Goal: Information Seeking & Learning: Learn about a topic

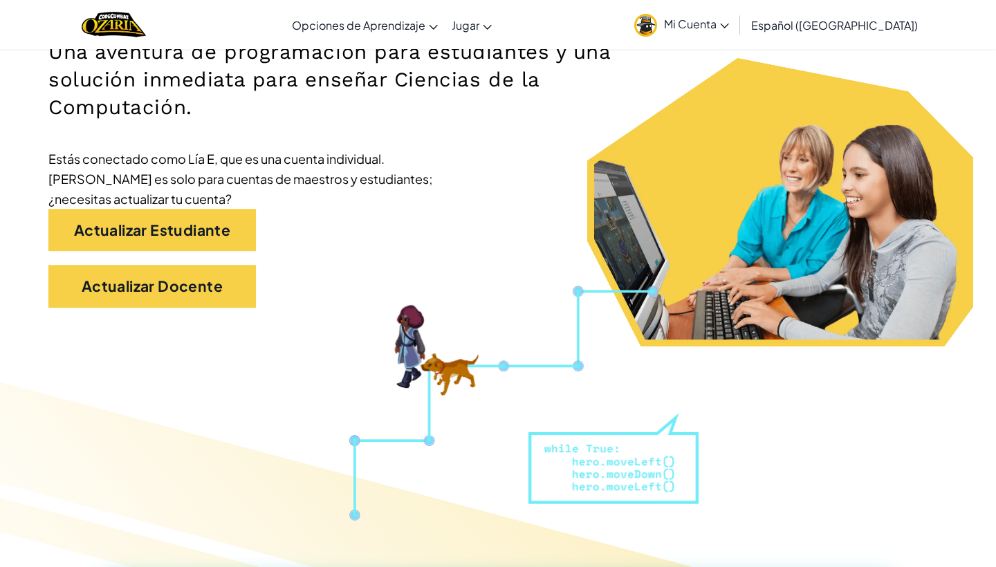
scroll to position [241, 0]
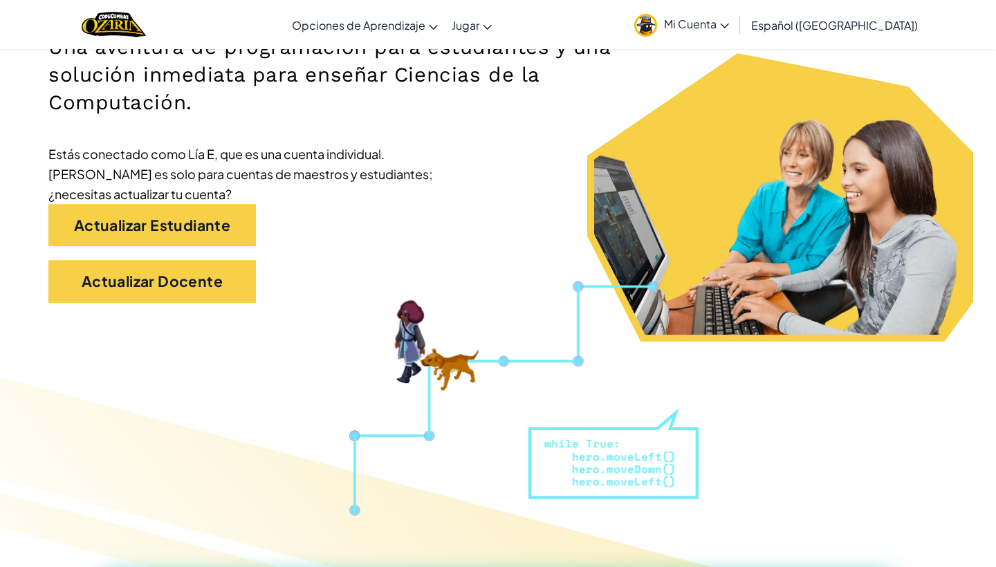
click at [206, 250] on div "Actualizar Estudiante" at bounding box center [497, 232] width 899 height 57
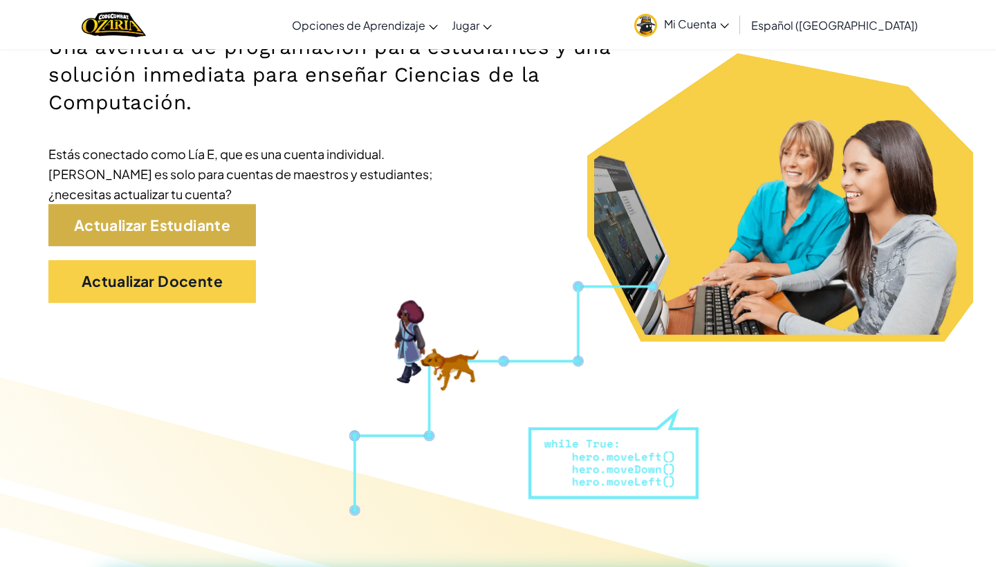
click at [204, 236] on link "Actualizar Estudiante" at bounding box center [151, 225] width 207 height 43
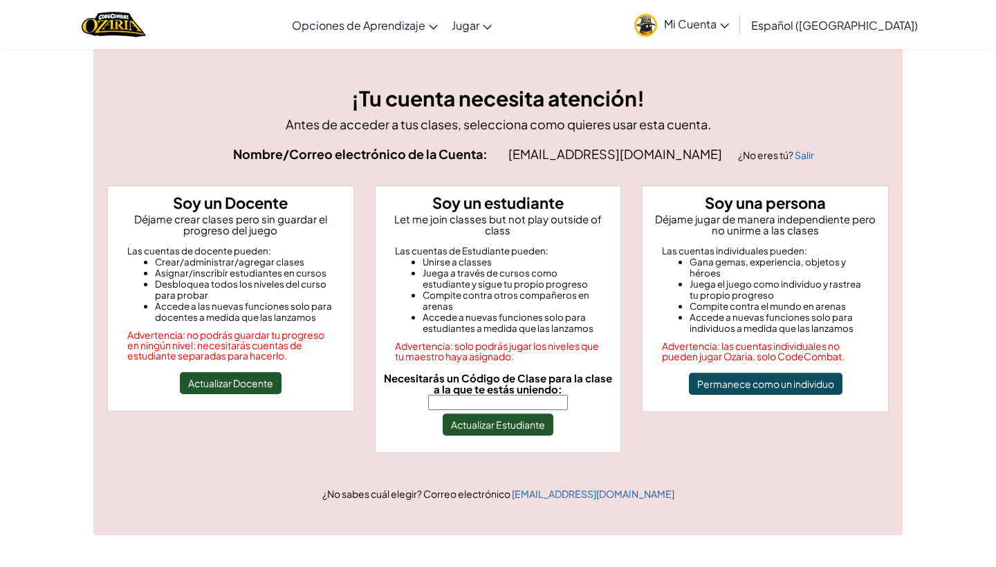
click at [502, 397] on input "Necesitarás un Código de Clase para la clase a la que te estás uniendo:" at bounding box center [498, 402] width 140 height 15
click at [725, 13] on link "Mi Cuenta" at bounding box center [681, 25] width 109 height 44
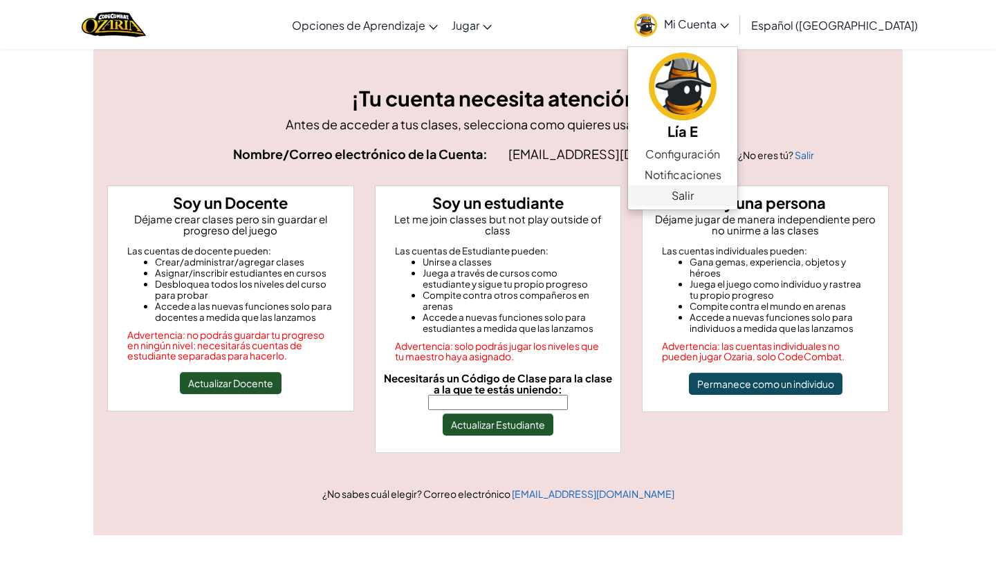
click at [710, 192] on link "Salir" at bounding box center [682, 195] width 109 height 21
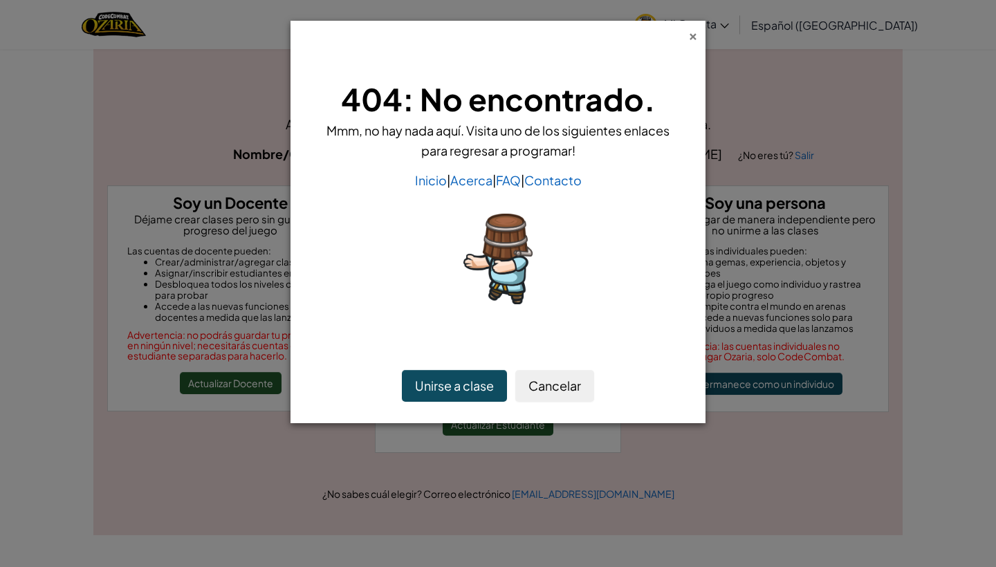
click at [692, 37] on div "×" at bounding box center [693, 34] width 10 height 15
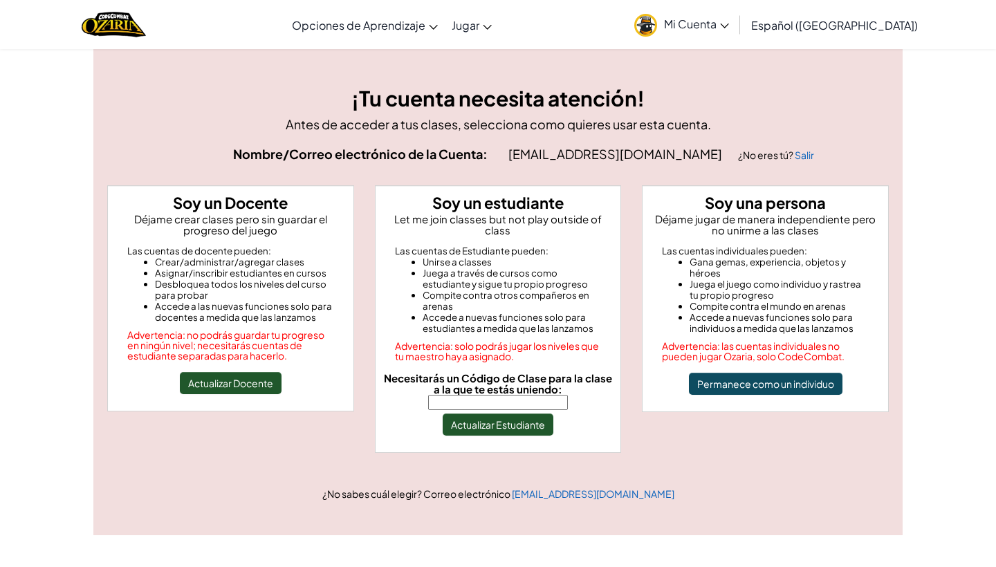
click at [490, 395] on input "Necesitarás un Código de Clase para la clase a la que te estás uniendo:" at bounding box center [498, 402] width 140 height 15
type input "PullDuckPower"
click at [494, 422] on button "Actualizar Estudiante" at bounding box center [498, 425] width 111 height 22
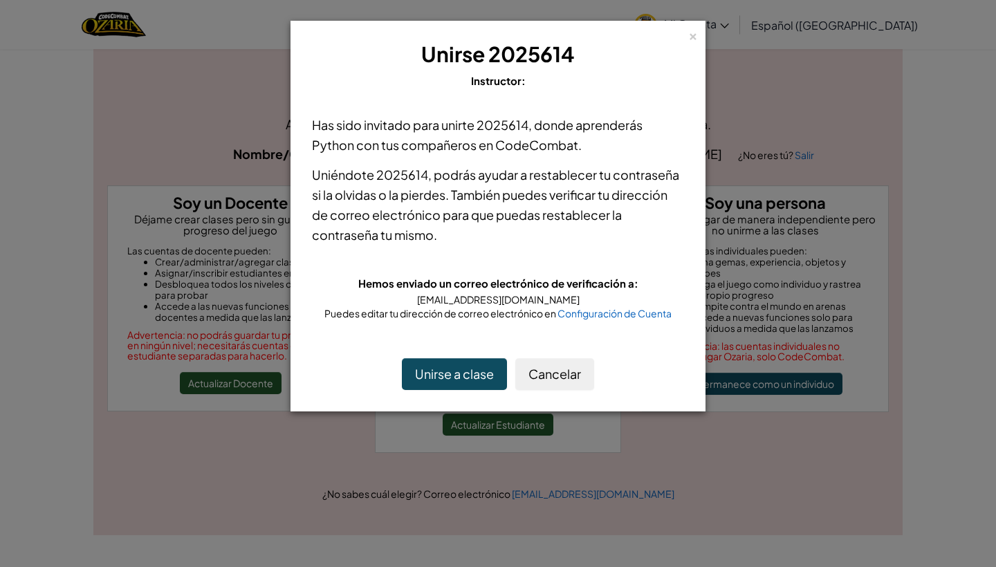
click at [481, 362] on button "Unirse a clase" at bounding box center [454, 374] width 105 height 32
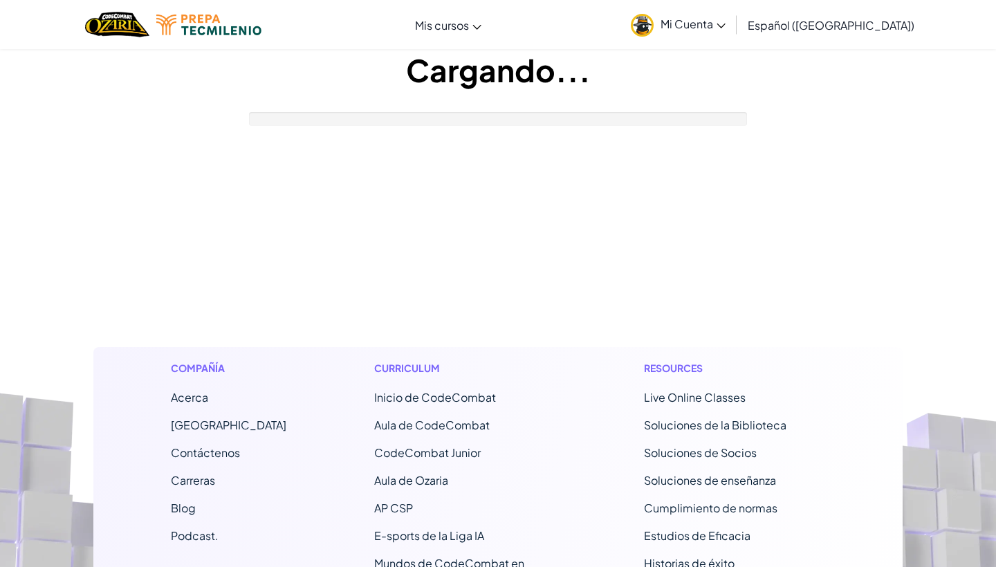
click at [483, 382] on div "Curriculum Inicio de CodeCombat Aula de CodeCombat CodeCombat Junior Aula de Oz…" at bounding box center [465, 542] width 203 height 391
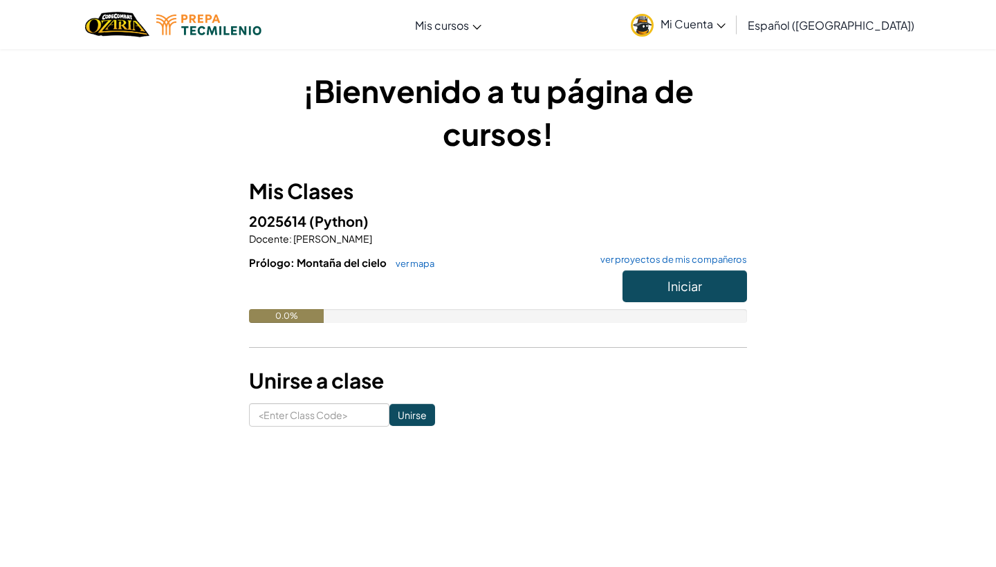
click at [675, 284] on span "Iniciar" at bounding box center [684, 286] width 35 height 16
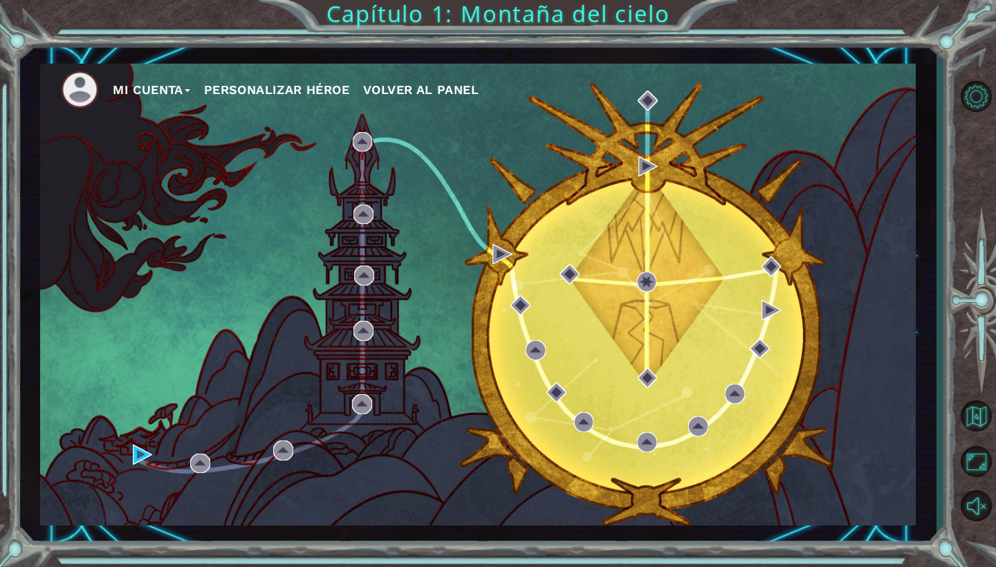
click at [131, 455] on div "Mi Cuenta Personalizar héroe Volver al panel" at bounding box center [477, 295] width 875 height 462
click at [139, 454] on img at bounding box center [143, 455] width 20 height 20
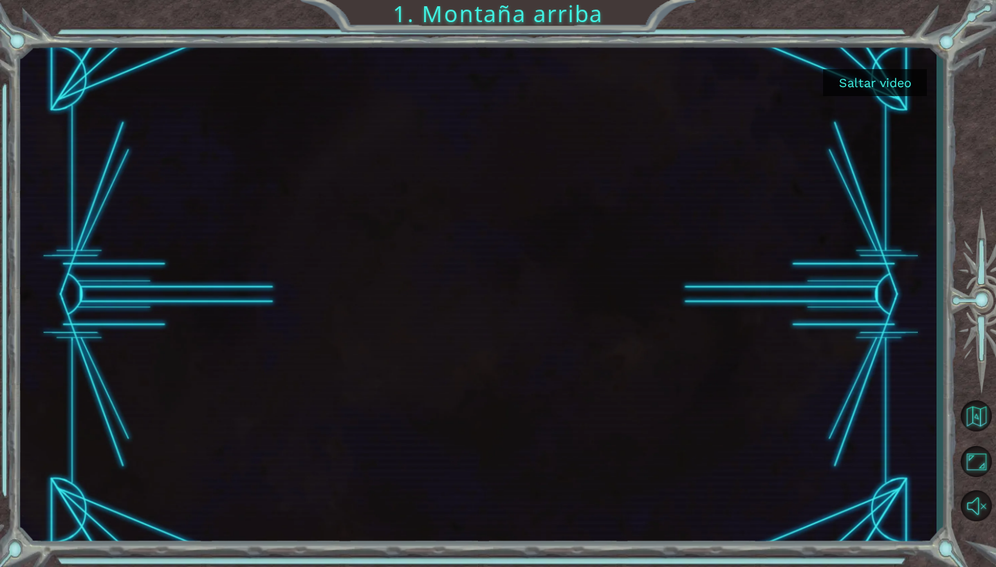
click at [860, 78] on button "Saltar video" at bounding box center [875, 82] width 104 height 27
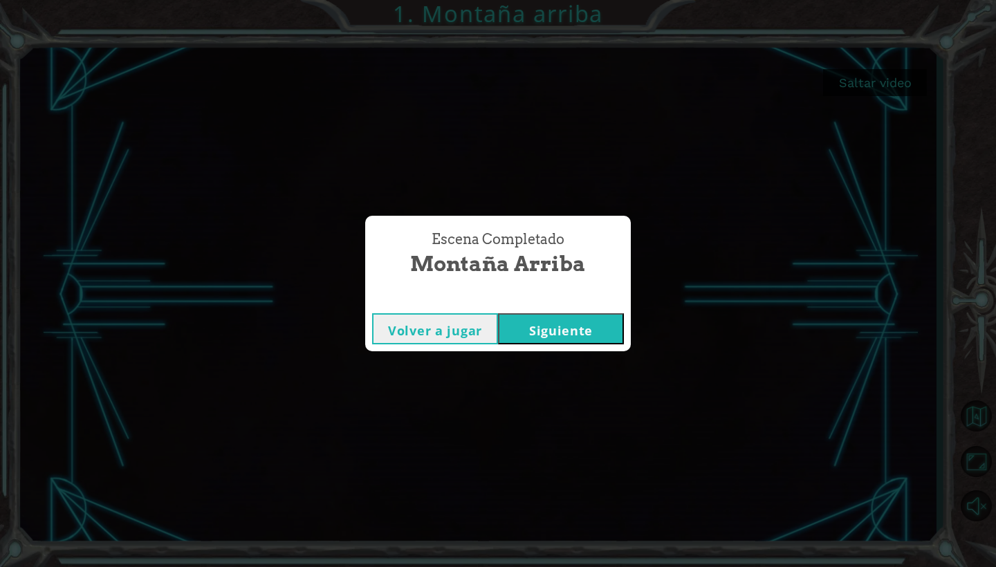
click at [584, 322] on button "Siguiente" at bounding box center [561, 328] width 126 height 31
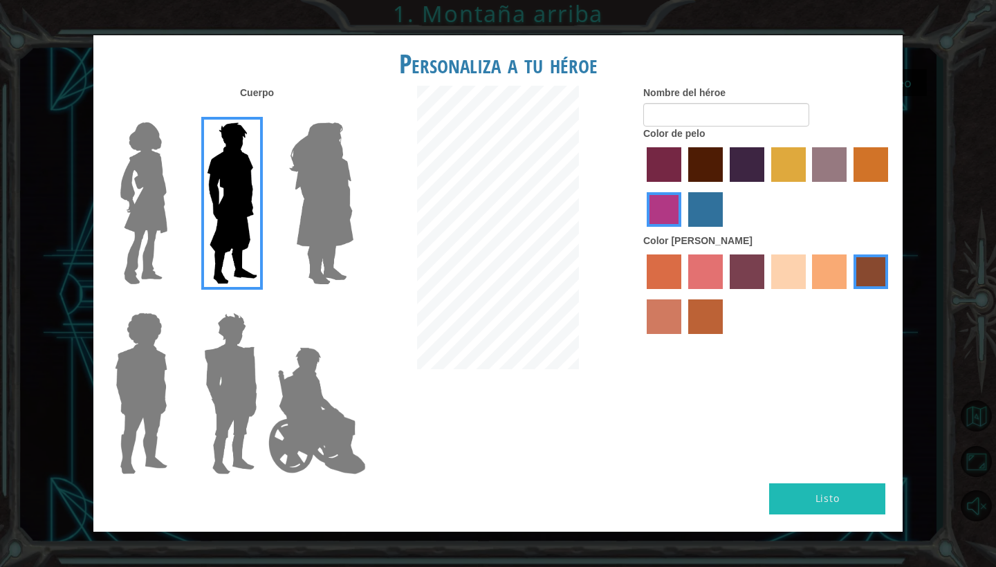
click at [314, 194] on img at bounding box center [321, 203] width 75 height 173
click at [353, 113] on input "Hero Amethyst" at bounding box center [353, 113] width 0 height 0
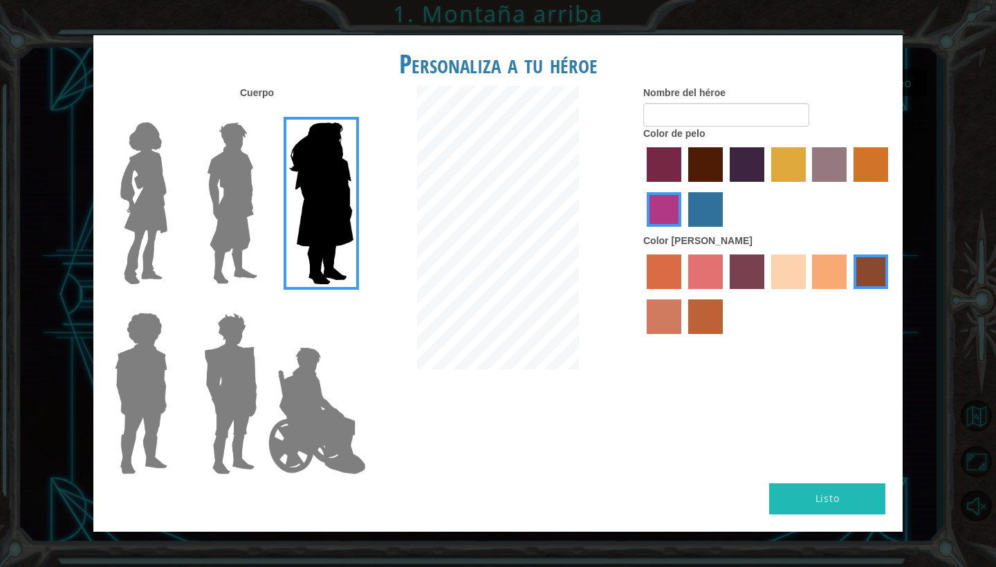
click at [141, 210] on img at bounding box center [144, 203] width 58 height 173
click at [173, 113] on input "Hero Connie" at bounding box center [173, 113] width 0 height 0
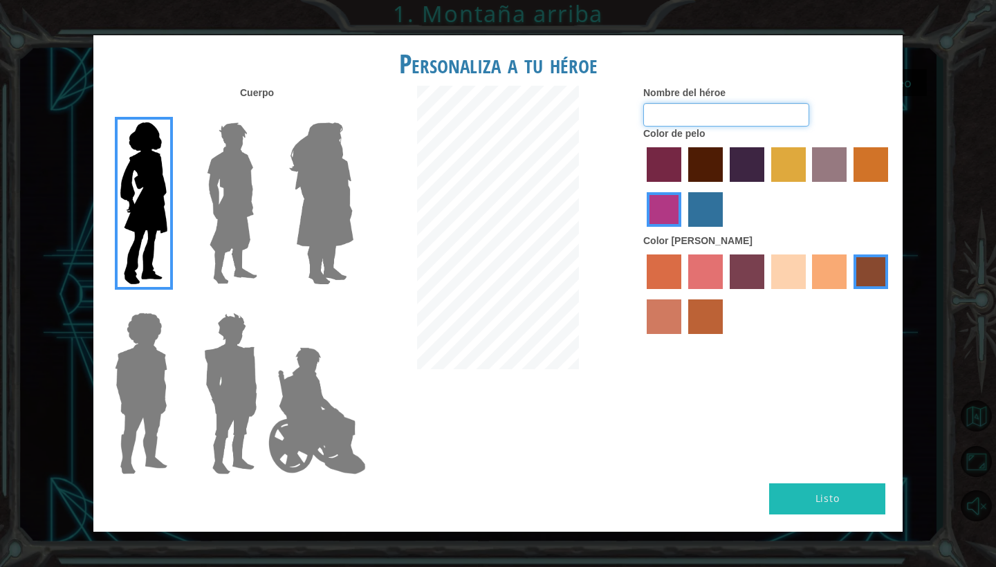
click at [761, 120] on input "Nombre del héroe" at bounding box center [726, 115] width 166 height 24
type input "heroe"
click at [709, 214] on label "lachmara hair color" at bounding box center [705, 209] width 35 height 35
click at [683, 232] on input "lachmara hair color" at bounding box center [683, 232] width 0 height 0
click at [774, 176] on label "tulip tree hair color" at bounding box center [788, 164] width 35 height 35
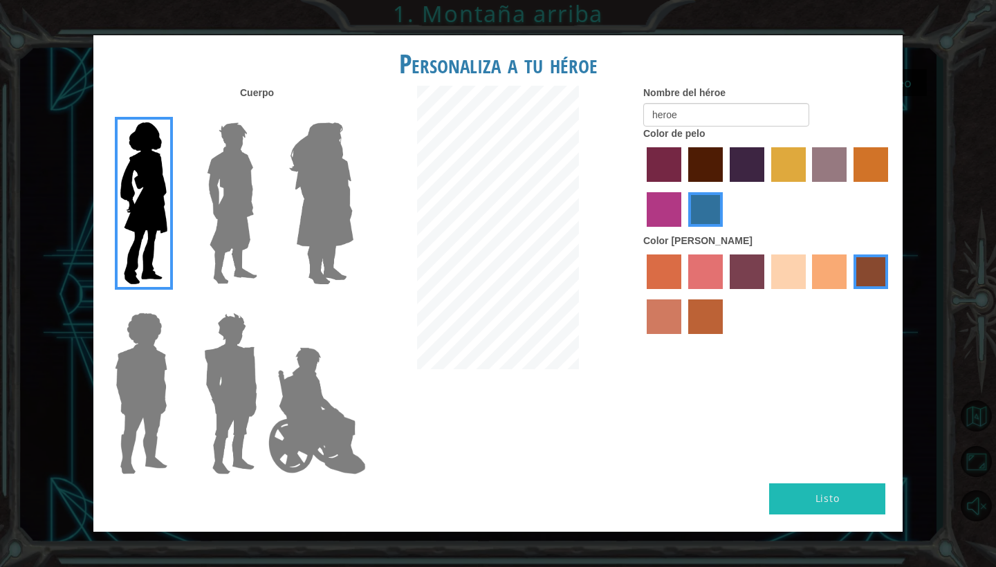
click at [766, 187] on input "tulip tree hair color" at bounding box center [766, 187] width 0 height 0
click at [750, 180] on label "hot purple hair color" at bounding box center [747, 164] width 35 height 35
click at [725, 187] on input "hot purple hair color" at bounding box center [725, 187] width 0 height 0
click at [779, 289] on label "sandy beach skin color" at bounding box center [788, 271] width 35 height 35
click at [766, 294] on input "sandy beach skin color" at bounding box center [766, 294] width 0 height 0
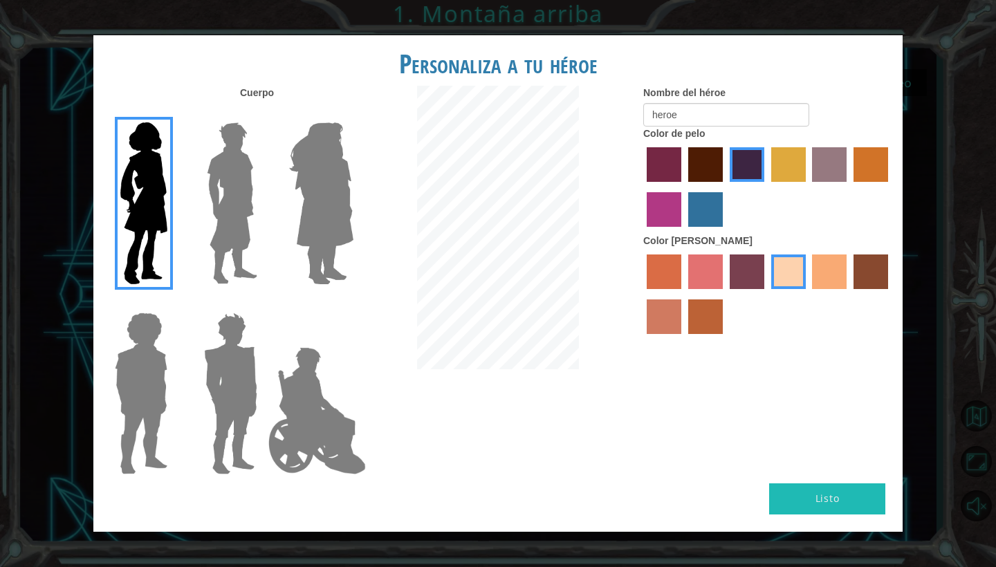
click at [851, 288] on div at bounding box center [767, 296] width 249 height 90
click at [831, 272] on label "tacao skin color" at bounding box center [829, 271] width 35 height 35
click at [808, 294] on input "tacao skin color" at bounding box center [808, 294] width 0 height 0
click at [810, 483] on button "Listo" at bounding box center [827, 498] width 116 height 31
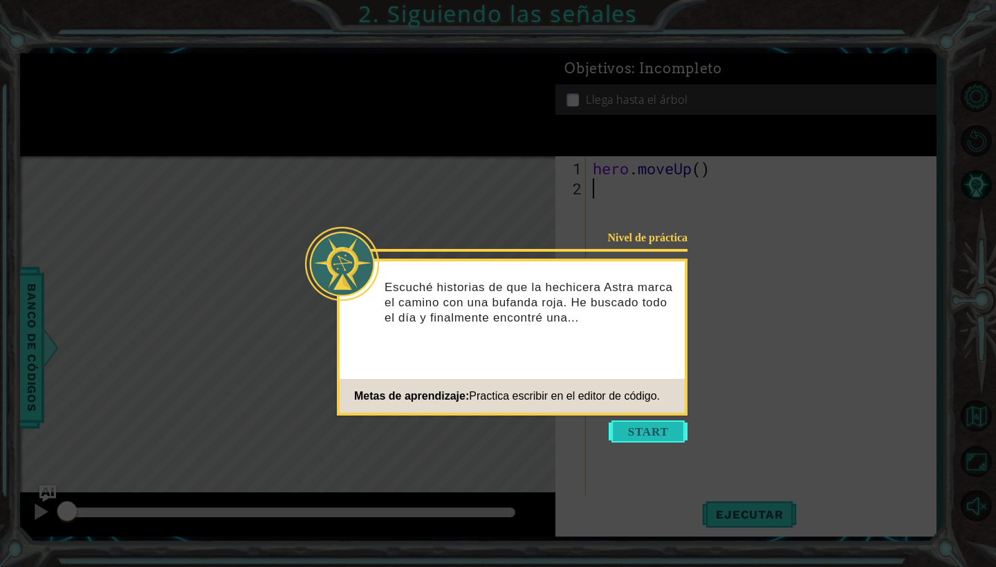
click at [642, 427] on button "Start" at bounding box center [648, 431] width 79 height 22
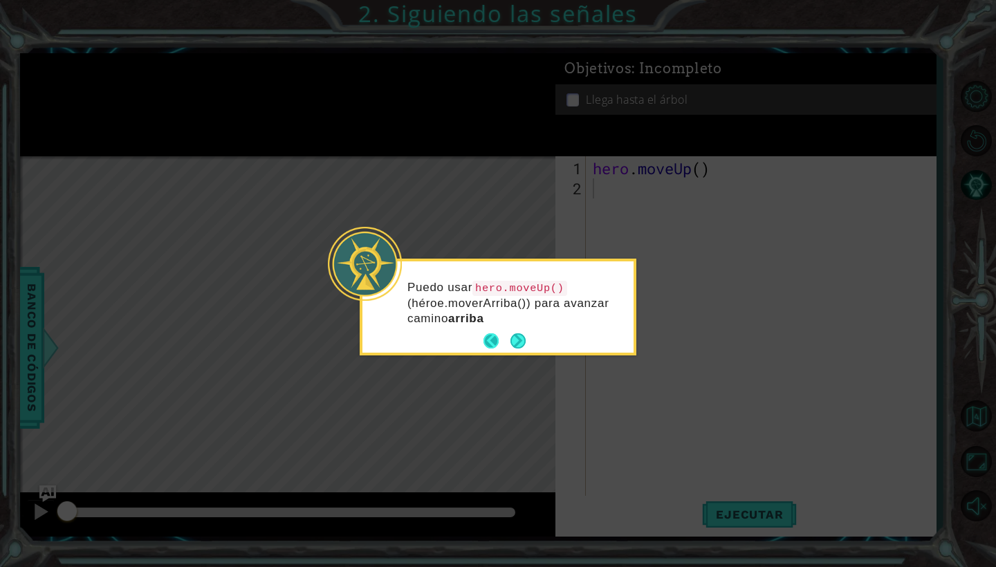
click at [508, 341] on button "Back" at bounding box center [496, 340] width 27 height 15
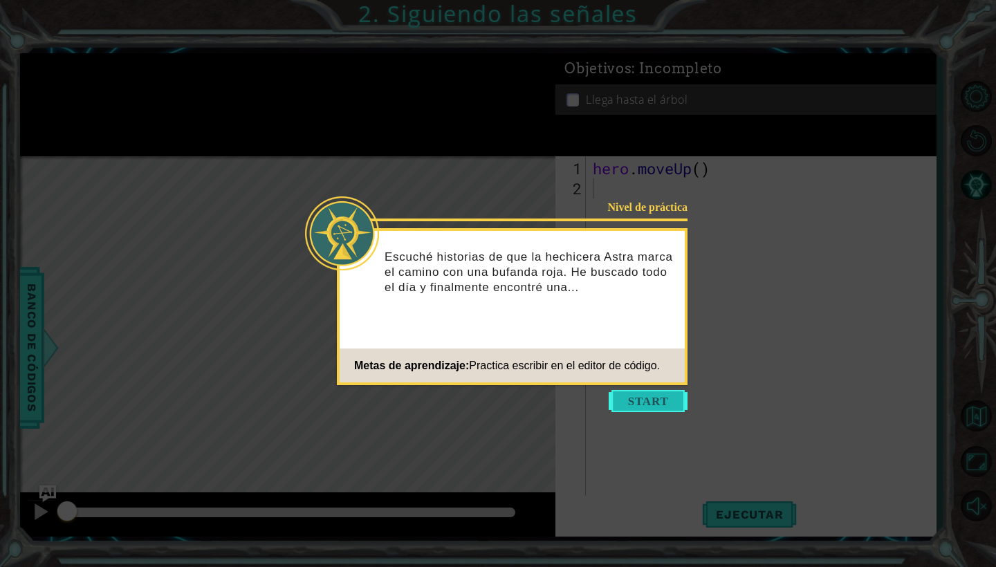
click at [649, 400] on button "Start" at bounding box center [648, 401] width 79 height 22
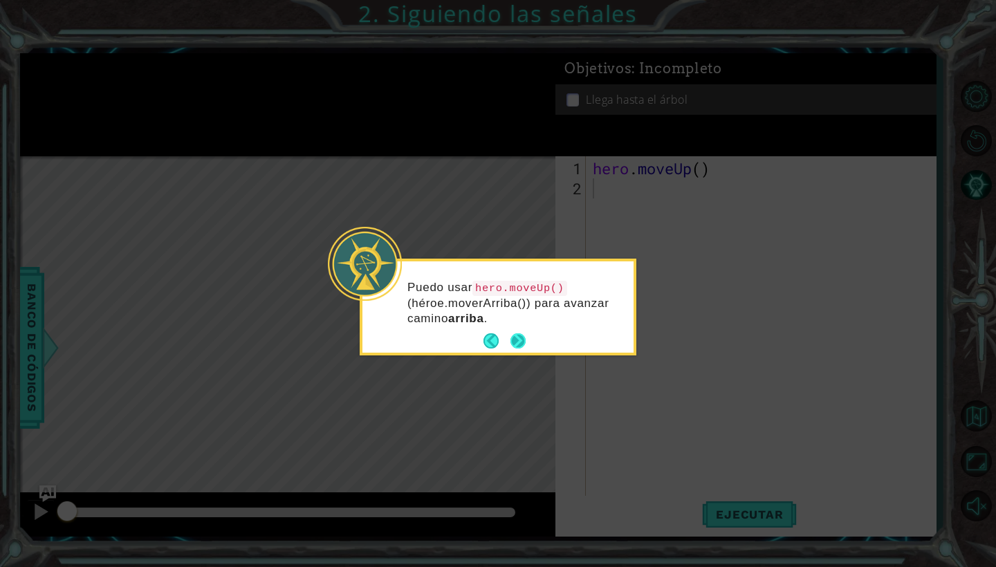
click at [515, 337] on button "Next" at bounding box center [517, 340] width 15 height 15
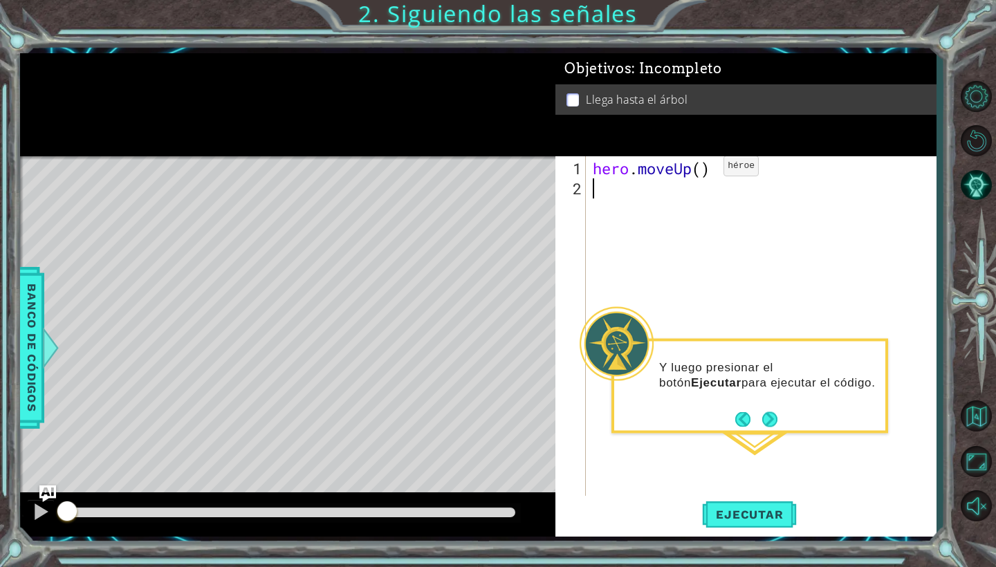
click at [703, 171] on div "hero . moveUp ( )" at bounding box center [764, 348] width 349 height 381
type textarea "hero.moveUp(2)"
click at [758, 521] on span "Ejecutar" at bounding box center [749, 515] width 95 height 14
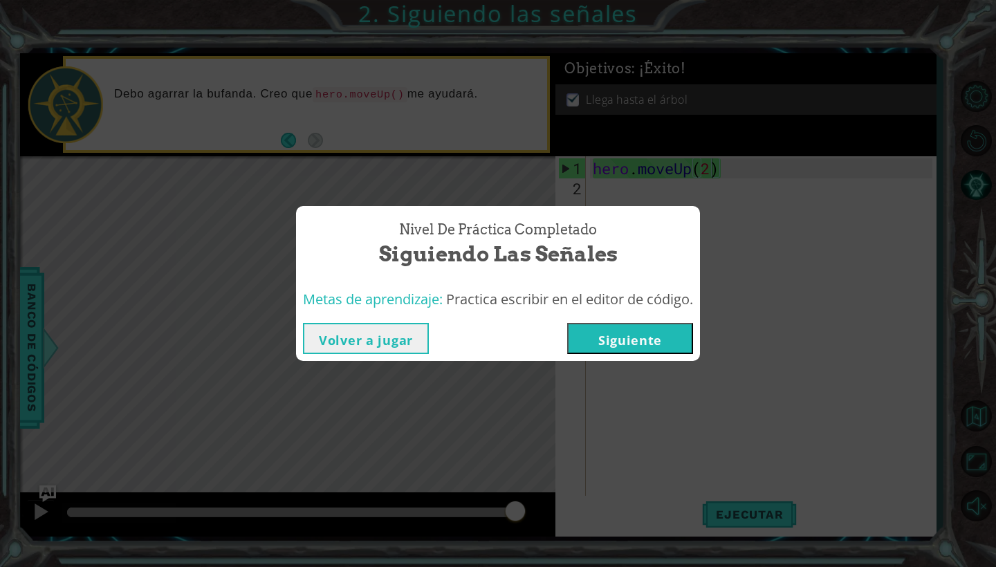
click at [633, 340] on button "Siguiente" at bounding box center [630, 338] width 126 height 31
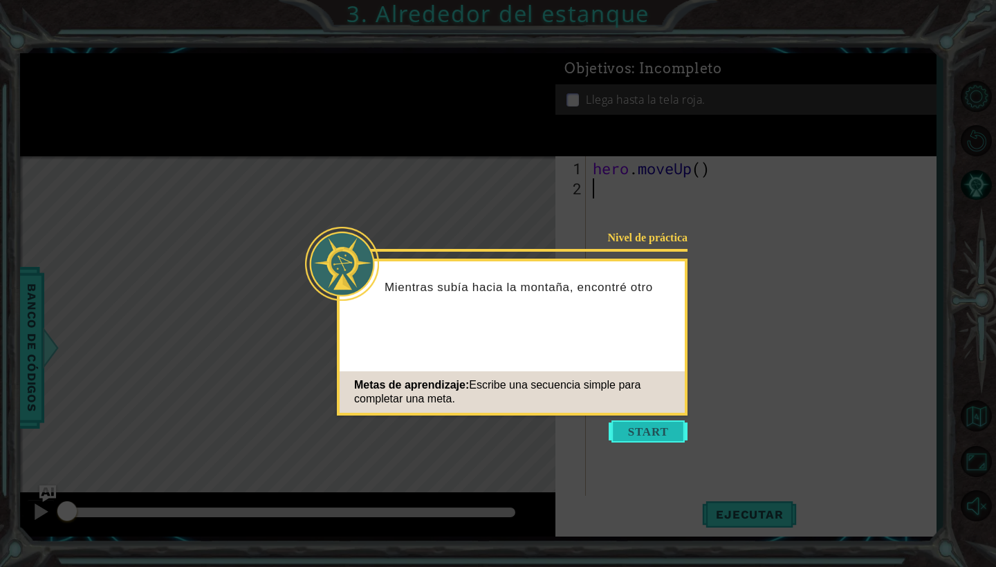
click at [654, 434] on button "Start" at bounding box center [648, 431] width 79 height 22
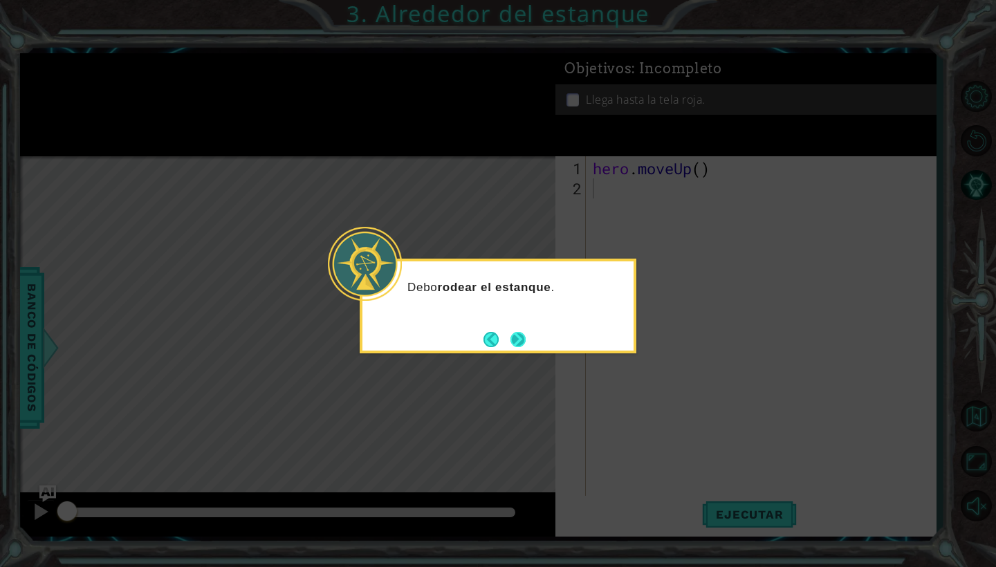
click at [512, 335] on button "Next" at bounding box center [517, 339] width 15 height 15
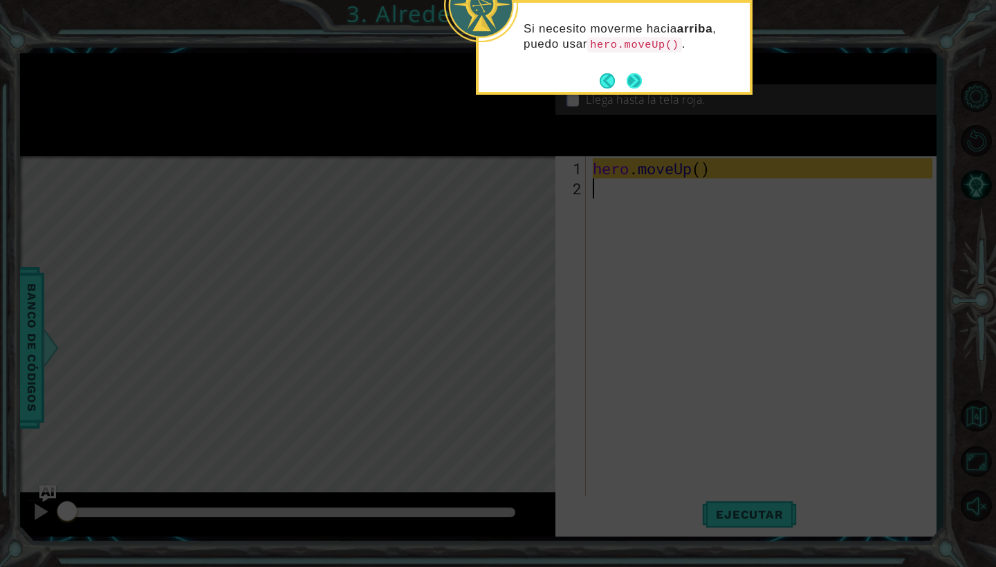
click at [636, 78] on button "Next" at bounding box center [633, 80] width 19 height 19
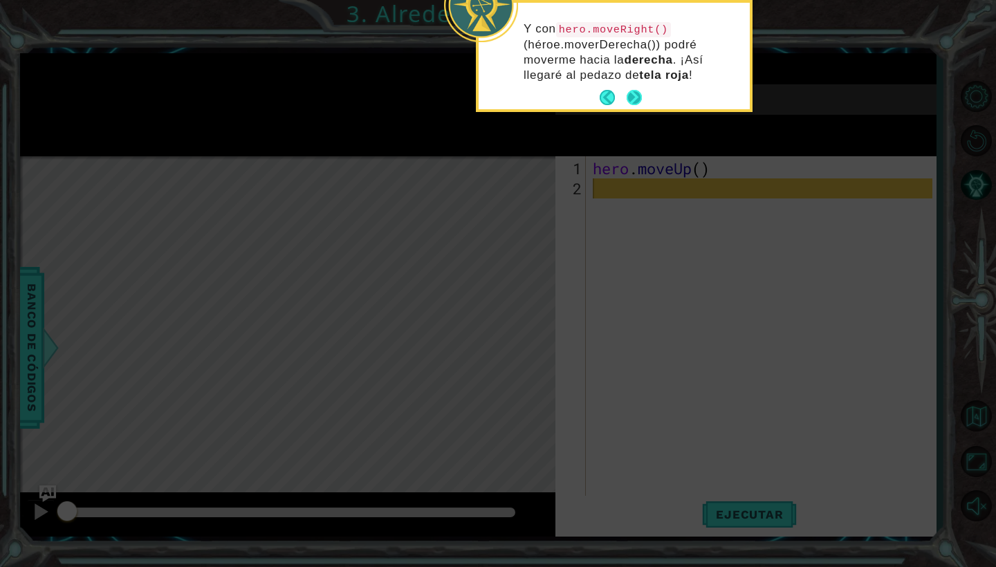
click at [640, 93] on button "Next" at bounding box center [634, 97] width 15 height 15
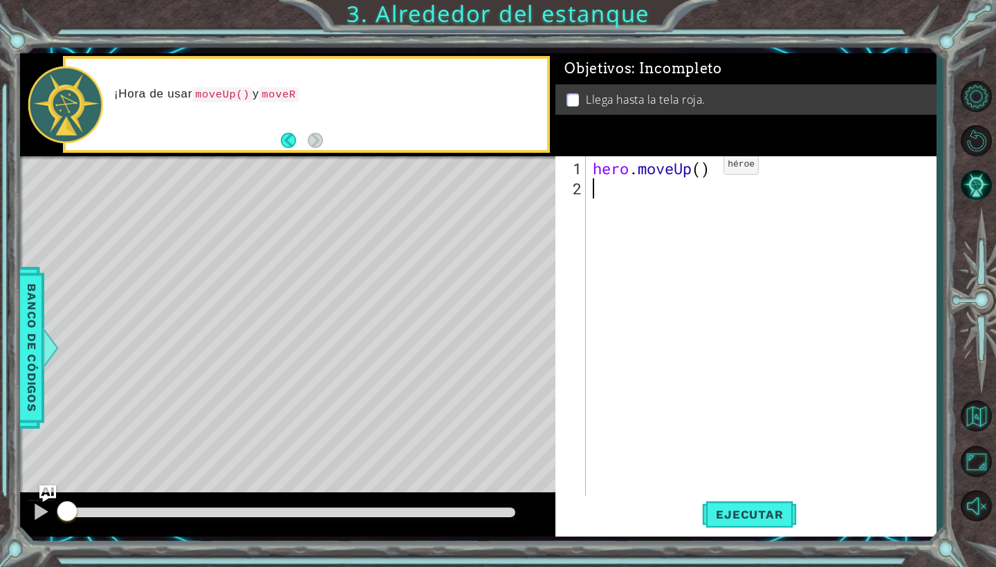
click at [703, 170] on div "hero . moveUp ( )" at bounding box center [764, 348] width 349 height 381
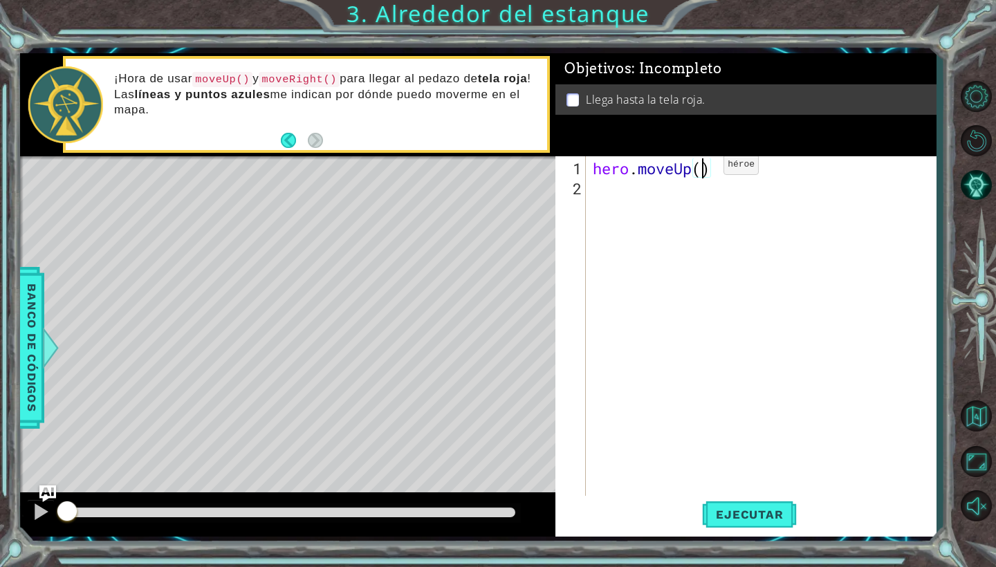
type textarea "hero.moveUp(2)"
click at [657, 200] on div "hero . moveUp ( 2 )" at bounding box center [764, 348] width 349 height 381
click at [44, 319] on div "Banco de códigos" at bounding box center [31, 348] width 25 height 162
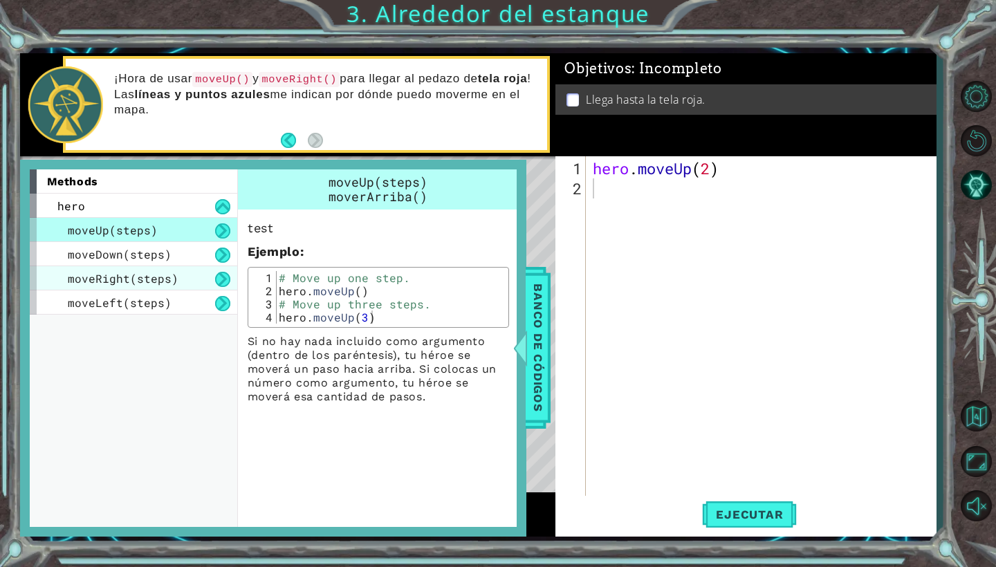
click at [178, 271] on div "moveRight(steps)" at bounding box center [133, 278] width 207 height 24
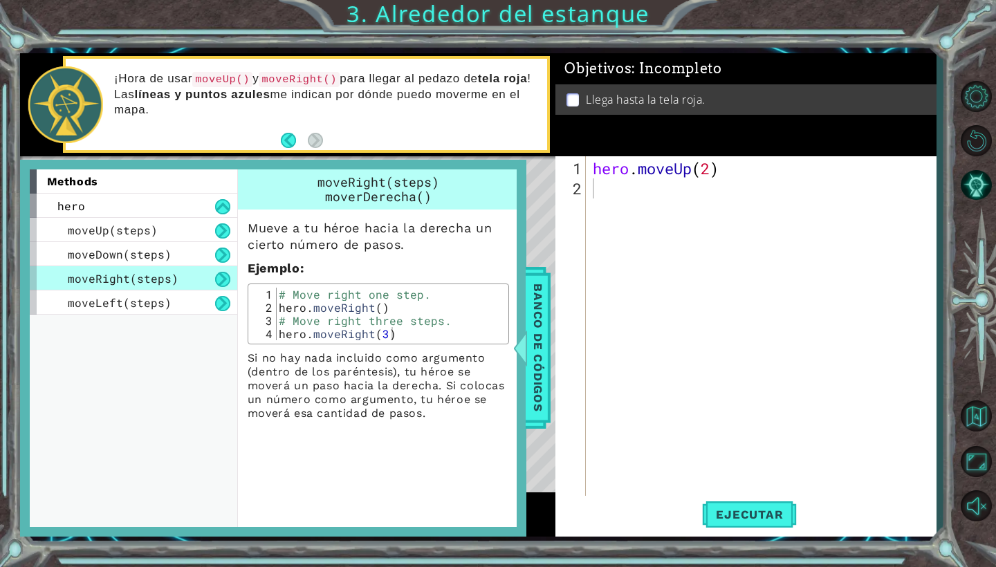
click at [226, 283] on button at bounding box center [222, 279] width 15 height 15
click at [528, 371] on span "Banco de códigos" at bounding box center [538, 348] width 22 height 143
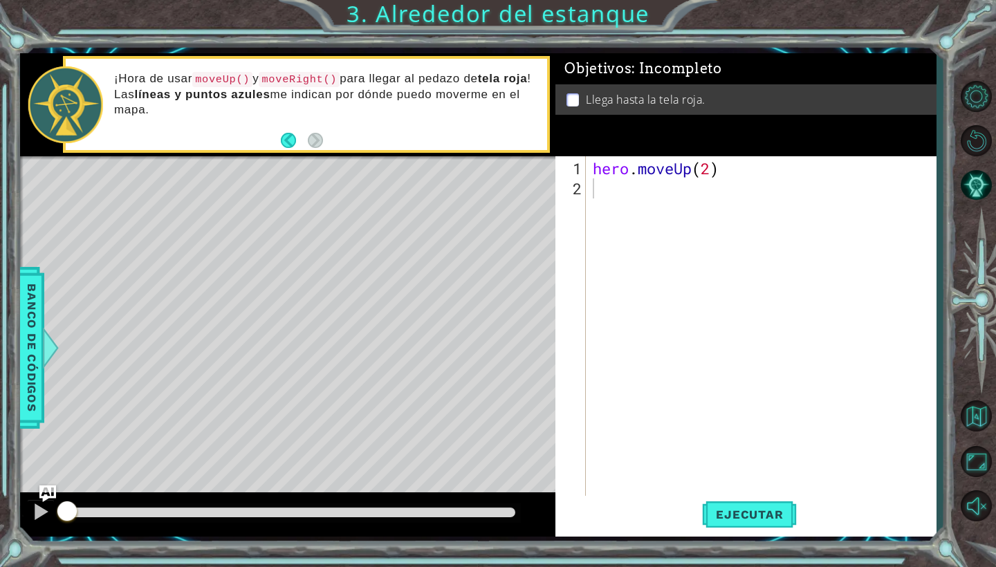
click at [602, 186] on div "hero . moveUp ( 2 )" at bounding box center [764, 348] width 349 height 381
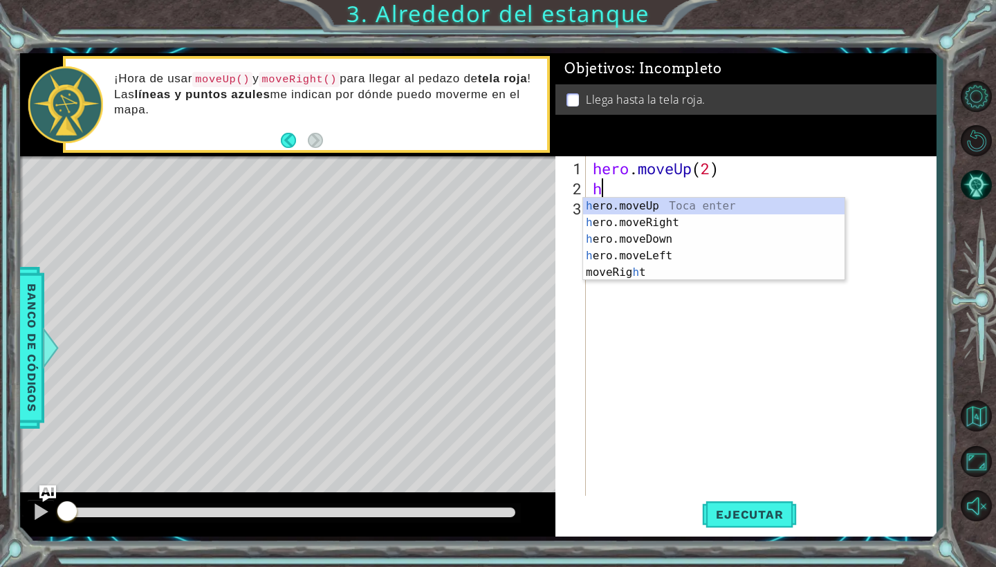
type textarea "he"
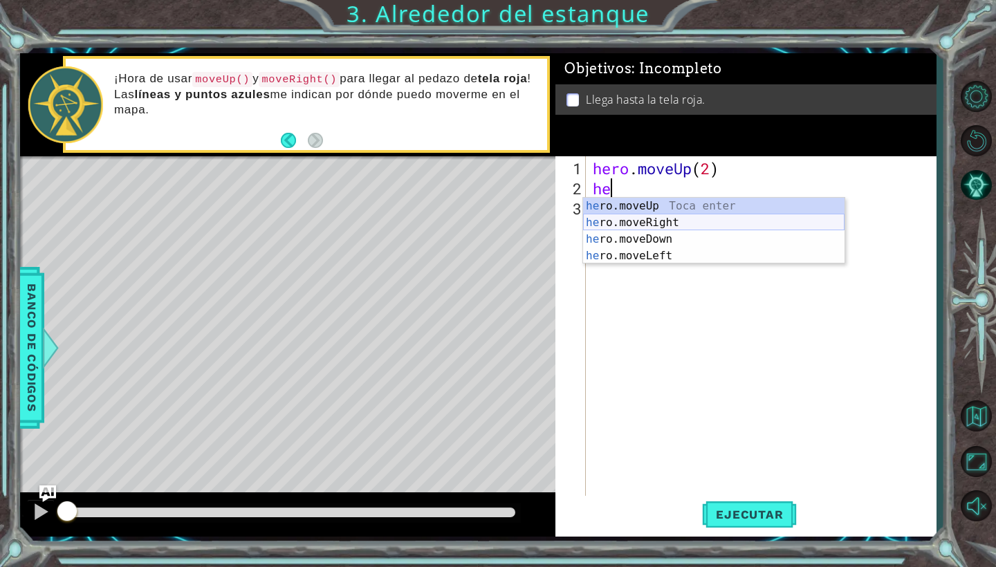
click at [607, 219] on div "he ro.moveUp Toca enter he ro.moveRight Toca enter he ro.moveDown Toca enter he…" at bounding box center [713, 248] width 261 height 100
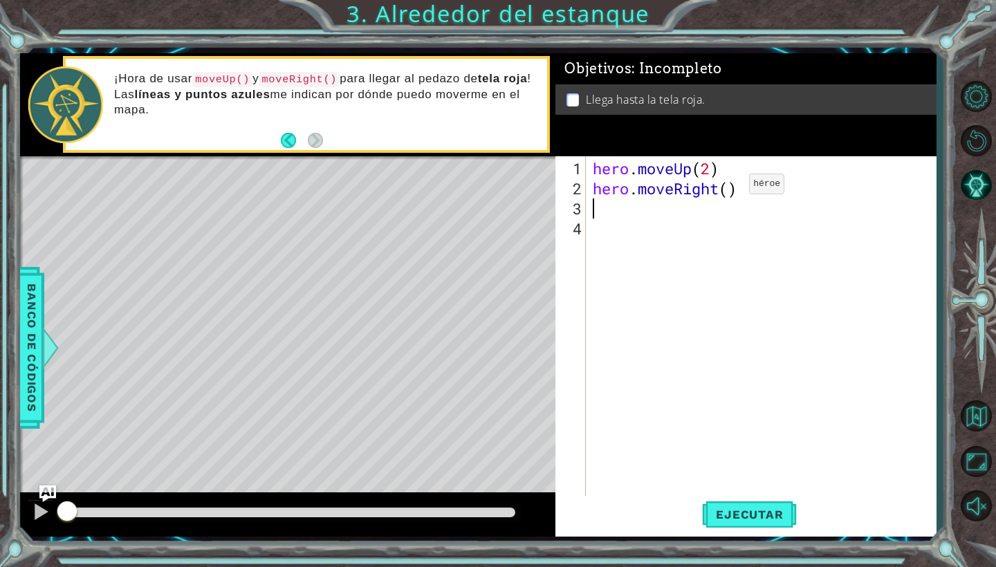
click at [728, 189] on div "hero . moveUp ( 2 ) hero . moveRight ( )" at bounding box center [764, 348] width 349 height 381
type textarea "hero.moveRight(1)"
click at [671, 210] on div "hero . moveUp ( 2 ) hero . moveRight ( 1 )" at bounding box center [764, 348] width 349 height 381
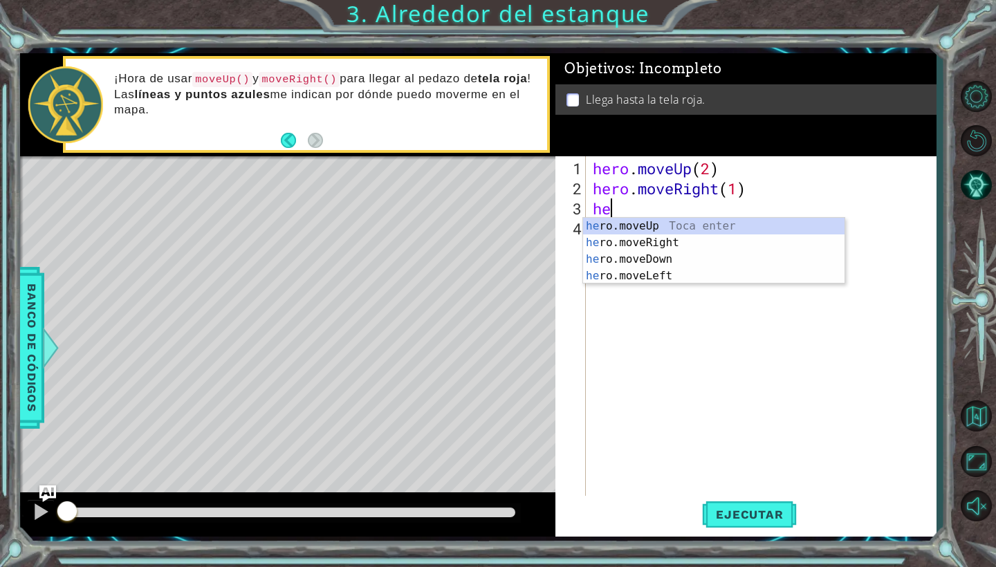
type textarea "her"
click at [672, 221] on div "her o.moveUp Toca enter her o.moveRight Toca enter her o.moveDown Toca enter he…" at bounding box center [713, 268] width 261 height 100
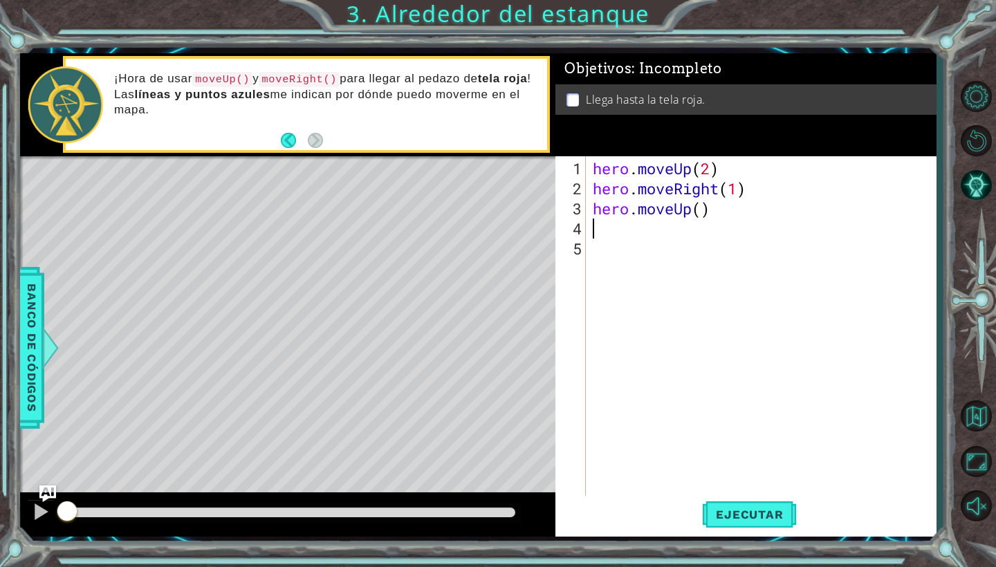
scroll to position [0, 0]
click at [698, 214] on div "hero . moveUp ( 2 ) hero . moveRight ( 1 ) hero . moveUp ( )" at bounding box center [764, 348] width 349 height 381
type textarea "hero.moveUp(1)"
click at [734, 505] on button "Ejecutar" at bounding box center [749, 515] width 95 height 38
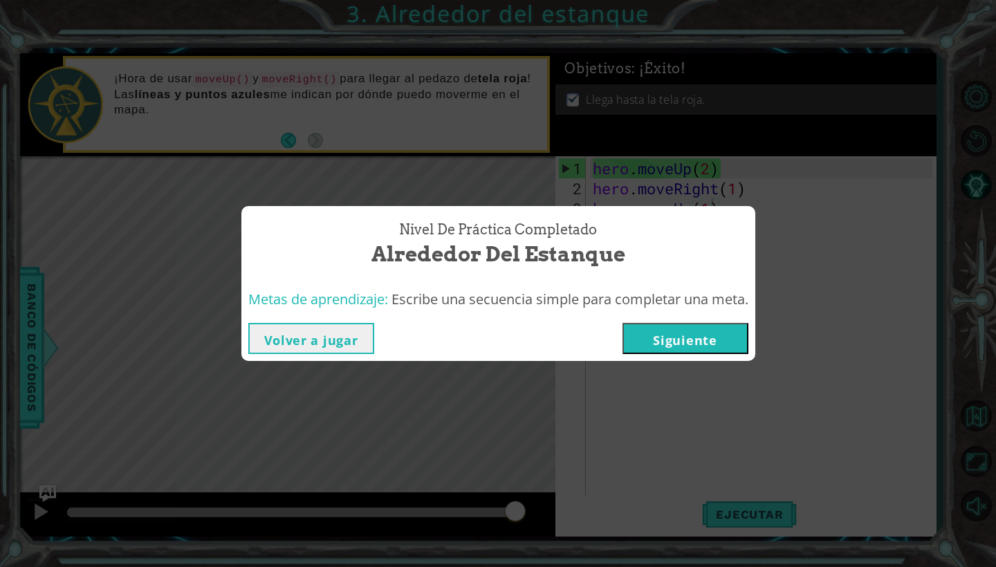
click at [716, 343] on button "Siguiente" at bounding box center [685, 338] width 126 height 31
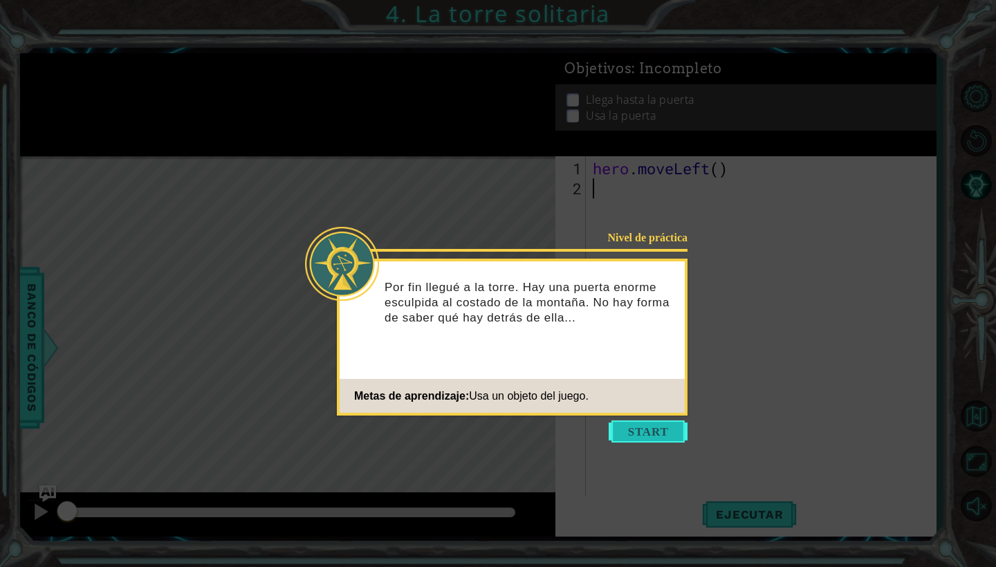
click at [613, 425] on button "Start" at bounding box center [648, 431] width 79 height 22
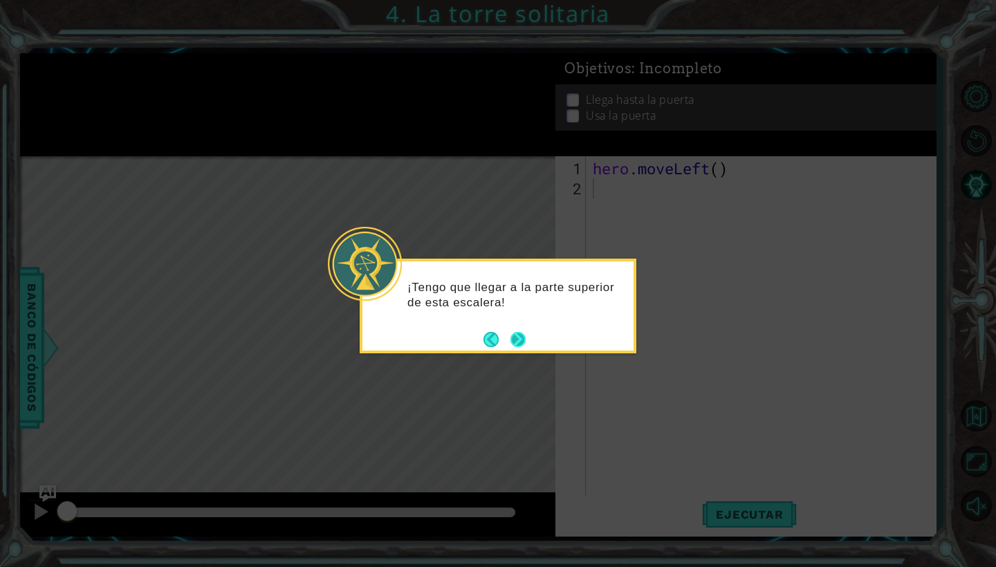
click at [518, 340] on button "Next" at bounding box center [517, 339] width 15 height 15
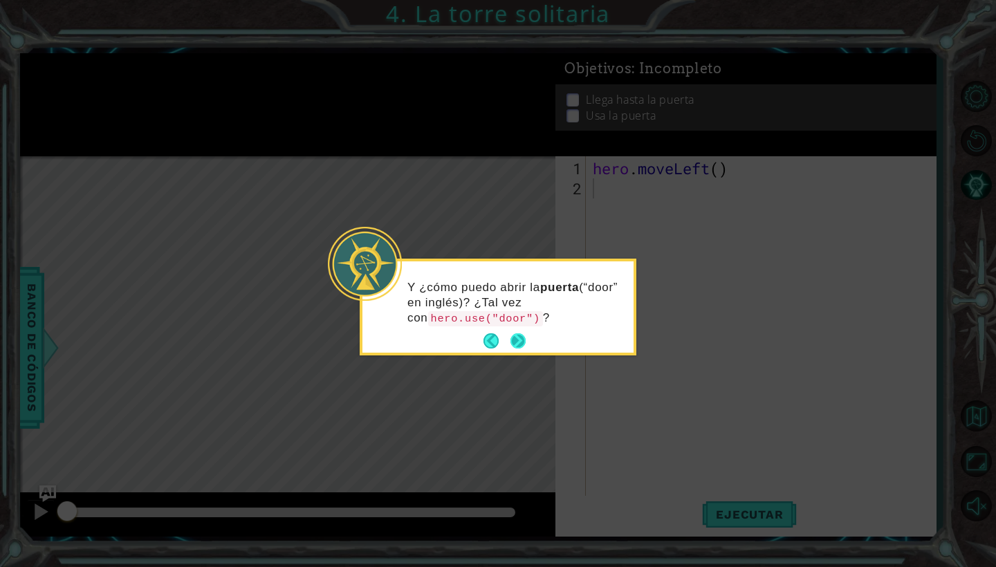
click at [517, 334] on button "Next" at bounding box center [517, 340] width 15 height 15
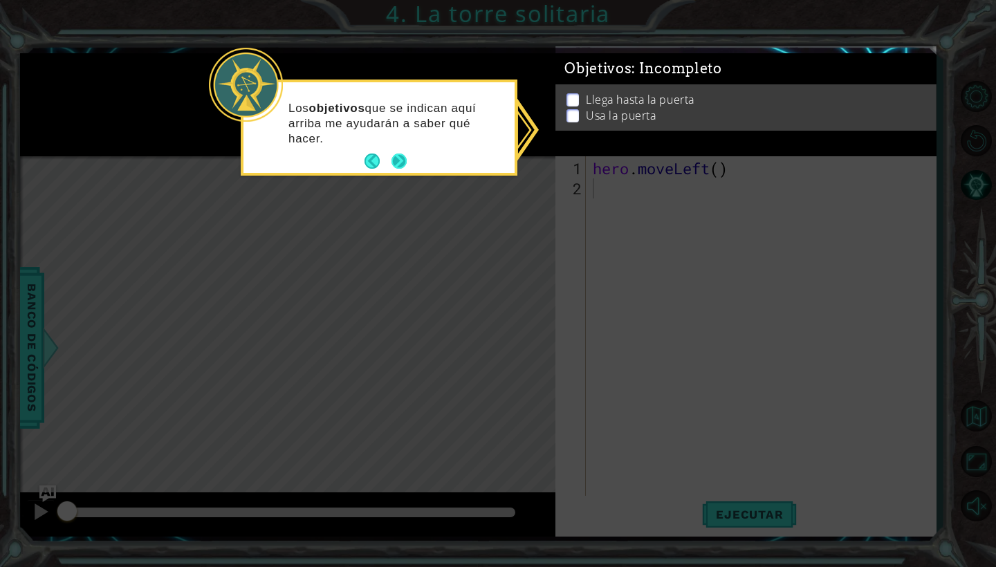
click at [405, 154] on button "Next" at bounding box center [398, 161] width 15 height 15
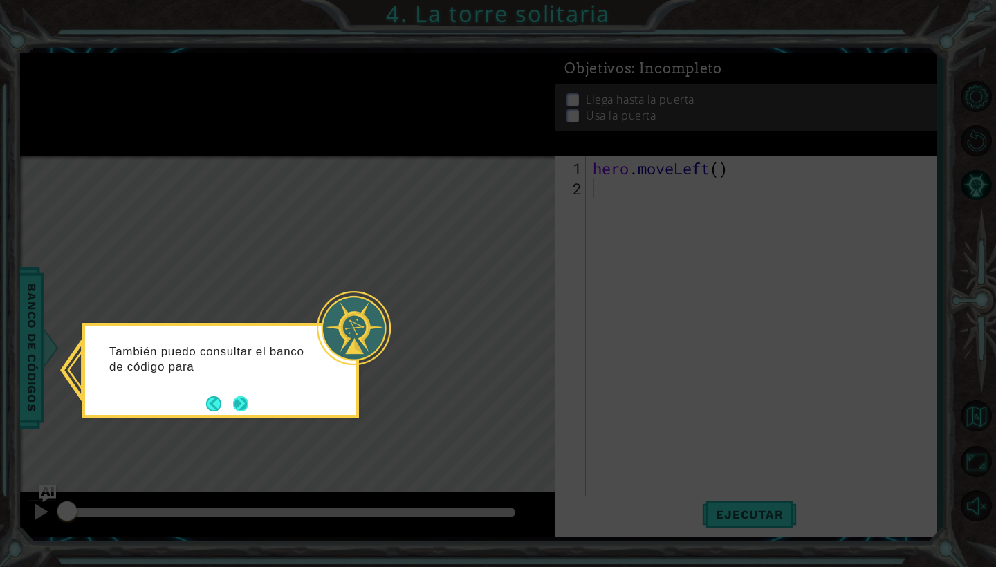
click at [237, 406] on button "Next" at bounding box center [240, 403] width 15 height 15
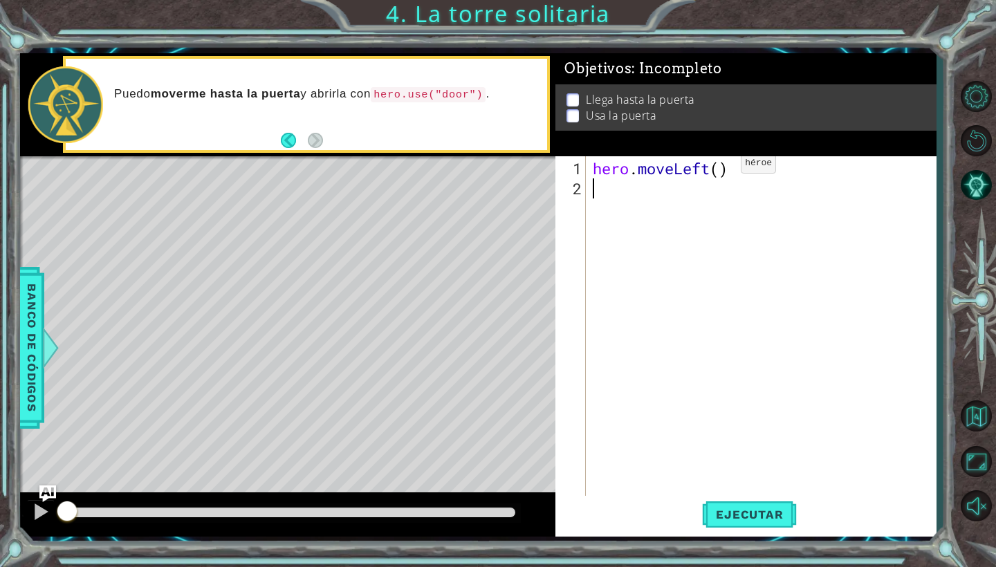
click at [720, 169] on div "hero . moveLeft ( )" at bounding box center [764, 348] width 349 height 381
type textarea "hero.moveLeft(2)"
click at [604, 185] on div "hero . moveLeft ( 2 )" at bounding box center [764, 348] width 349 height 381
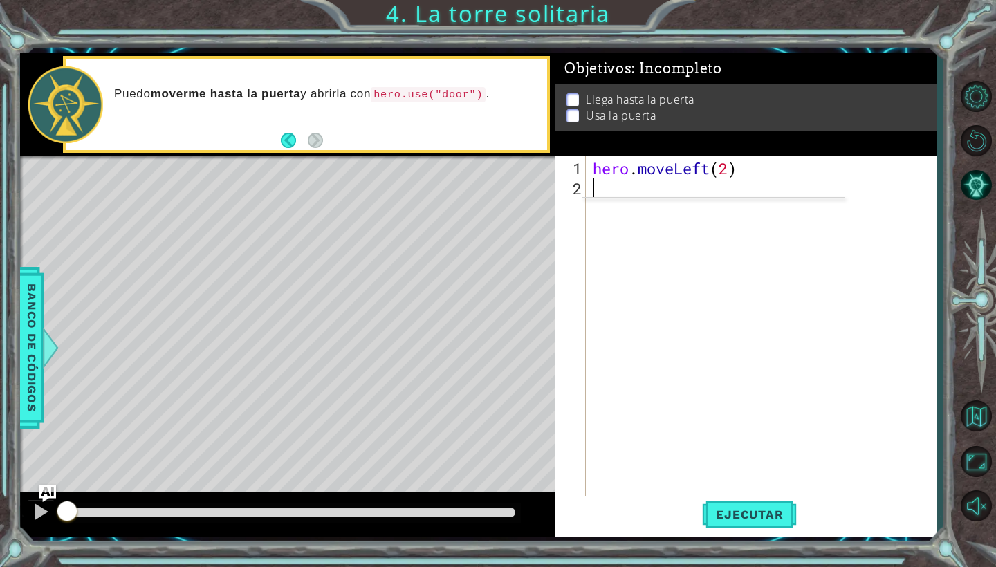
type textarea "g"
type textarea "he"
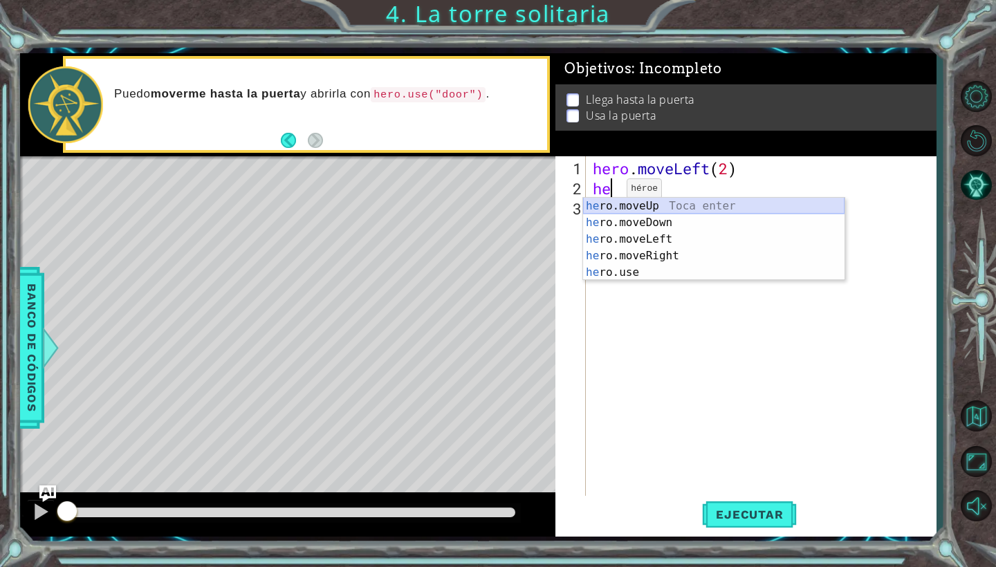
click at [677, 210] on div "he ro.moveUp Toca enter he ro.moveDown Toca enter he ro.moveLeft Toca enter he …" at bounding box center [713, 256] width 261 height 116
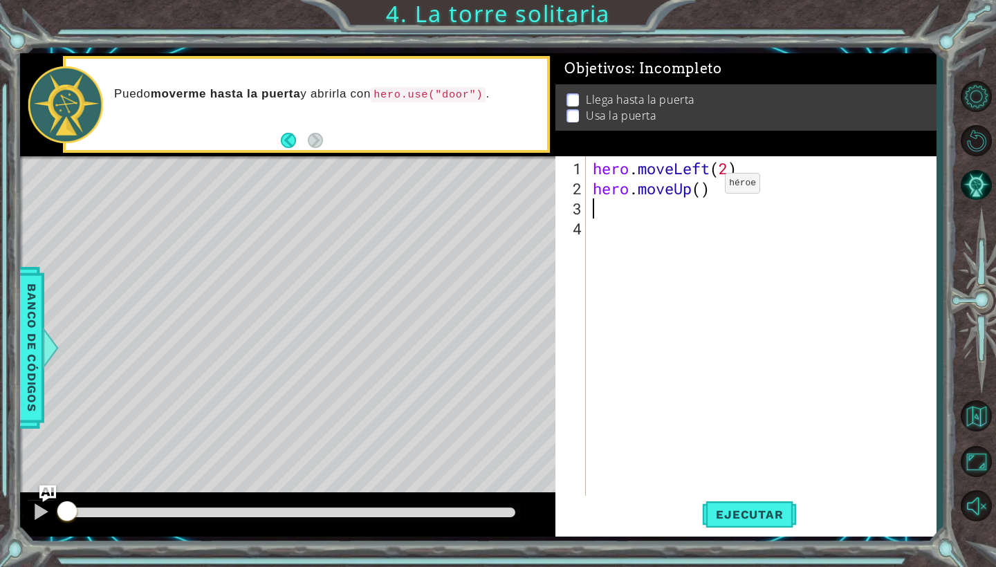
click at [704, 189] on div "hero . moveLeft ( 2 ) hero . moveUp ( )" at bounding box center [764, 348] width 349 height 381
type textarea "hero.moveUp(2)"
click at [648, 210] on div "hero . moveLeft ( 2 ) hero . moveUp ( 2 )" at bounding box center [764, 348] width 349 height 381
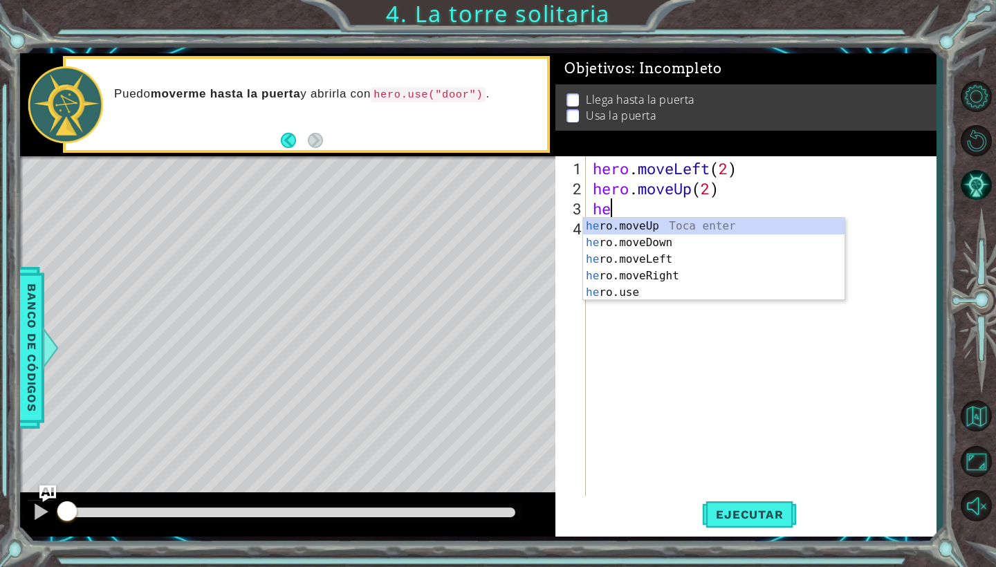
type textarea "her"
click at [631, 279] on div "her o.moveUp Toca enter her o.moveDown Toca enter her o.moveLeft [PERSON_NAME] …" at bounding box center [713, 276] width 261 height 116
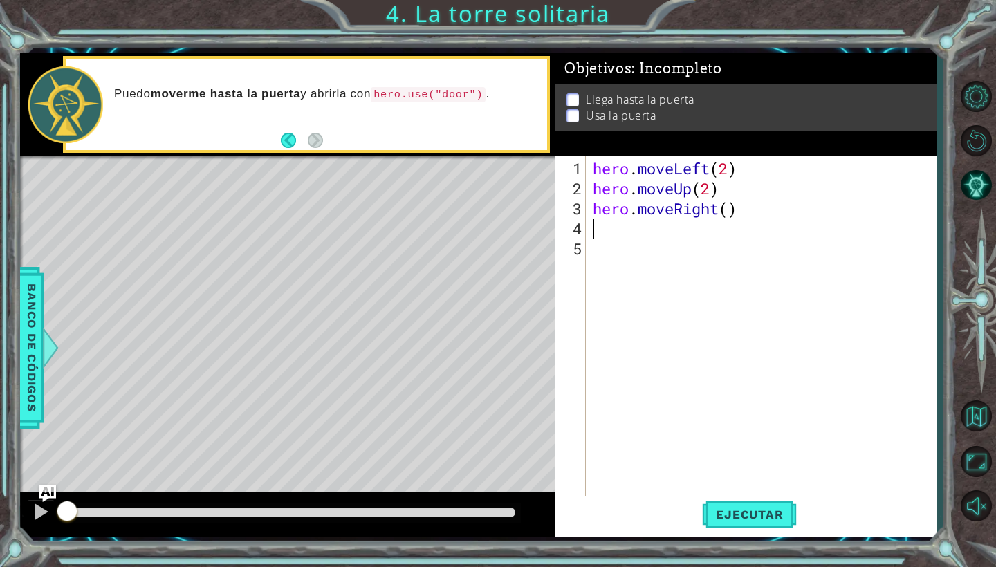
scroll to position [0, 0]
click at [730, 214] on div "hero . moveLeft ( 2 ) hero . moveUp ( 2 ) hero . moveRight ( )" at bounding box center [764, 348] width 349 height 381
type textarea "hero.moveRight(2)"
click at [663, 236] on div "hero . moveLeft ( 2 ) hero . moveUp ( 2 ) hero . moveRight ( 2 )" at bounding box center [764, 348] width 349 height 381
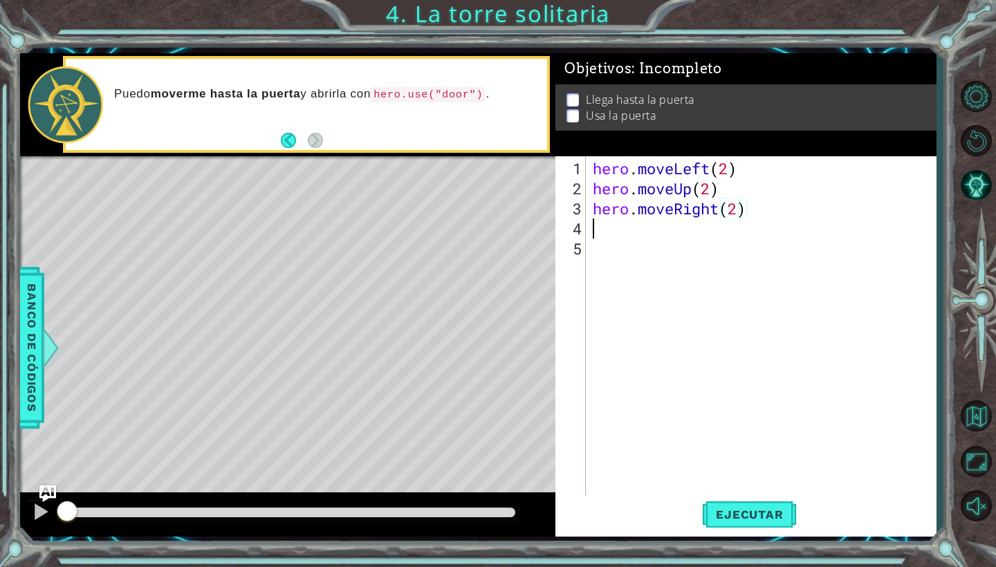
scroll to position [0, 0]
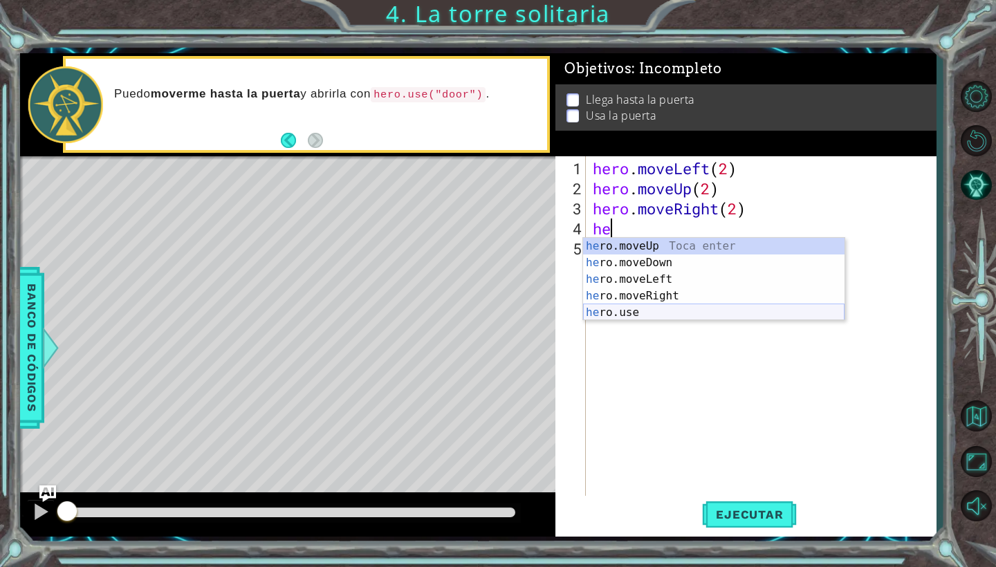
click at [665, 310] on div "he ro.moveUp Toca enter he ro.moveDown Toca enter he ro.moveLeft Toca enter he …" at bounding box center [713, 296] width 261 height 116
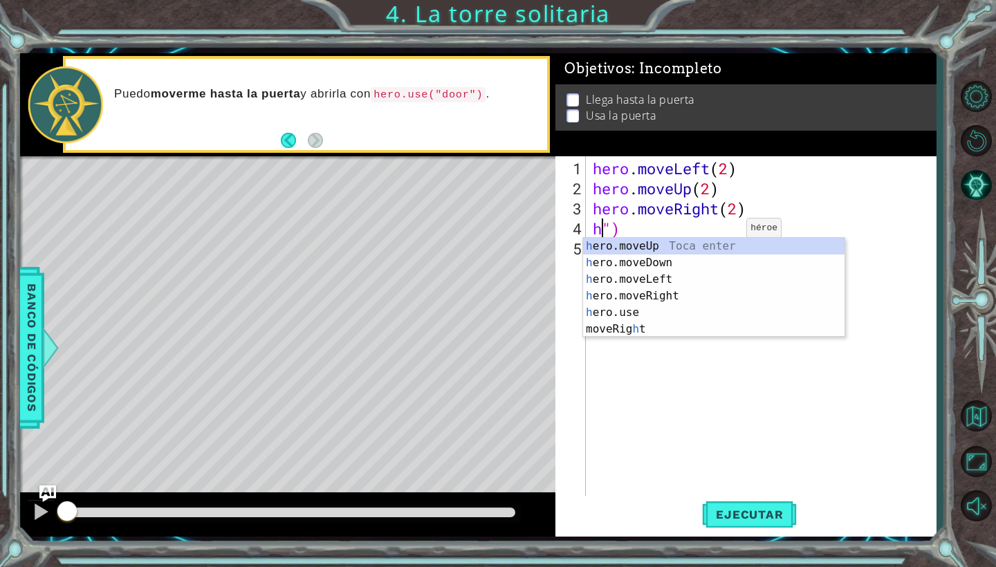
type textarea "")"
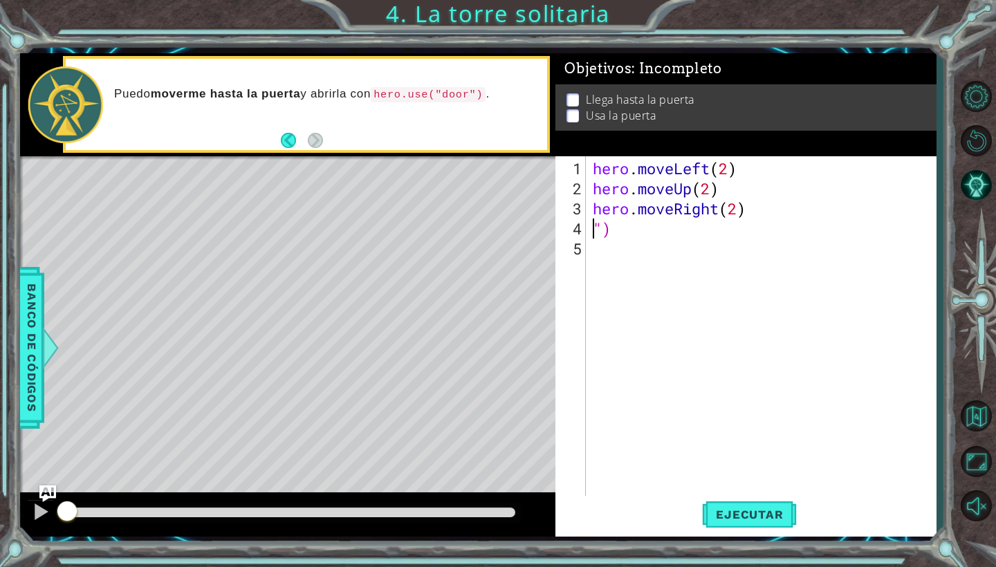
click at [730, 239] on div "hero . moveLeft ( 2 ) hero . moveUp ( 2 ) hero . moveRight ( 2 ) ")" at bounding box center [764, 348] width 349 height 381
click at [716, 229] on div "hero . moveLeft ( 2 ) hero . moveUp ( 2 ) hero . moveRight ( 2 ) ")" at bounding box center [764, 348] width 349 height 381
type textarea "")"
click at [716, 229] on div "hero . moveLeft ( 2 ) hero . moveUp ( 2 ) hero . moveRight ( 2 ) ")" at bounding box center [764, 348] width 349 height 381
type textarea "hero.moveRight(2)"
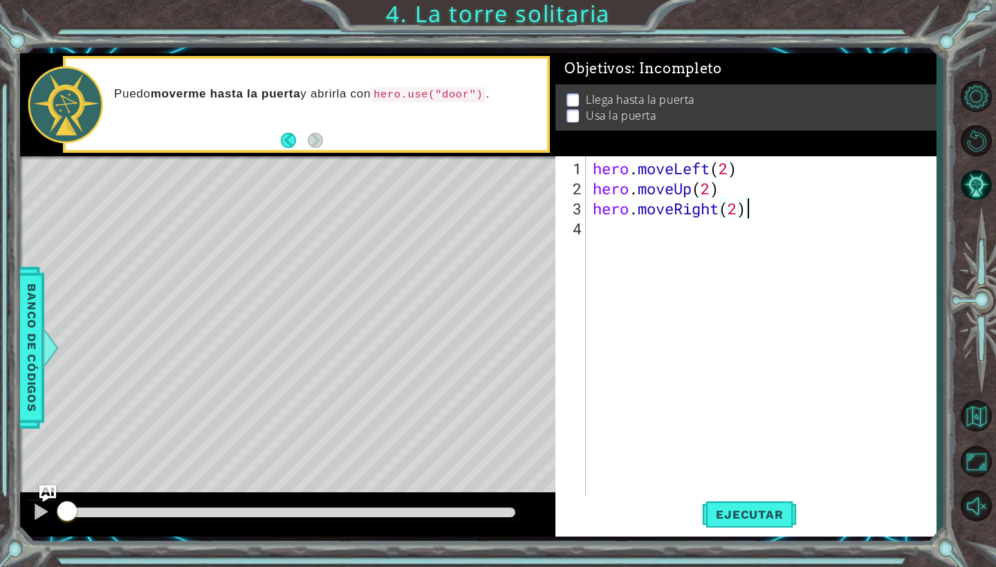
click at [716, 229] on div "hero . moveLeft ( 2 ) hero . moveUp ( 2 ) hero . moveRight ( 2 )" at bounding box center [764, 348] width 349 height 381
click at [638, 105] on p "Llega hasta la puerta" at bounding box center [640, 100] width 109 height 15
click at [638, 105] on p "Llega hasta la puerta" at bounding box center [640, 101] width 109 height 15
click at [584, 97] on li "Llega hasta la puerta" at bounding box center [747, 101] width 362 height 16
click at [740, 512] on span "Ejecutar" at bounding box center [749, 515] width 95 height 14
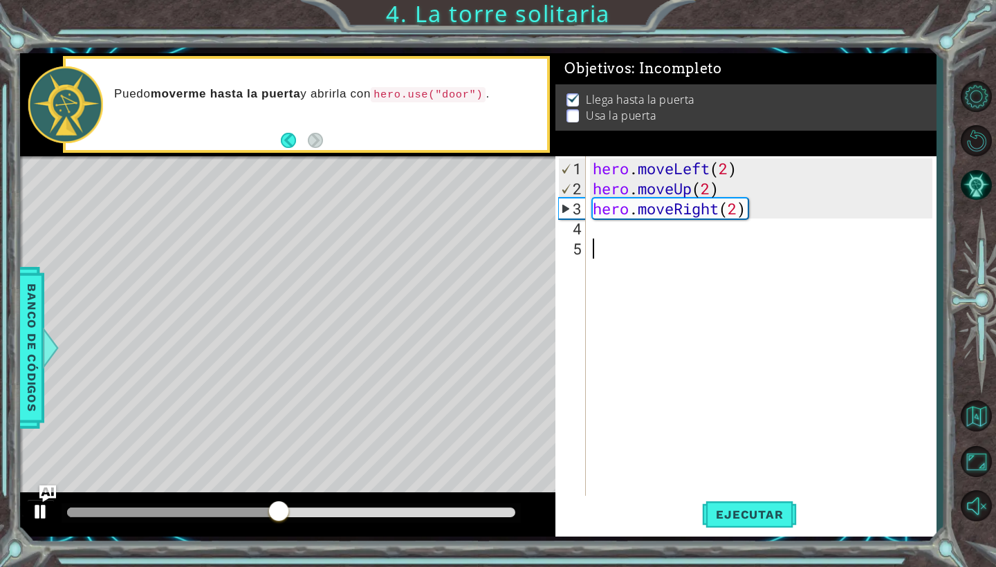
click at [43, 509] on div at bounding box center [41, 512] width 18 height 18
click at [600, 230] on div "hero . moveLeft ( 2 ) hero . moveUp ( 2 ) hero . moveRight ( 2 )" at bounding box center [764, 348] width 349 height 381
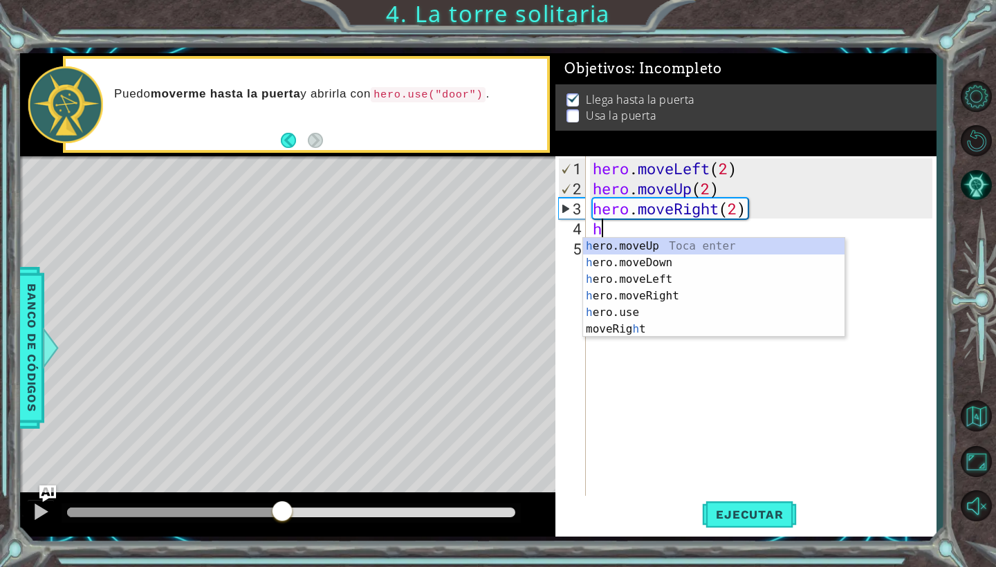
type textarea "he"
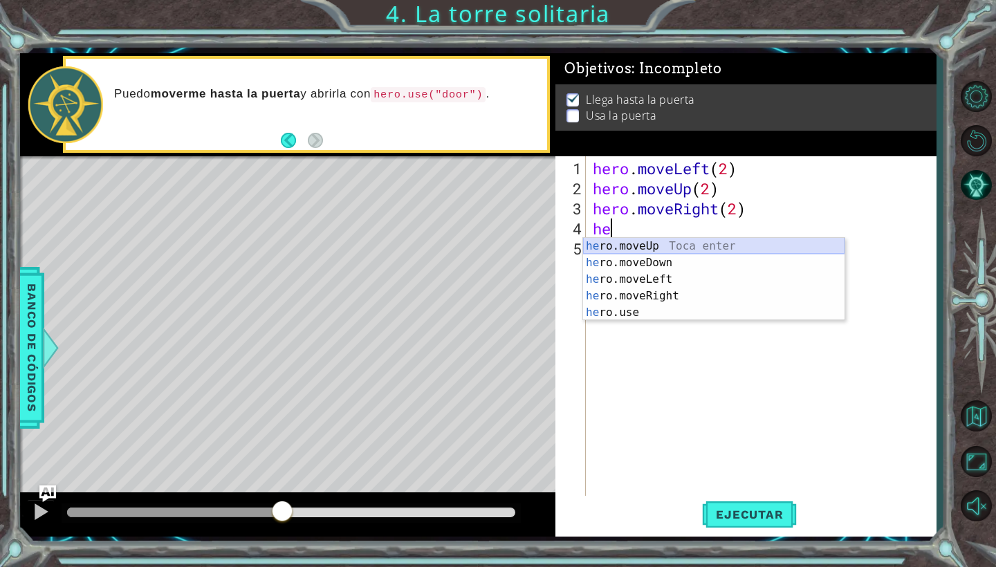
click at [671, 242] on div "he ro.moveUp Toca enter he ro.moveDown Toca enter he ro.moveLeft Toca enter he …" at bounding box center [713, 296] width 261 height 116
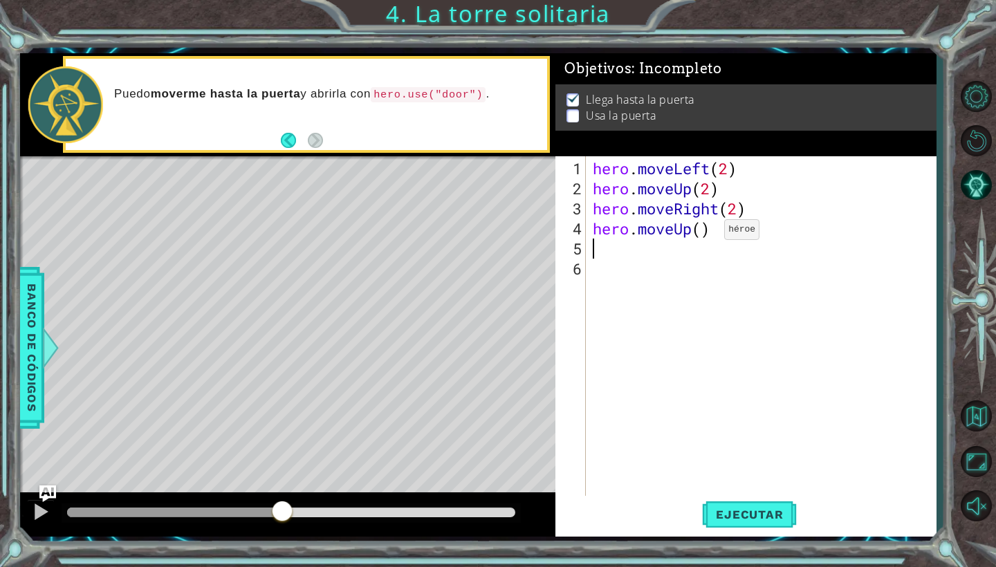
click at [703, 235] on div "hero . moveLeft ( 2 ) hero . moveUp ( 2 ) hero . moveRight ( 2 ) hero . moveUp …" at bounding box center [764, 348] width 349 height 381
type textarea "hero.moveUp(1)"
click at [39, 508] on div at bounding box center [41, 512] width 18 height 18
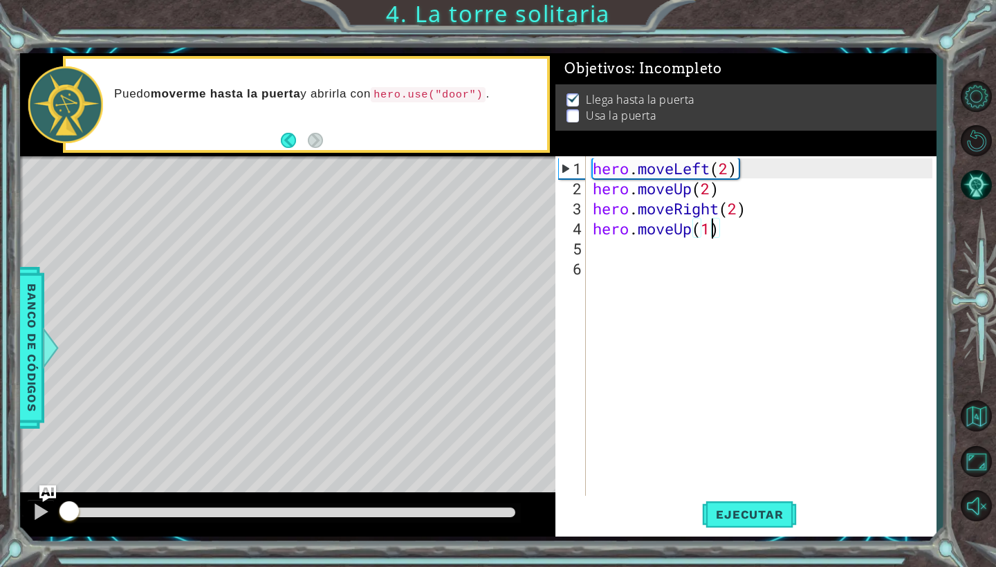
drag, startPoint x: 312, startPoint y: 515, endPoint x: 29, endPoint y: 542, distance: 284.1
click at [30, 541] on div "1 ההההההההההההההההההההההההההההההההההההההההההההההההההההההההההההההההההההההההההההה…" at bounding box center [478, 295] width 916 height 499
click at [769, 517] on span "Ejecutar" at bounding box center [749, 515] width 95 height 14
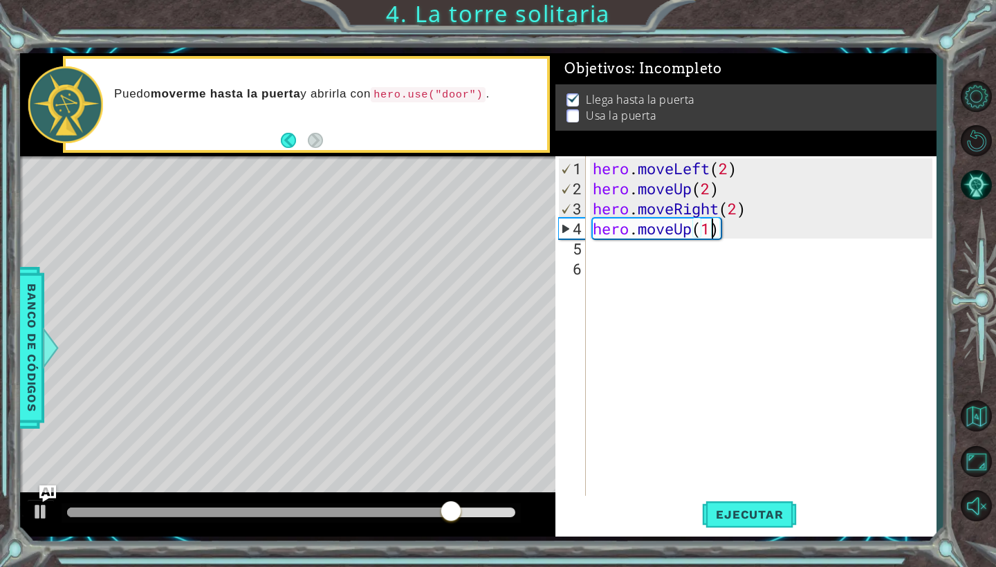
click at [483, 95] on code "hero.use("door")" at bounding box center [428, 94] width 115 height 15
click at [606, 250] on div "hero . moveLeft ( 2 ) hero . moveUp ( 2 ) hero . moveRight ( 2 ) hero . moveUp …" at bounding box center [764, 348] width 349 height 381
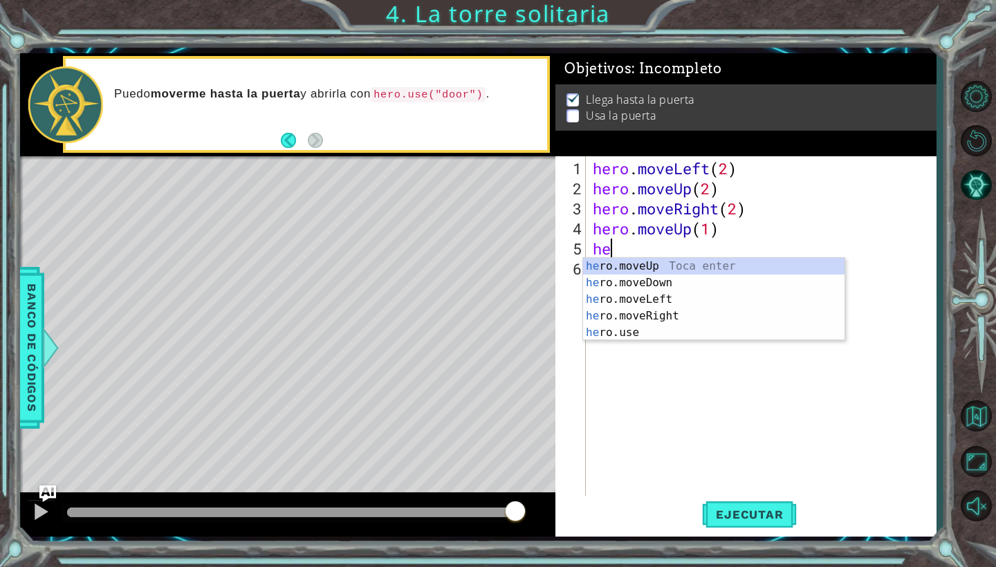
scroll to position [0, 1]
click at [636, 331] on div "her o.moveUp Toca enter her o.moveDown Toca enter her o.moveLeft [PERSON_NAME] …" at bounding box center [713, 316] width 261 height 116
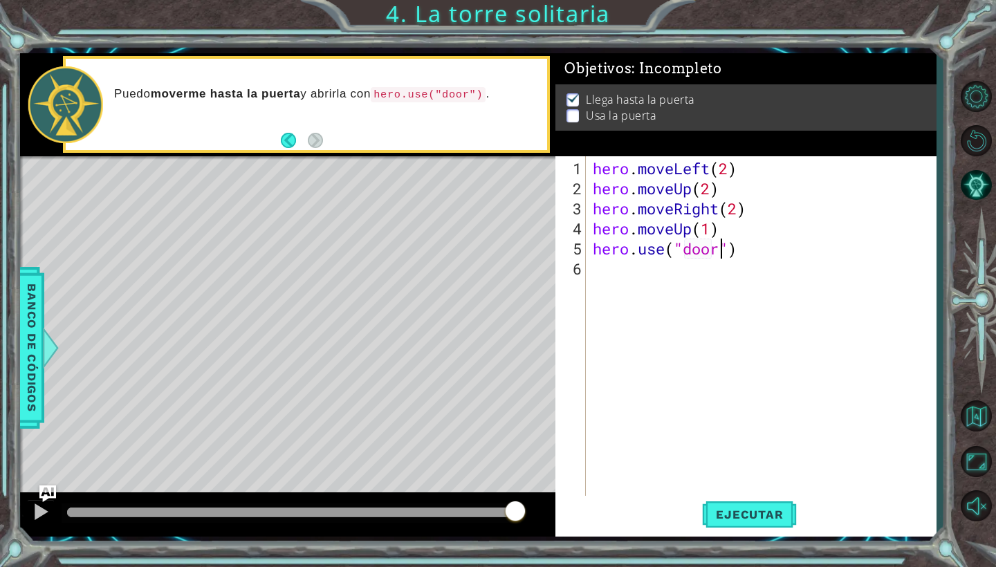
scroll to position [0, 6]
click at [749, 513] on span "Ejecutar" at bounding box center [749, 515] width 95 height 14
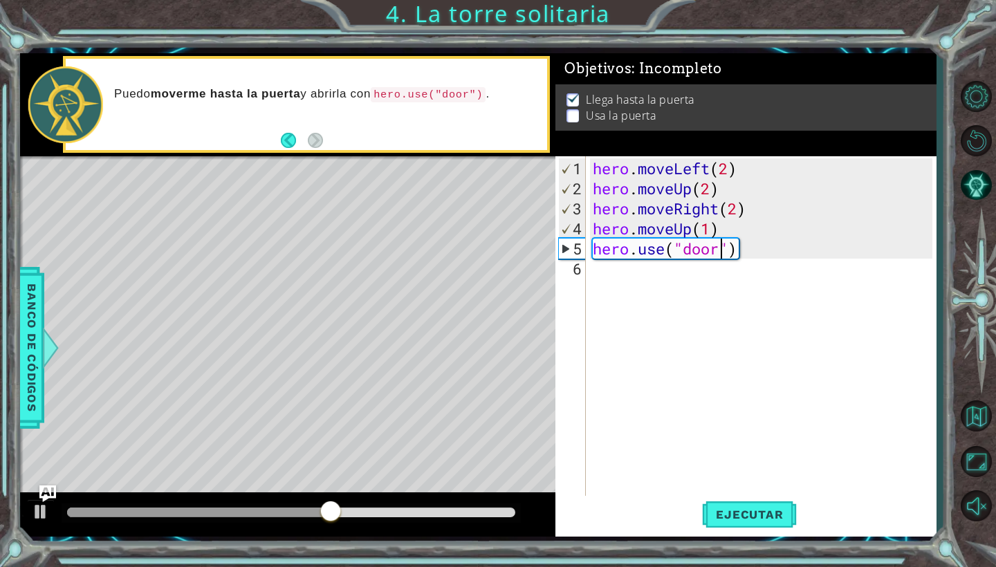
click at [743, 228] on div "hero . moveLeft ( 2 ) hero . moveUp ( 2 ) hero . moveRight ( 2 ) hero . moveUp …" at bounding box center [764, 348] width 349 height 381
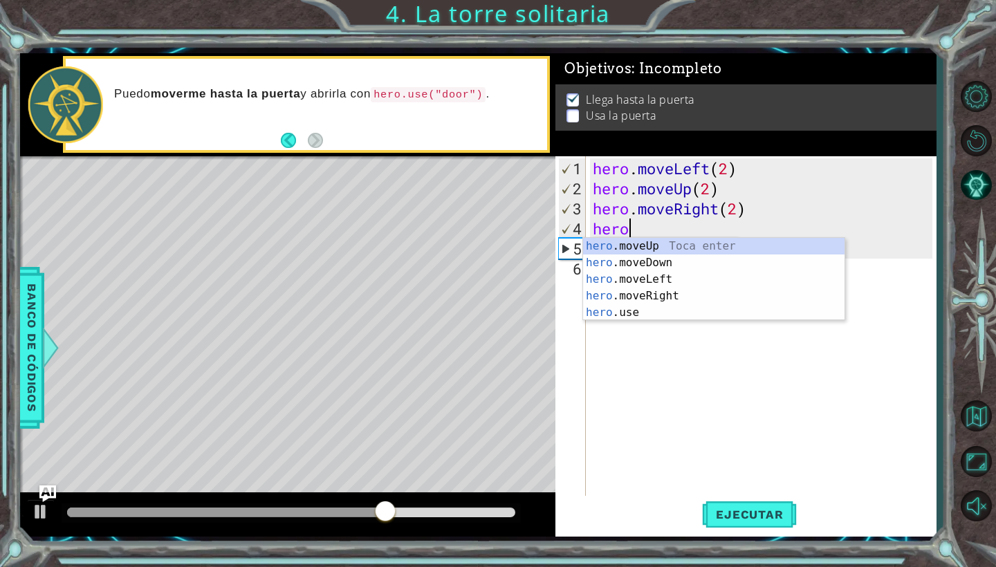
scroll to position [0, 1]
type textarea "h"
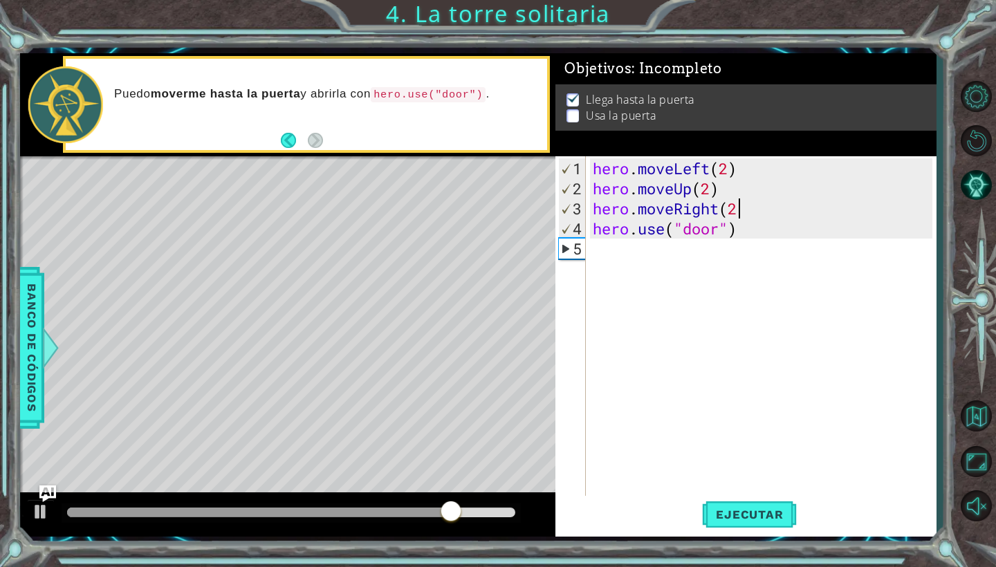
scroll to position [0, 6]
type textarea "hero.moveRight(2)"
click at [717, 516] on span "Ejecutar" at bounding box center [749, 515] width 95 height 14
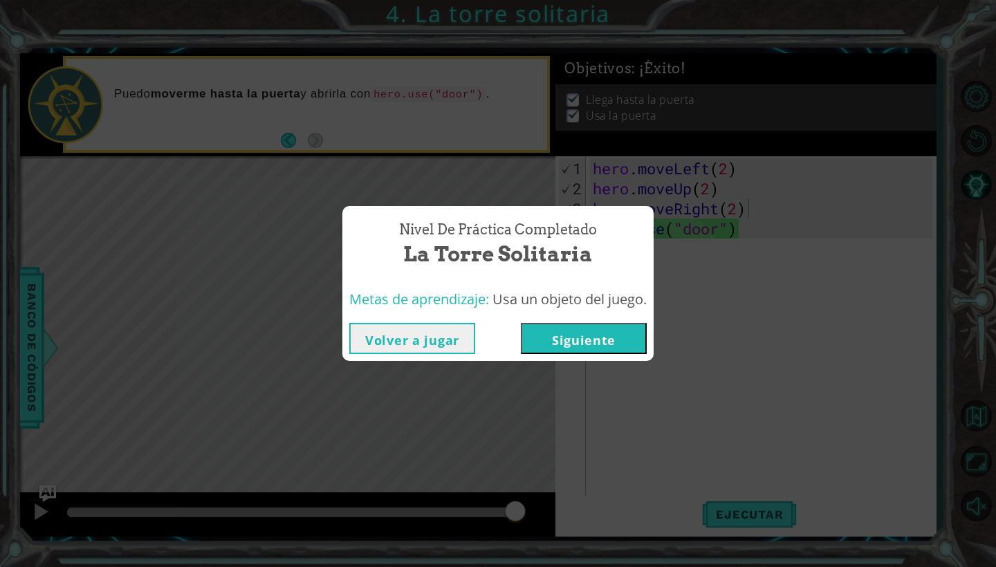
click at [610, 332] on button "Siguiente" at bounding box center [584, 338] width 126 height 31
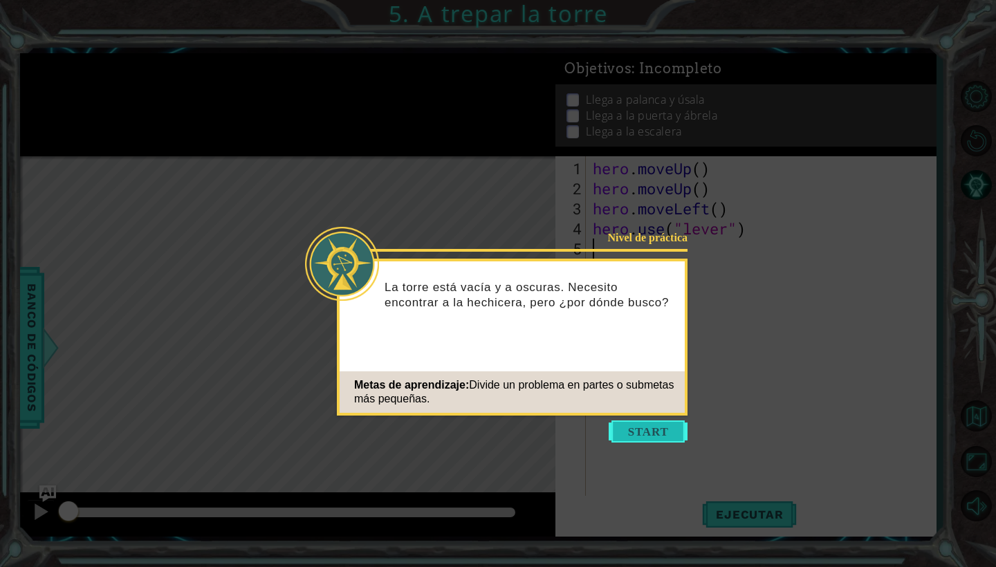
click at [626, 435] on button "Start" at bounding box center [648, 431] width 79 height 22
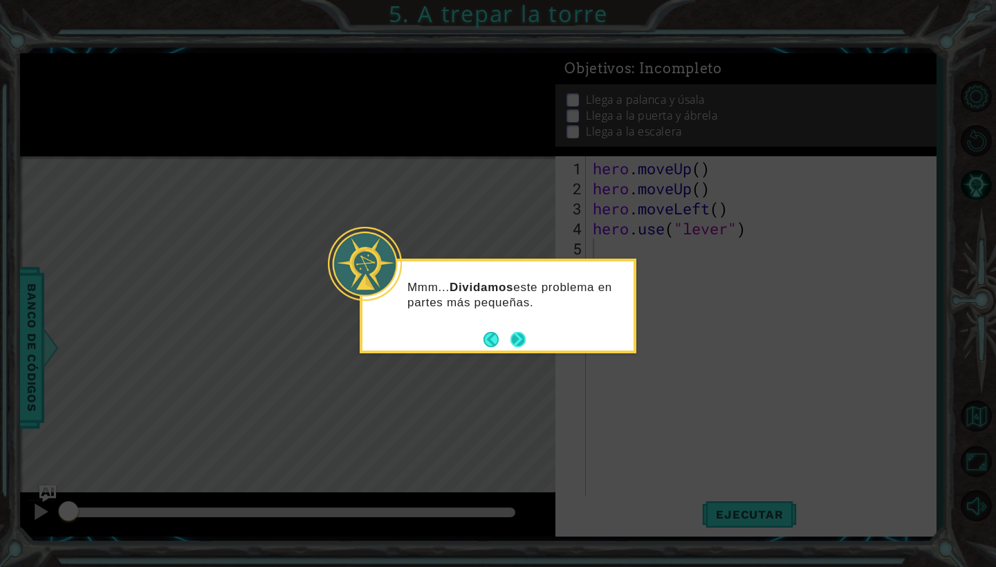
click at [517, 335] on button "Next" at bounding box center [517, 339] width 15 height 15
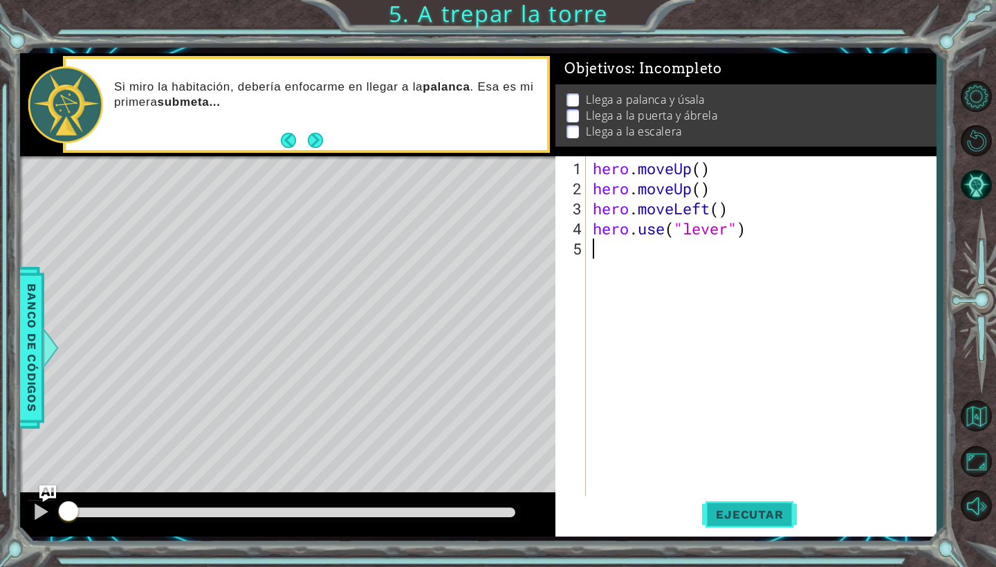
click at [734, 513] on span "Ejecutar" at bounding box center [749, 515] width 95 height 14
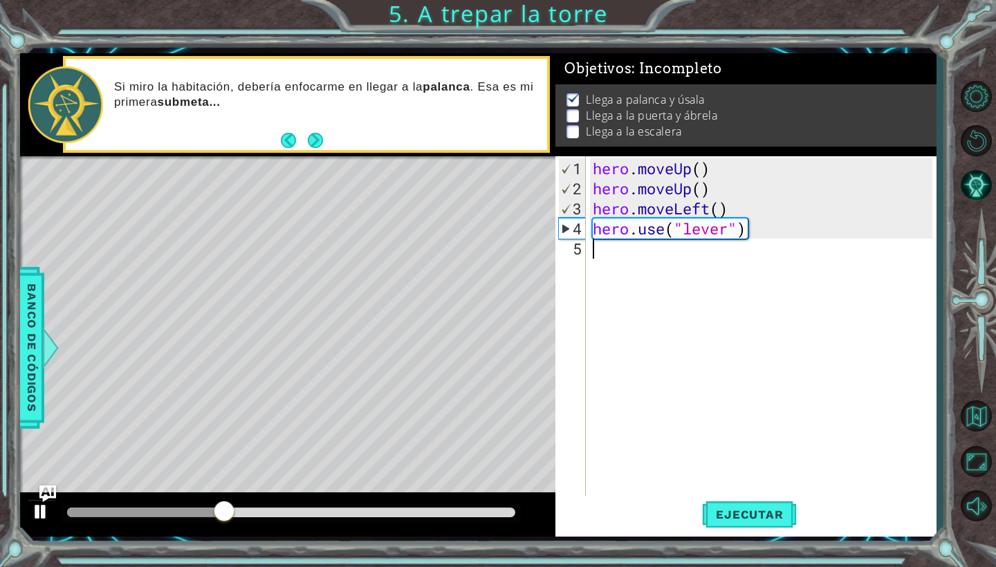
click at [43, 509] on div at bounding box center [41, 512] width 18 height 18
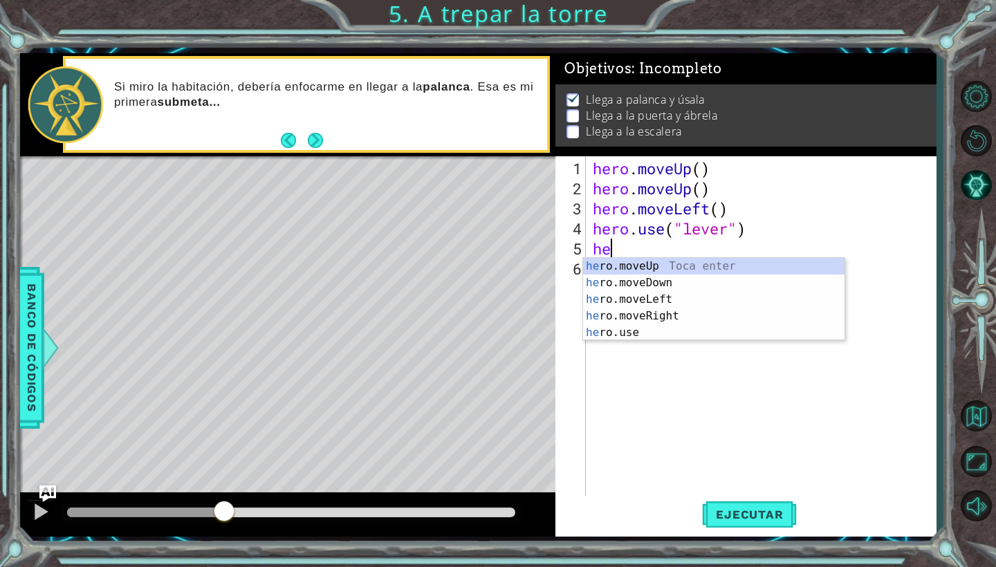
type textarea "her"
click at [647, 313] on div "her o.moveUp Toca enter her o.moveDown Toca enter her o.moveLeft [PERSON_NAME] …" at bounding box center [713, 316] width 261 height 116
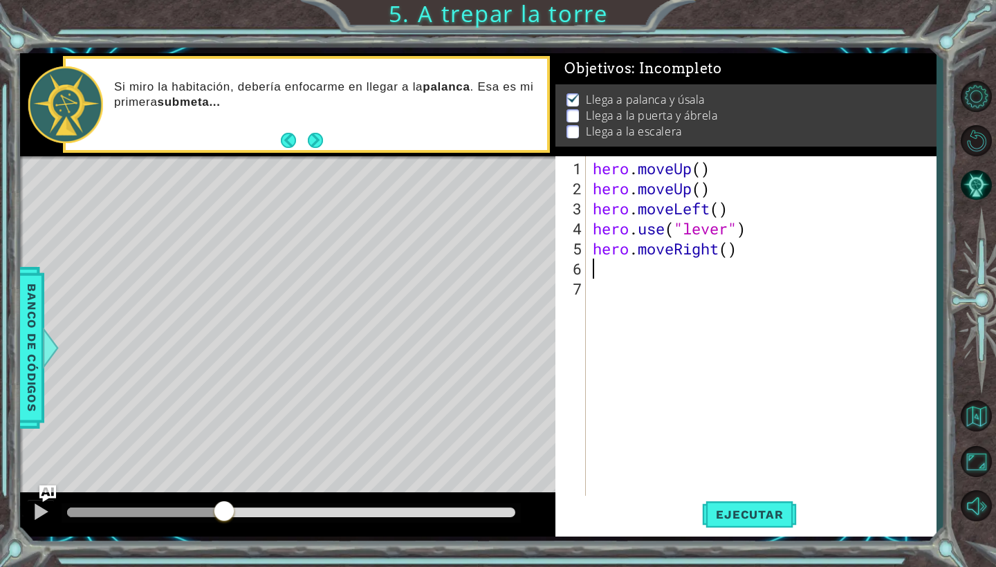
scroll to position [0, 0]
click at [728, 247] on div "hero . moveUp ( ) hero . moveUp ( ) hero . moveLeft ( ) hero . use ( "lever" ) …" at bounding box center [764, 348] width 349 height 381
type textarea "hero.moveRight(3)"
click at [623, 273] on div "hero . moveUp ( ) hero . moveUp ( ) hero . moveLeft ( ) hero . use ( "lever" ) …" at bounding box center [764, 348] width 349 height 381
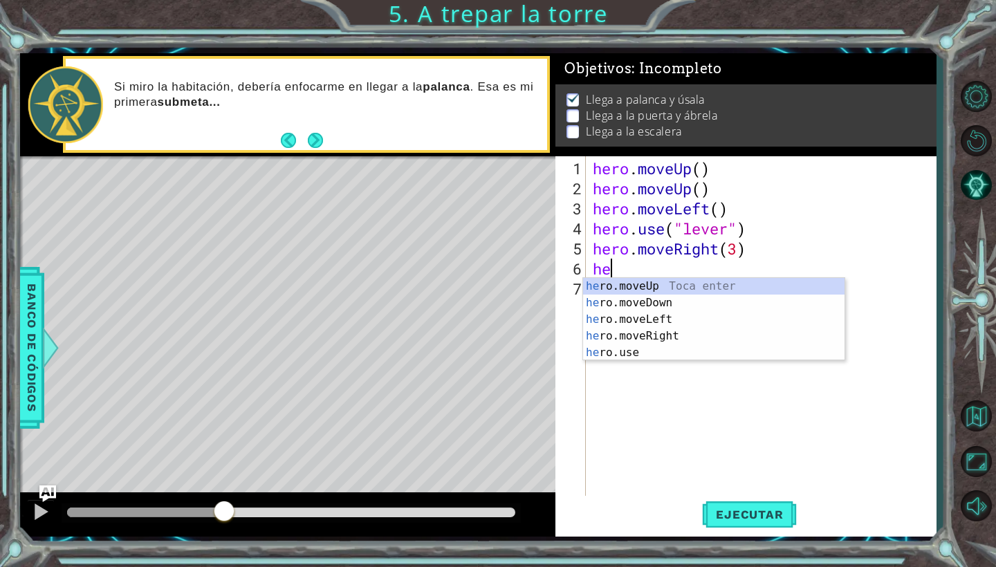
scroll to position [0, 1]
click at [642, 353] on div "her o.moveUp Toca enter her o.moveDown Toca enter her o.moveLeft [PERSON_NAME] …" at bounding box center [713, 336] width 261 height 116
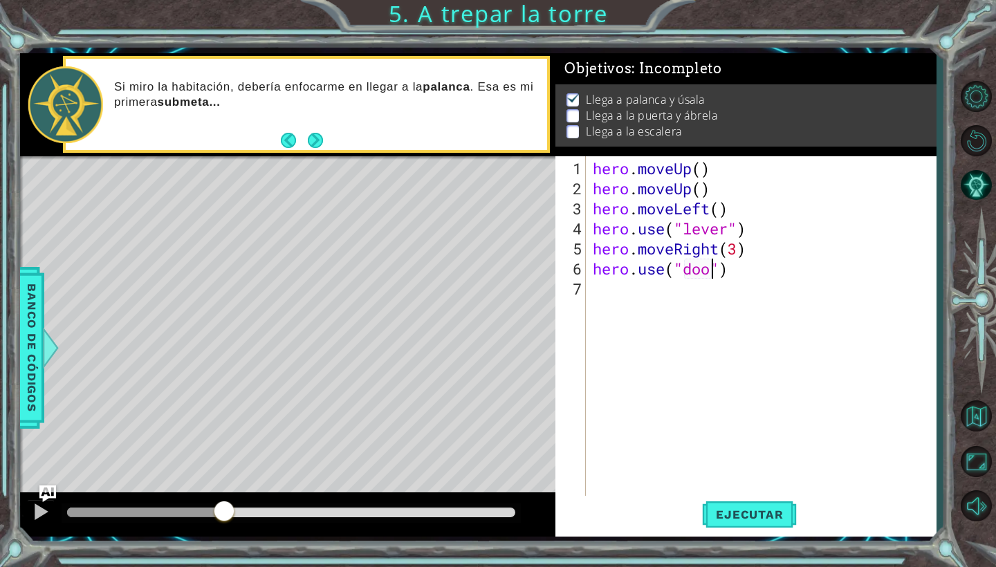
type textarea "hero.use("door")"
click at [692, 286] on div "hero . moveUp ( ) hero . moveUp ( ) hero . moveLeft ( ) hero . use ( "lever" ) …" at bounding box center [764, 348] width 349 height 381
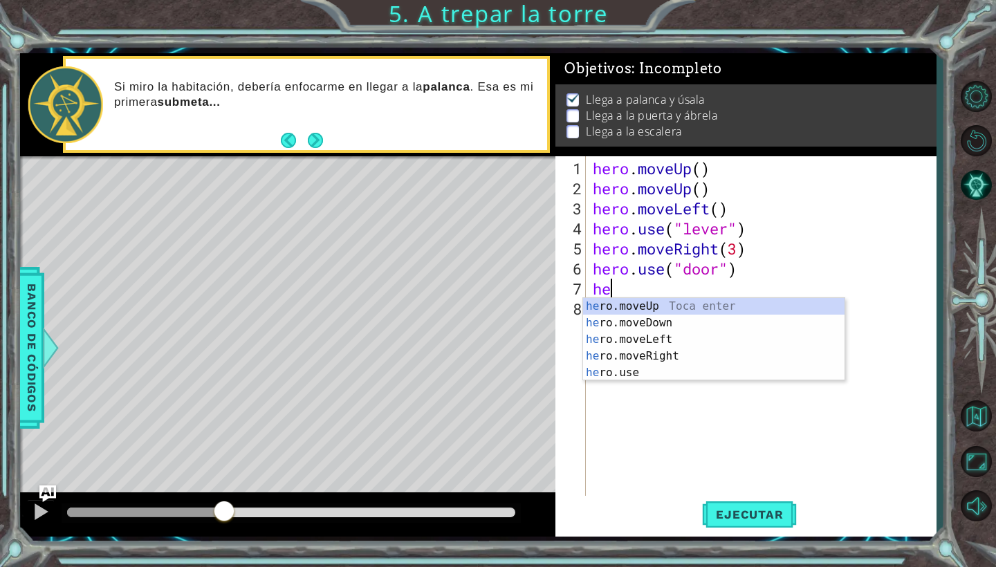
type textarea "her"
click at [689, 306] on div "her o.moveUp Toca enter her o.moveDown Toca enter her o.moveLeft [PERSON_NAME] …" at bounding box center [713, 356] width 261 height 116
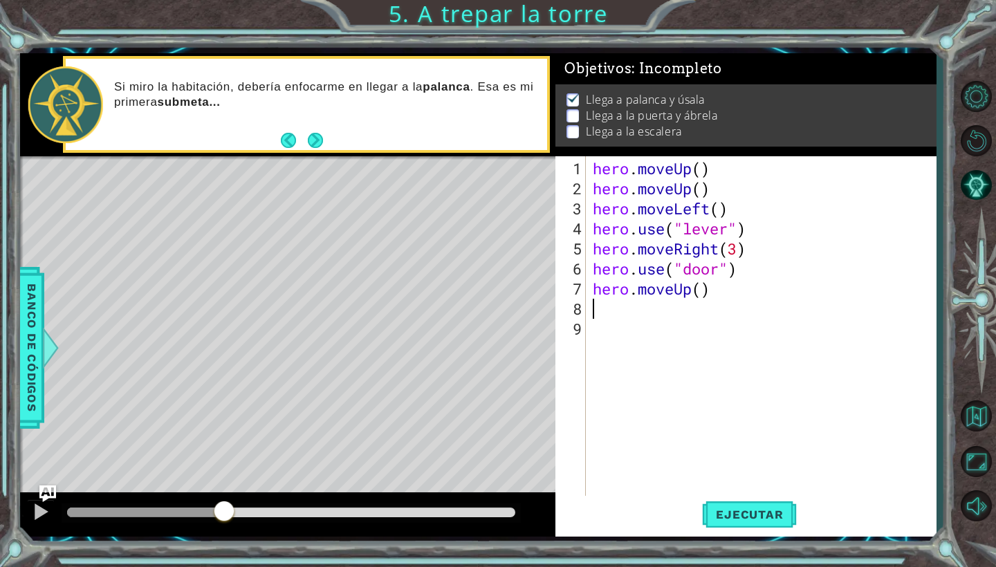
scroll to position [0, 0]
click at [701, 293] on div "hero . moveUp ( ) hero . moveUp ( ) hero . moveLeft ( ) hero . use ( "lever" ) …" at bounding box center [764, 348] width 349 height 381
type textarea "hero.moveUp(1)"
click at [683, 306] on div "hero . moveUp ( ) hero . moveUp ( ) hero . moveLeft ( ) hero . use ( "lever" ) …" at bounding box center [764, 348] width 349 height 381
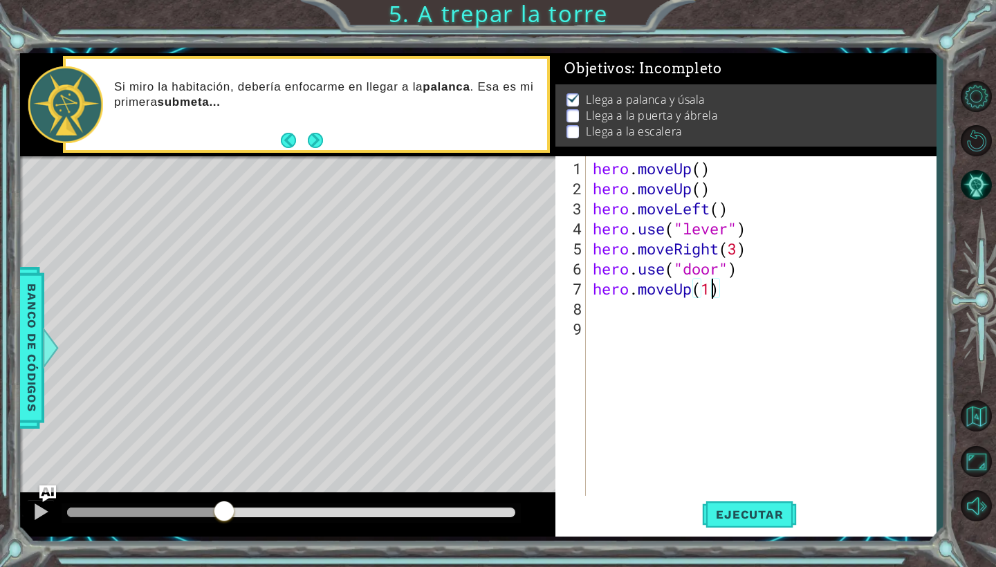
scroll to position [0, 0]
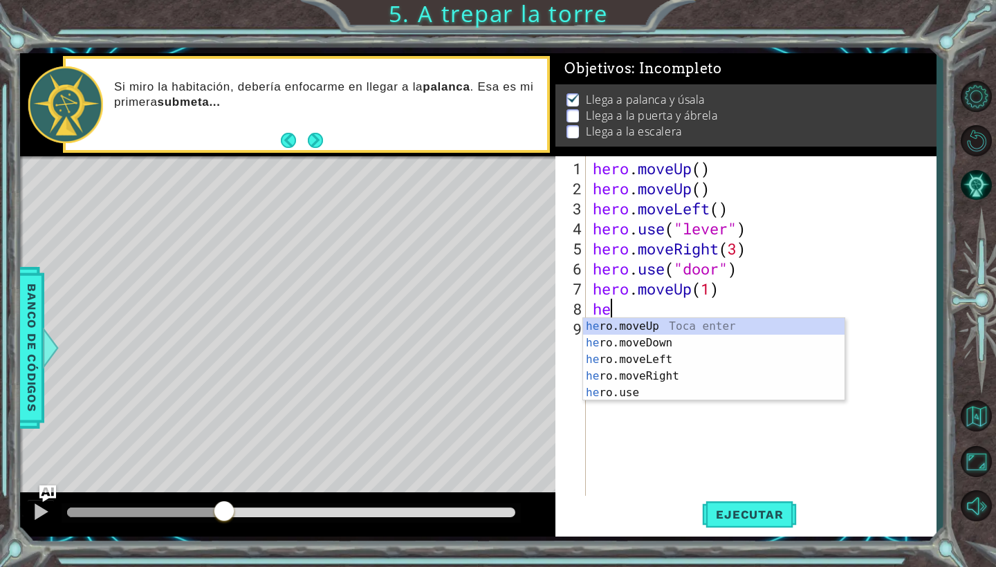
type textarea "her"
click at [685, 357] on div "her o.moveUp Toca enter her o.moveDown Toca enter her o.moveLeft [PERSON_NAME] …" at bounding box center [713, 376] width 261 height 116
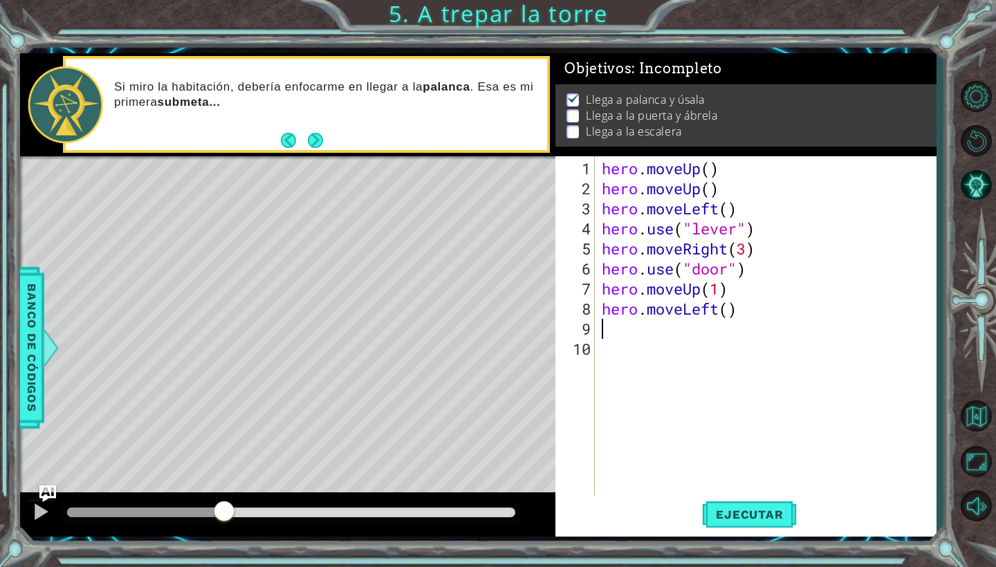
scroll to position [0, 0]
click at [724, 313] on div "hero . moveUp ( ) hero . moveUp ( ) hero . moveLeft ( ) hero . use ( "lever" ) …" at bounding box center [769, 348] width 341 height 381
click at [731, 312] on div "hero . moveUp ( ) hero . moveUp ( ) hero . moveLeft ( ) hero . use ( "lever" ) …" at bounding box center [769, 348] width 341 height 381
type textarea "hero.moveLeft(3)"
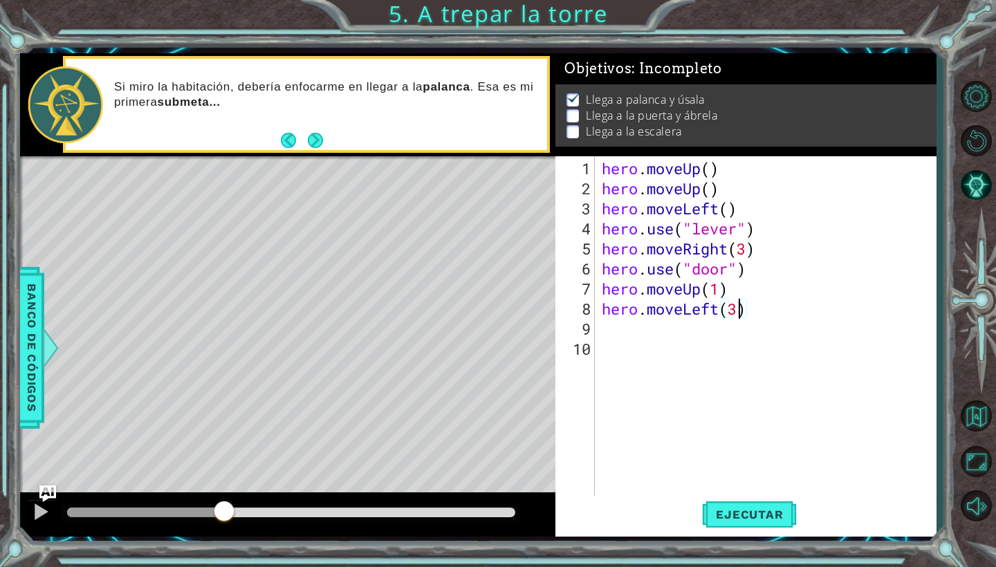
click at [631, 324] on div "hero . moveUp ( ) hero . moveUp ( ) hero . moveLeft ( ) hero . use ( "lever" ) …" at bounding box center [769, 348] width 341 height 381
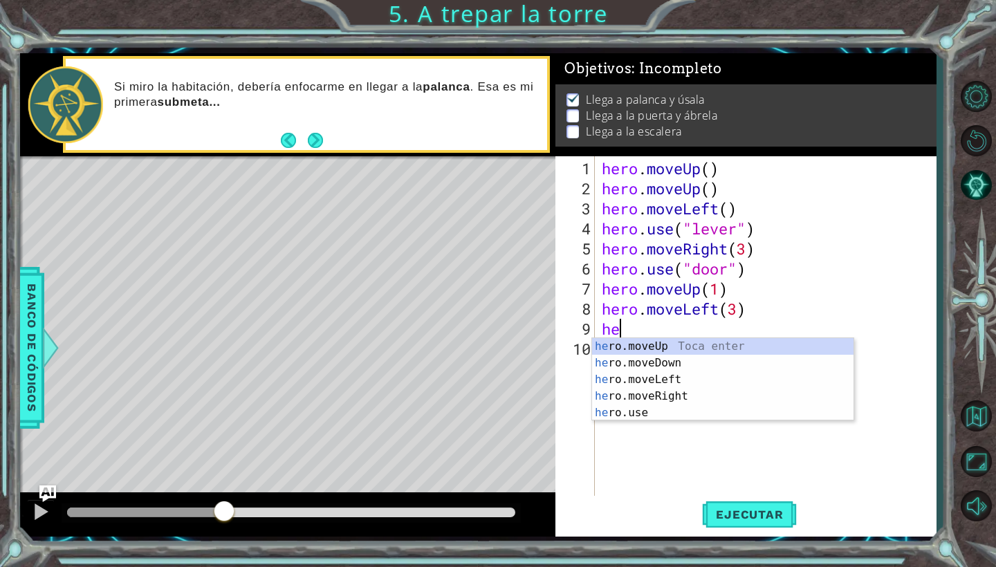
type textarea "her"
click at [659, 344] on div "her o.moveUp Toca enter her o.moveDown Toca enter her o.moveLeft [PERSON_NAME] …" at bounding box center [722, 396] width 261 height 116
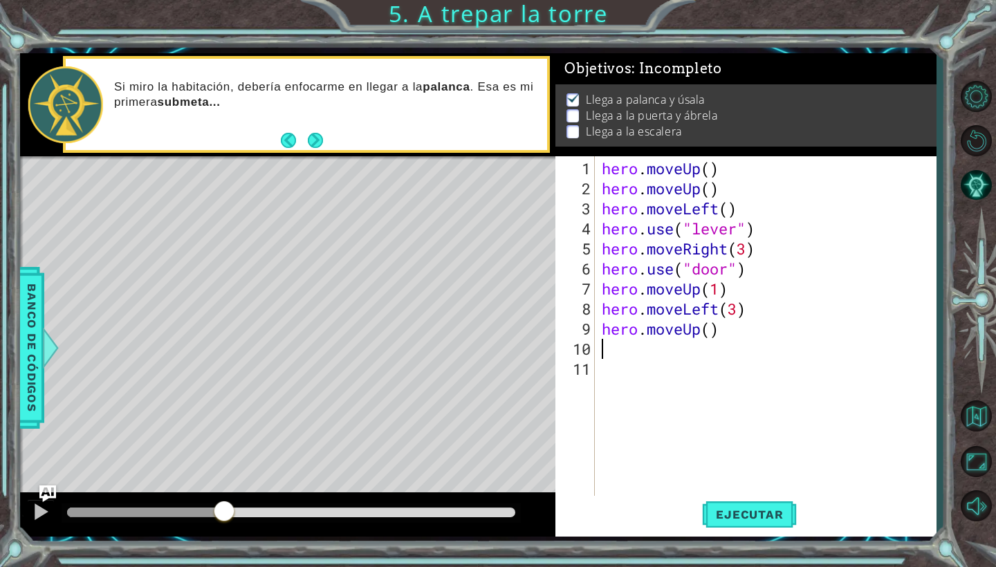
click at [709, 337] on div "hero . moveUp ( ) hero . moveUp ( ) hero . moveLeft ( ) hero . use ( "lever" ) …" at bounding box center [769, 348] width 341 height 381
click at [712, 327] on div "hero . moveUp ( ) hero . moveUp ( ) hero . moveLeft ( ) hero . use ( "lever" ) …" at bounding box center [769, 348] width 341 height 381
click at [711, 165] on div "hero . moveUp ( ) hero . moveUp ( ) hero . moveLeft ( ) hero . use ( "lever" ) …" at bounding box center [769, 348] width 341 height 381
click at [742, 523] on button "Ejecutar" at bounding box center [749, 515] width 95 height 38
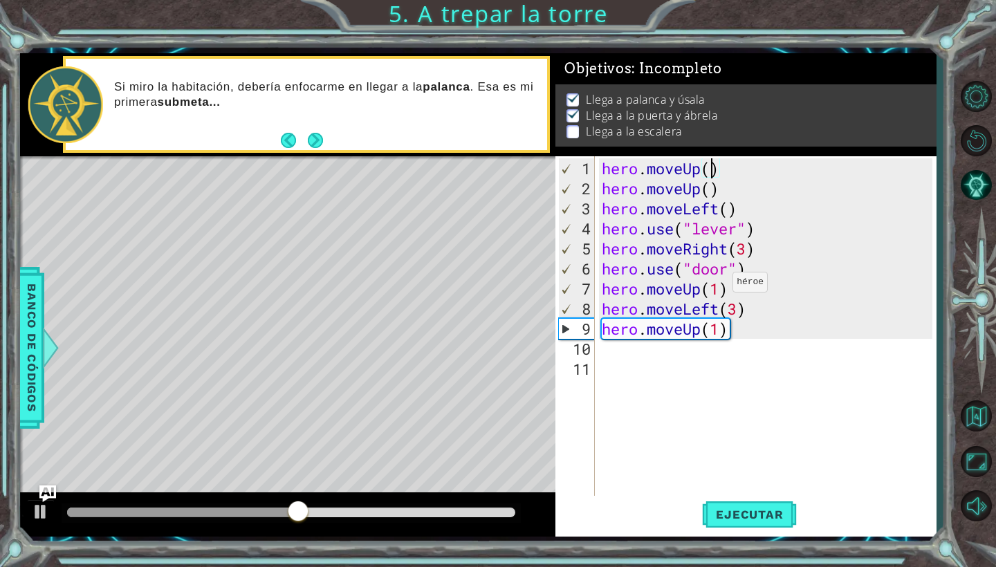
click at [721, 288] on div "hero . moveUp ( ) hero . moveUp ( ) hero . moveLeft ( ) hero . use ( "lever" ) …" at bounding box center [769, 348] width 341 height 381
type textarea "hero.moveUp(2)"
click at [757, 510] on span "Ejecutar" at bounding box center [749, 515] width 95 height 14
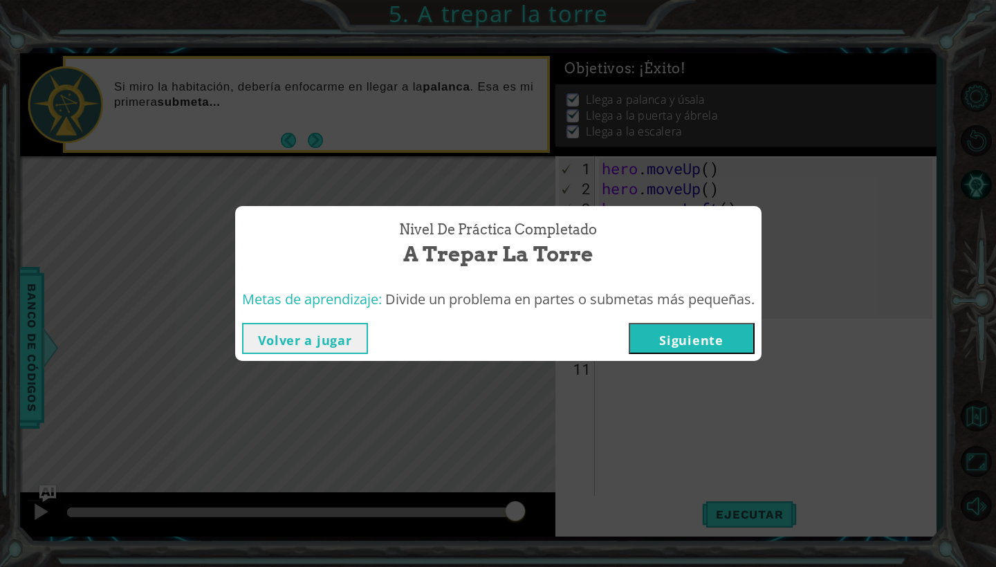
click at [739, 342] on button "Siguiente" at bounding box center [692, 338] width 126 height 31
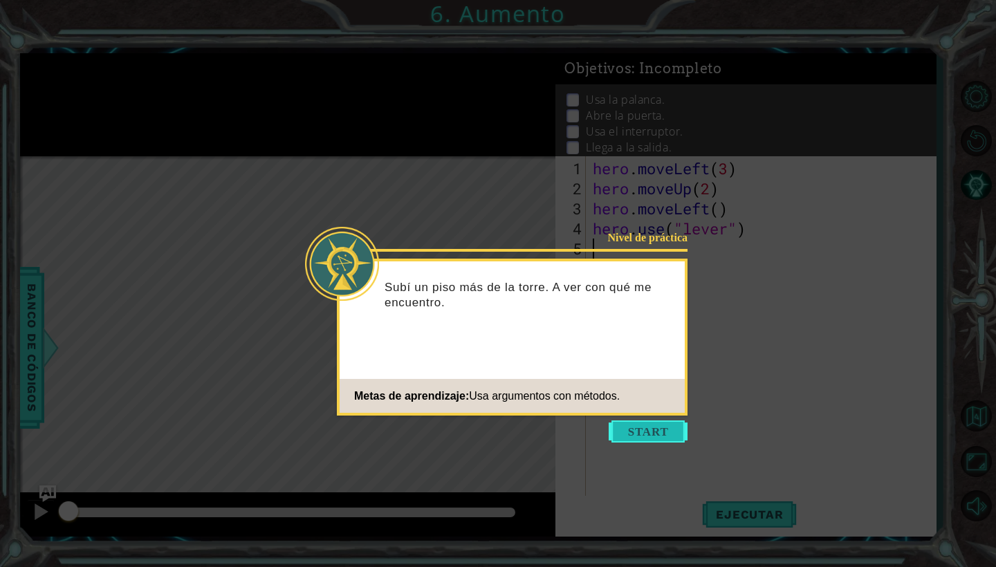
click at [644, 433] on button "Start" at bounding box center [648, 431] width 79 height 22
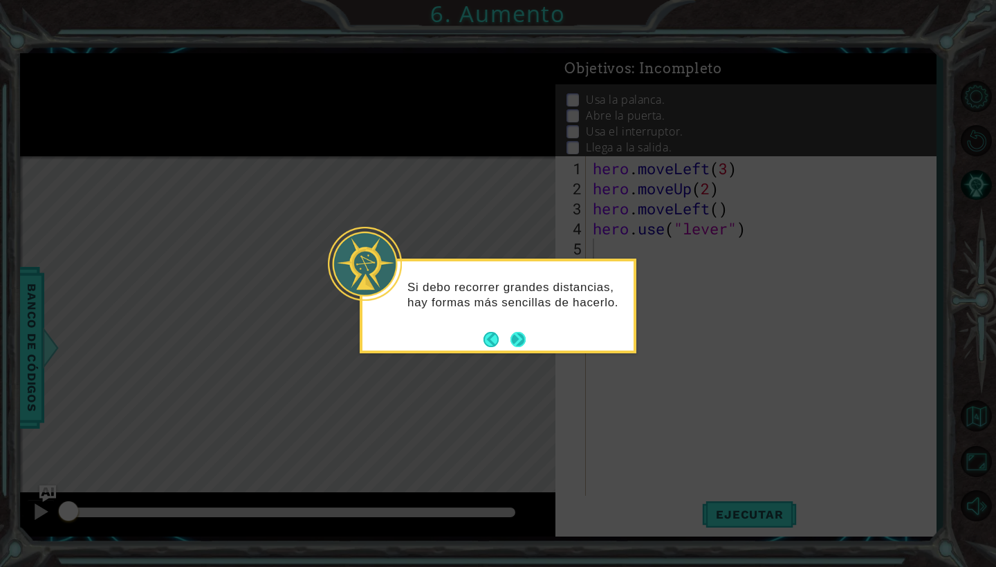
click at [523, 344] on button "Next" at bounding box center [517, 339] width 15 height 15
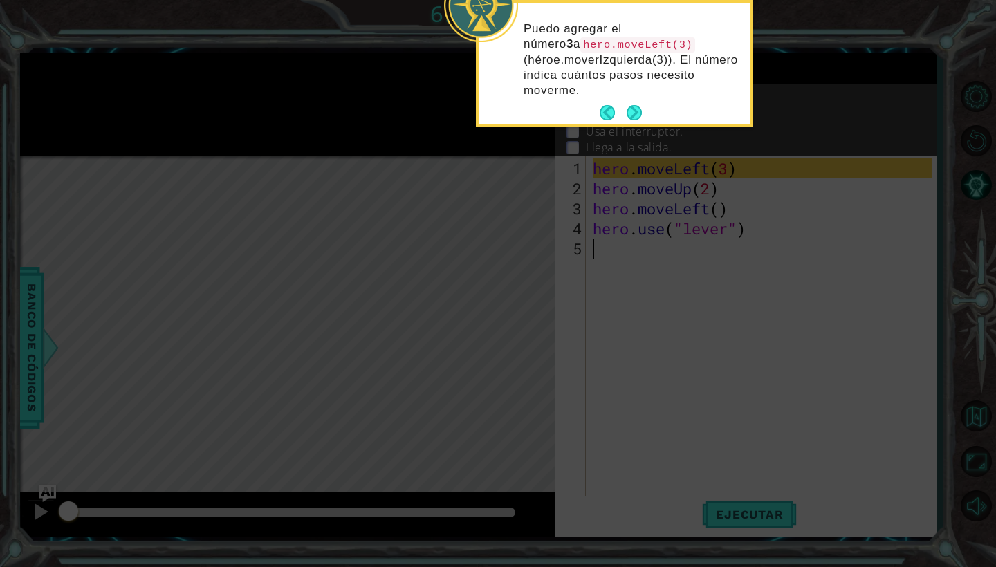
click at [627, 98] on div "Puedo agregar el número 3 a hero.moveLeft(3) (héroe.moverIzquierda(3)). El núme…" at bounding box center [614, 66] width 271 height 116
click at [631, 109] on button "Next" at bounding box center [634, 112] width 15 height 15
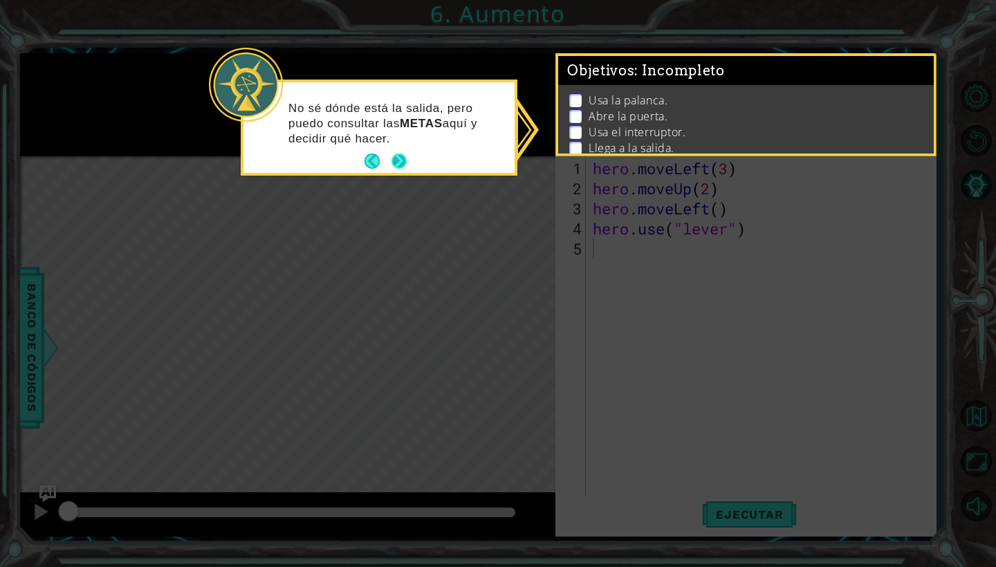
click at [391, 164] on button "Next" at bounding box center [398, 161] width 15 height 15
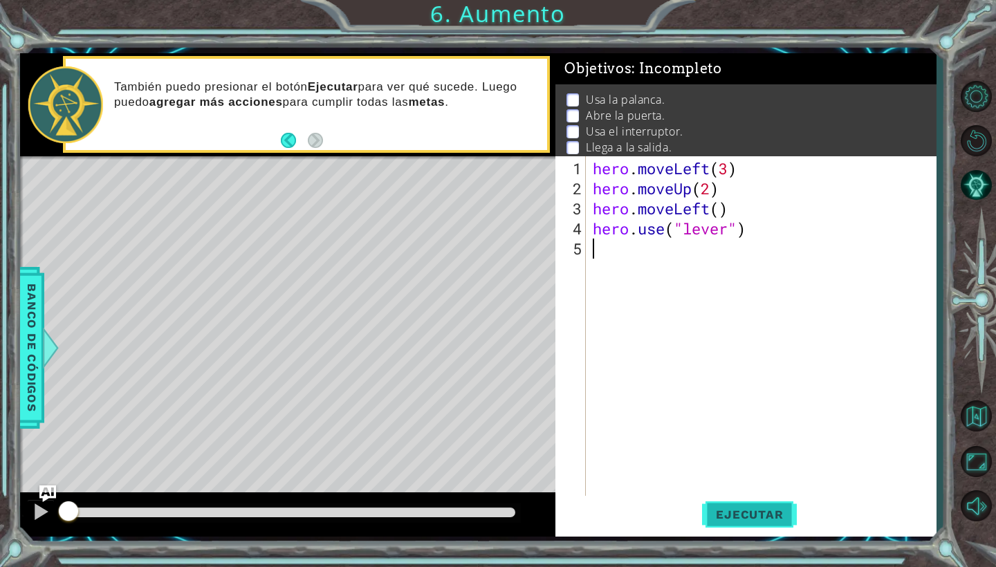
click at [733, 514] on span "Ejecutar" at bounding box center [749, 515] width 95 height 14
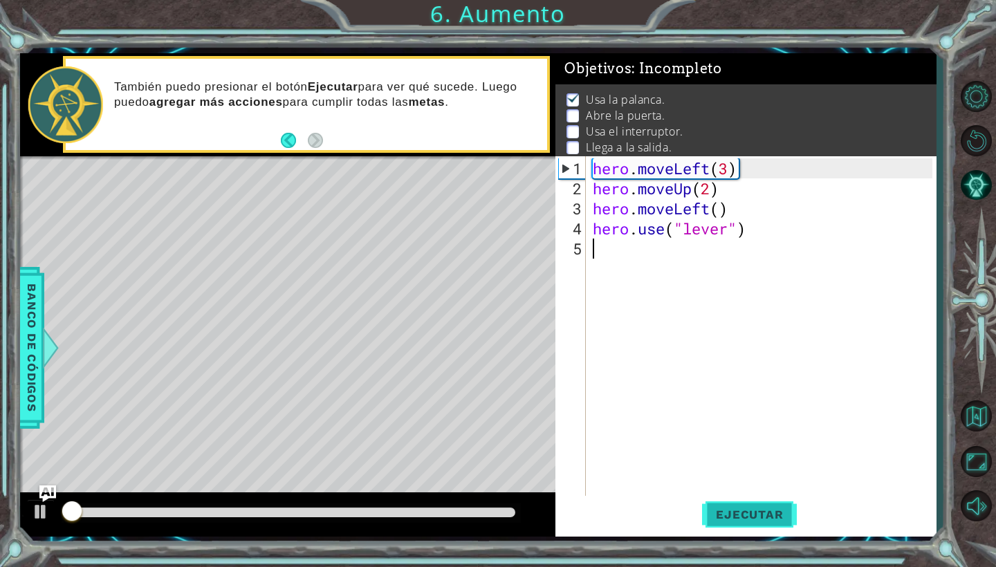
scroll to position [3, 0]
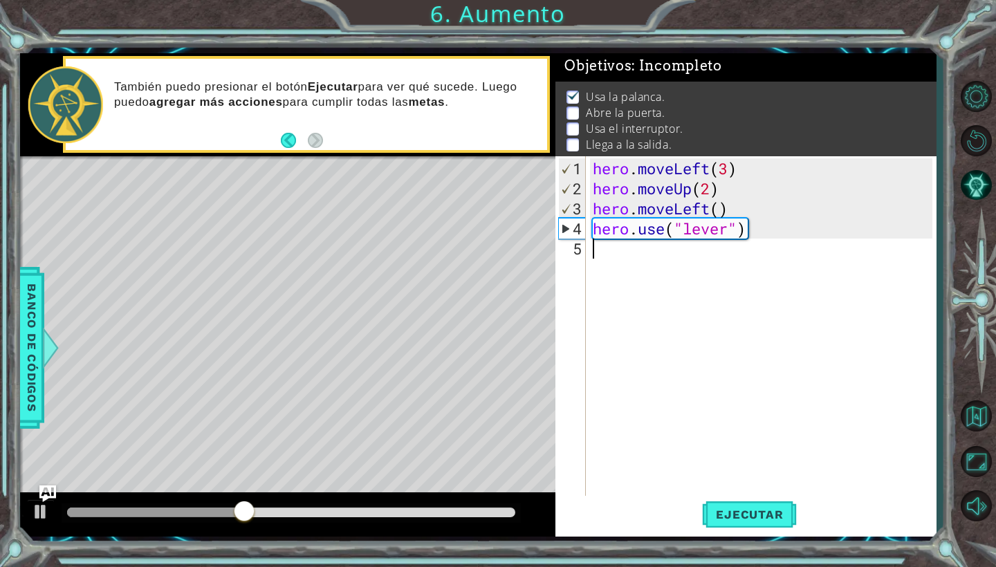
click at [578, 248] on div "5" at bounding box center [572, 249] width 28 height 20
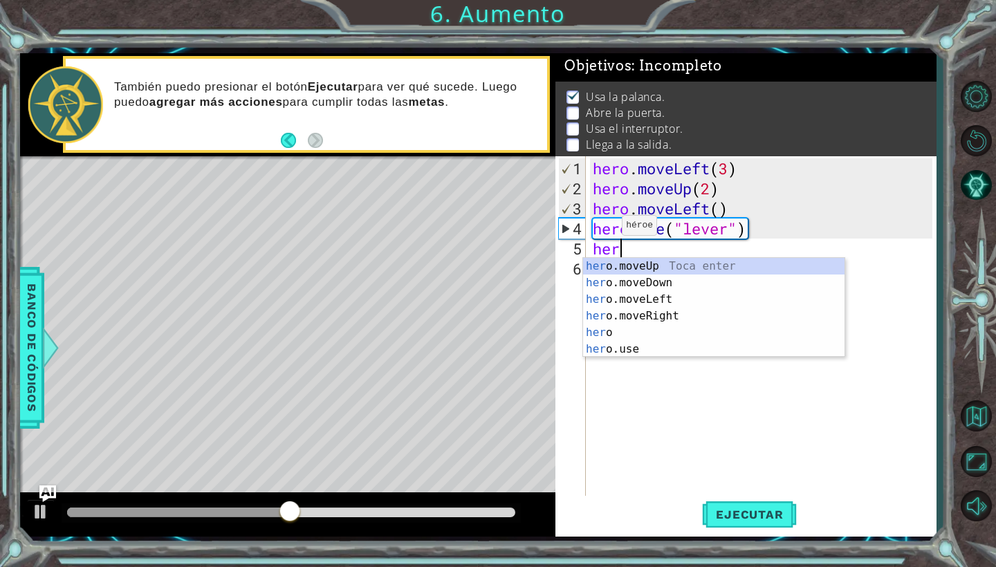
scroll to position [0, 1]
click at [615, 298] on div "her o.moveUp Toca enter her o.moveDown Toca enter her o.moveLeft [PERSON_NAME] …" at bounding box center [713, 324] width 261 height 133
type textarea "hero.moveLeft(1)"
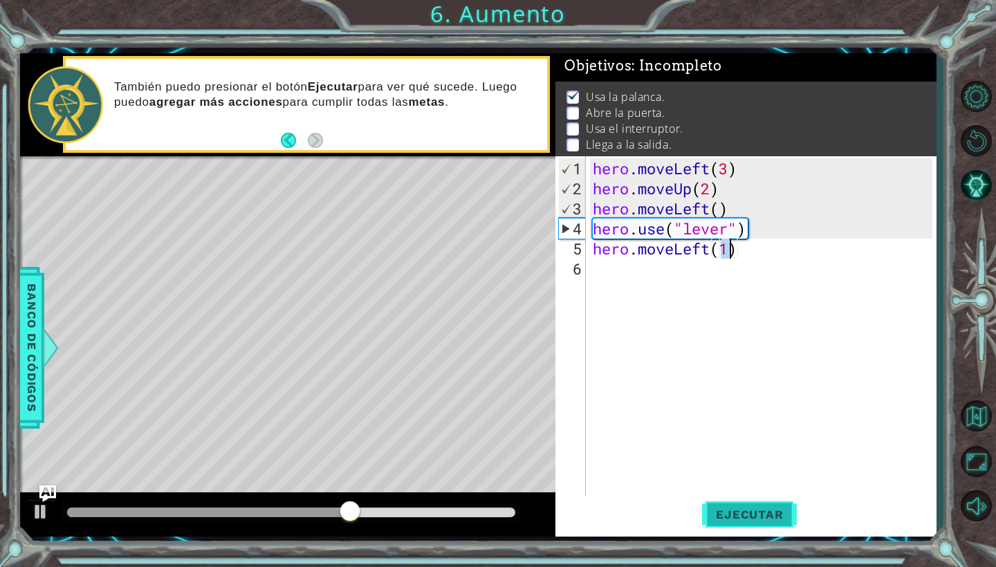
click at [766, 518] on span "Ejecutar" at bounding box center [749, 515] width 95 height 14
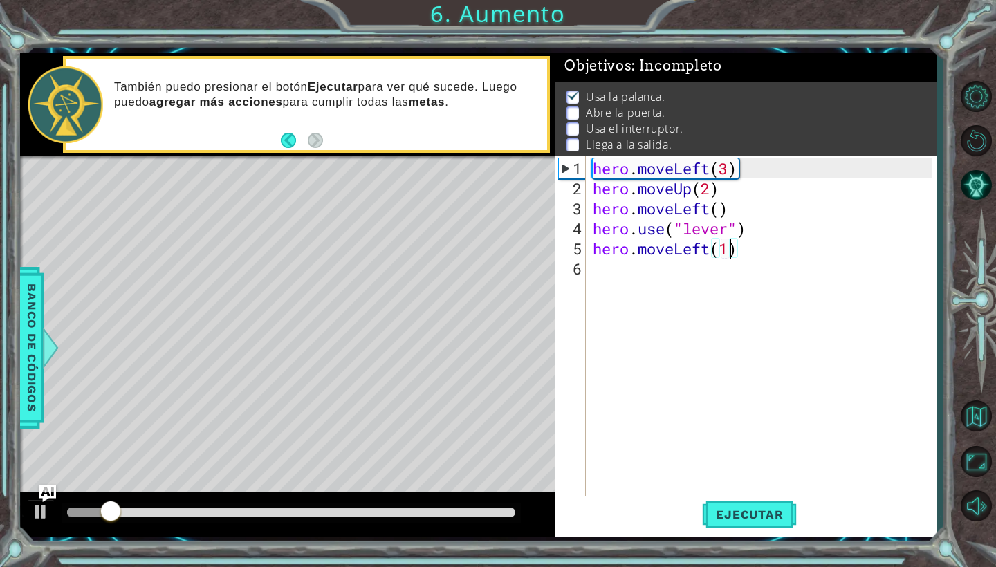
click at [629, 267] on div "hero . moveLeft ( 3 ) hero . moveUp ( 2 ) hero . moveLeft ( ) hero . use ( "lev…" at bounding box center [764, 348] width 349 height 381
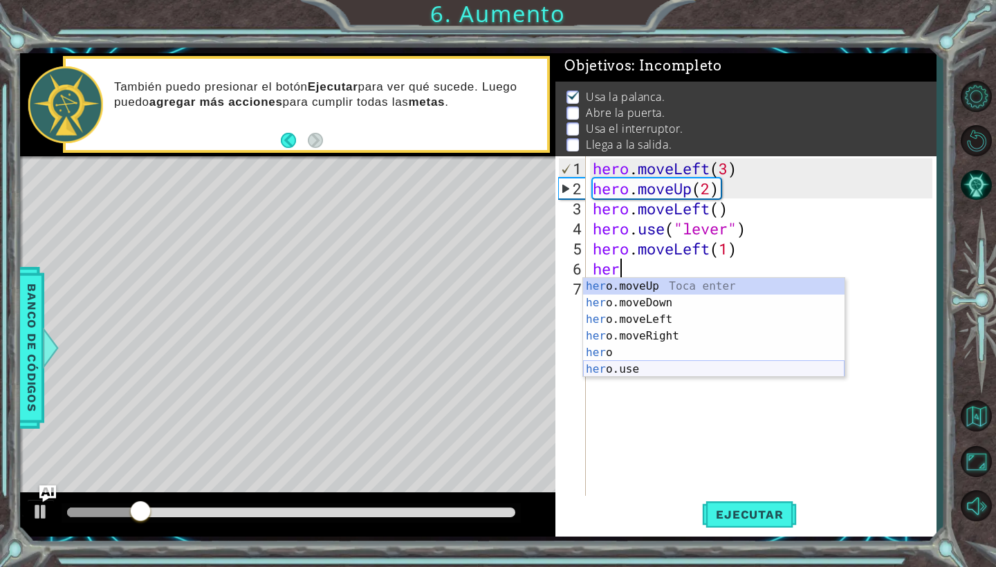
click at [622, 364] on div "her o.moveUp Toca enter her o.moveDown Toca enter her o.moveLeft [PERSON_NAME] …" at bounding box center [713, 344] width 261 height 133
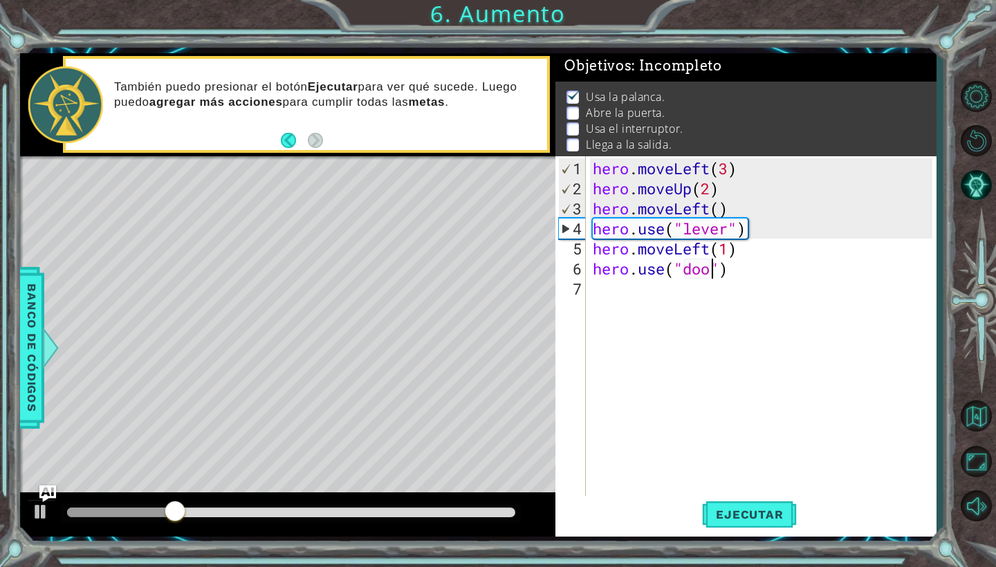
type textarea "hero.use("door")"
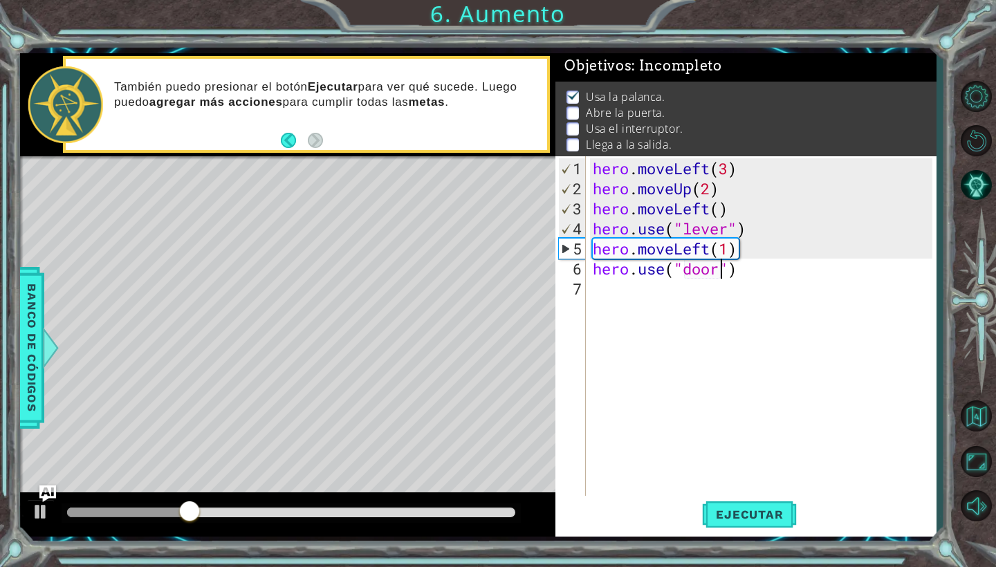
click at [681, 294] on div "hero . moveLeft ( 3 ) hero . moveUp ( 2 ) hero . moveLeft ( ) hero . use ( "lev…" at bounding box center [764, 348] width 349 height 381
click at [639, 289] on div "hero . moveLeft ( 3 ) hero . moveUp ( 2 ) hero . moveLeft ( ) hero . use ( "lev…" at bounding box center [764, 348] width 349 height 381
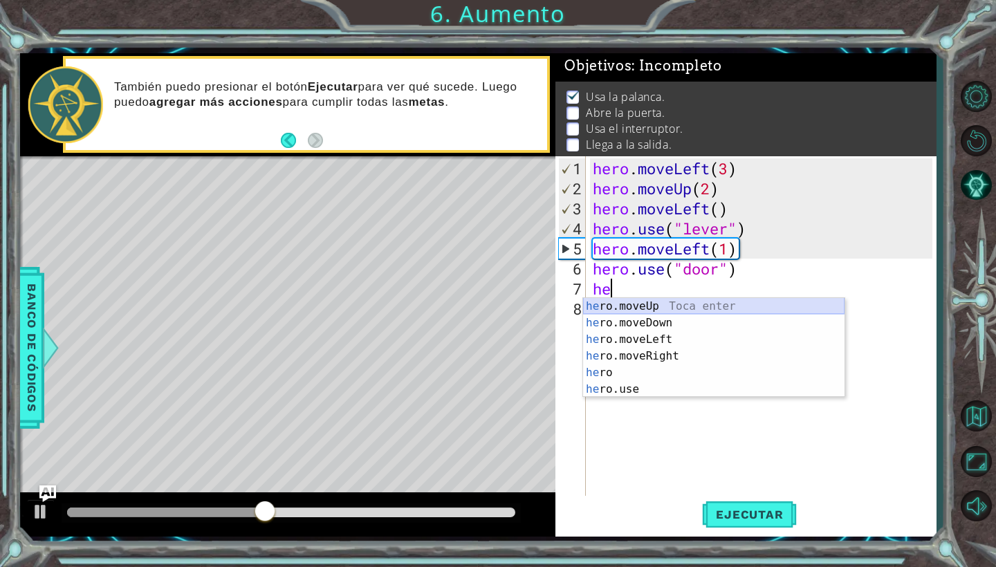
click at [674, 308] on div "he ro.moveUp Toca enter he ro.moveDown Toca enter he ro.moveLeft Toca enter he …" at bounding box center [713, 364] width 261 height 133
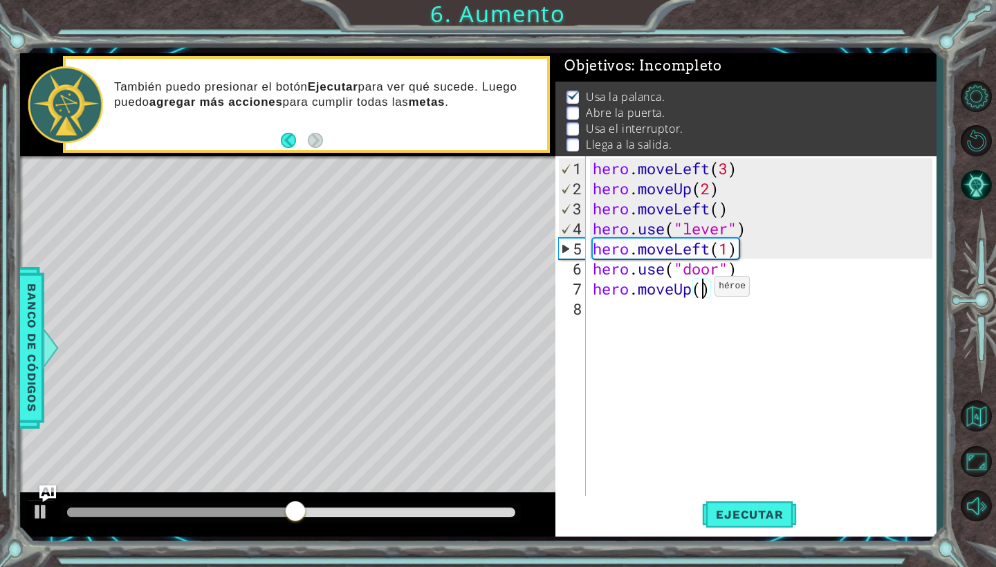
type textarea "hero.moveUp(2)"
click at [667, 313] on div "hero . moveLeft ( 3 ) hero . moveUp ( 2 ) hero . moveLeft ( ) hero . use ( "lev…" at bounding box center [764, 348] width 349 height 381
click at [726, 517] on span "Ejecutar" at bounding box center [749, 515] width 95 height 14
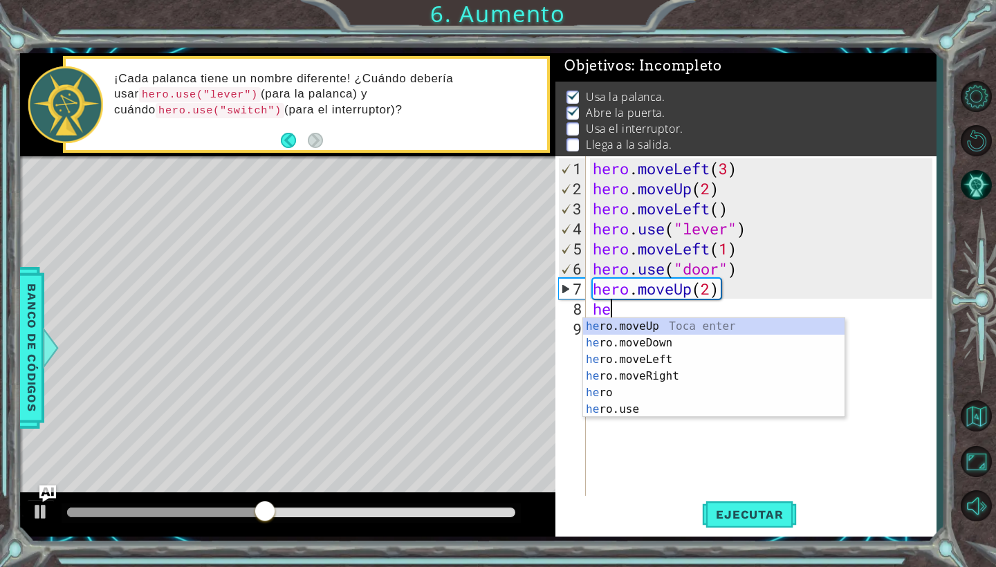
scroll to position [0, 1]
click at [674, 373] on div "her o.moveUp Toca enter her o.moveDown Toca enter her o.moveLeft [PERSON_NAME] …" at bounding box center [713, 384] width 261 height 133
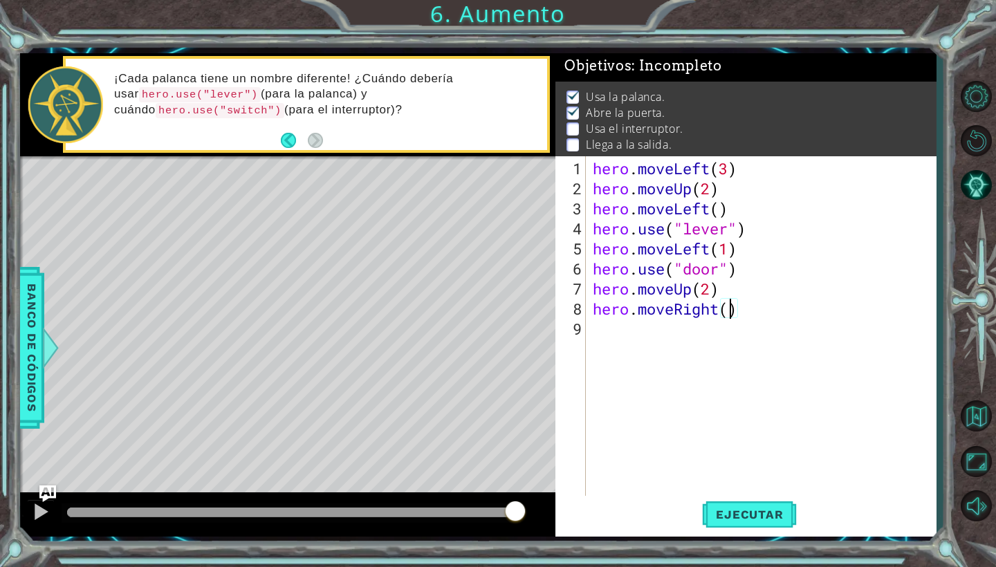
scroll to position [0, 6]
type textarea "hero.moveRight(2)"
click at [750, 515] on span "Ejecutar" at bounding box center [749, 515] width 95 height 14
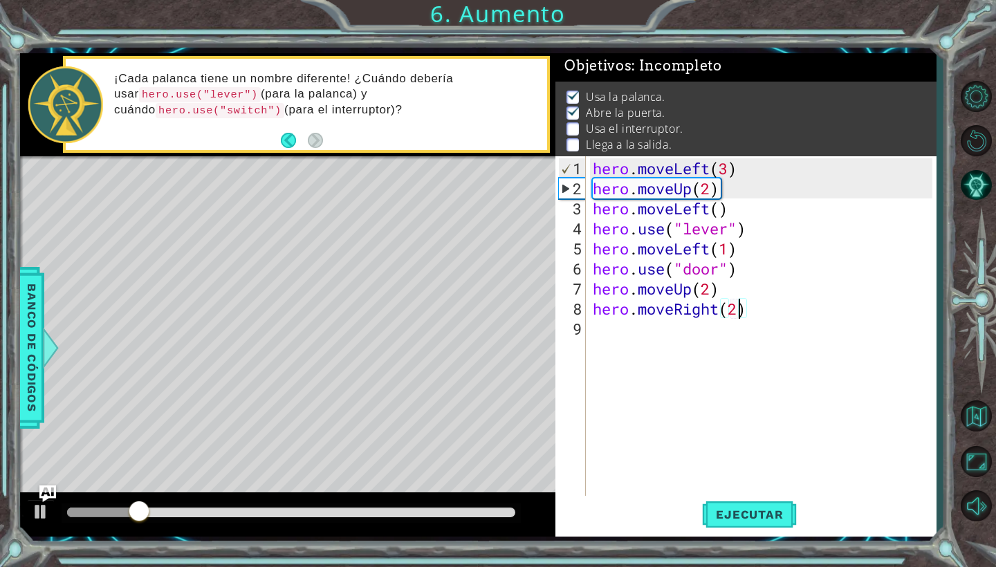
click at [625, 335] on div "hero . moveLeft ( 3 ) hero . moveUp ( 2 ) hero . moveLeft ( ) hero . use ( "lev…" at bounding box center [764, 348] width 349 height 381
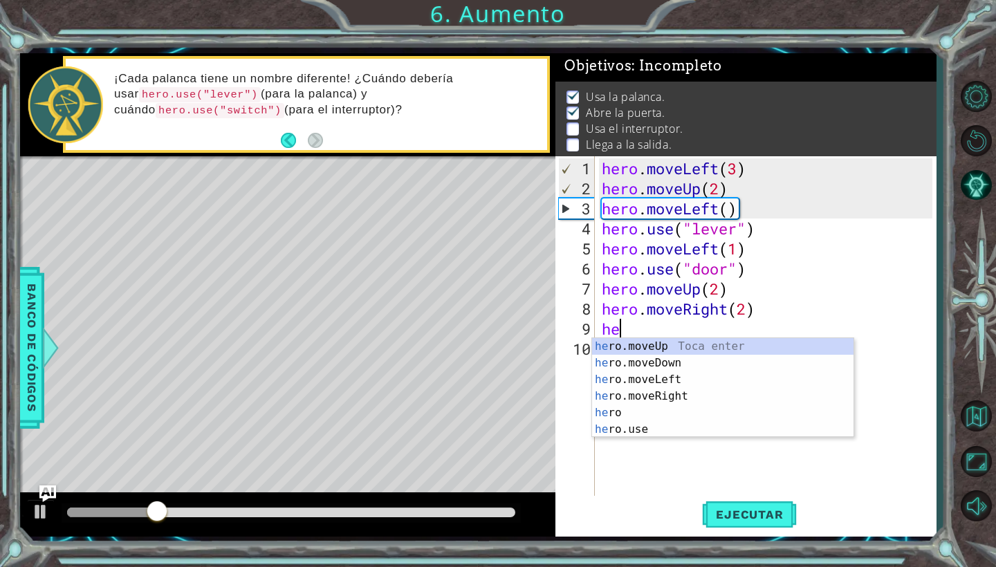
scroll to position [0, 1]
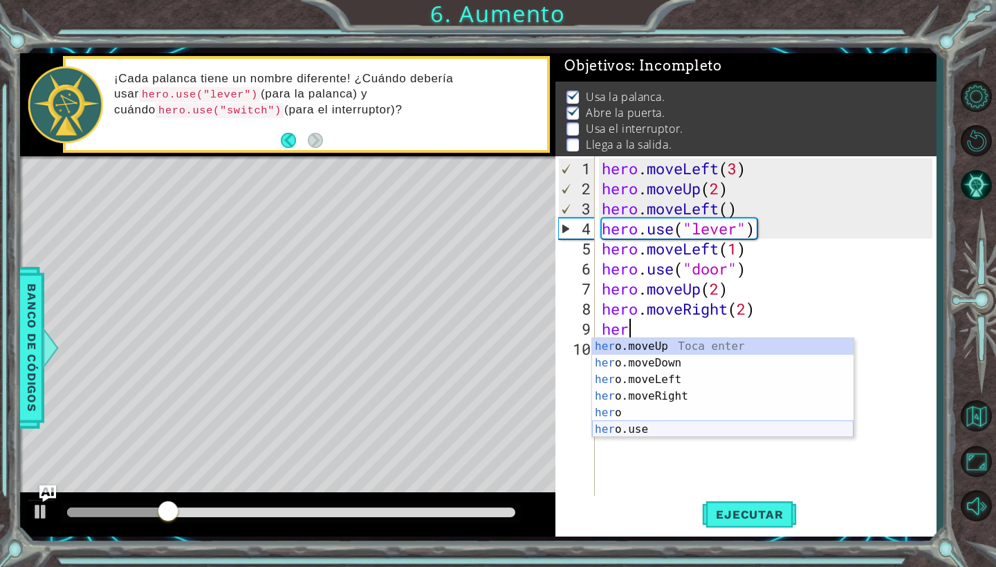
click at [618, 424] on div "her o.moveUp Toca enter her o.moveDown Toca enter her o.moveLeft [PERSON_NAME] …" at bounding box center [722, 404] width 261 height 133
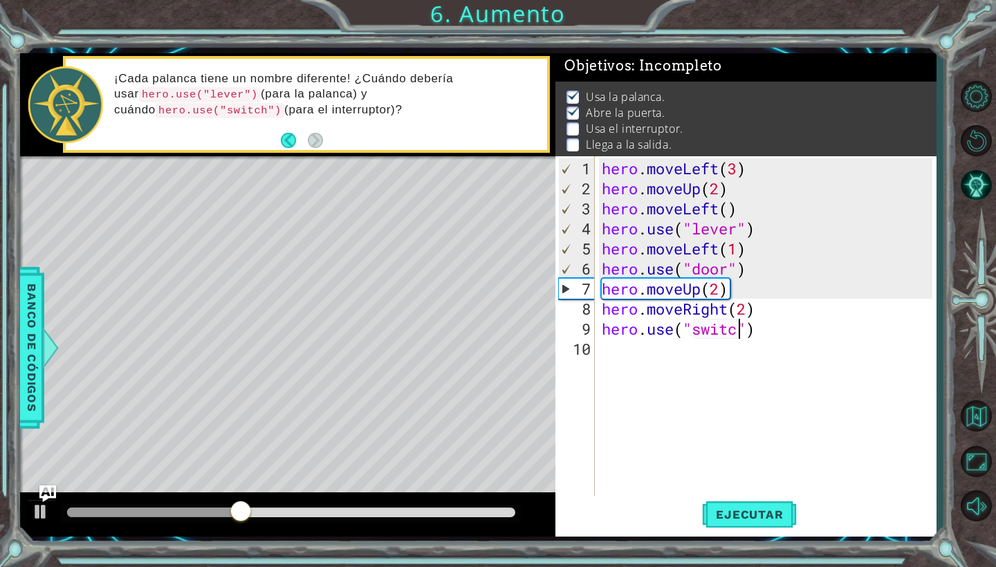
scroll to position [0, 7]
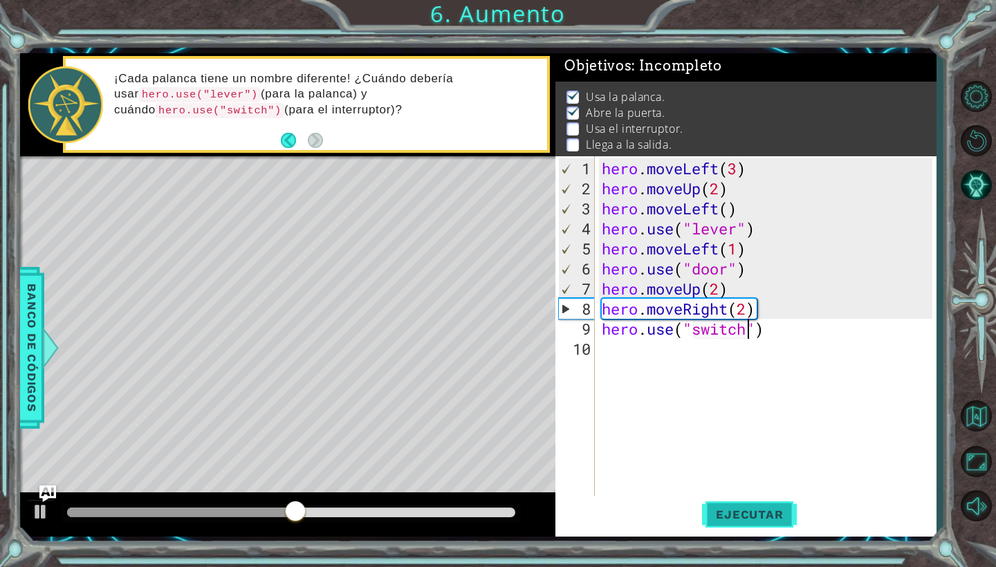
type textarea "hero.use("switch")"
click at [731, 529] on button "Ejecutar" at bounding box center [749, 515] width 95 height 38
drag, startPoint x: 92, startPoint y: 508, endPoint x: 269, endPoint y: 530, distance: 178.3
click at [269, 530] on div at bounding box center [287, 514] width 535 height 44
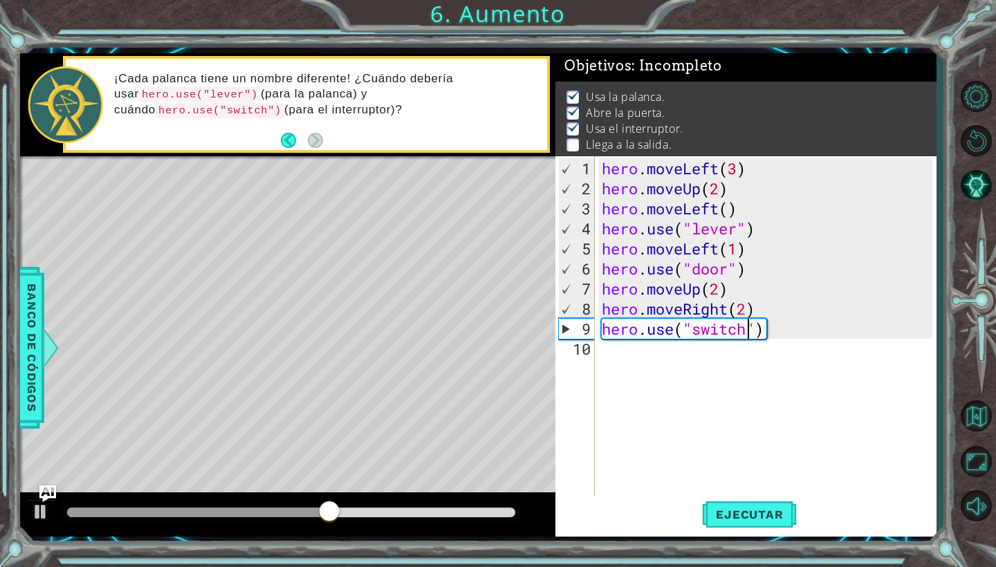
click at [590, 348] on div "10" at bounding box center [576, 349] width 37 height 20
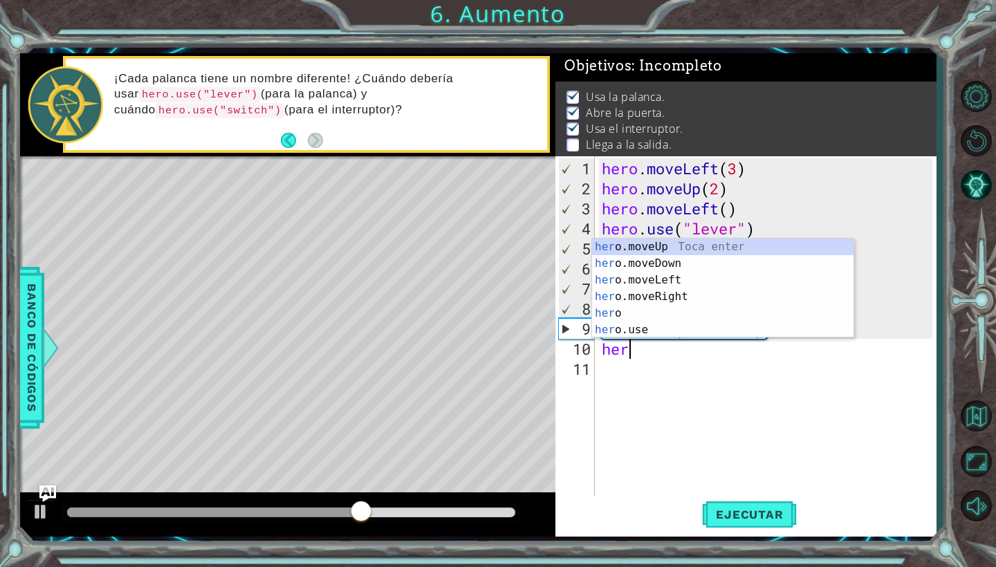
scroll to position [0, 1]
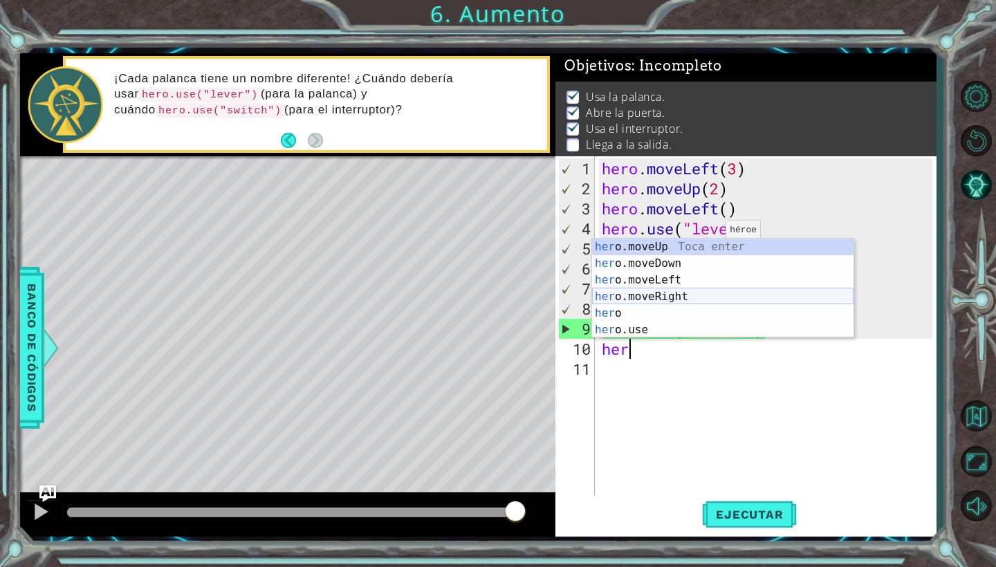
click at [681, 290] on div "her o.moveUp Toca enter her o.moveDown Toca enter her o.moveLeft [PERSON_NAME] …" at bounding box center [722, 305] width 261 height 133
type textarea "hero.moveRight(1)"
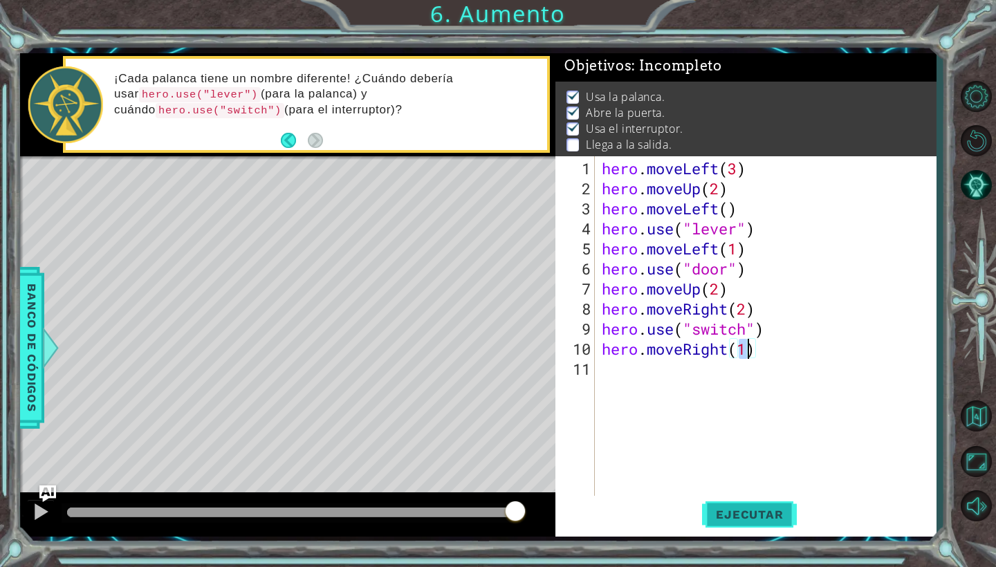
click at [724, 523] on button "Ejecutar" at bounding box center [749, 515] width 95 height 38
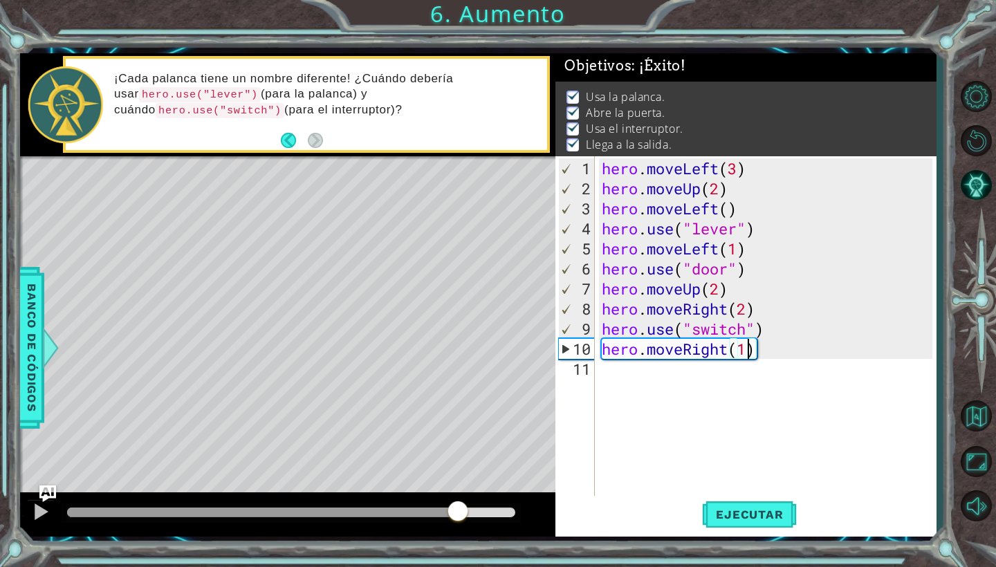
drag, startPoint x: 154, startPoint y: 514, endPoint x: 457, endPoint y: 541, distance: 304.1
click at [457, 541] on div "1 ההההההההההההההההההההההההההההההההההההההההההההההההההההההההההההההההההההההההההההה…" at bounding box center [478, 295] width 916 height 499
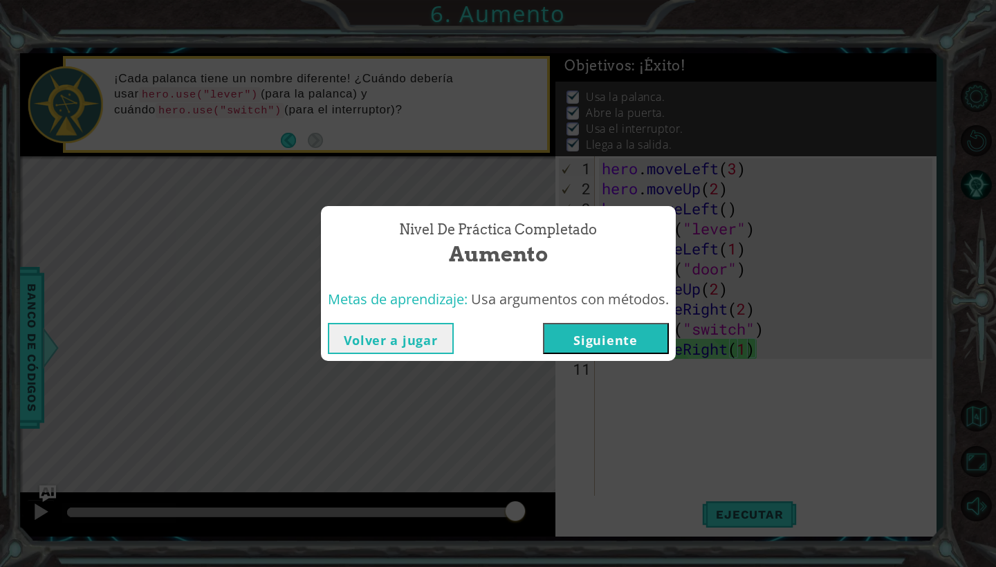
click at [599, 345] on button "Siguiente" at bounding box center [606, 338] width 126 height 31
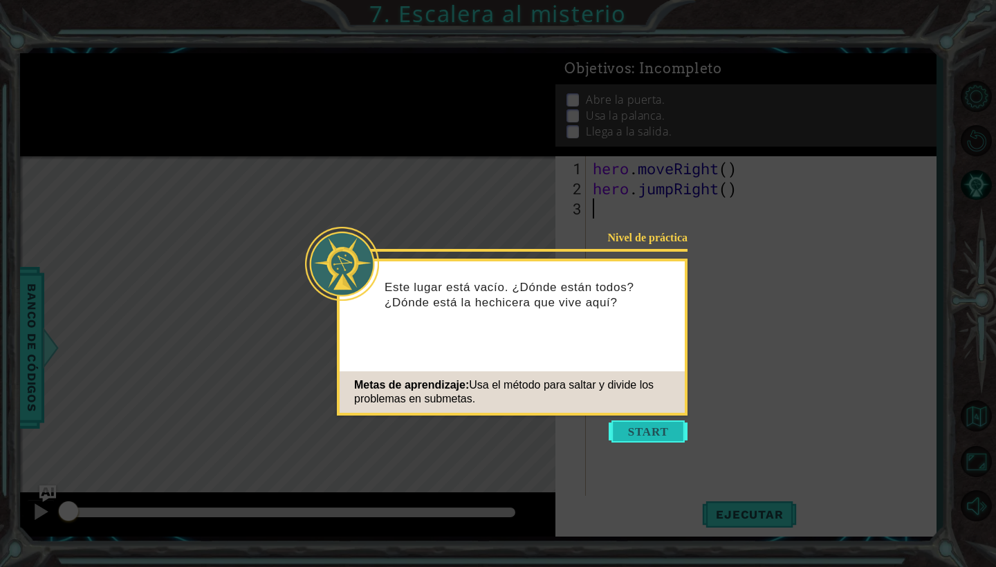
click at [627, 431] on button "Start" at bounding box center [648, 431] width 79 height 22
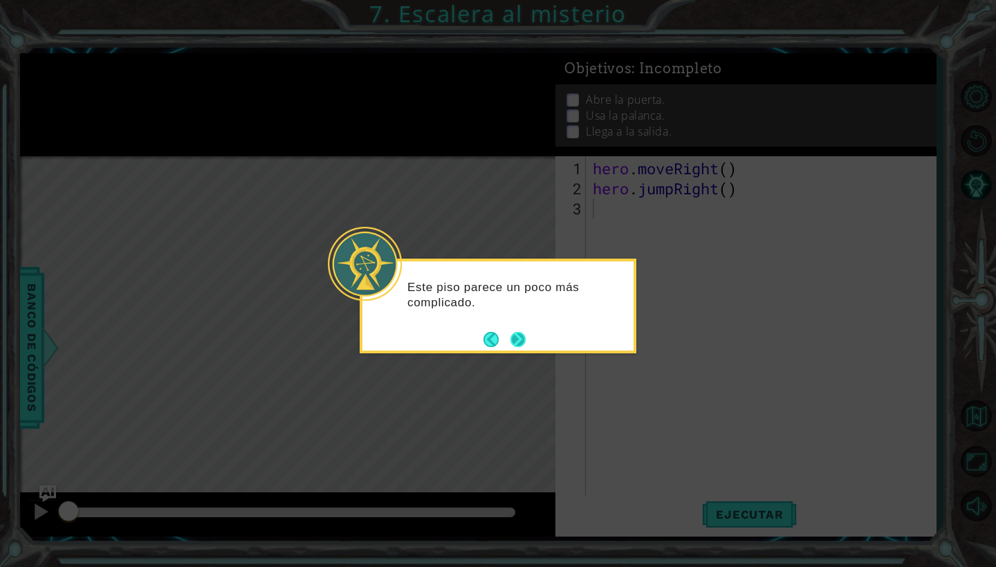
click at [526, 336] on button "Next" at bounding box center [517, 339] width 15 height 15
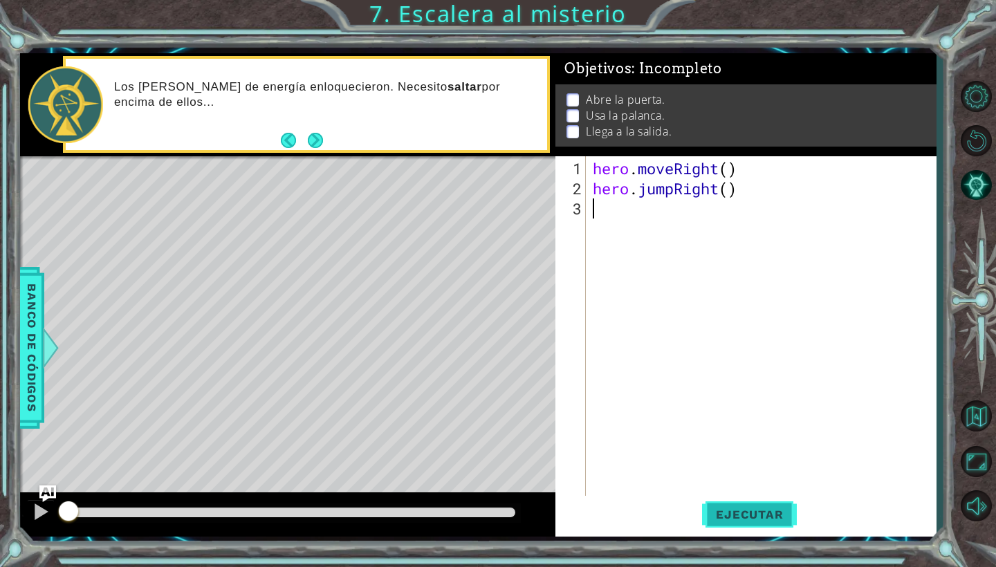
click at [747, 526] on button "Ejecutar" at bounding box center [749, 515] width 95 height 38
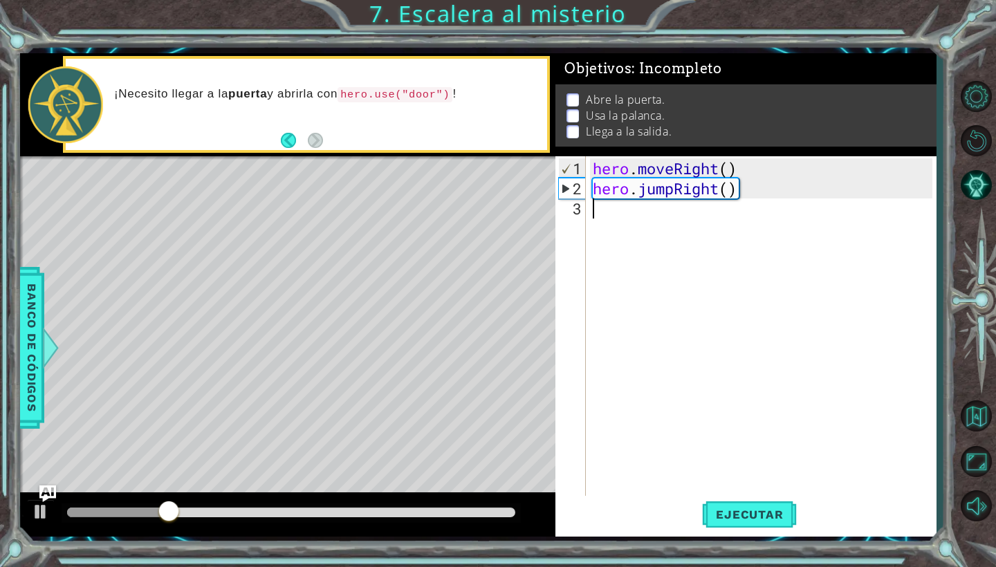
click at [591, 213] on div "hero . moveRight ( ) hero . jumpRight ( )" at bounding box center [764, 348] width 349 height 381
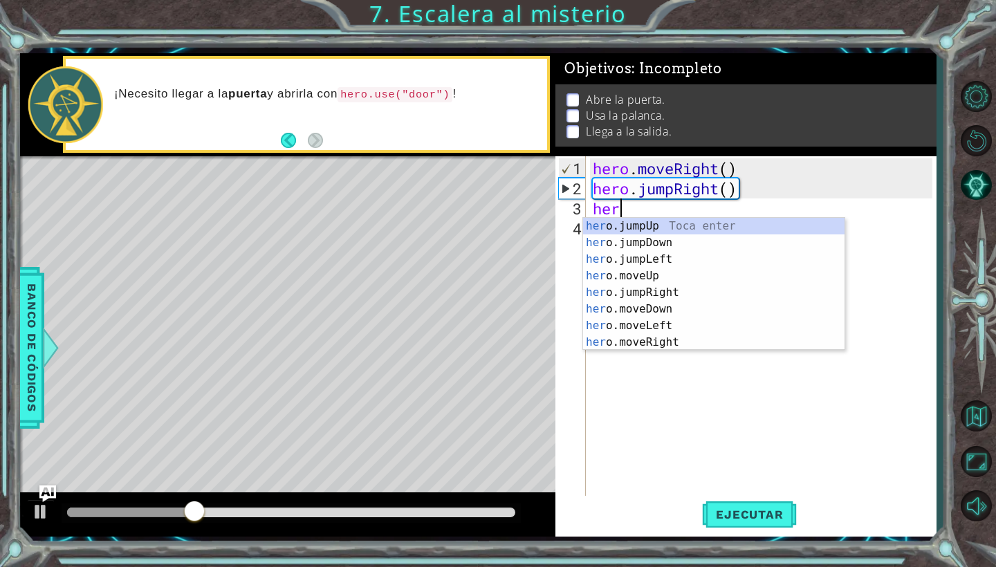
scroll to position [0, 1]
click at [656, 279] on div "her o.jumpUp Toca enter her o.jumpDown Toca enter her o.jumpLeft Toca enter her…" at bounding box center [713, 301] width 261 height 166
type textarea "hero.moveUp(1)"
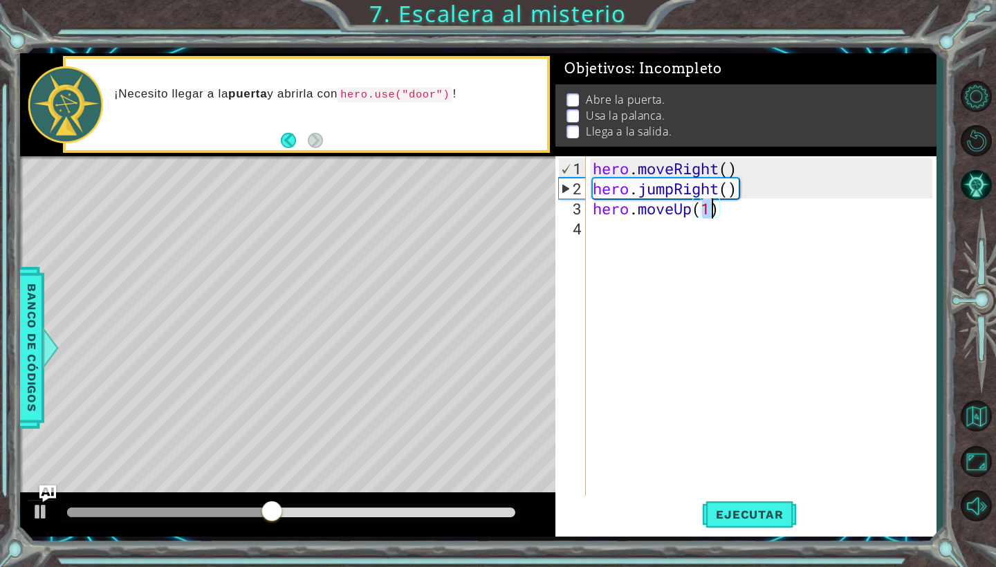
click at [680, 246] on div "hero . moveRight ( ) hero . jumpRight ( ) hero . moveUp ( 1 )" at bounding box center [764, 348] width 349 height 381
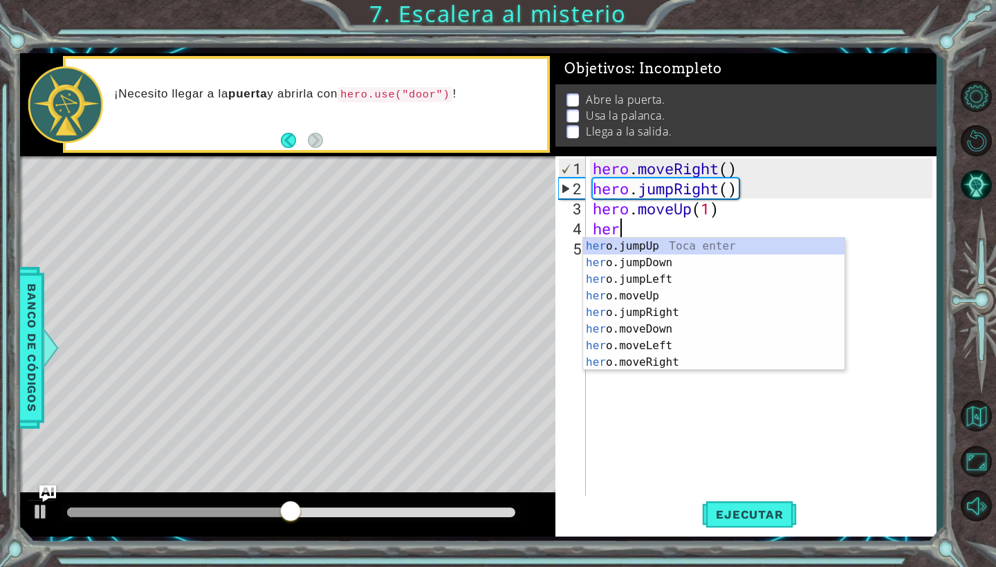
type textarea "hero"
click at [676, 299] on div "hero .jumpUp Toca enter hero .jumpDown Toca enter hero .jumpLeft Toca enter her…" at bounding box center [713, 321] width 261 height 166
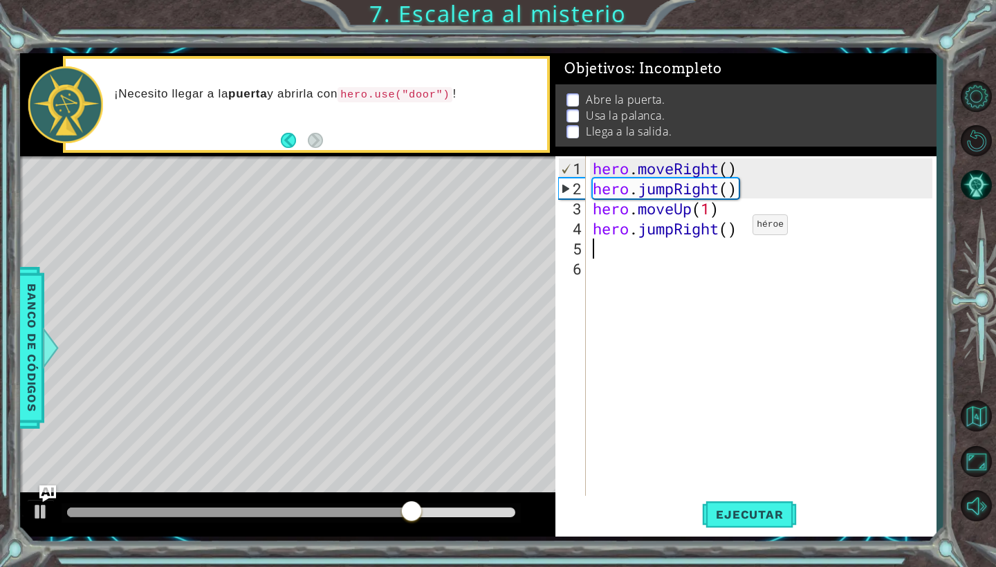
click at [732, 230] on div "hero . moveRight ( ) hero . jumpRight ( ) hero . moveUp ( 1 ) hero . jumpRight …" at bounding box center [764, 348] width 349 height 381
type textarea "hero.jumpRight(1)"
click at [667, 254] on div "hero . moveRight ( ) hero . jumpRight ( ) hero . moveUp ( 1 ) hero . jumpRight …" at bounding box center [764, 348] width 349 height 381
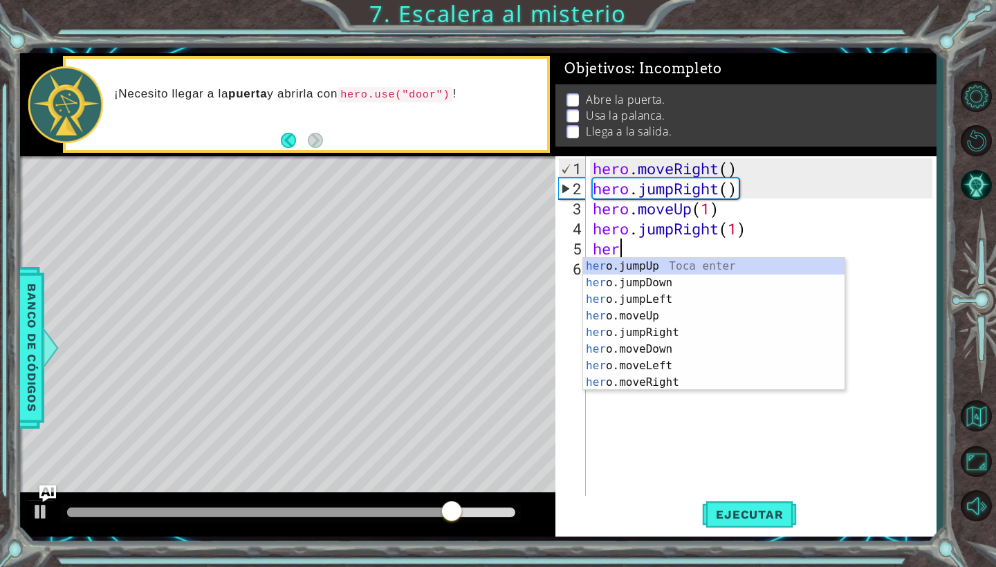
scroll to position [0, 1]
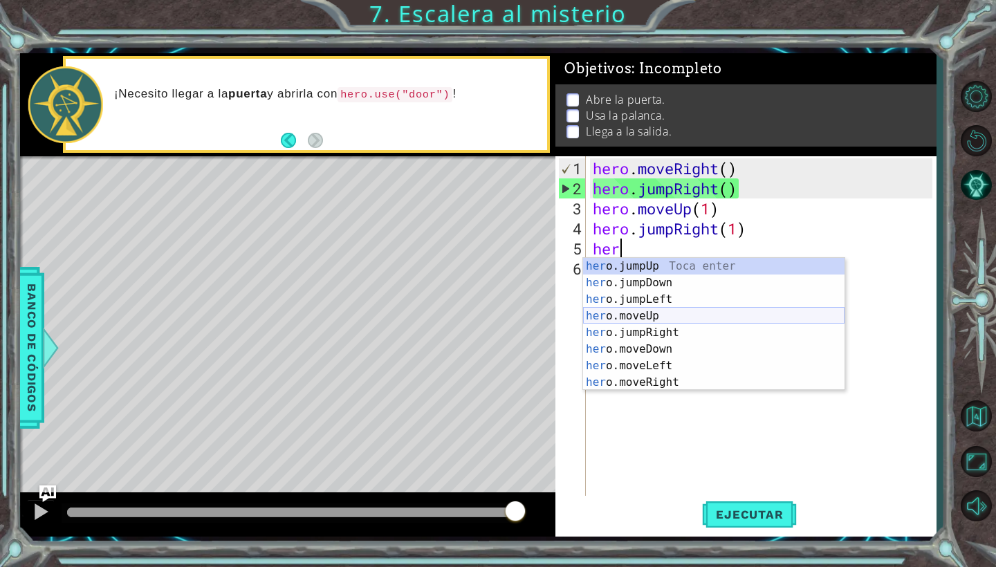
click at [665, 308] on div "her o.jumpUp Toca enter her o.jumpDown Toca enter her o.jumpLeft Toca enter her…" at bounding box center [713, 341] width 261 height 166
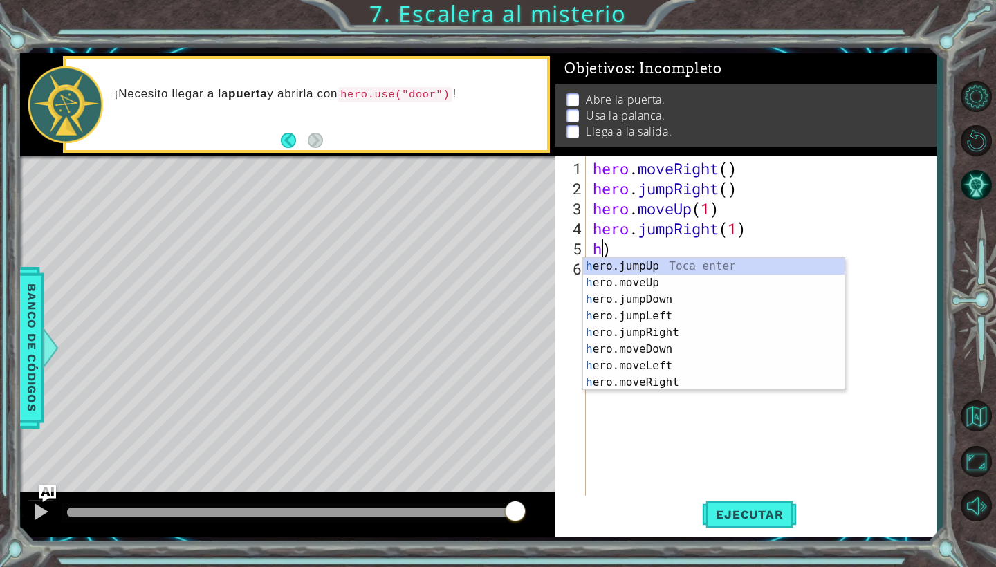
scroll to position [0, 0]
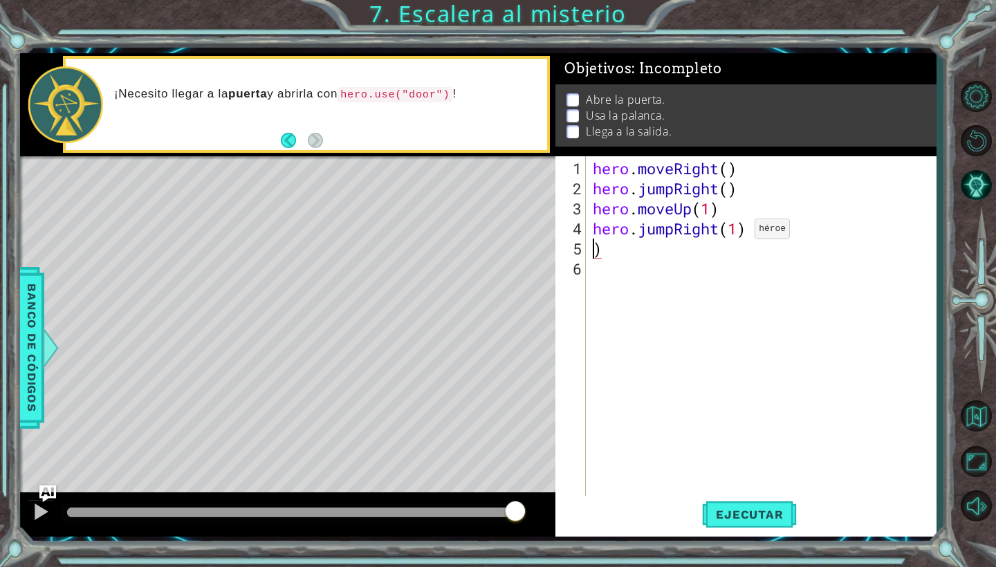
click at [734, 234] on div "hero . moveRight ( ) hero . jumpRight ( ) hero . moveUp ( 1 ) hero . jumpRight …" at bounding box center [764, 348] width 349 height 381
click at [726, 254] on div "hero . moveRight ( ) hero . jumpRight ( ) hero . moveUp ( 1 ) hero . jumpRight …" at bounding box center [764, 348] width 349 height 381
type textarea ")"
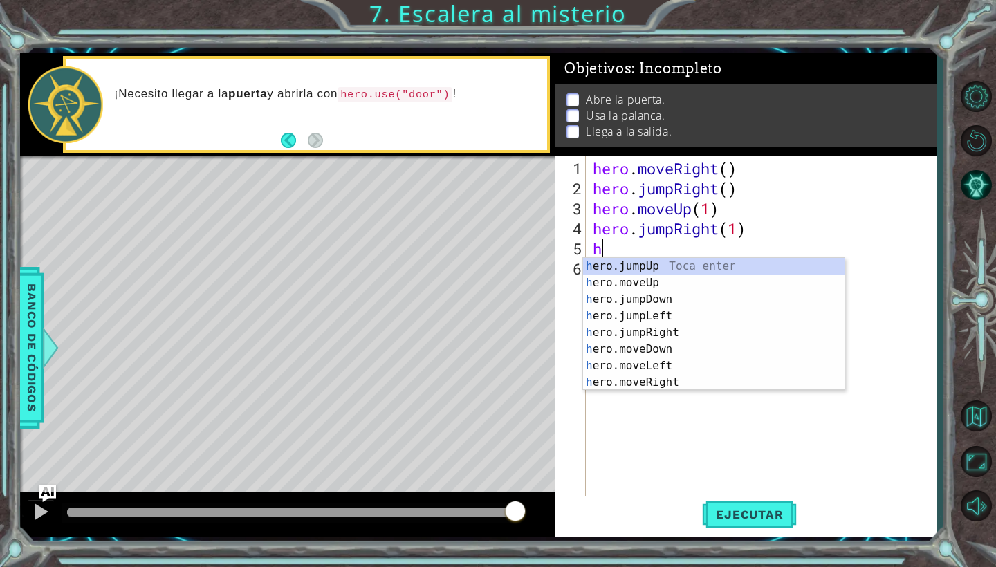
type textarea "he"
click at [666, 465] on div "hero . moveRight ( ) hero . jumpRight ( ) hero . moveUp ( 1 ) hero . jumpRight …" at bounding box center [764, 348] width 349 height 381
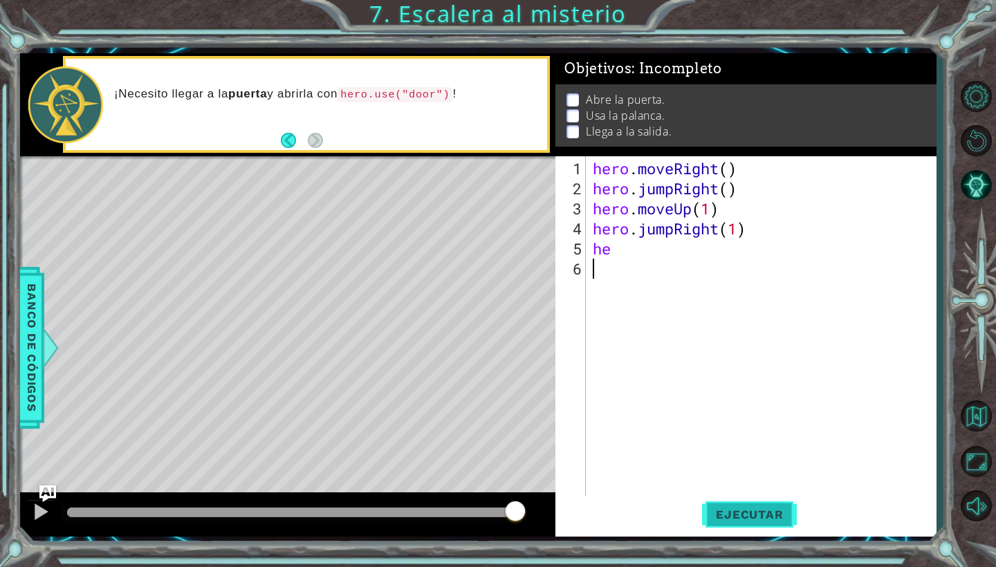
click at [750, 516] on span "Ejecutar" at bounding box center [749, 515] width 95 height 14
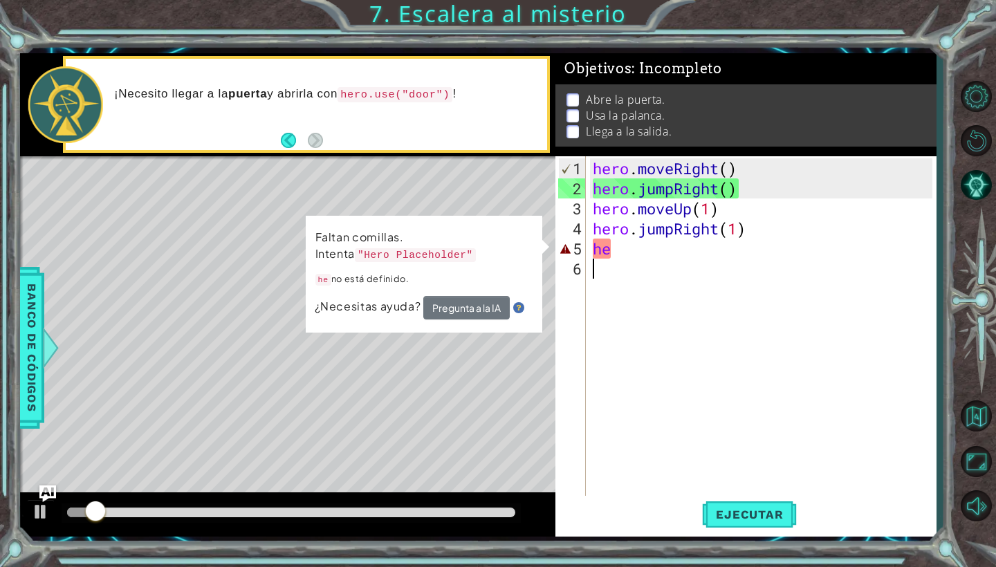
click at [668, 263] on div "hero . moveRight ( ) hero . jumpRight ( ) hero . moveUp ( 1 ) hero . jumpRight …" at bounding box center [764, 348] width 349 height 381
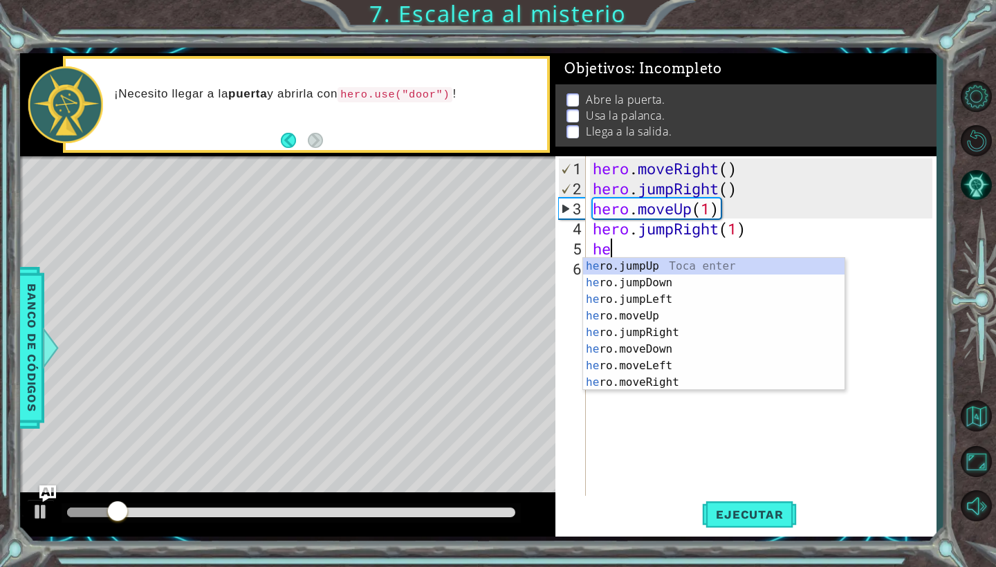
type textarea "h"
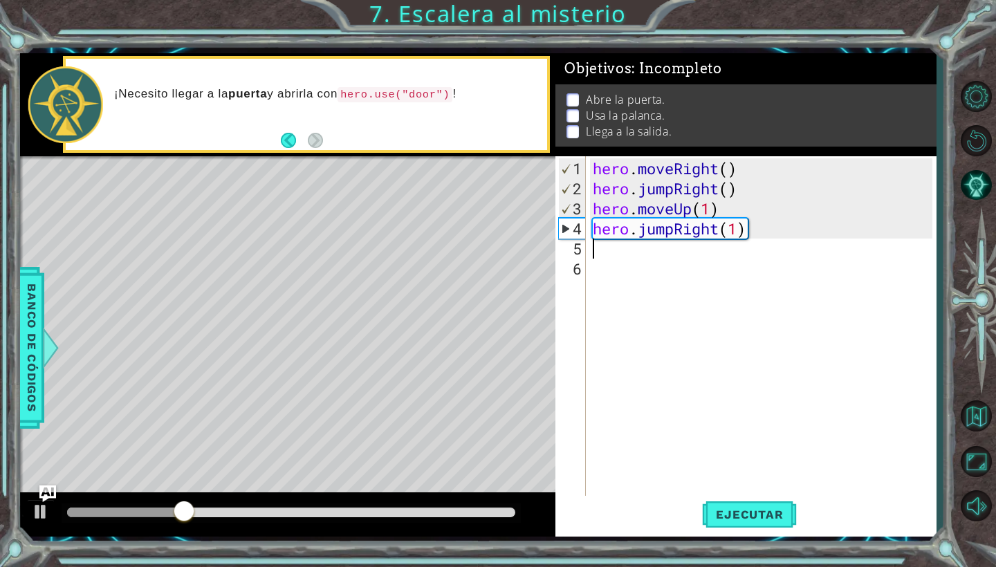
click at [752, 226] on div "hero . moveRight ( ) hero . jumpRight ( ) hero . moveUp ( 1 ) hero . jumpRight …" at bounding box center [764, 348] width 349 height 381
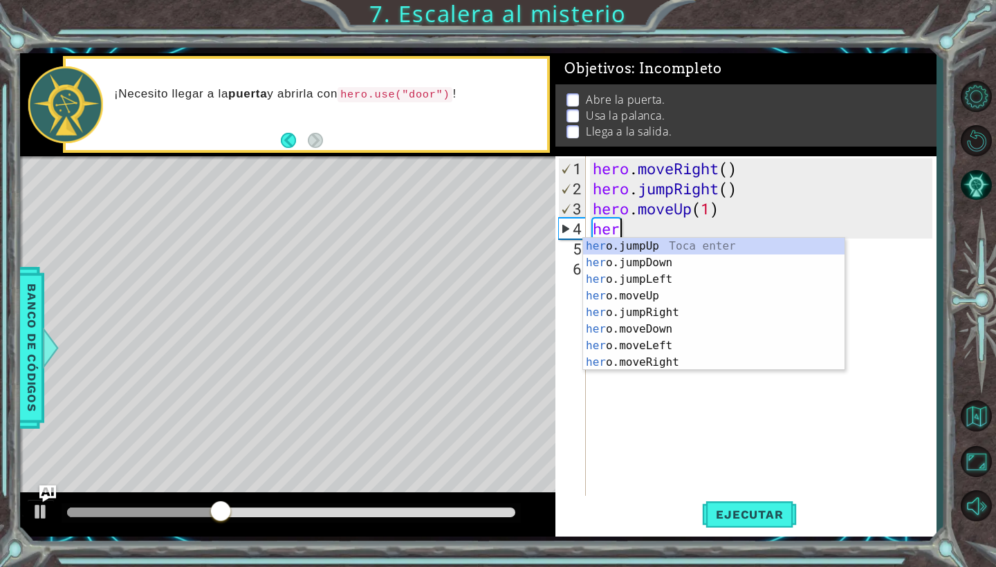
type textarea "h"
type textarea "hero.moveUp(1)"
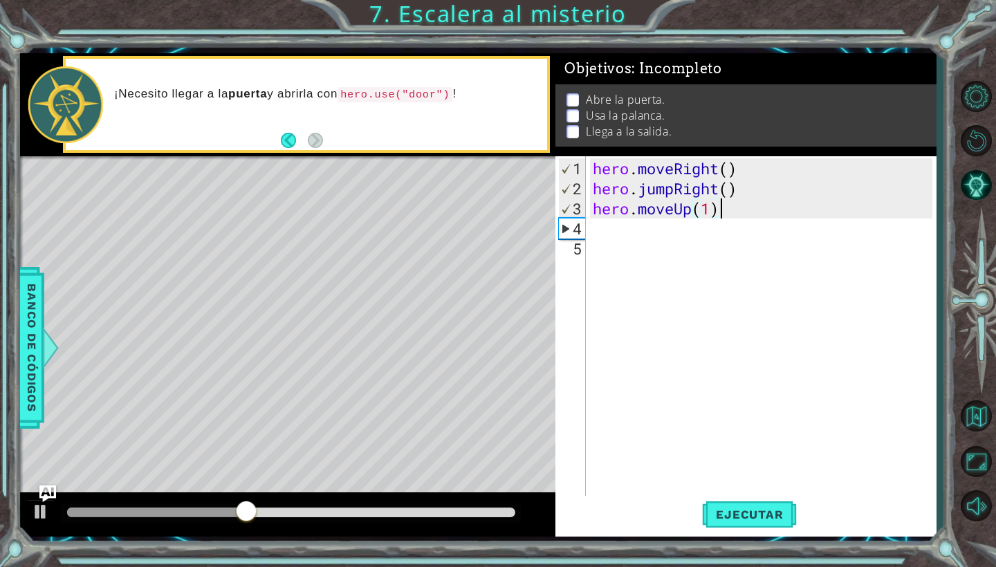
click at [669, 225] on div "hero . moveRight ( ) hero . jumpRight ( ) hero . moveUp ( 1 )" at bounding box center [764, 348] width 349 height 381
click at [750, 509] on span "Ejecutar" at bounding box center [749, 515] width 95 height 14
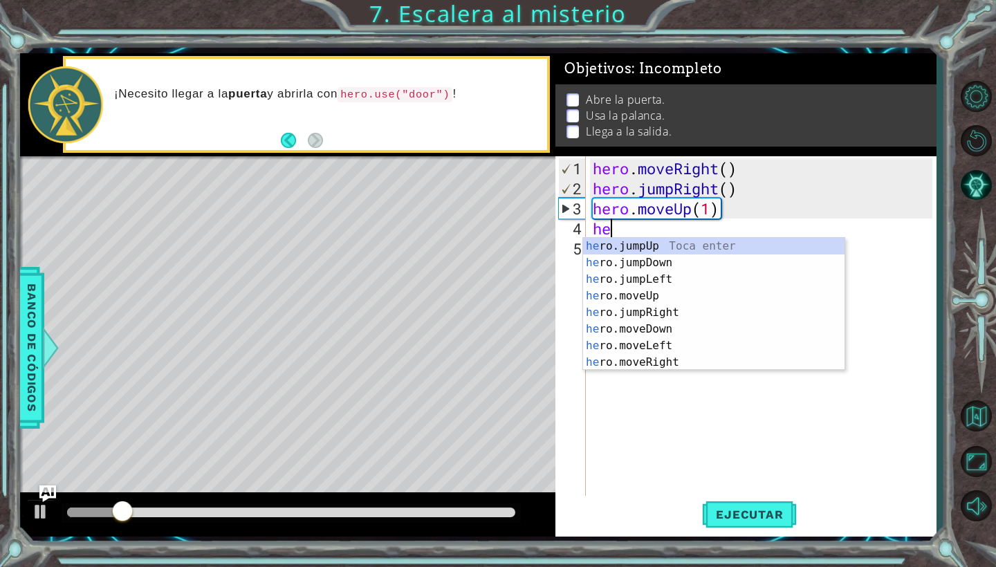
click at [619, 218] on div "hero . moveRight ( ) hero . jumpRight ( ) hero . moveUp ( 1 ) he" at bounding box center [764, 348] width 349 height 381
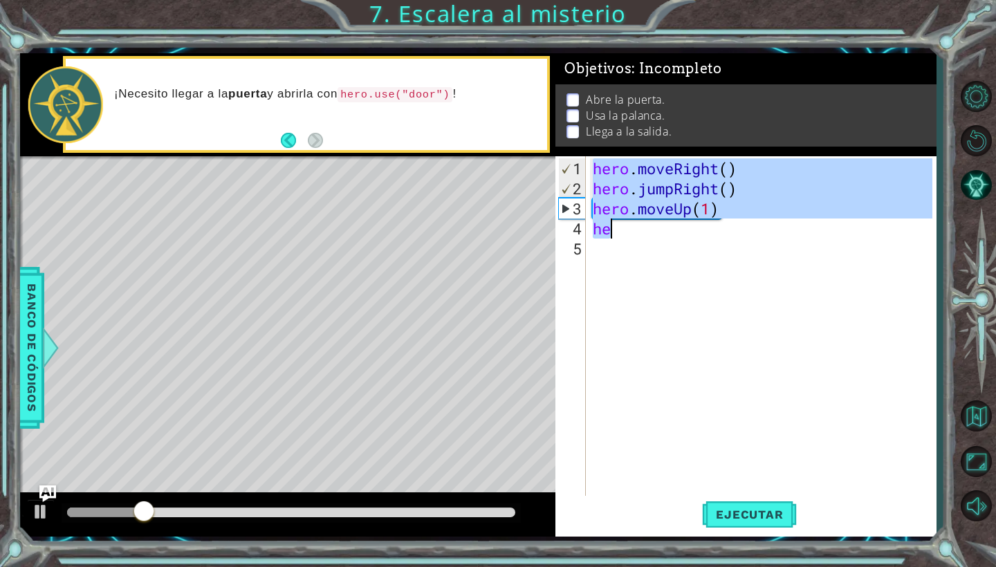
click at [619, 232] on div "hero . moveRight ( ) hero . jumpRight ( ) hero . moveUp ( 1 ) he" at bounding box center [764, 348] width 349 height 381
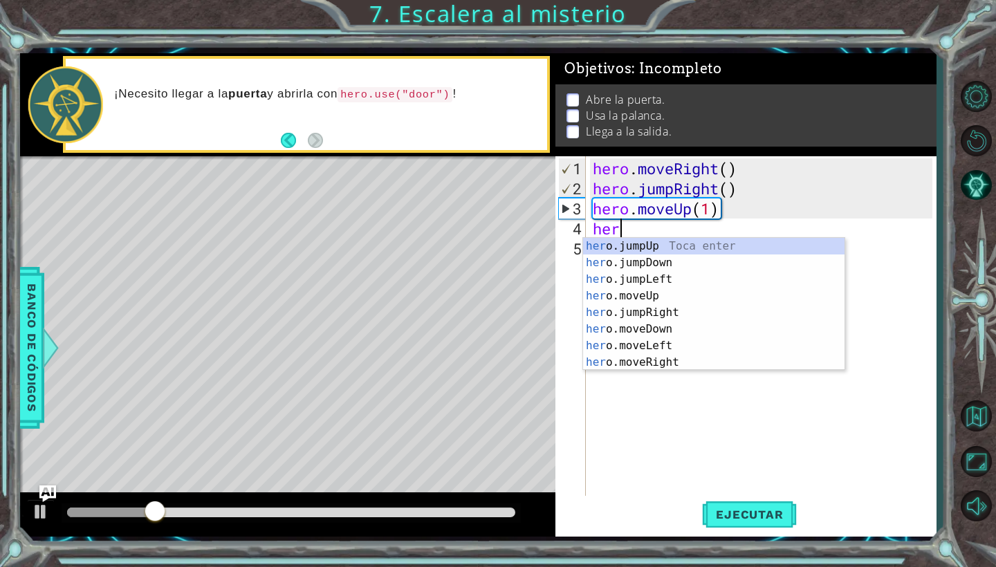
scroll to position [0, 1]
click at [668, 363] on div "her o.jumpUp Toca enter her o.jumpDown Toca enter her o.jumpLeft Toca enter her…" at bounding box center [713, 321] width 261 height 166
type textarea "hero.moveRight(1)"
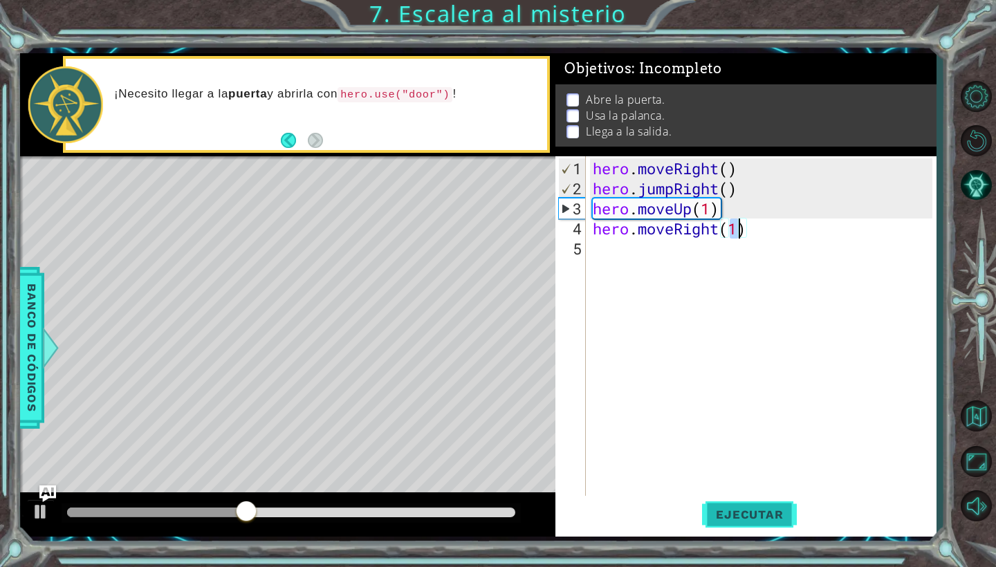
click at [736, 516] on span "Ejecutar" at bounding box center [749, 515] width 95 height 14
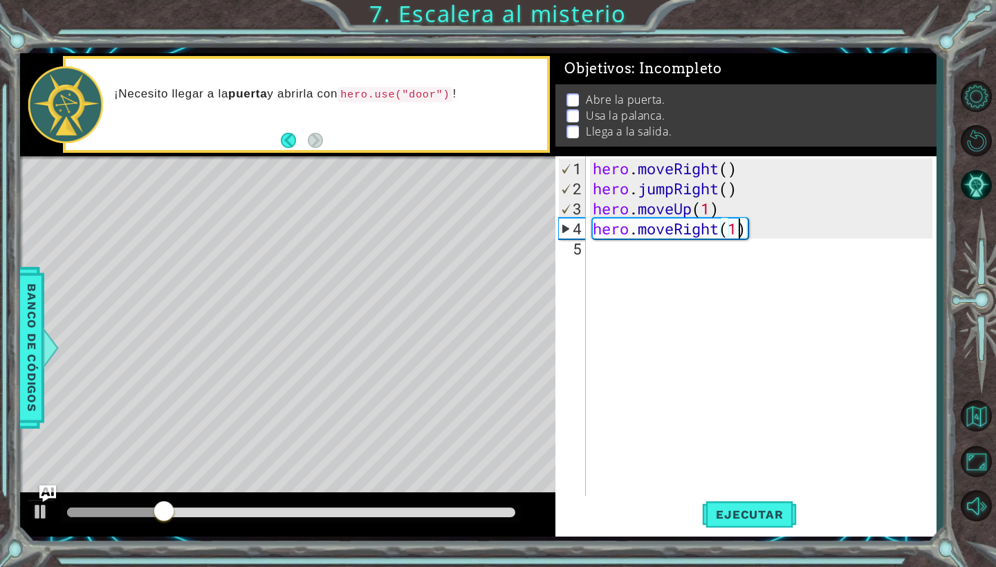
click at [673, 250] on div "hero . moveRight ( ) hero . jumpRight ( ) hero . moveUp ( 1 ) hero . moveRight …" at bounding box center [764, 348] width 349 height 381
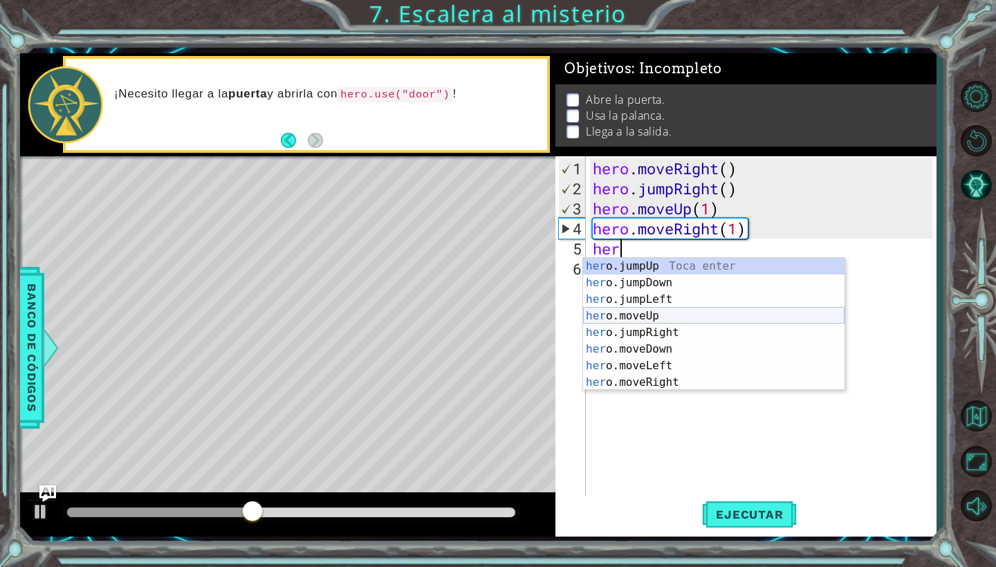
click at [659, 313] on div "her o.jumpUp Toca enter her o.jumpDown Toca enter her o.jumpLeft Toca enter her…" at bounding box center [713, 341] width 261 height 166
type textarea "hero.moveUp(1)"
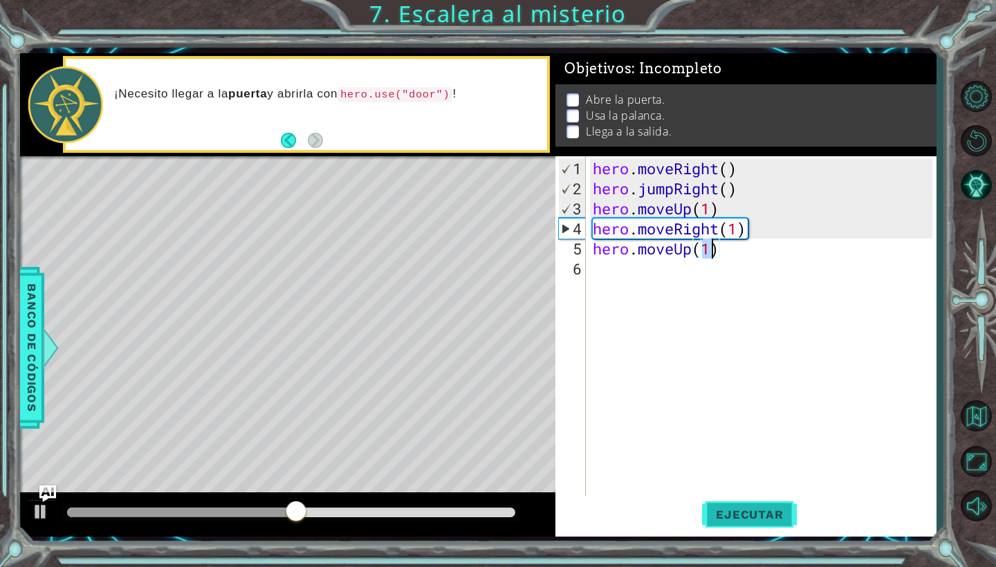
click at [726, 517] on span "Ejecutar" at bounding box center [749, 515] width 95 height 14
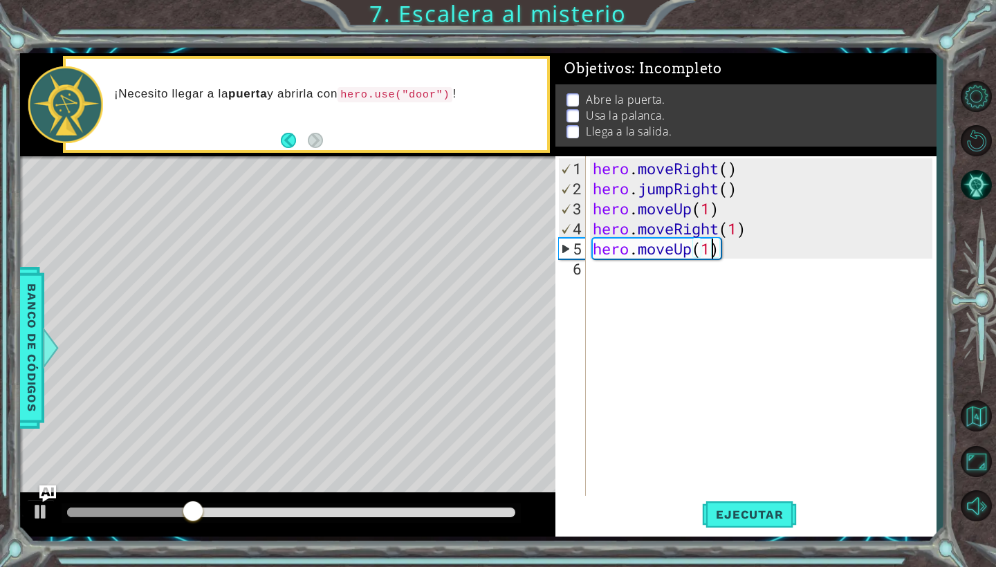
click at [722, 257] on div "hero . moveRight ( ) hero . jumpRight ( ) hero . moveUp ( 1 ) hero . moveRight …" at bounding box center [764, 348] width 349 height 381
click at [717, 251] on div "hero . moveRight ( ) hero . jumpRight ( ) hero . moveUp ( 1 ) hero . moveRight …" at bounding box center [764, 348] width 349 height 381
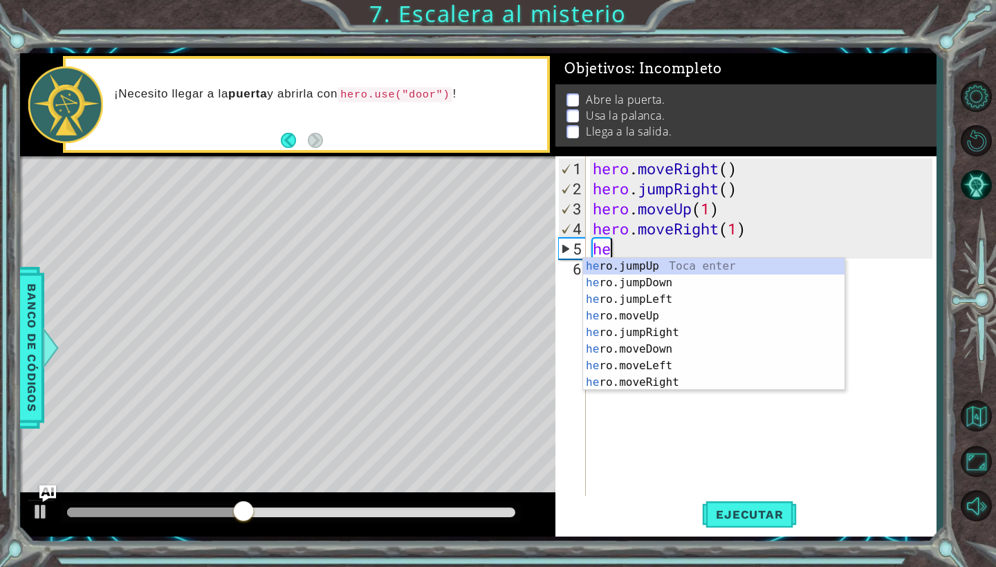
type textarea "h"
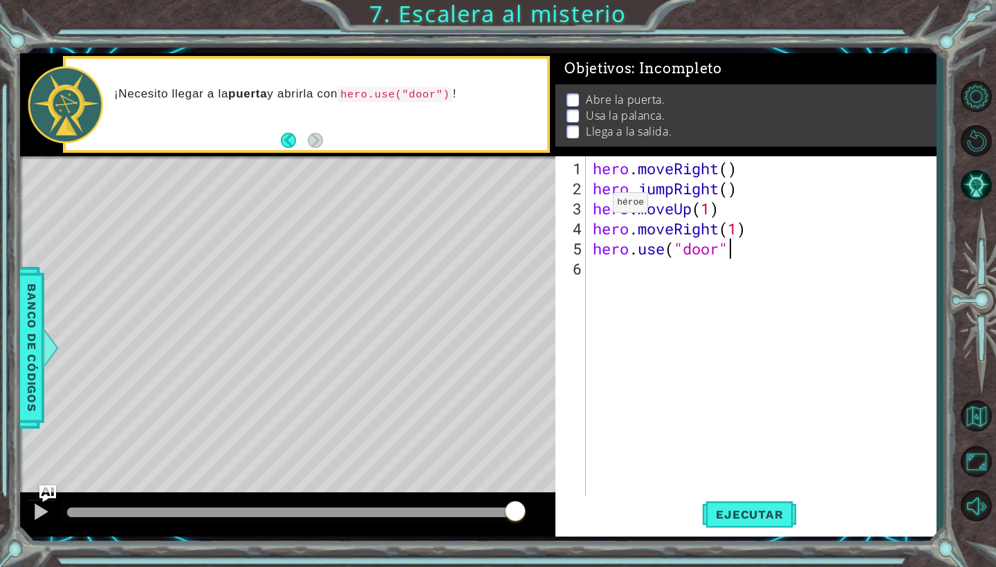
scroll to position [0, 6]
type textarea "hero.use("door")"
click at [605, 279] on div "hero . moveRight ( ) hero . jumpRight ( ) hero . moveUp ( 1 ) hero . moveRight …" at bounding box center [764, 348] width 349 height 381
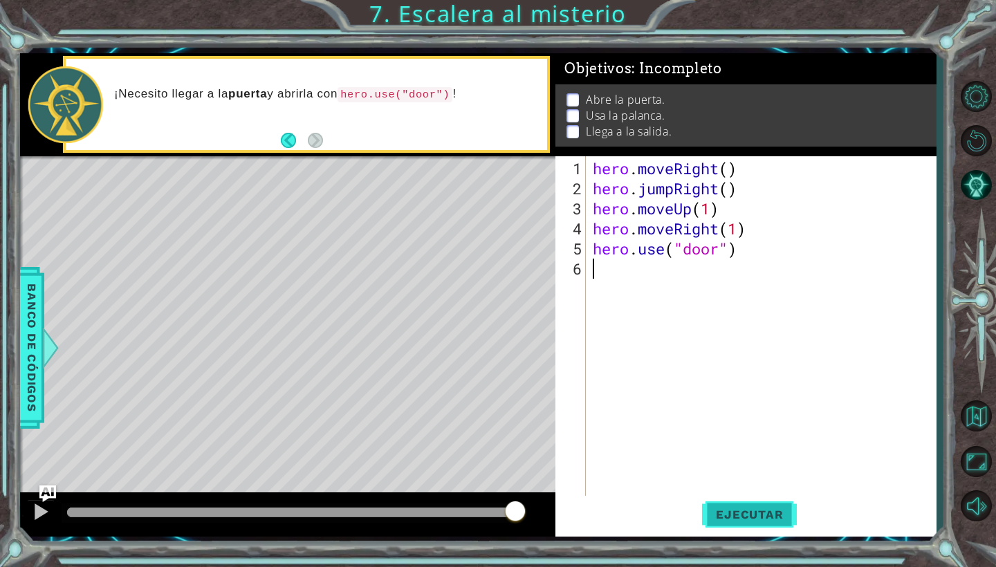
click at [759, 510] on span "Ejecutar" at bounding box center [749, 515] width 95 height 14
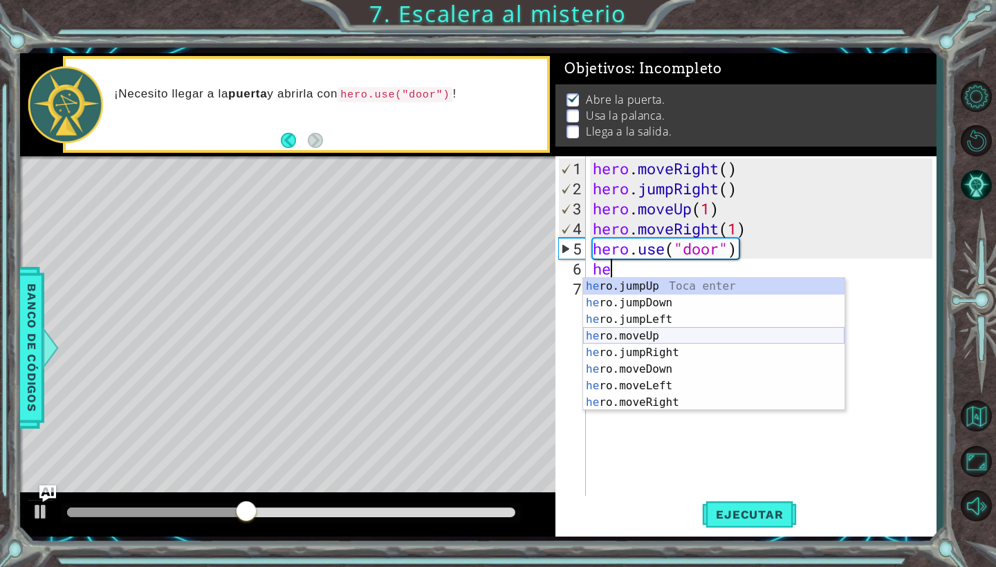
click at [665, 332] on div "he ro.jumpUp Toca enter he ro.jumpDown Toca enter he ro.jumpLeft Toca enter he …" at bounding box center [713, 361] width 261 height 166
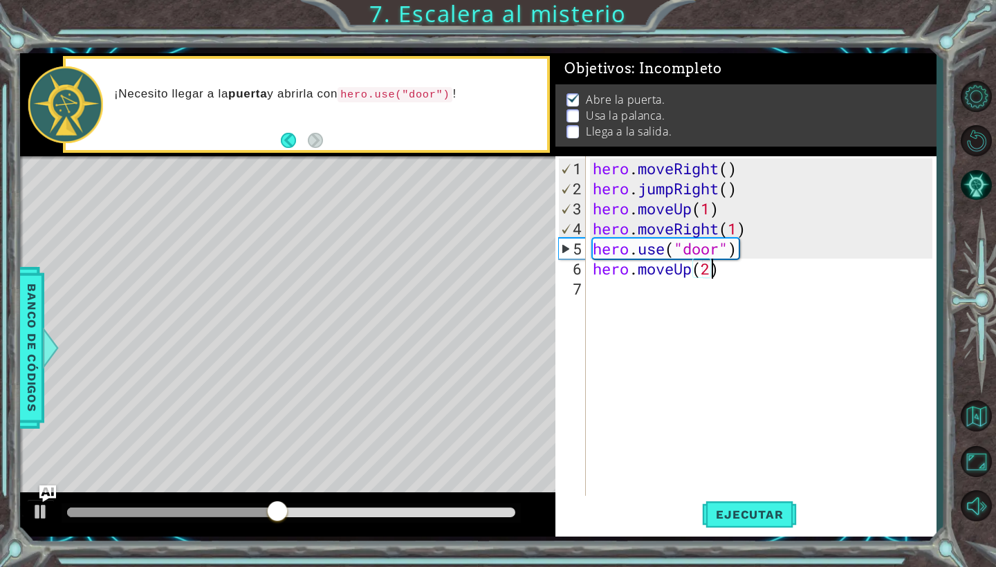
scroll to position [0, 5]
type textarea "hero.moveUp(2)"
click at [749, 526] on button "Ejecutar" at bounding box center [749, 515] width 95 height 38
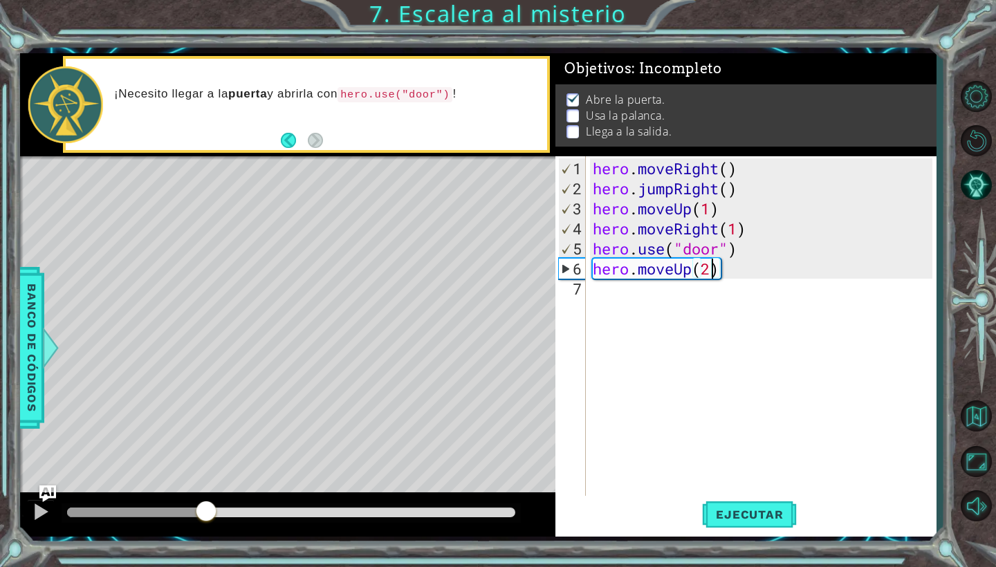
drag, startPoint x: 104, startPoint y: 512, endPoint x: 206, endPoint y: 519, distance: 102.6
click at [206, 519] on div at bounding box center [206, 512] width 25 height 25
click at [661, 293] on div "hero . moveRight ( ) hero . jumpRight ( ) hero . moveUp ( 1 ) hero . moveRight …" at bounding box center [764, 348] width 349 height 381
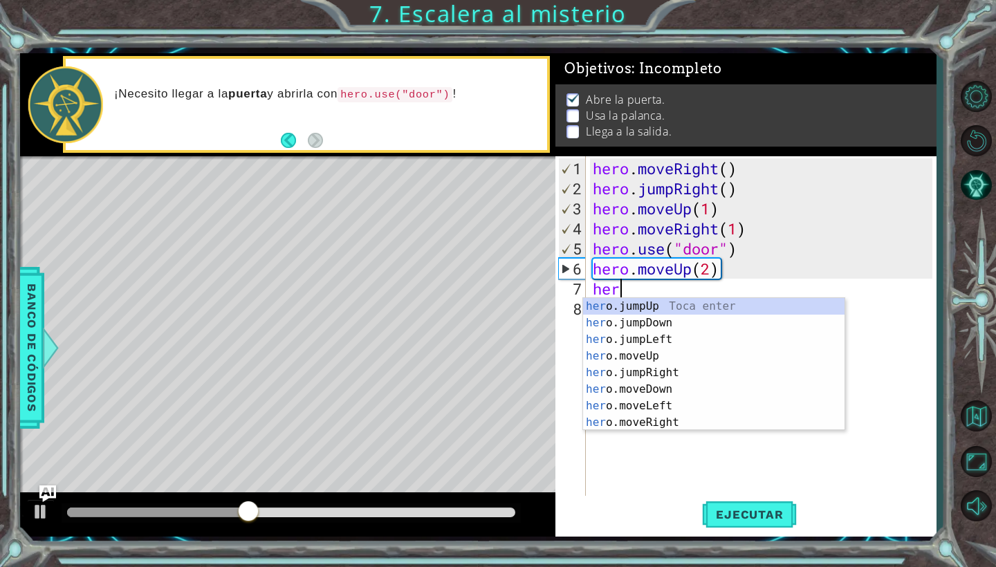
scroll to position [0, 1]
click at [633, 405] on div "her o.jumpUp Toca enter her o.jumpDown Toca enter her o.jumpLeft Toca enter her…" at bounding box center [713, 381] width 261 height 166
type textarea "hero.moveLeft(1)"
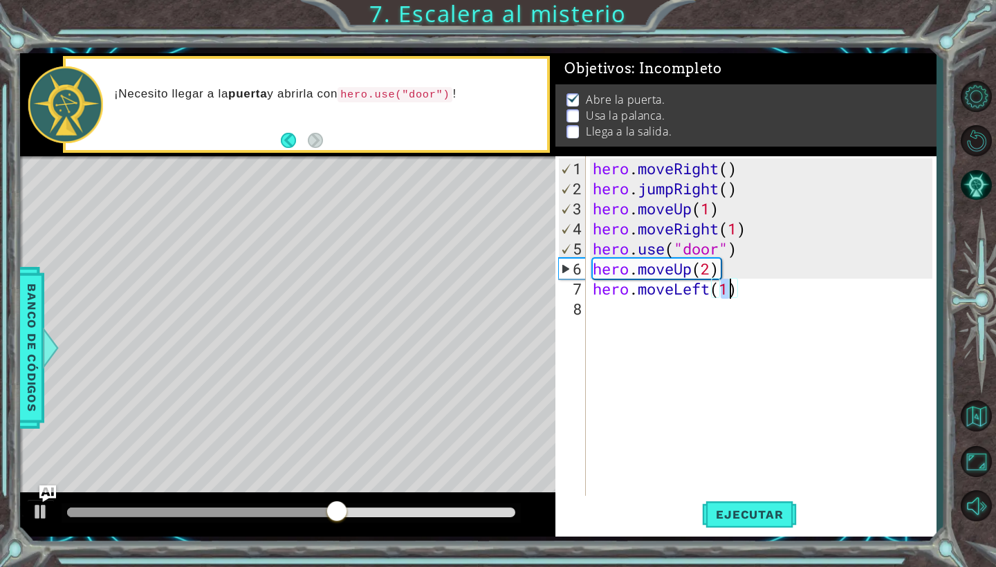
click at [673, 312] on div "hero . moveRight ( ) hero . jumpRight ( ) hero . moveUp ( 1 ) hero . moveRight …" at bounding box center [764, 348] width 349 height 381
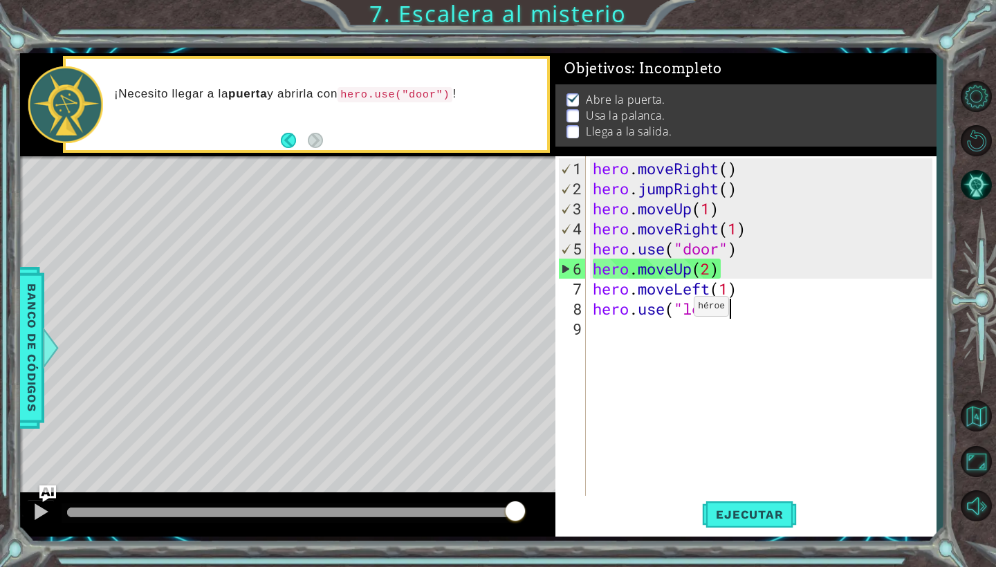
scroll to position [0, 6]
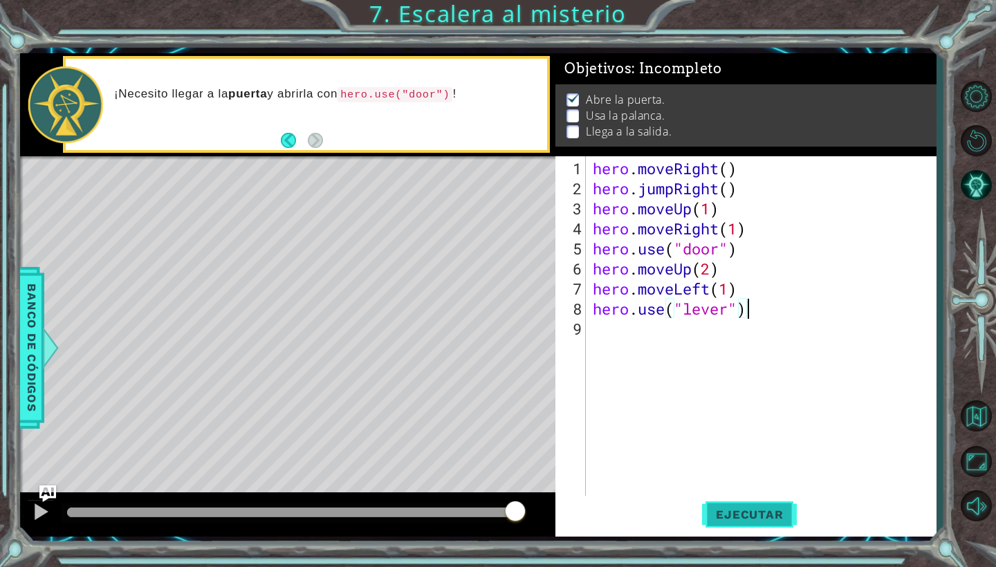
type textarea "hero.use("lever")"
click at [736, 512] on span "Ejecutar" at bounding box center [749, 515] width 95 height 14
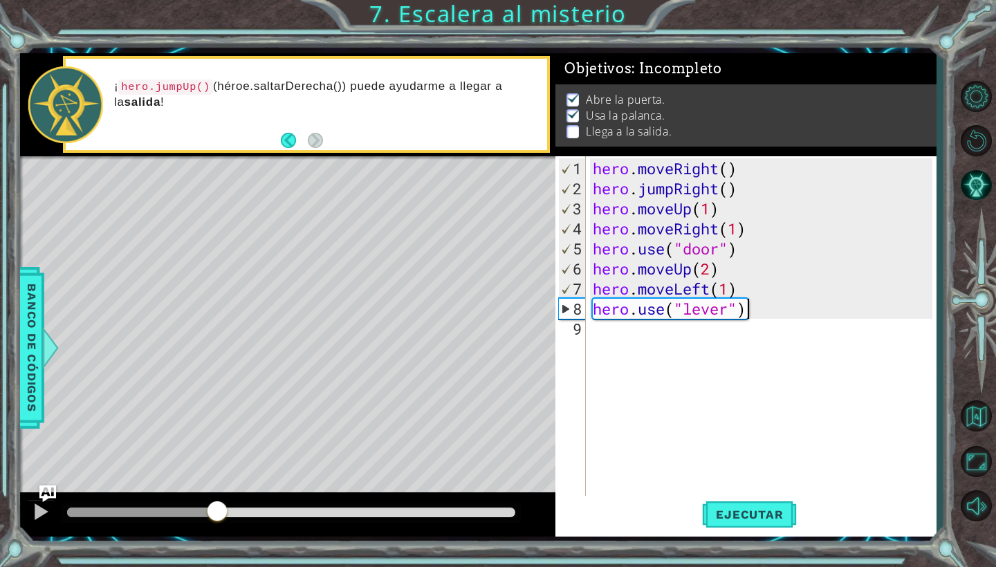
drag, startPoint x: 98, startPoint y: 511, endPoint x: 218, endPoint y: 517, distance: 119.8
click at [218, 517] on div at bounding box center [217, 512] width 25 height 25
click at [629, 335] on div "hero . moveRight ( ) hero . jumpRight ( ) hero . moveUp ( 1 ) hero . moveRight …" at bounding box center [764, 348] width 349 height 381
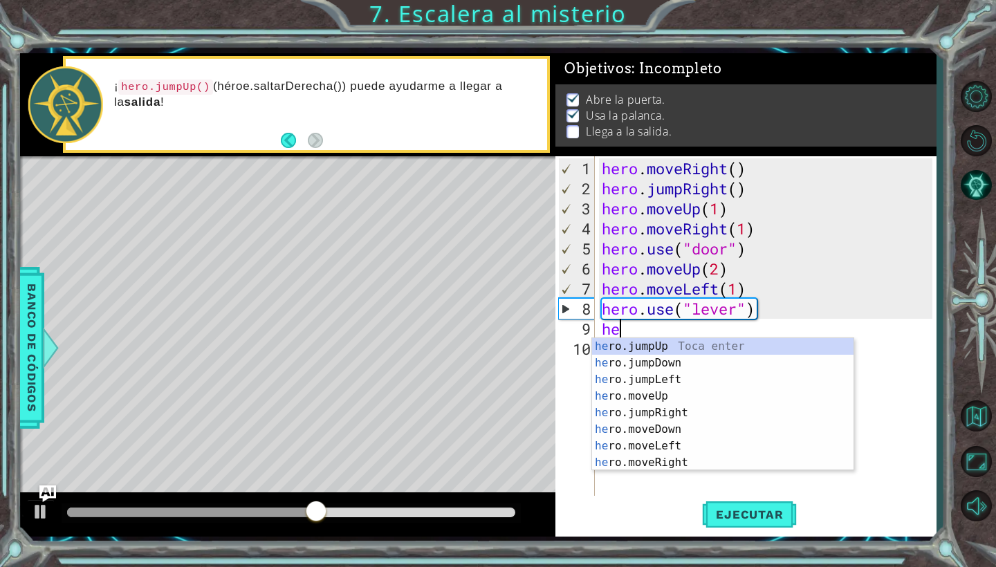
scroll to position [0, 1]
click at [676, 445] on div "her o.jumpUp Toca enter her o.jumpDown Toca enter her o.jumpLeft Toca enter her…" at bounding box center [722, 421] width 261 height 166
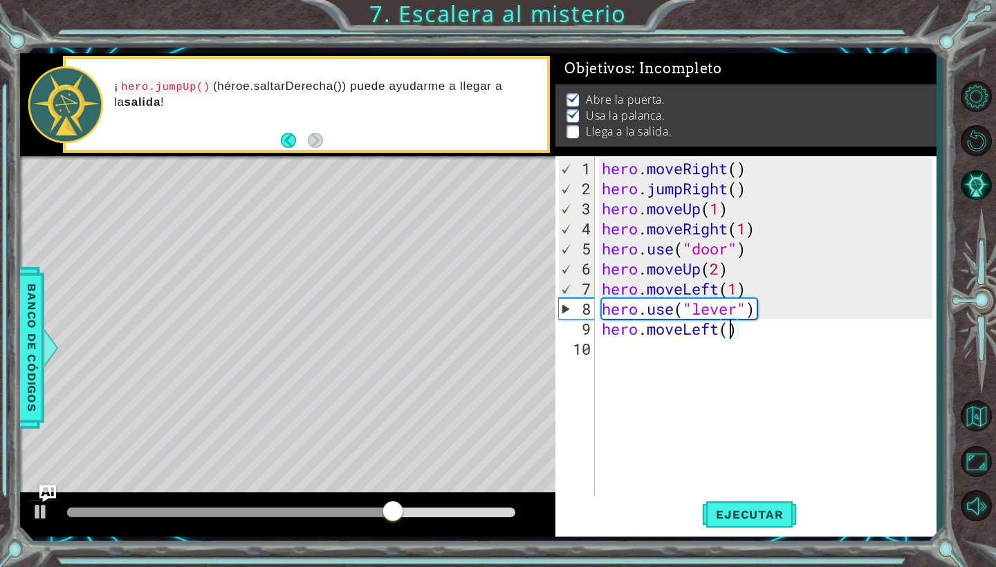
type textarea "hero.moveLeft(2)"
click at [676, 353] on div "hero . moveRight ( ) hero . jumpRight ( ) hero . moveUp ( 1 ) hero . moveRight …" at bounding box center [769, 348] width 341 height 381
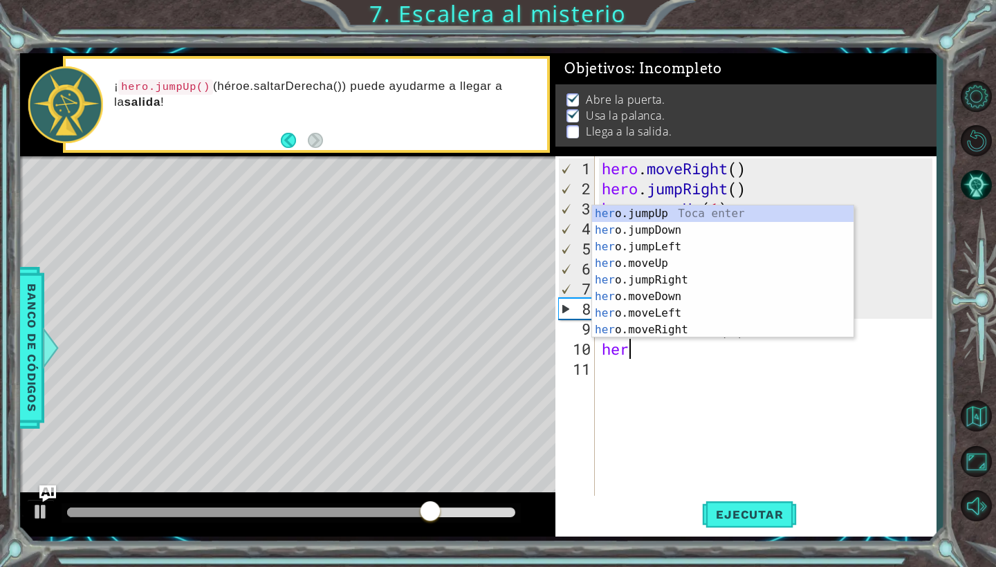
scroll to position [0, 1]
type textarea "hero"
click at [727, 217] on div "hero .jumpUp Toca enter hero .jumpDown Toca enter hero .jumpLeft Toca enter her…" at bounding box center [722, 288] width 261 height 166
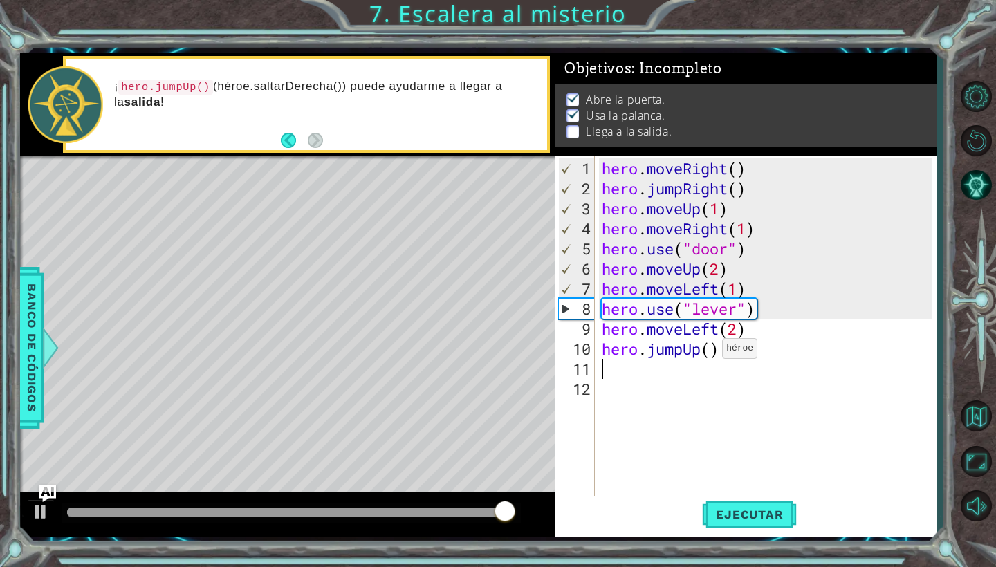
click at [710, 354] on div "hero . moveRight ( ) hero . jumpRight ( ) hero . moveUp ( 1 ) hero . moveRight …" at bounding box center [769, 348] width 341 height 381
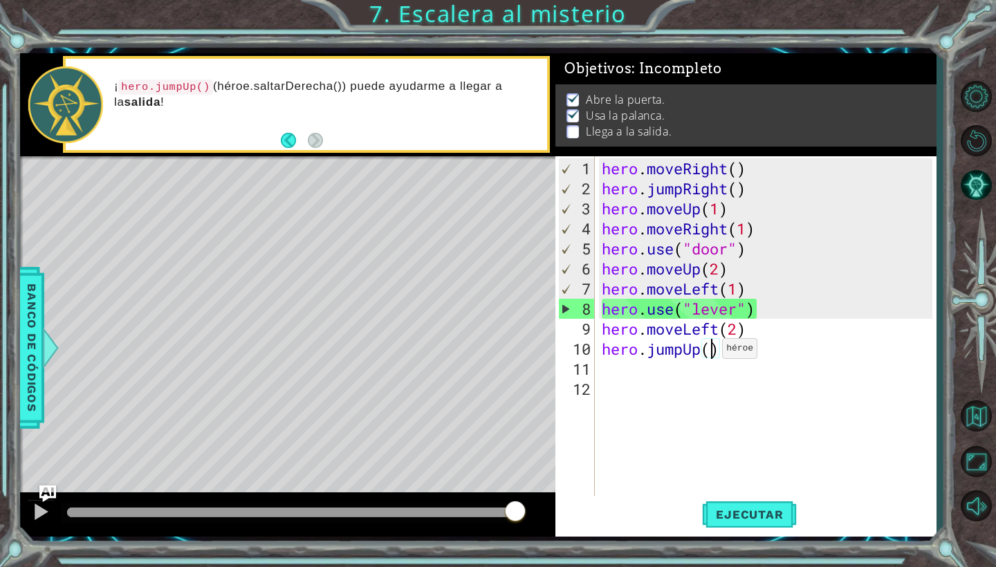
scroll to position [0, 5]
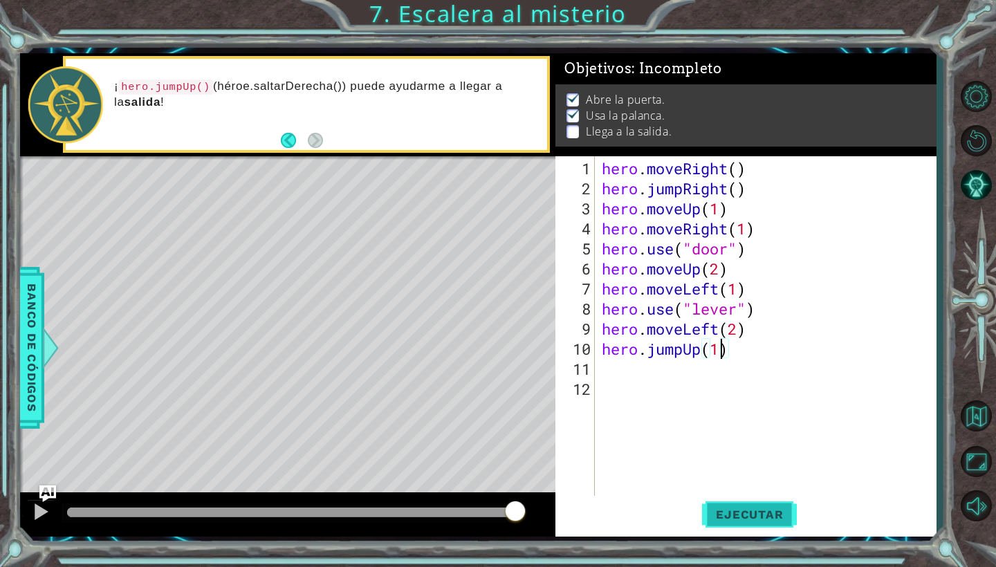
type textarea "hero.jumpUp(1)"
click at [768, 512] on span "Ejecutar" at bounding box center [749, 515] width 95 height 14
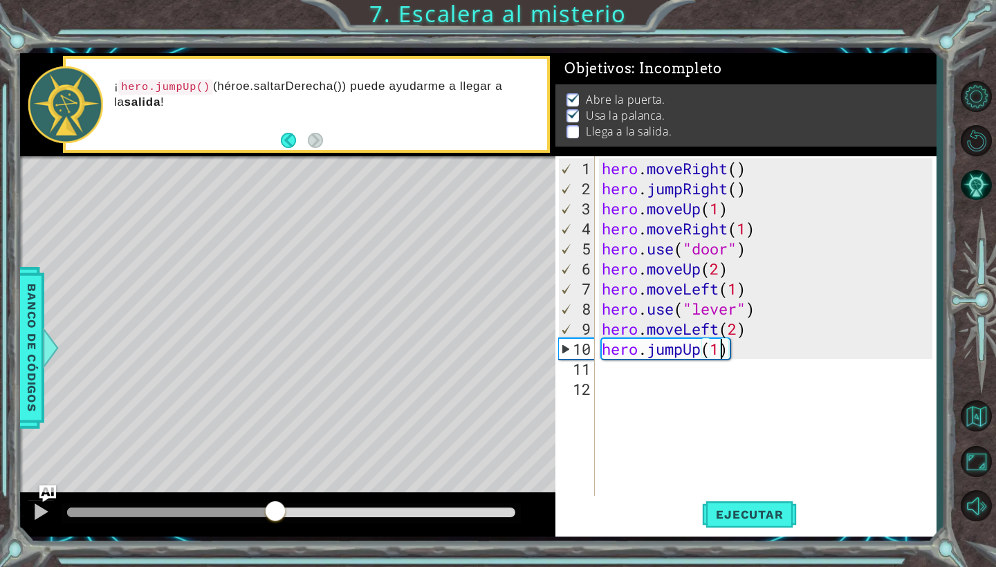
drag, startPoint x: 112, startPoint y: 509, endPoint x: 276, endPoint y: 520, distance: 164.3
click at [276, 520] on div at bounding box center [275, 512] width 25 height 25
click at [612, 371] on div "hero . moveRight ( ) hero . jumpRight ( ) hero . moveUp ( 1 ) hero . moveRight …" at bounding box center [769, 348] width 341 height 381
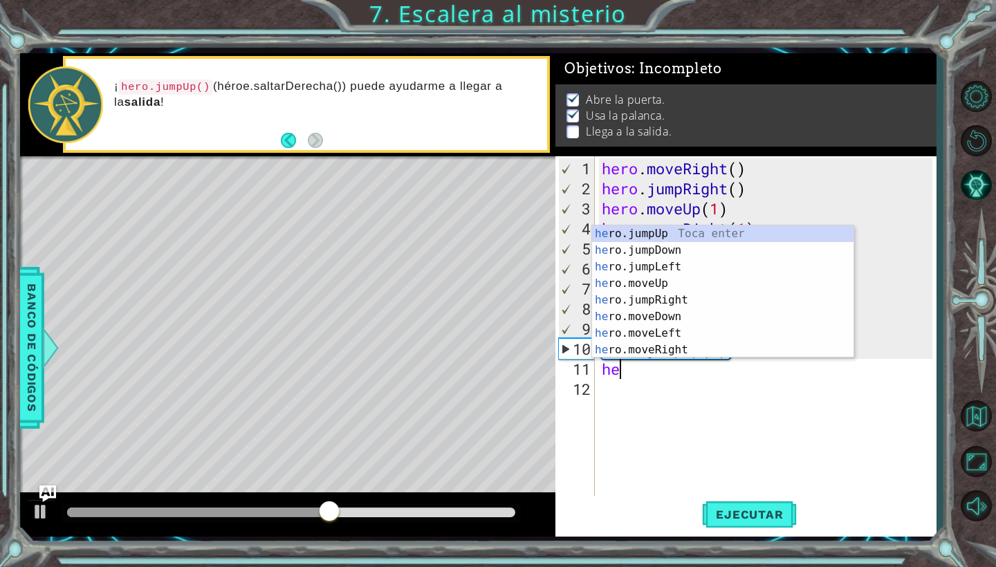
scroll to position [0, 1]
click at [684, 343] on div "her o.jumpUp Toca enter her o.jumpDown Toca enter her o.jumpLeft Toca enter her…" at bounding box center [722, 308] width 261 height 166
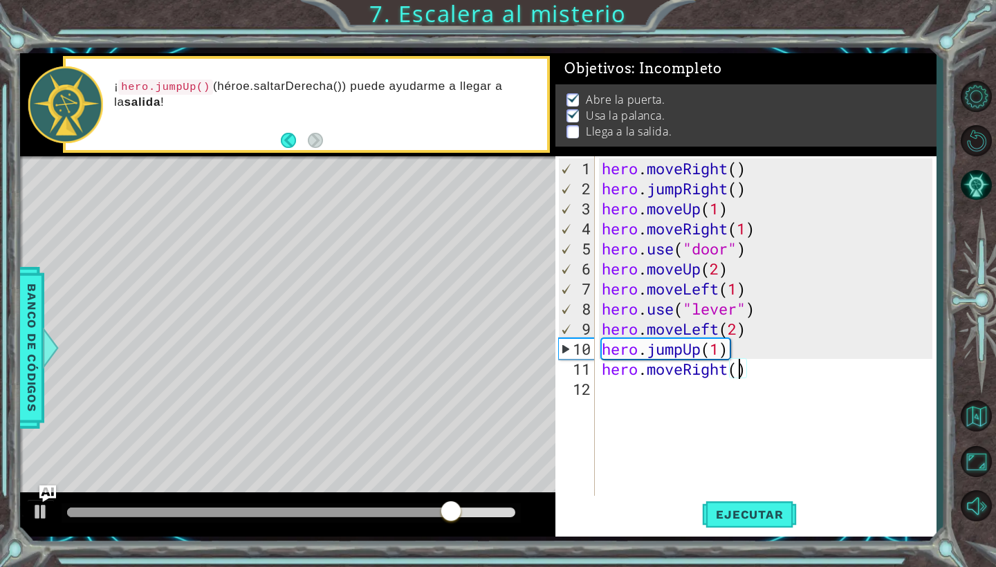
type textarea "hero.moveRight(2)"
click at [723, 388] on div "hero . moveRight ( ) hero . jumpRight ( ) hero . moveUp ( 1 ) hero . moveRight …" at bounding box center [769, 348] width 341 height 381
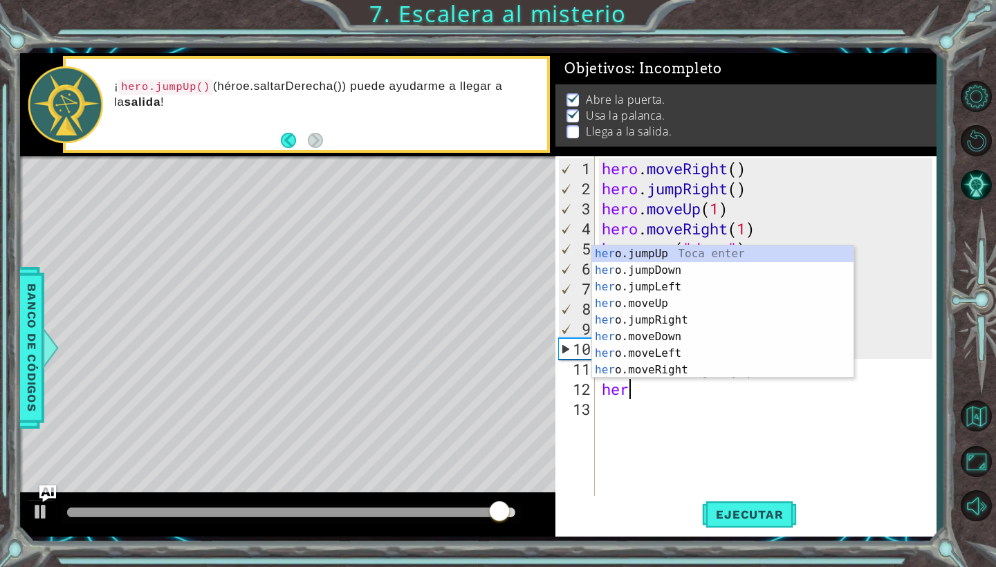
scroll to position [0, 1]
click at [692, 306] on div "her o.jumpUp Toca enter her o.jumpDown Toca enter her o.jumpLeft Toca enter her…" at bounding box center [722, 328] width 261 height 166
type textarea "hero.moveUp(1)"
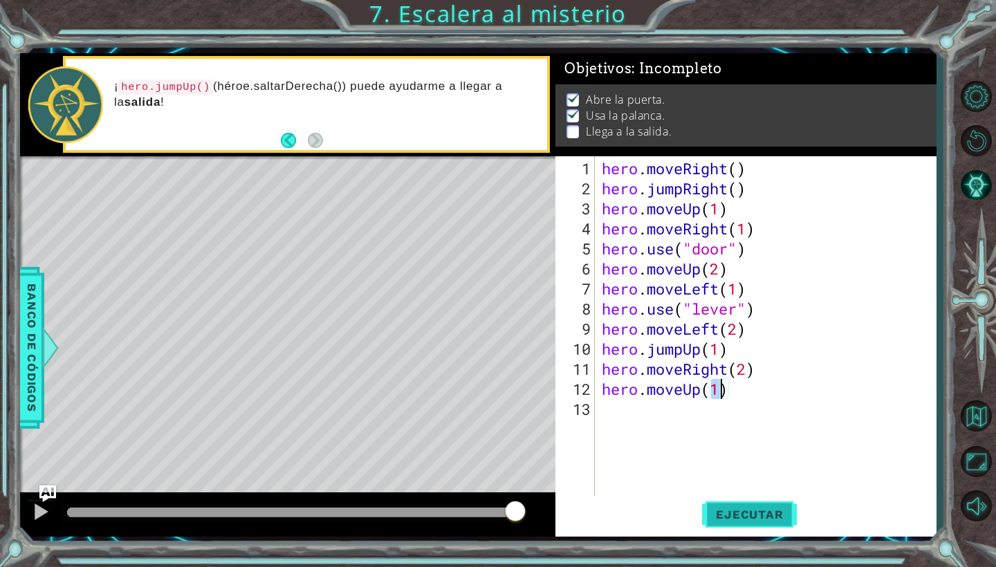
click at [737, 508] on span "Ejecutar" at bounding box center [749, 515] width 95 height 14
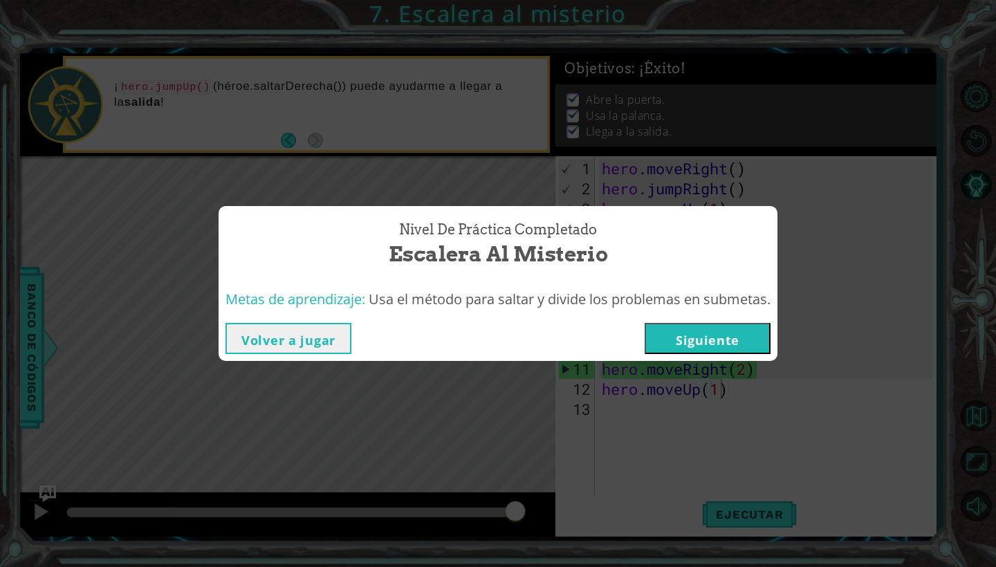
click at [745, 335] on button "Siguiente" at bounding box center [707, 338] width 126 height 31
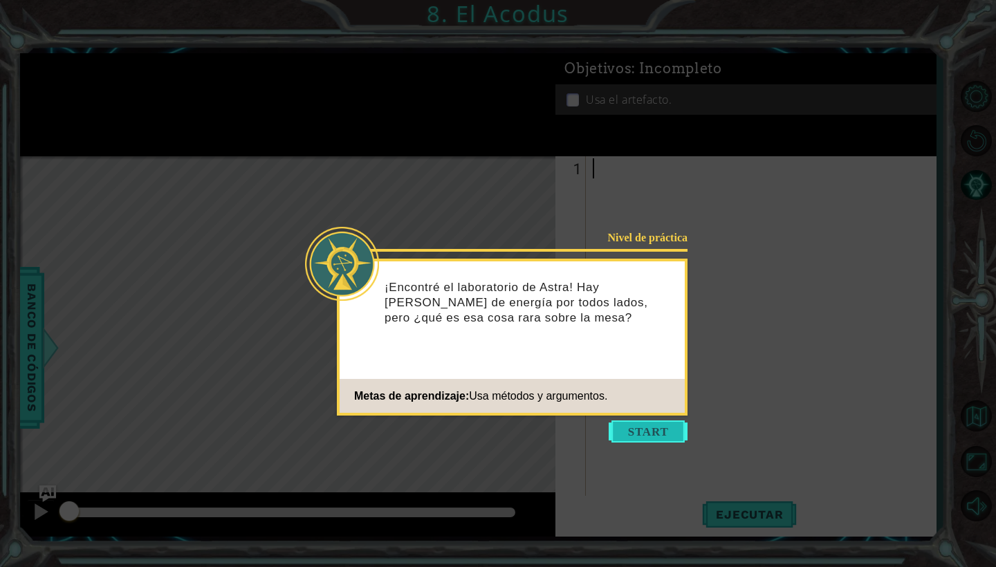
click at [651, 422] on button "Start" at bounding box center [648, 431] width 79 height 22
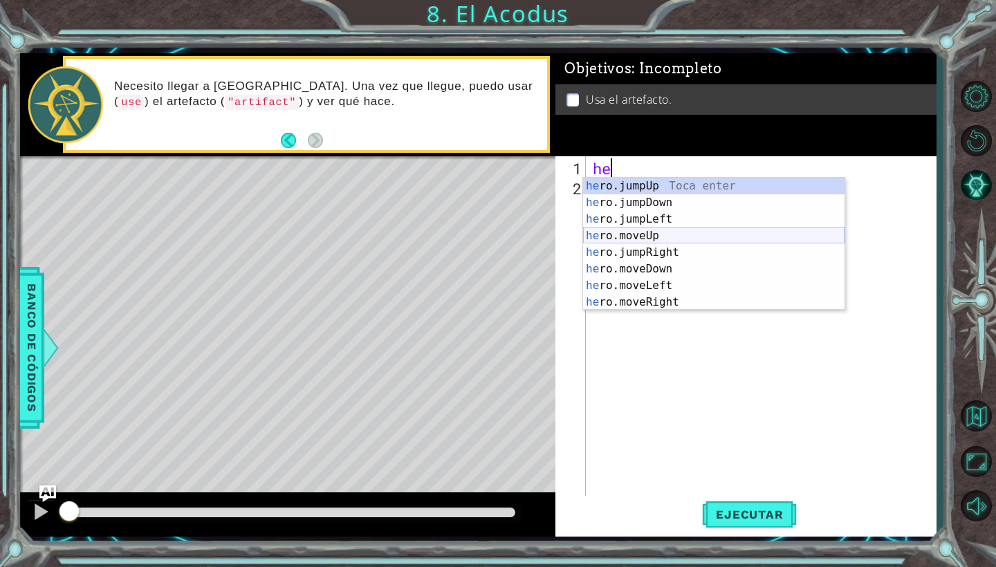
click at [670, 238] on div "he ro.jumpUp Toca enter he ro.jumpDown Toca enter he ro.jumpLeft Toca enter he …" at bounding box center [713, 261] width 261 height 166
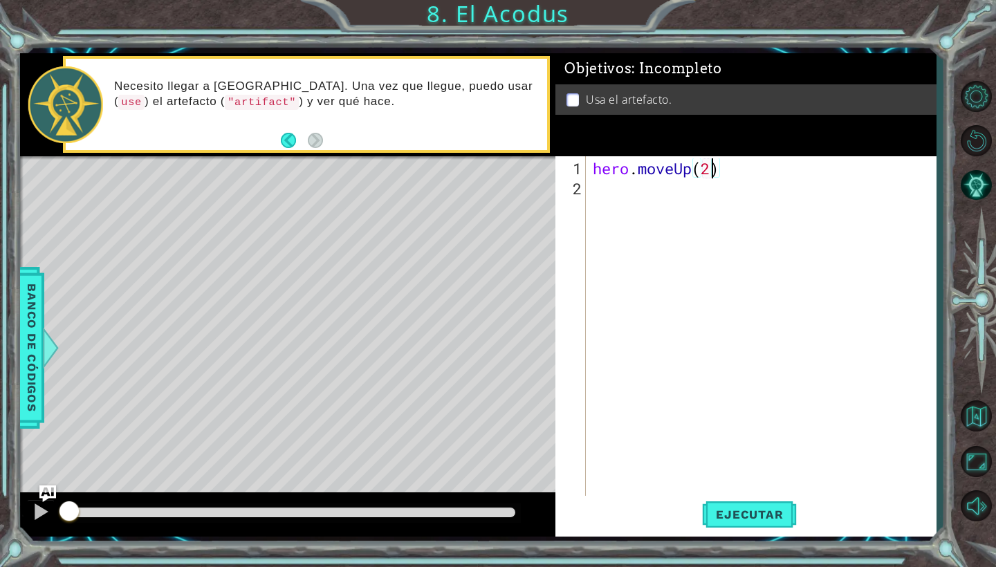
scroll to position [0, 5]
type textarea "hero.moveUp(2)"
click at [749, 506] on button "Ejecutar" at bounding box center [749, 515] width 95 height 38
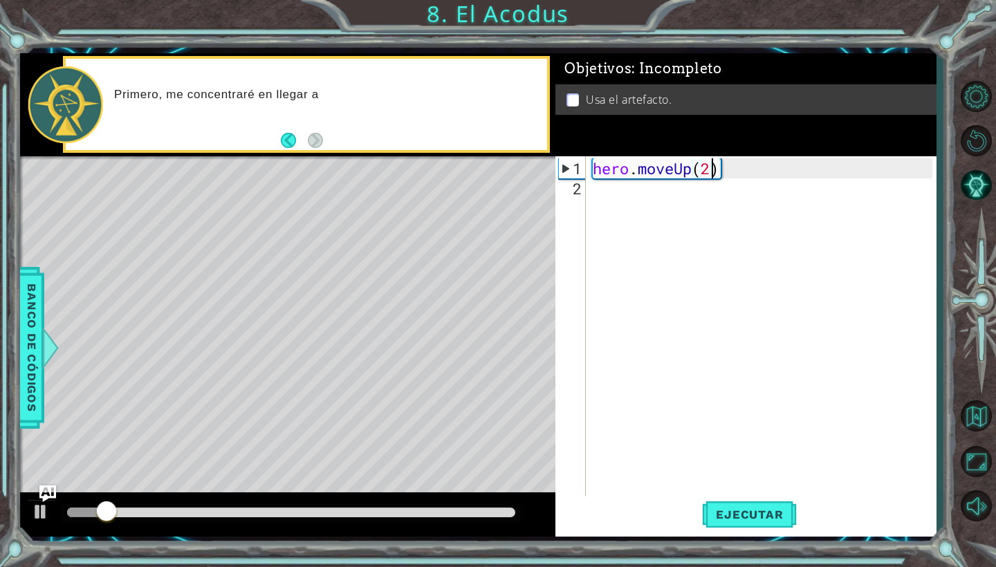
click at [636, 187] on div "hero . moveUp ( 2 )" at bounding box center [764, 348] width 349 height 381
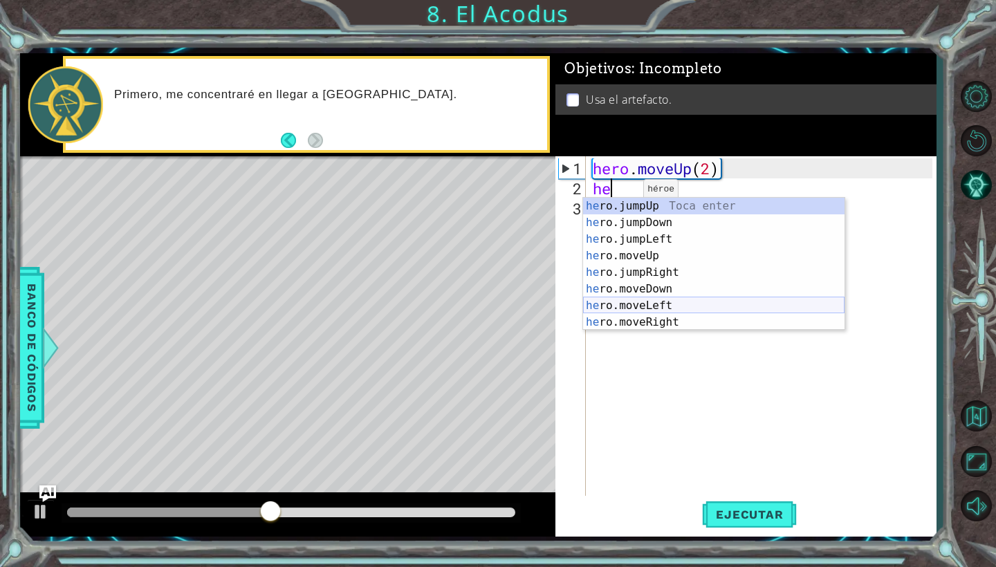
click at [644, 309] on div "he ro.jumpUp Toca enter he ro.jumpDown Toca enter he ro.jumpLeft Toca enter he …" at bounding box center [713, 281] width 261 height 166
type textarea "hero.moveLeft(1)"
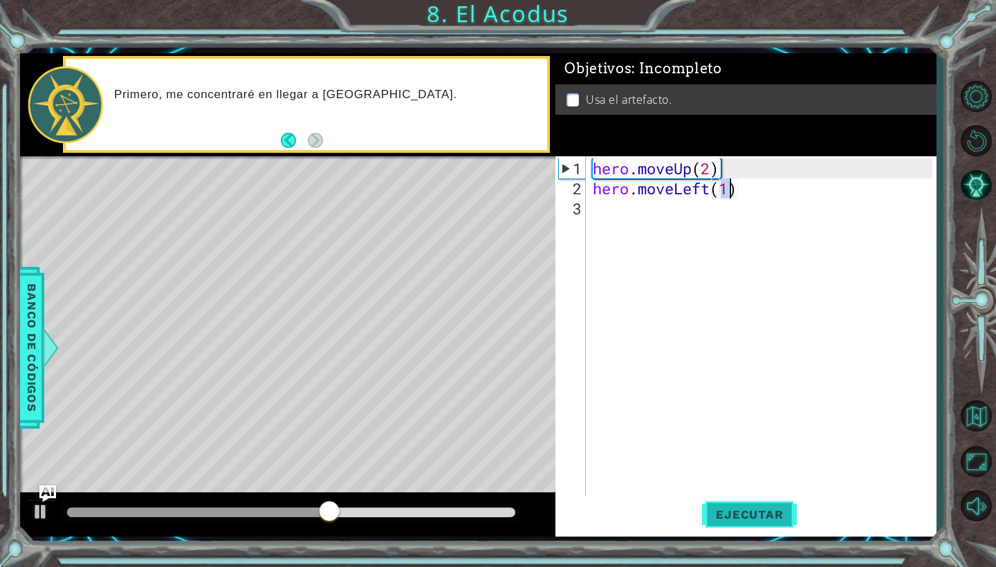
click at [727, 504] on button "Ejecutar" at bounding box center [749, 515] width 95 height 38
click at [575, 206] on div "3" at bounding box center [572, 208] width 28 height 20
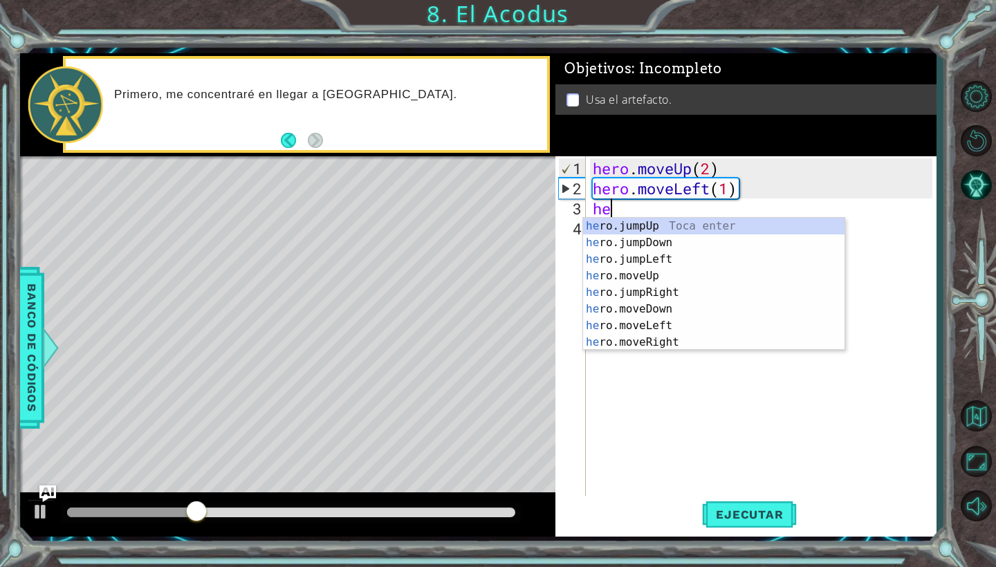
scroll to position [0, 1]
click at [643, 308] on div "her o.jumpUp Toca enter her o.jumpDown Toca enter her o.jumpLeft Toca enter her…" at bounding box center [713, 301] width 261 height 166
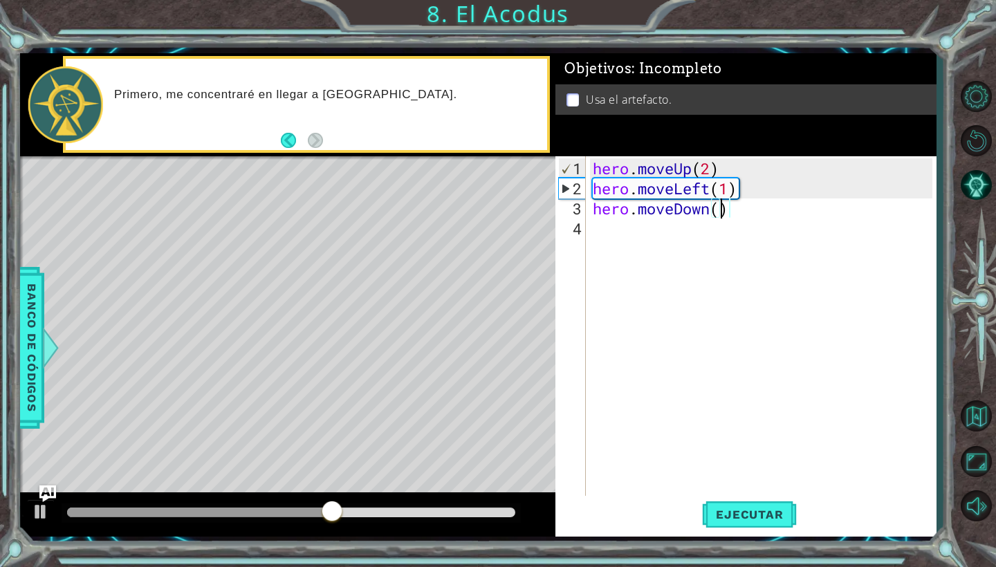
scroll to position [0, 6]
type textarea "hero.moveDown(2)"
click at [726, 517] on span "Ejecutar" at bounding box center [749, 515] width 95 height 14
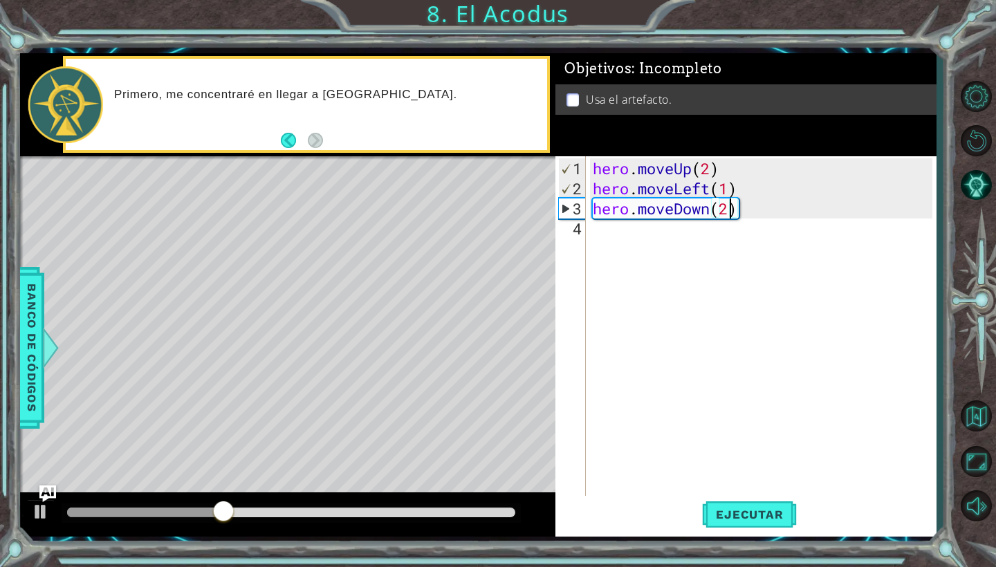
click at [629, 231] on div "hero . moveUp ( 2 ) hero . moveLeft ( 1 ) hero . moveDown ( 2 )" at bounding box center [764, 348] width 349 height 381
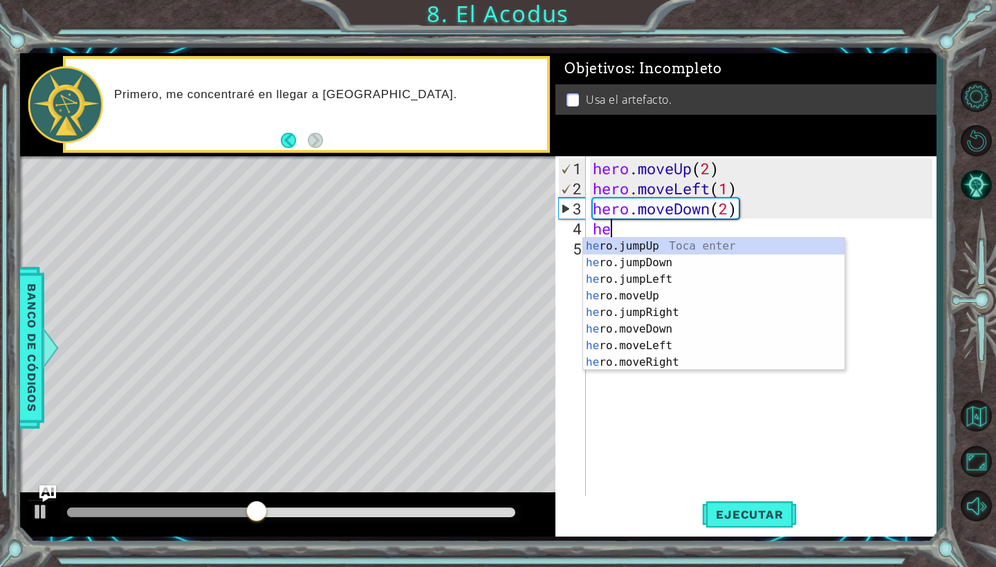
type textarea "her"
click at [639, 246] on div "her o.jumpUp Toca enter her o.jumpDown Toca enter her o.jumpLeft Toca enter her…" at bounding box center [713, 321] width 261 height 166
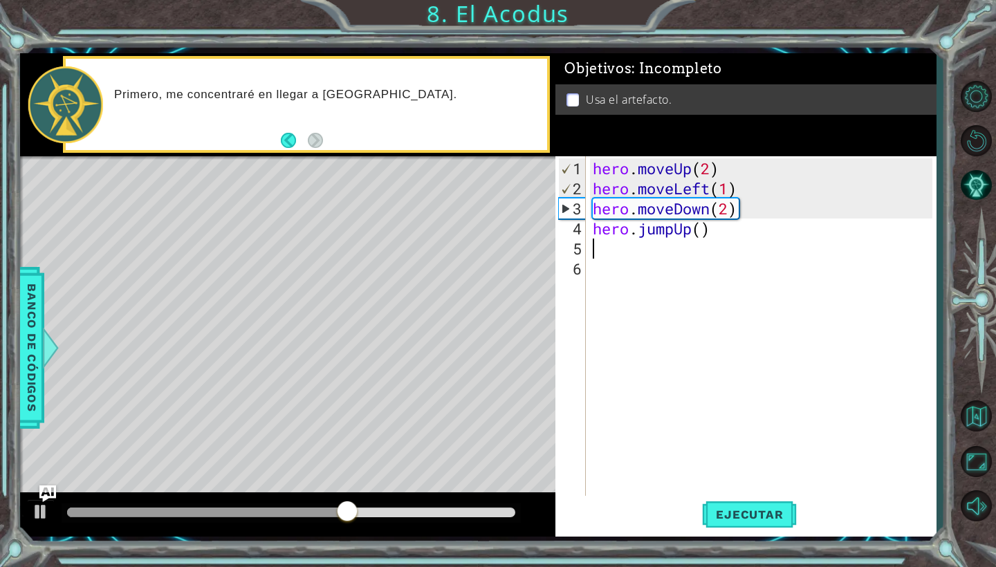
scroll to position [0, 0]
click at [697, 234] on div "hero . moveUp ( 2 ) hero . moveLeft ( 1 ) hero . moveDown ( 2 ) hero . jumpUp (…" at bounding box center [764, 348] width 349 height 381
click at [705, 233] on div "hero . moveUp ( 2 ) hero . moveLeft ( 1 ) hero . moveDown ( 2 ) hero . jumpUp (…" at bounding box center [764, 348] width 349 height 381
click at [768, 510] on span "Ejecutar" at bounding box center [749, 515] width 95 height 14
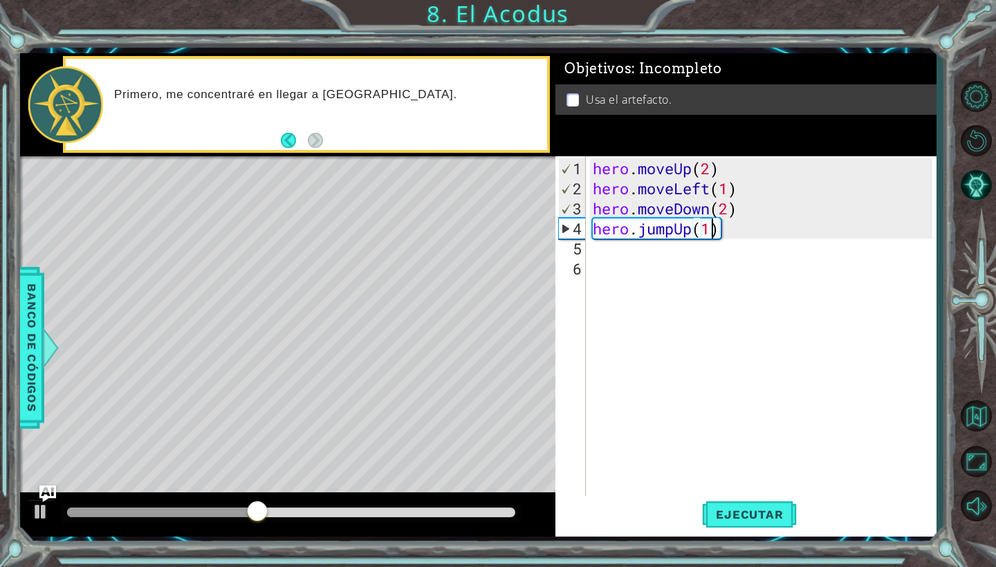
click at [733, 225] on div "hero . moveUp ( 2 ) hero . moveLeft ( 1 ) hero . moveDown ( 2 ) hero . jumpUp (…" at bounding box center [764, 348] width 349 height 381
click at [718, 228] on div "hero . moveUp ( 2 ) hero . moveLeft ( 1 ) hero . moveDown ( 2 ) hero . jumpUp (…" at bounding box center [764, 348] width 349 height 381
click at [725, 233] on div "hero . moveUp ( 2 ) hero . moveLeft ( 1 ) hero . moveDown ( 2 ) hero . jumpUp (…" at bounding box center [764, 348] width 349 height 381
click at [717, 230] on div "hero . moveUp ( 2 ) hero . moveLeft ( 1 ) hero . moveDown ( 2 ) hero . jumpUp (…" at bounding box center [764, 348] width 349 height 381
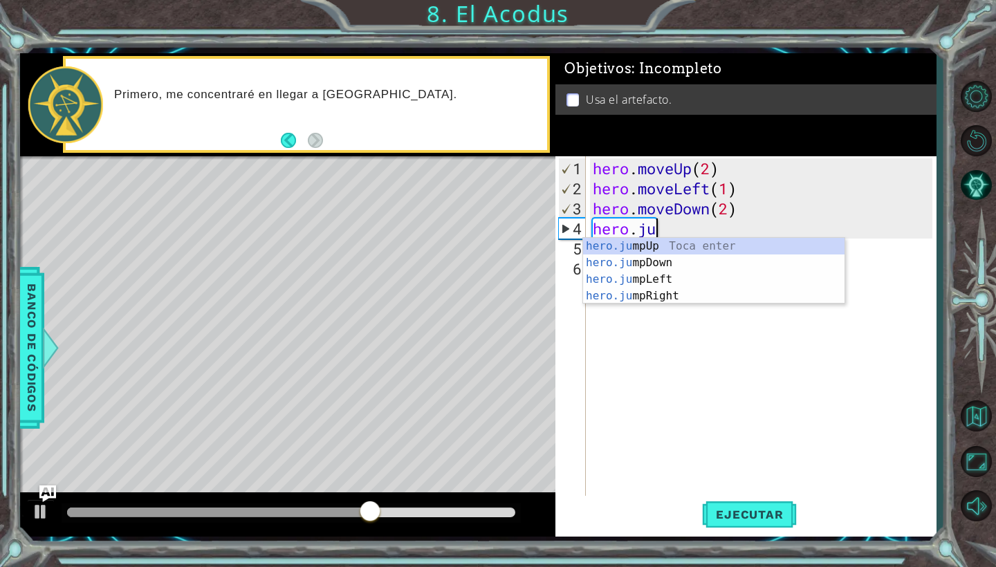
type textarea "hero"
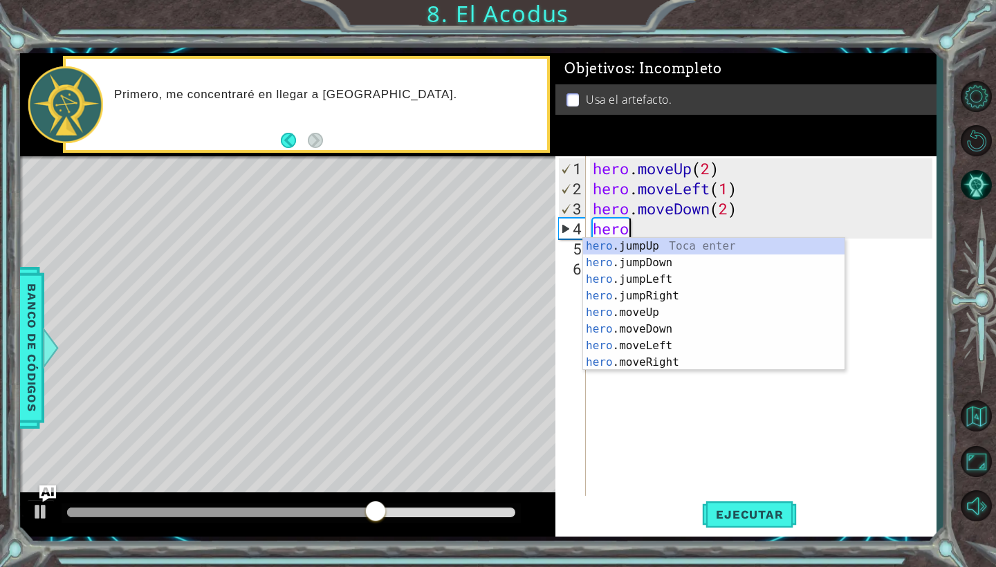
scroll to position [0, 1]
click at [717, 274] on div "hero .jumpUp Toca enter hero .jumpDown Toca enter hero .jumpLeft Toca enter her…" at bounding box center [713, 321] width 261 height 166
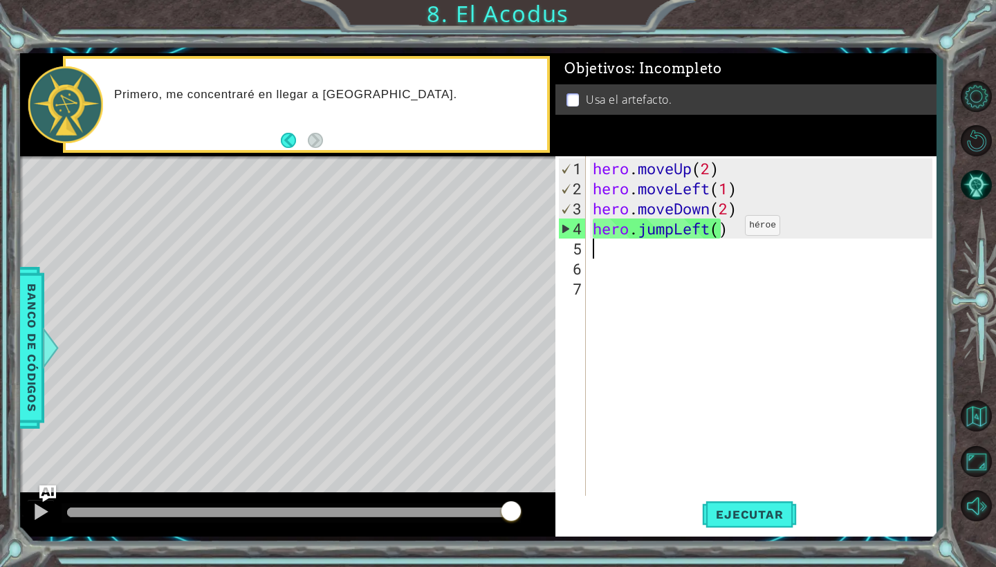
click at [724, 231] on div "hero . moveUp ( 2 ) hero . moveLeft ( 1 ) hero . moveDown ( 2 ) hero . jumpLeft…" at bounding box center [764, 348] width 349 height 381
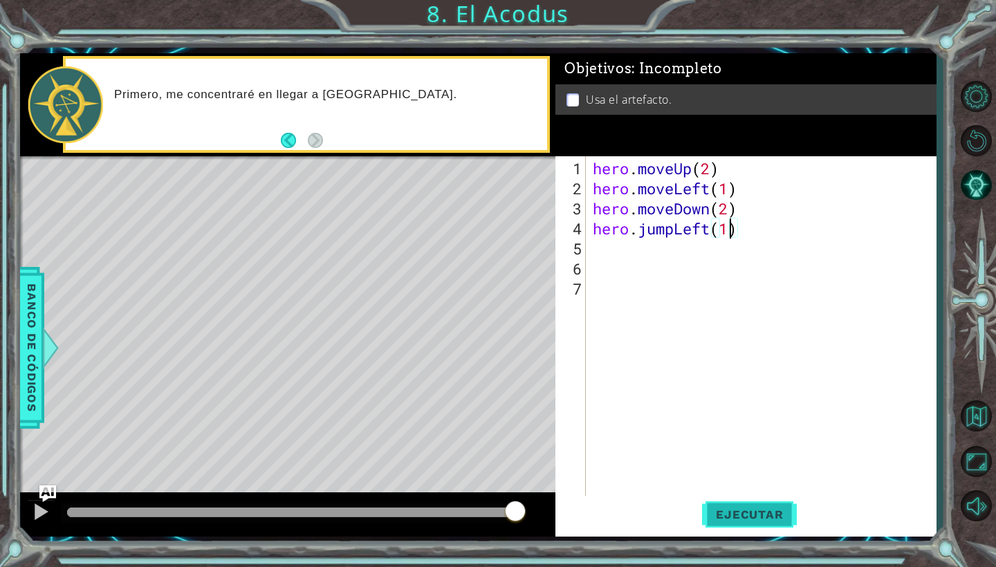
type textarea "hero.jumpLeft(1)"
click at [732, 504] on button "Ejecutar" at bounding box center [749, 515] width 95 height 38
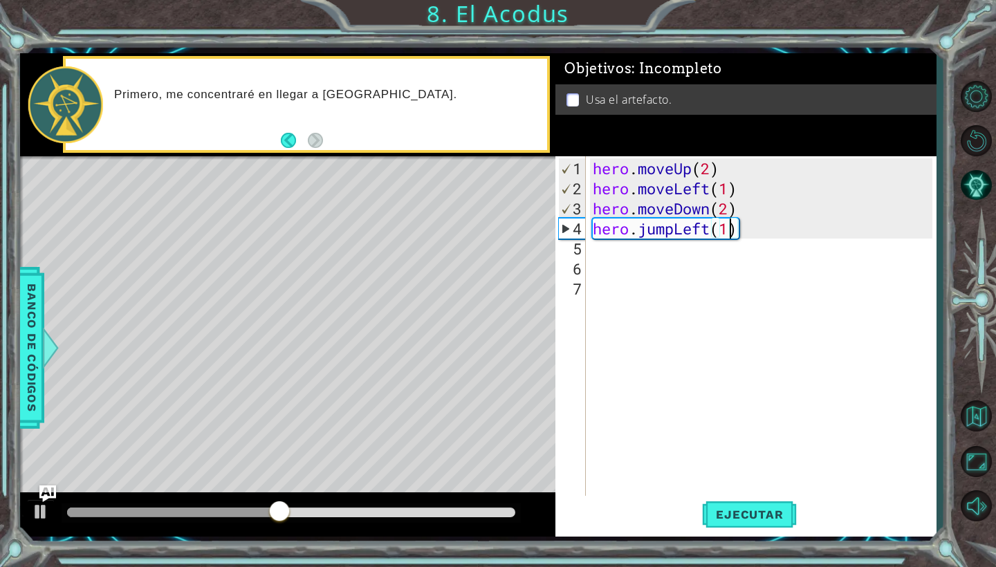
click at [641, 249] on div "hero . moveUp ( 2 ) hero . moveLeft ( 1 ) hero . moveDown ( 2 ) hero . jumpLeft…" at bounding box center [764, 348] width 349 height 381
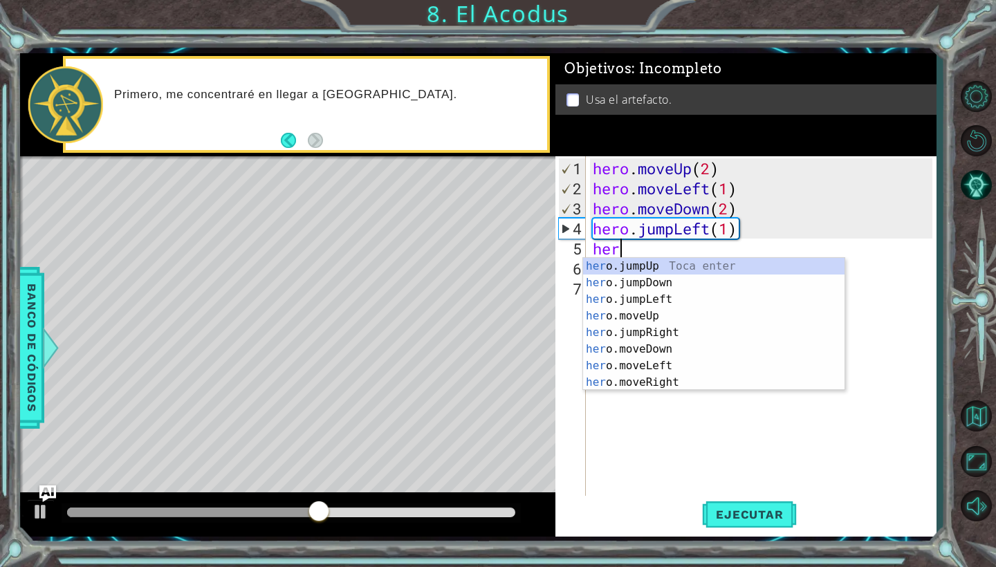
scroll to position [0, 1]
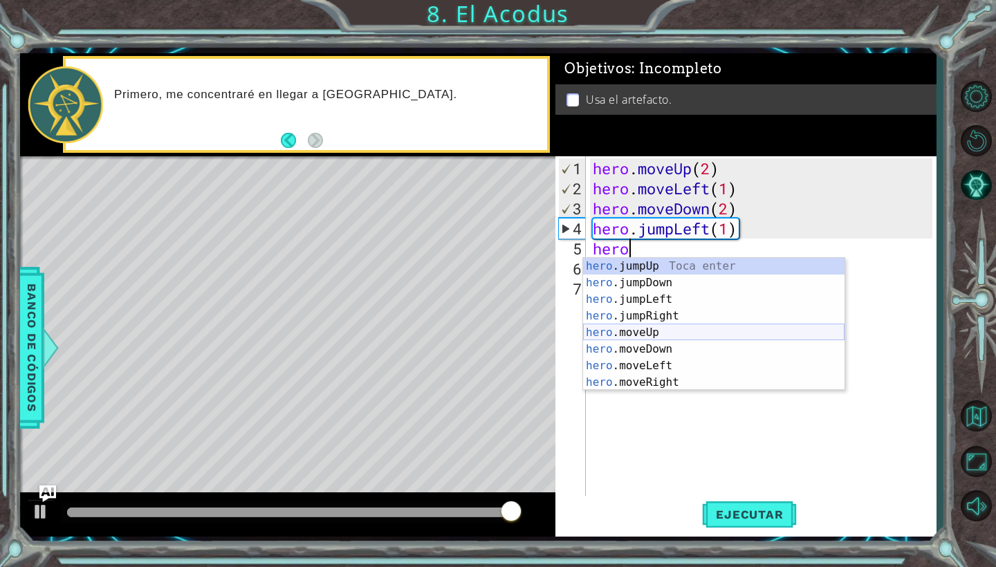
click at [698, 330] on div "hero .jumpUp Toca enter hero .jumpDown Toca enter hero .jumpLeft Toca enter her…" at bounding box center [713, 341] width 261 height 166
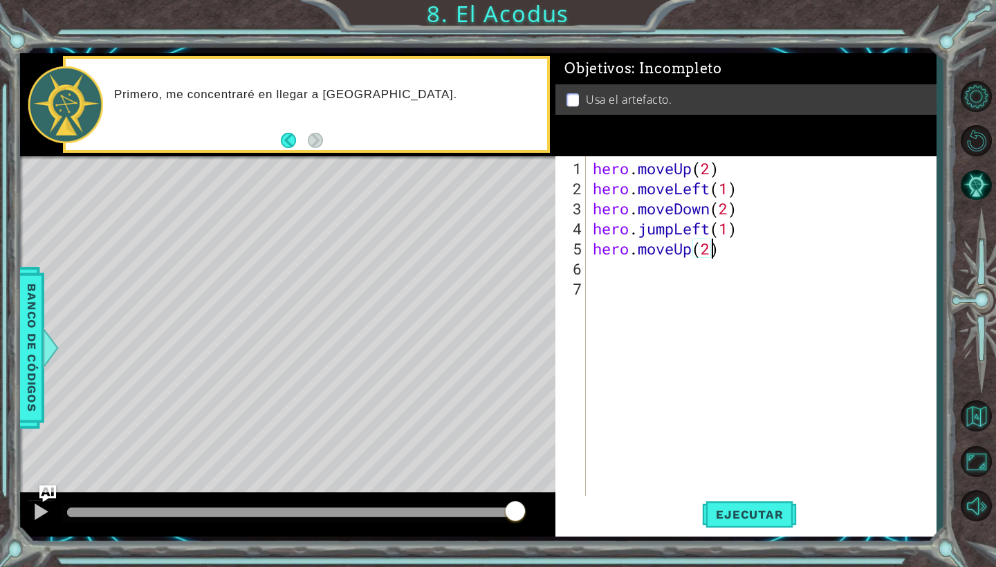
scroll to position [0, 5]
type textarea "hero.moveUp(2)"
click at [727, 522] on button "Ejecutar" at bounding box center [749, 515] width 95 height 38
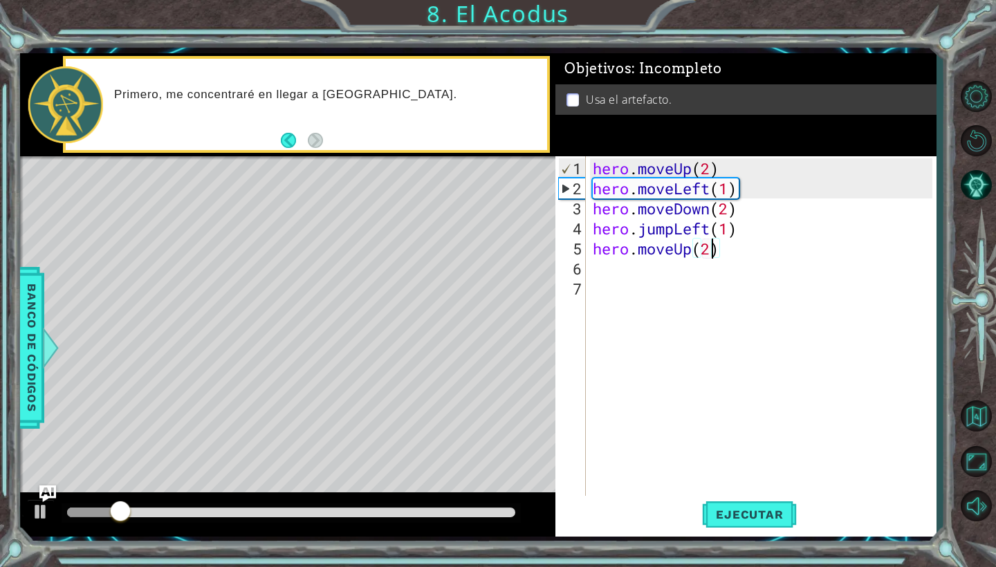
click at [640, 276] on div "hero . moveUp ( 2 ) hero . moveLeft ( 1 ) hero . moveDown ( 2 ) hero . jumpLeft…" at bounding box center [764, 348] width 349 height 381
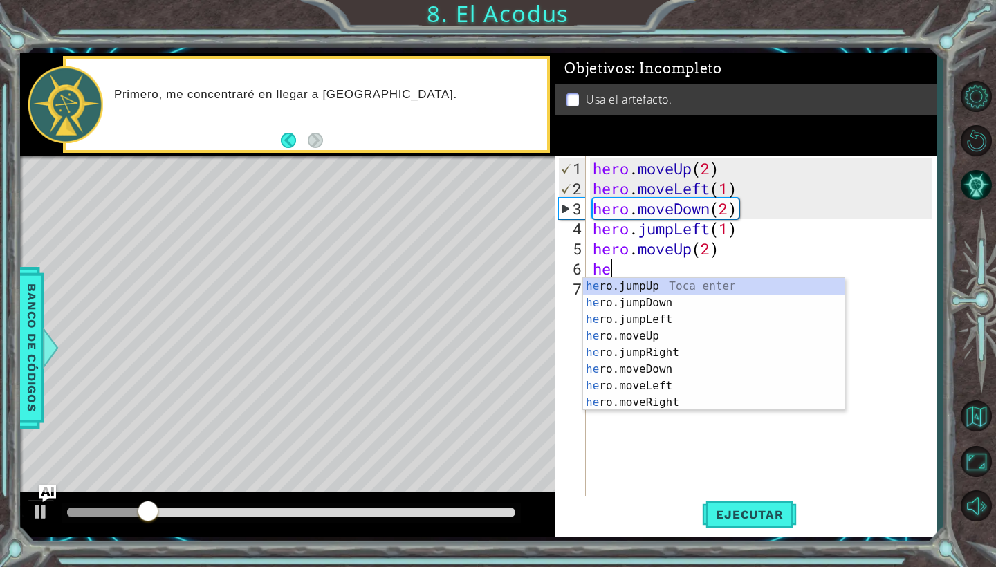
scroll to position [0, 1]
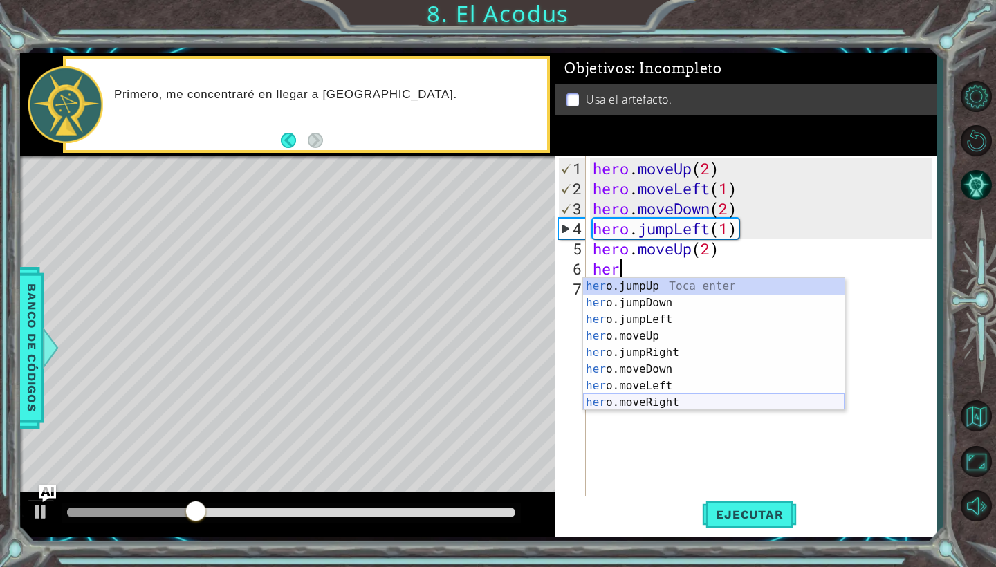
click at [670, 402] on div "her o.jumpUp Toca enter her o.jumpDown Toca enter her o.jumpLeft Toca enter her…" at bounding box center [713, 361] width 261 height 166
type textarea "hero.moveRight(1)"
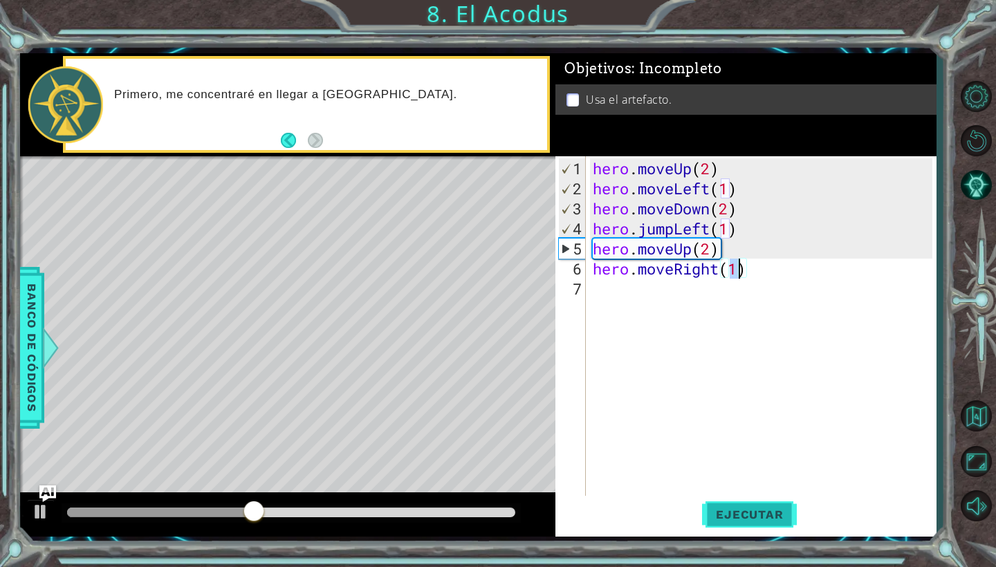
click at [721, 510] on span "Ejecutar" at bounding box center [749, 515] width 95 height 14
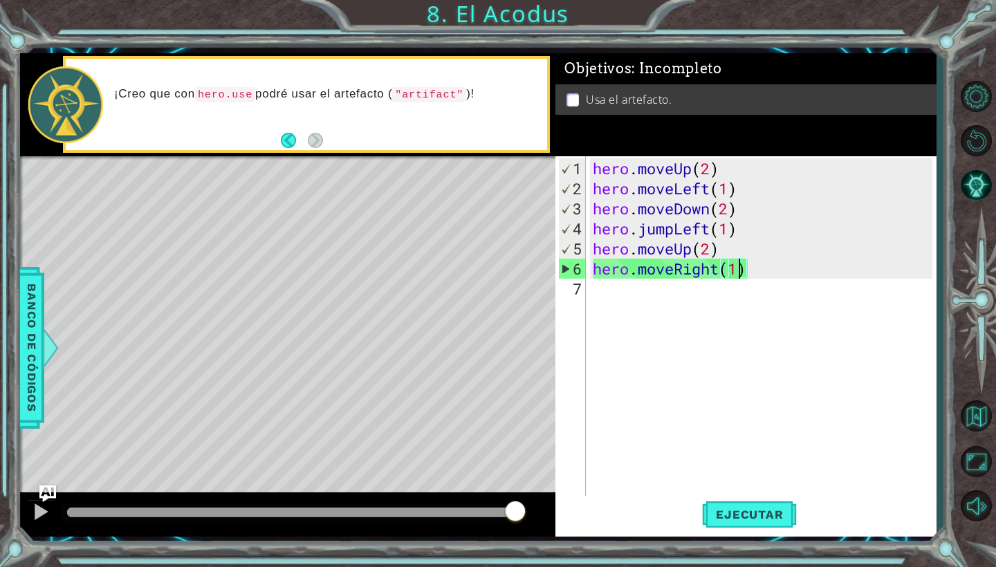
click at [745, 298] on div "hero . moveUp ( 2 ) hero . moveLeft ( 1 ) hero . moveDown ( 2 ) hero . jumpLeft…" at bounding box center [764, 348] width 349 height 381
type textarea "h"
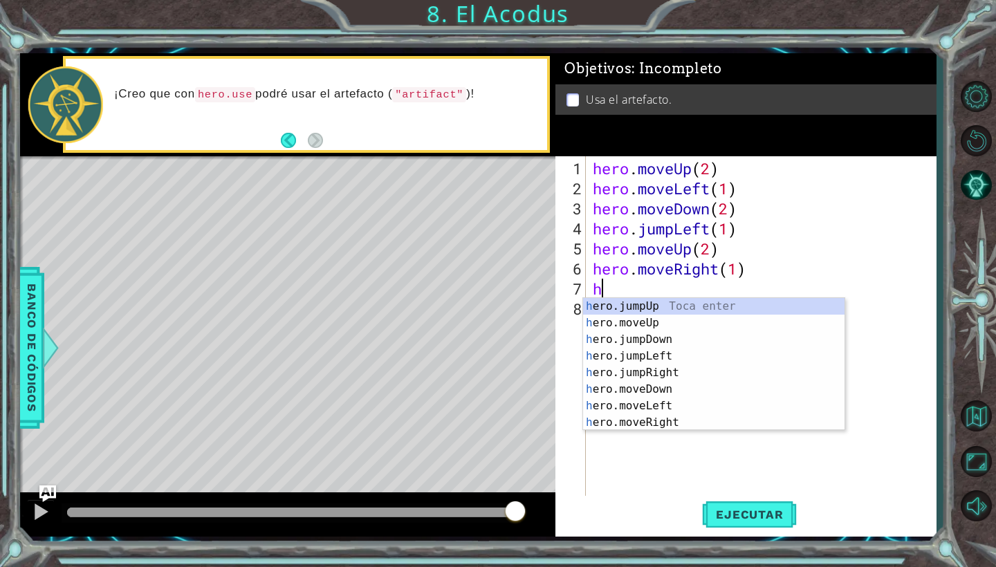
click at [680, 476] on div "hero . moveUp ( 2 ) hero . moveLeft ( 1 ) hero . moveDown ( 2 ) hero . jumpLeft…" at bounding box center [764, 348] width 349 height 381
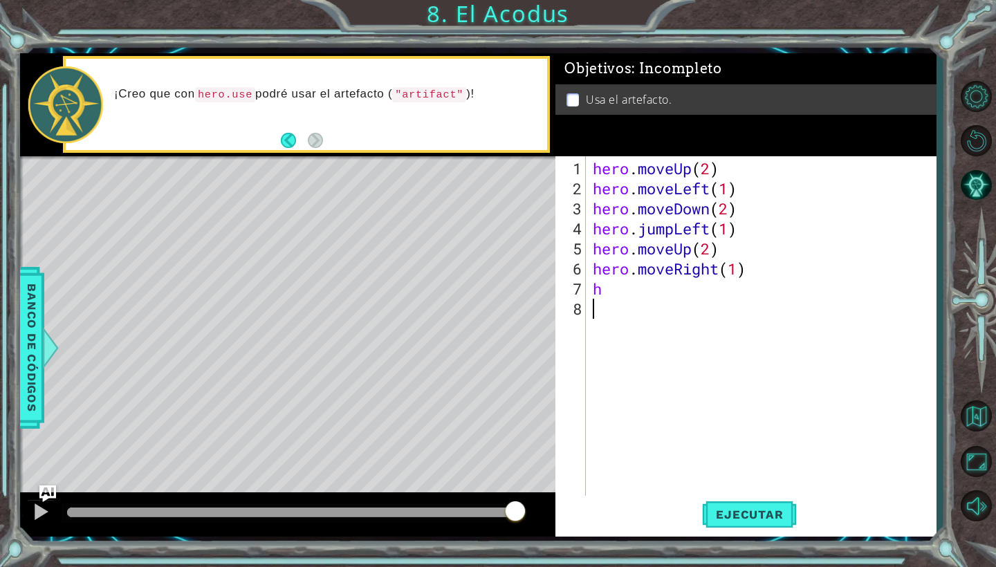
click at [613, 293] on div "hero . moveUp ( 2 ) hero . moveLeft ( 1 ) hero . moveDown ( 2 ) hero . jumpLeft…" at bounding box center [764, 348] width 349 height 381
type textarea "h"
click at [748, 509] on span "Ejecutar" at bounding box center [749, 515] width 95 height 14
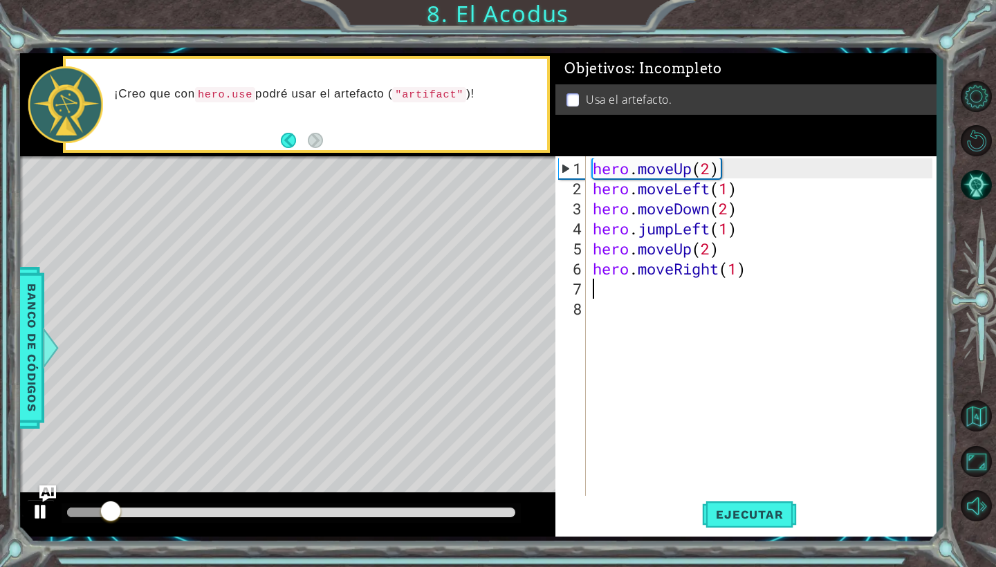
click at [37, 520] on div at bounding box center [41, 512] width 18 height 18
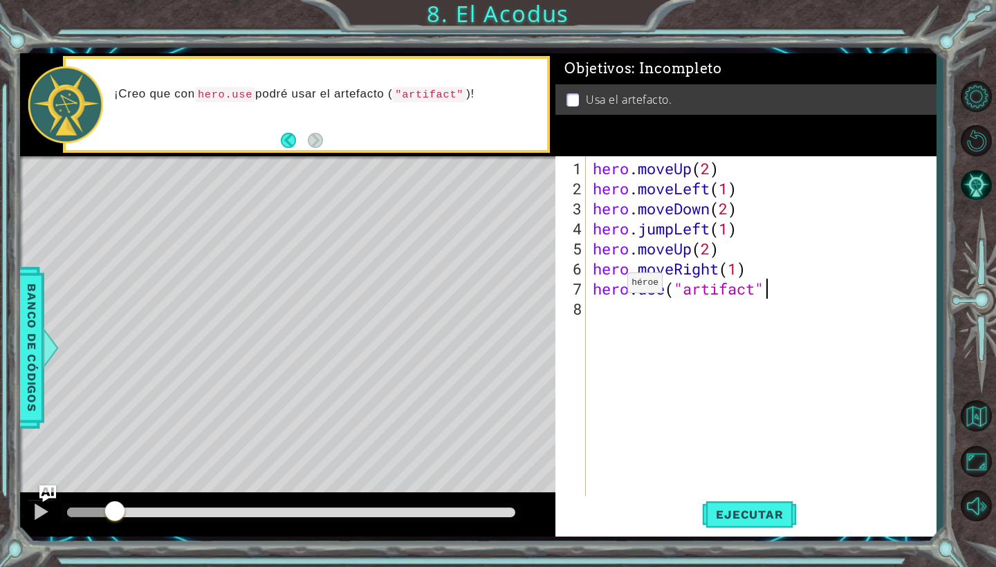
scroll to position [0, 8]
type textarea "hero.use("artifact")"
click at [764, 519] on span "Ejecutar" at bounding box center [749, 515] width 95 height 14
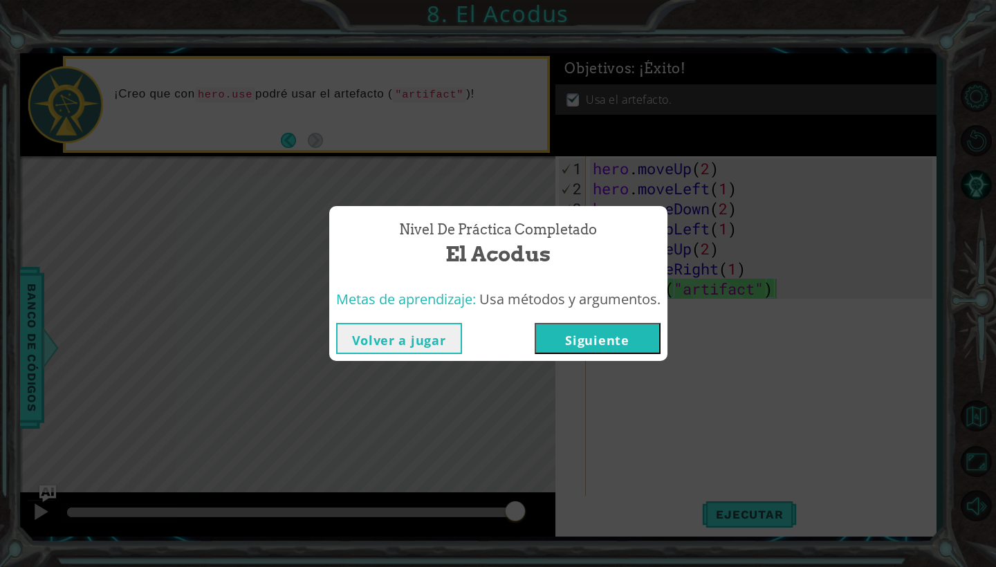
click at [627, 342] on button "Siguiente" at bounding box center [598, 338] width 126 height 31
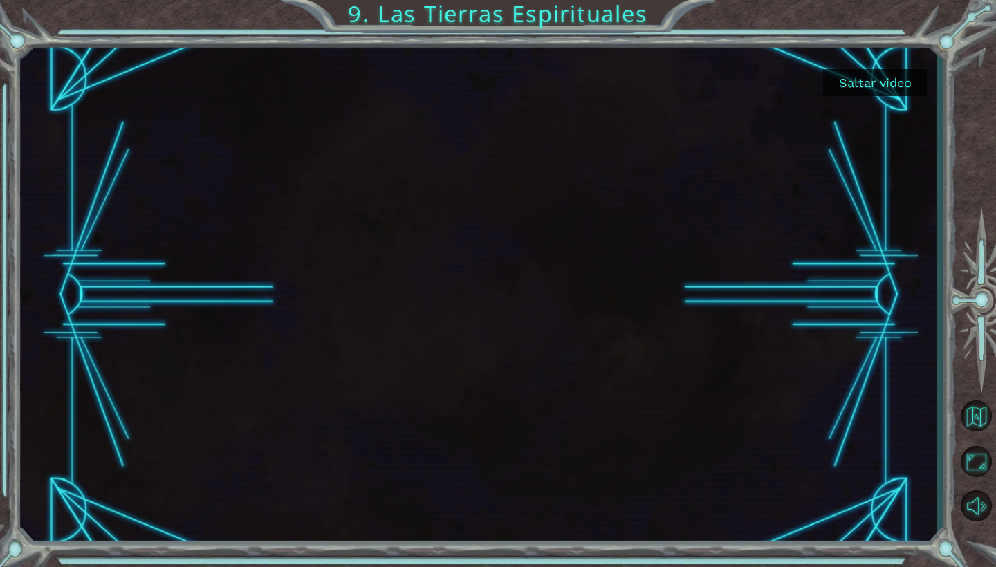
click at [907, 73] on button "Saltar video" at bounding box center [875, 82] width 104 height 27
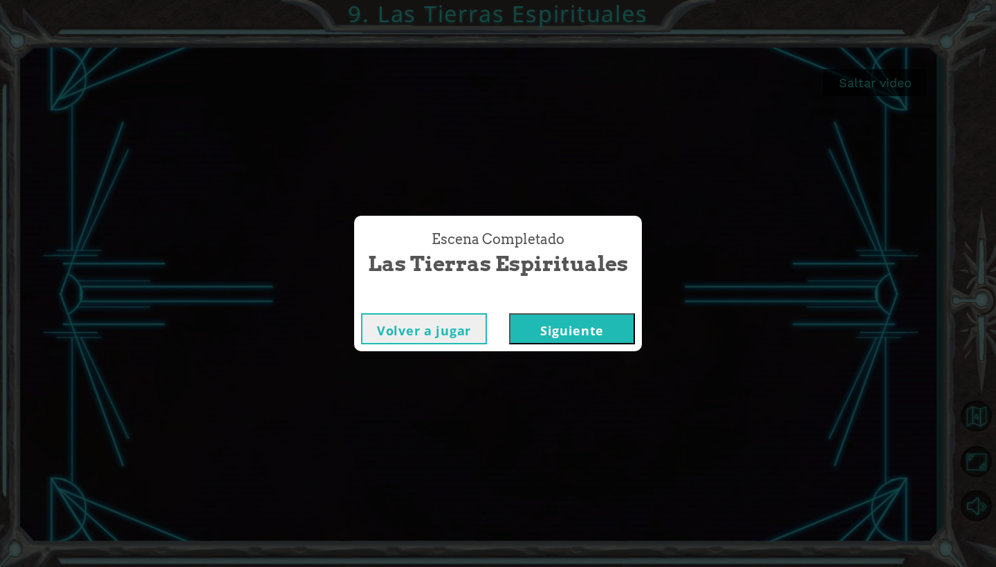
click at [571, 327] on button "Siguiente" at bounding box center [572, 328] width 126 height 31
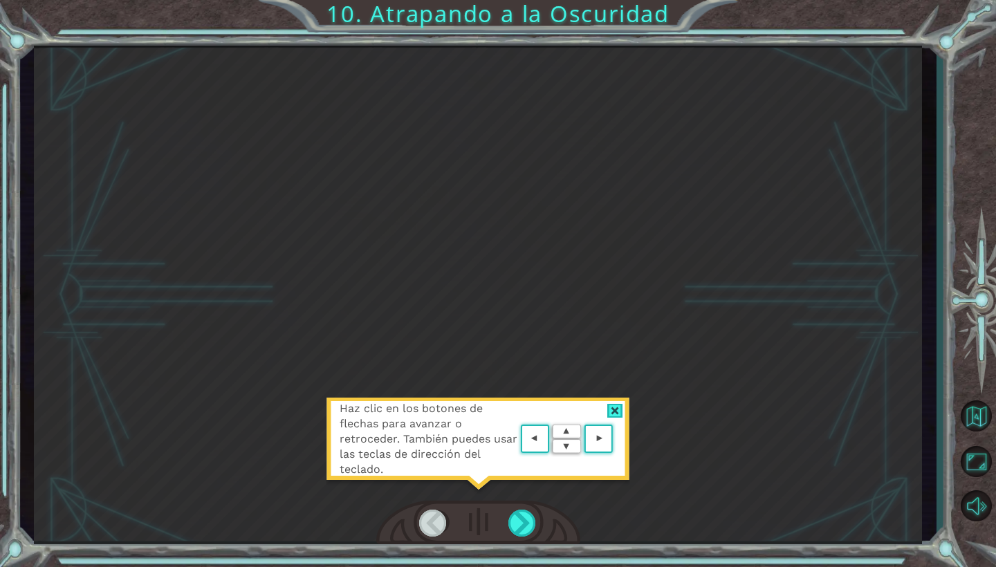
click at [607, 402] on div "Haz clic en los botones de flechas para avanzar o retroceder. También puedes us…" at bounding box center [478, 446] width 304 height 97
click at [616, 412] on div at bounding box center [615, 411] width 16 height 15
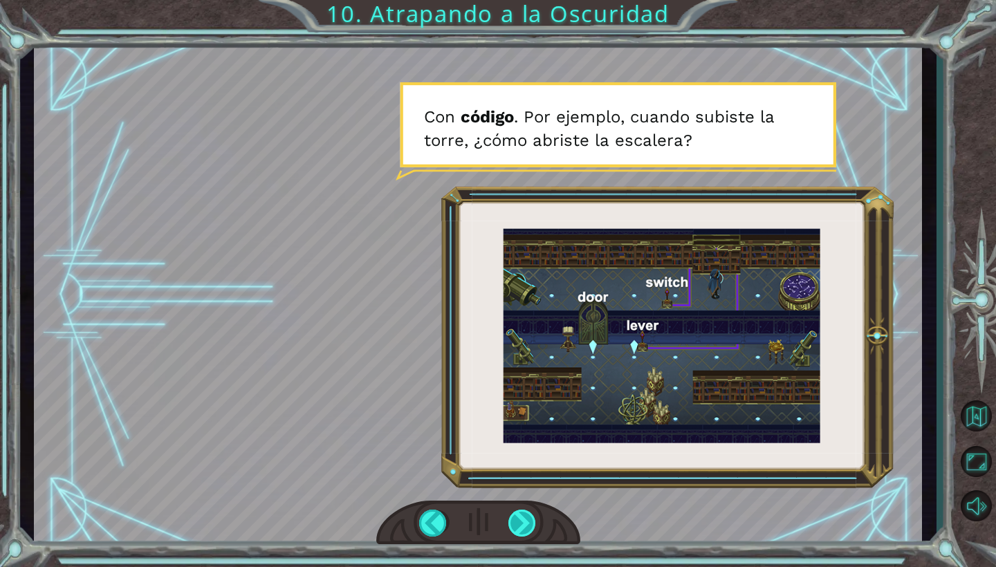
click at [519, 529] on div at bounding box center [522, 523] width 28 height 27
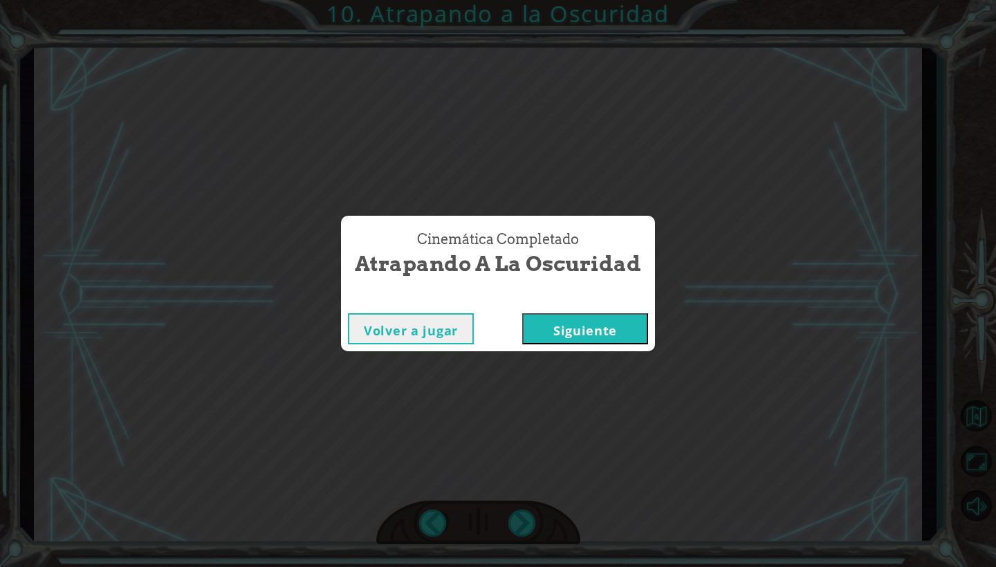
click at [644, 325] on button "Siguiente" at bounding box center [585, 328] width 126 height 31
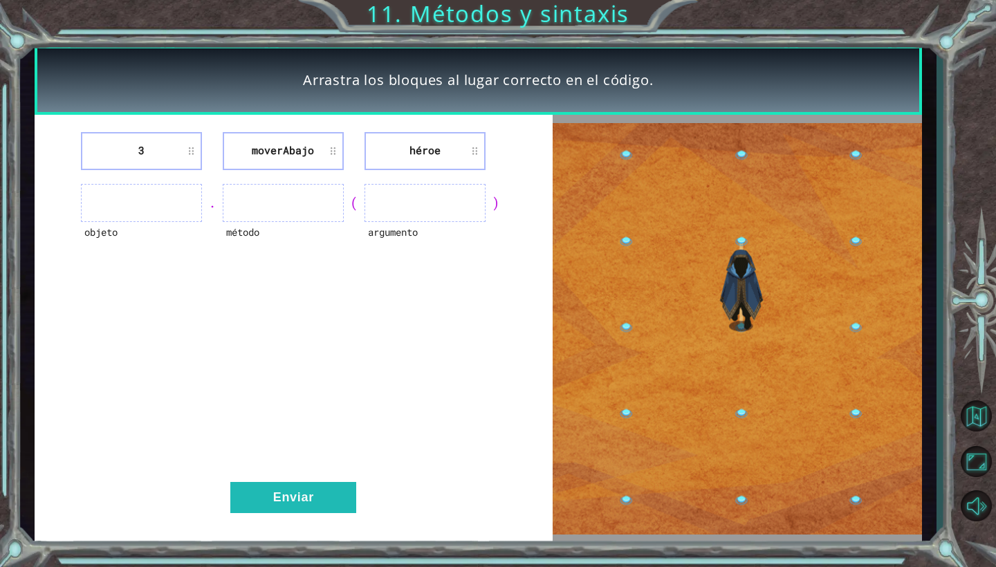
click at [347, 480] on div "3 moverAbajo héroe objeto . método ( argumento ) Enviar" at bounding box center [294, 329] width 518 height 429
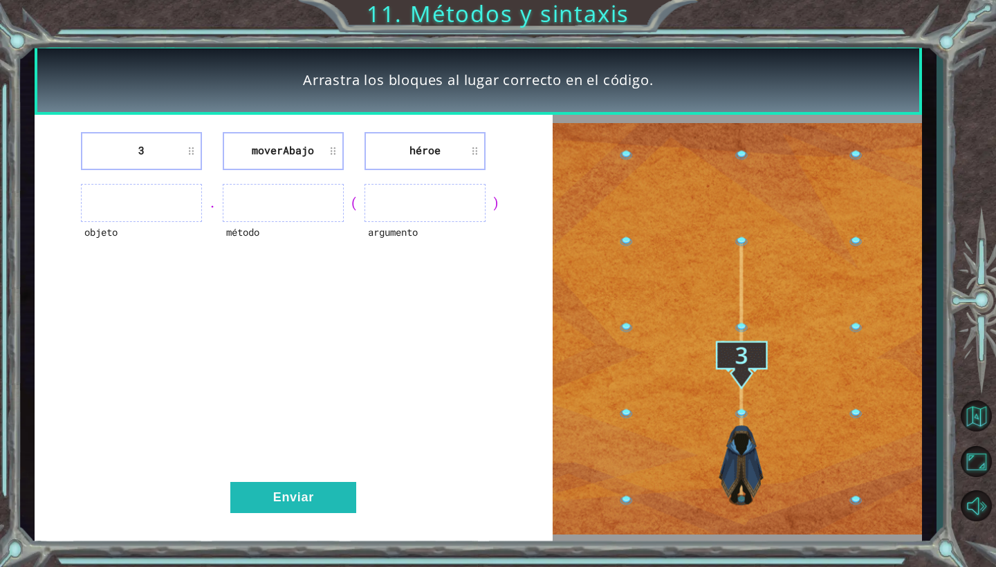
click at [347, 480] on div "3 moverAbajo héroe objeto . método ( argumento ) Enviar" at bounding box center [294, 329] width 518 height 429
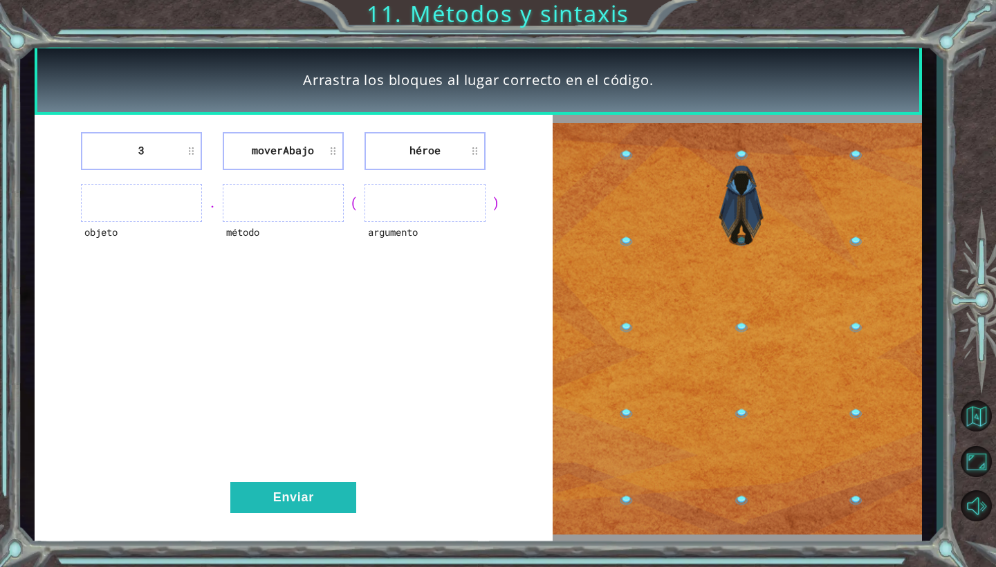
click at [154, 207] on ul at bounding box center [141, 203] width 121 height 38
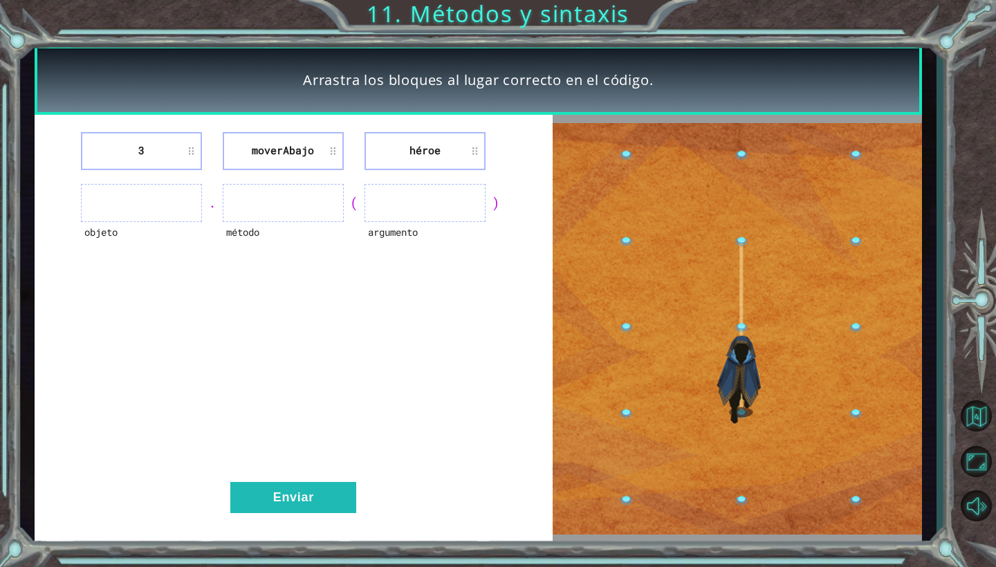
click at [407, 179] on div "3 moverAbajo héroe objeto . método ( argumento ) Enviar" at bounding box center [294, 329] width 518 height 429
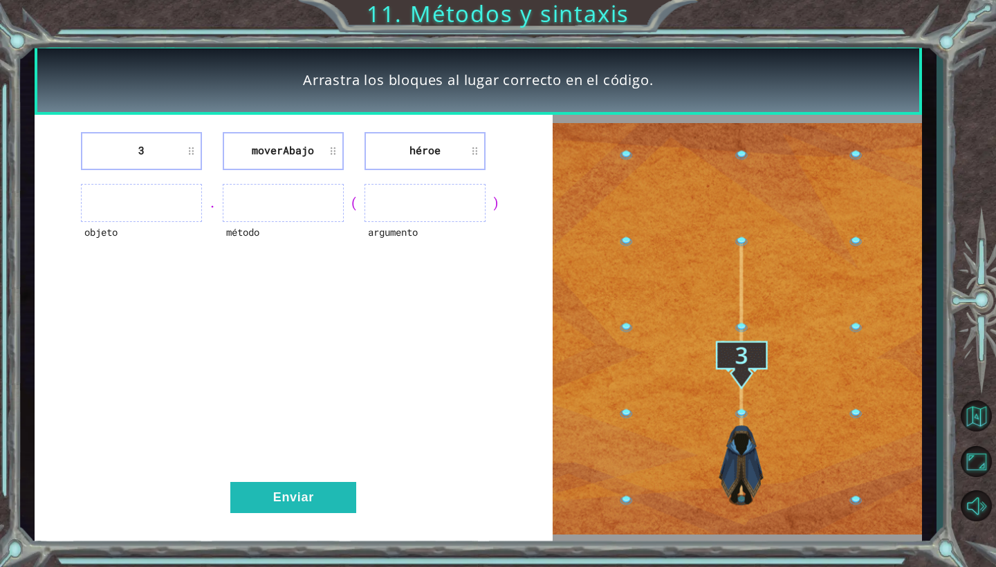
click at [400, 191] on ul at bounding box center [424, 203] width 121 height 38
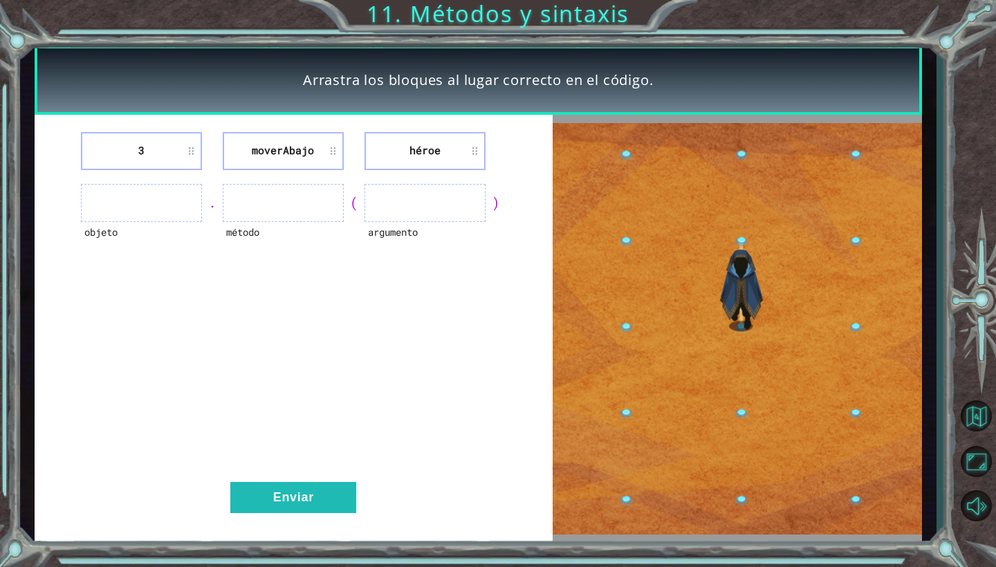
click at [400, 191] on ul at bounding box center [424, 203] width 121 height 38
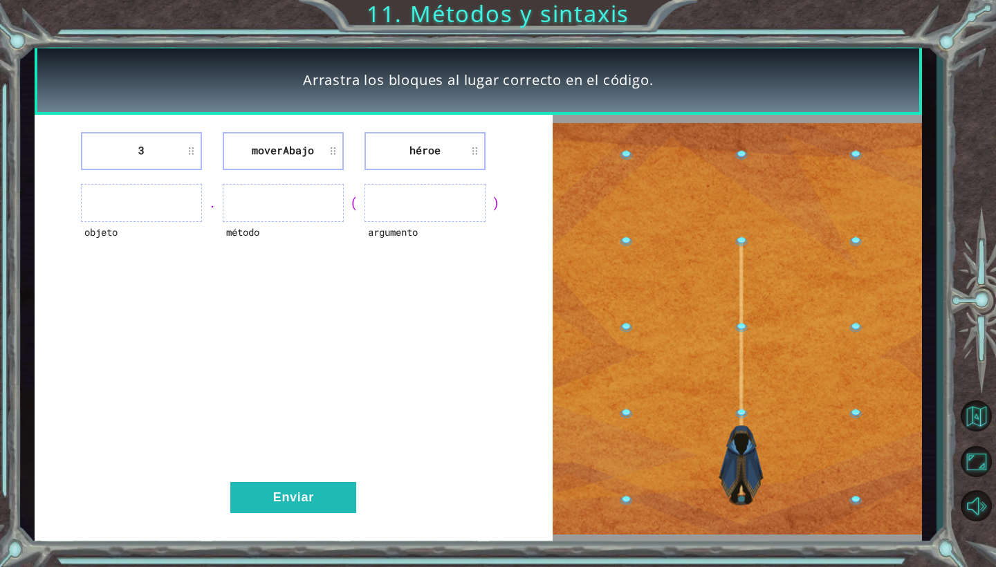
click at [451, 155] on li "héroe" at bounding box center [424, 151] width 121 height 38
click at [301, 145] on li "moverAbajo" at bounding box center [283, 151] width 121 height 38
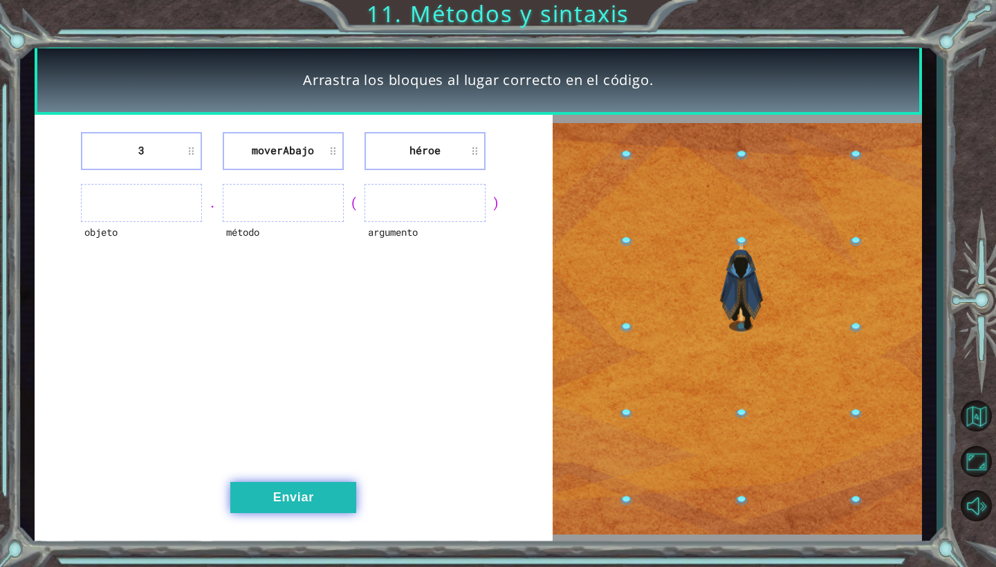
click at [289, 494] on button "Enviar" at bounding box center [293, 497] width 126 height 31
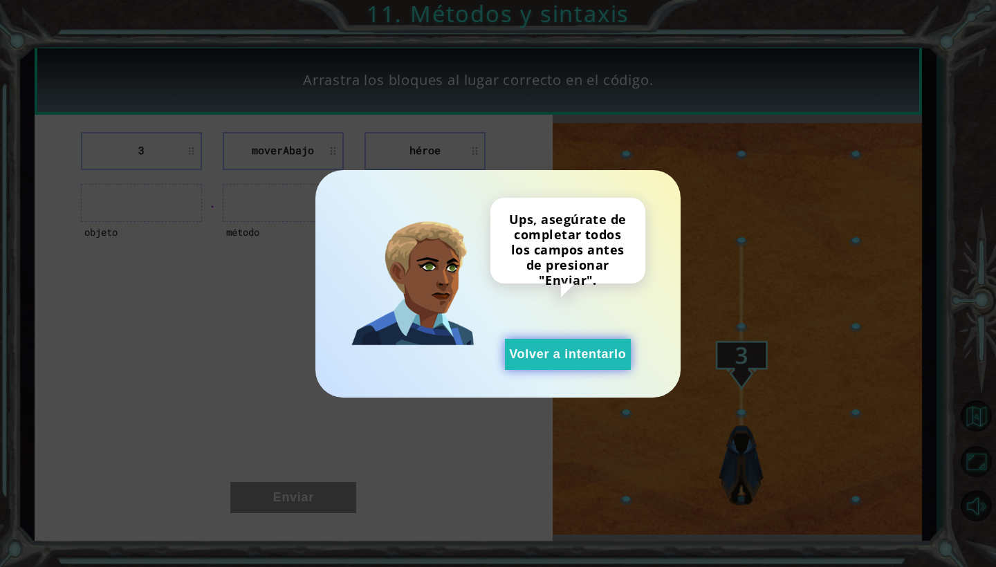
click at [596, 346] on button "Volver a intentarlo" at bounding box center [568, 354] width 126 height 31
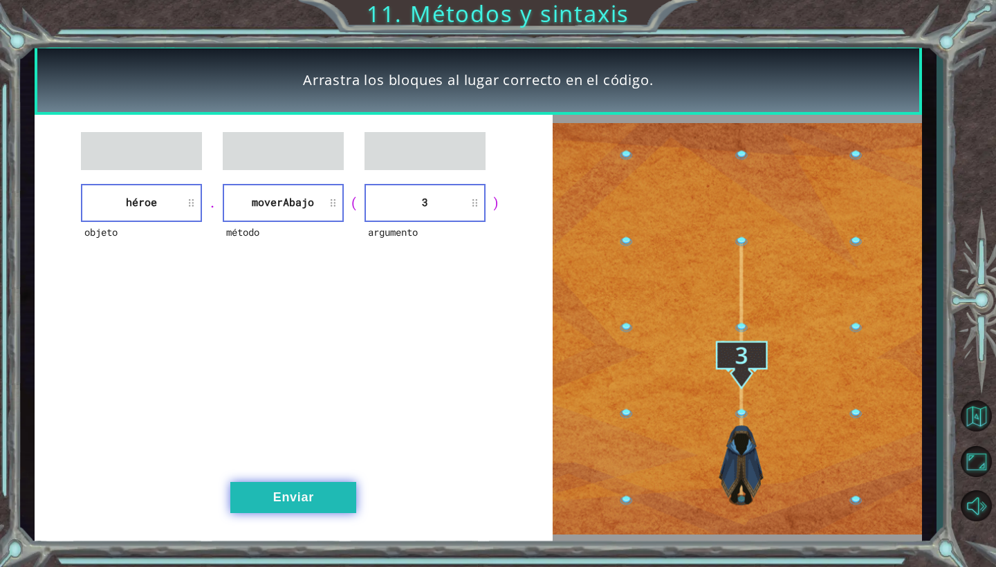
click at [282, 483] on button "Enviar" at bounding box center [293, 497] width 126 height 31
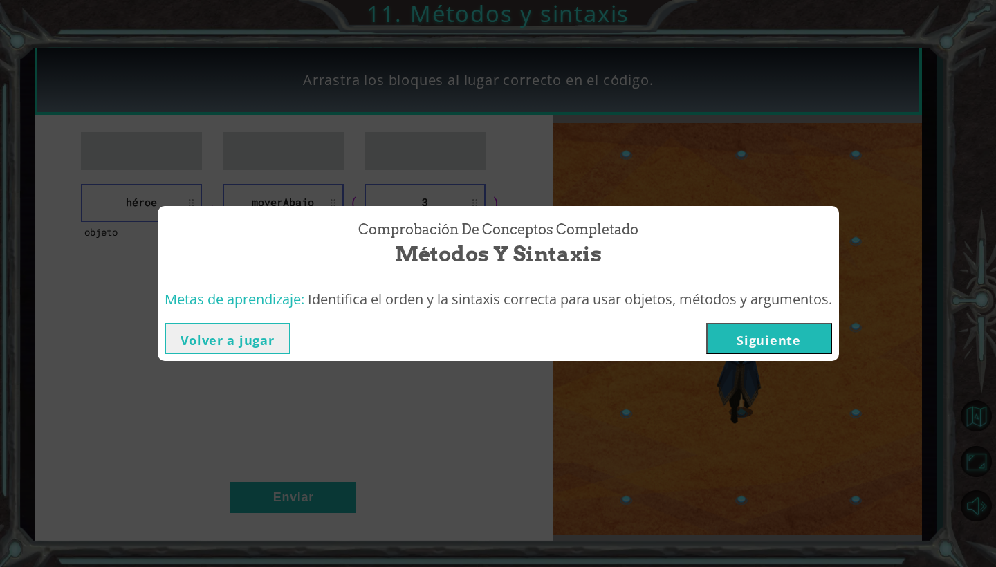
click at [800, 328] on button "Siguiente" at bounding box center [769, 338] width 126 height 31
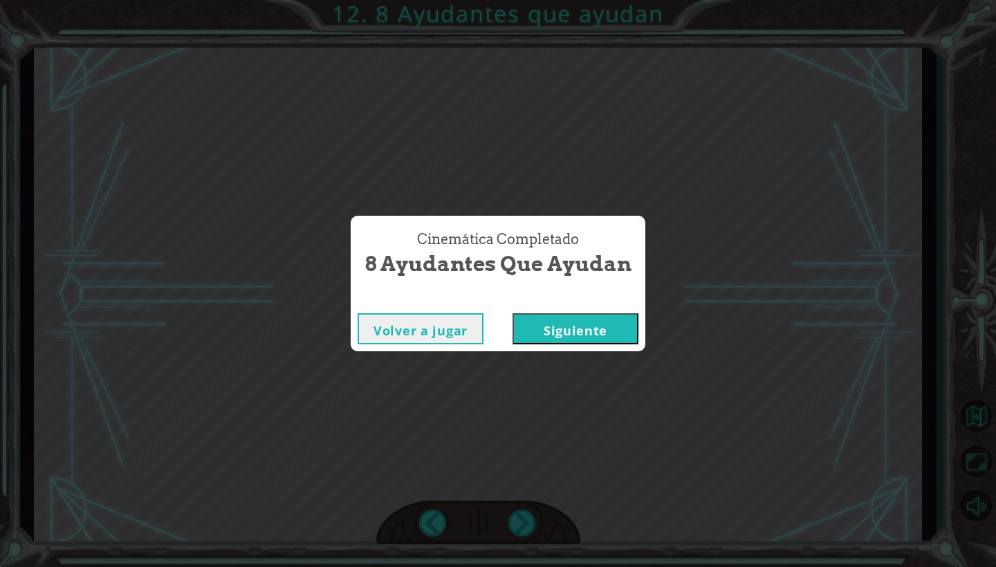
click at [585, 326] on button "Siguiente" at bounding box center [575, 328] width 126 height 31
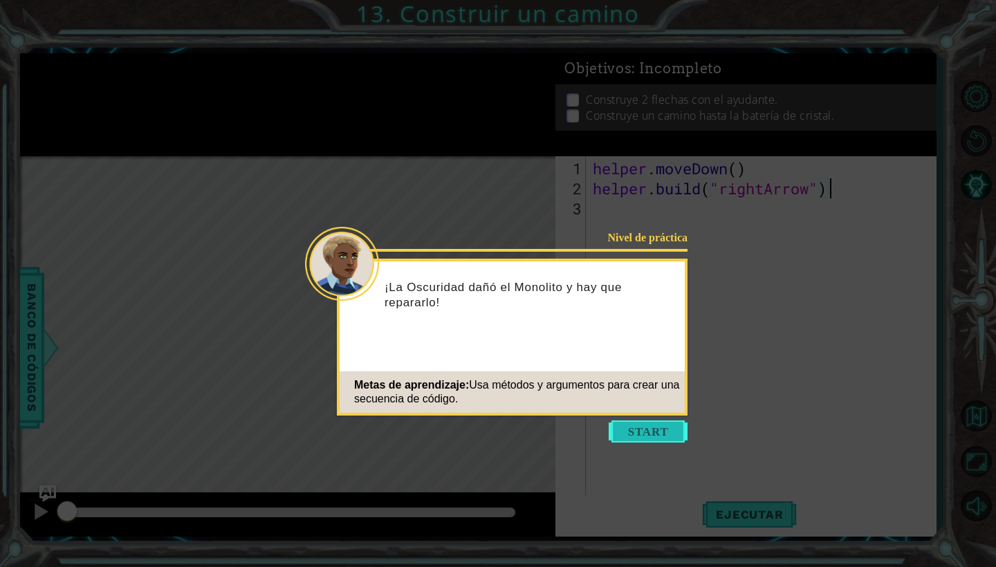
click at [646, 423] on button "Start" at bounding box center [648, 431] width 79 height 22
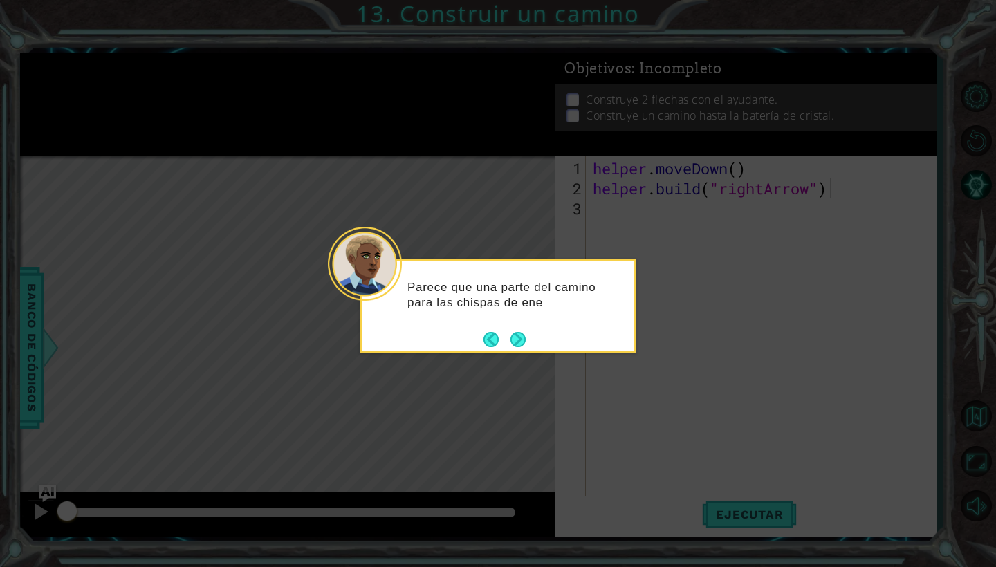
click at [532, 342] on div "Parece que una parte del camino para las chispas de ene" at bounding box center [498, 306] width 277 height 95
click at [517, 340] on button "Next" at bounding box center [517, 340] width 15 height 15
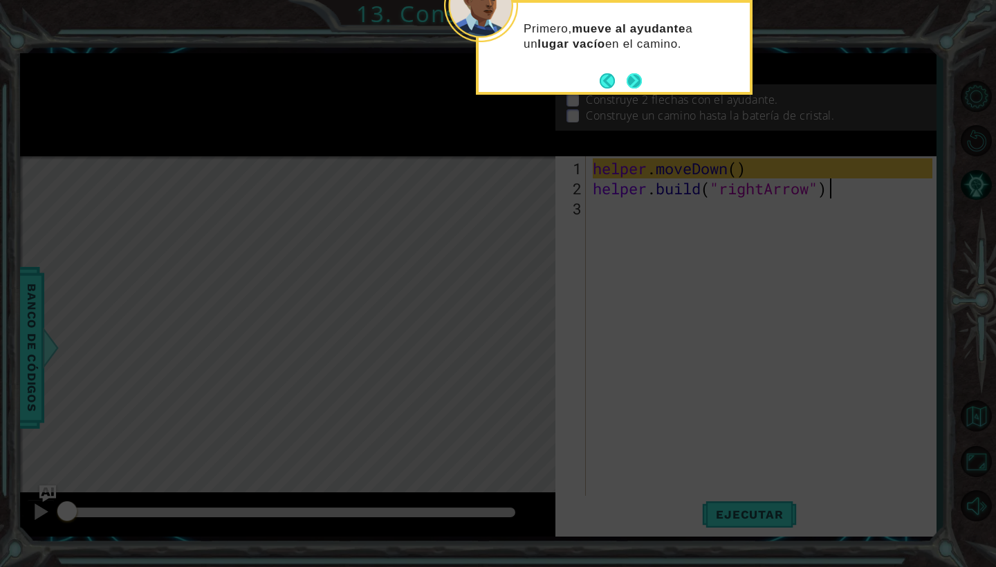
click at [633, 75] on button "Next" at bounding box center [635, 81] width 16 height 16
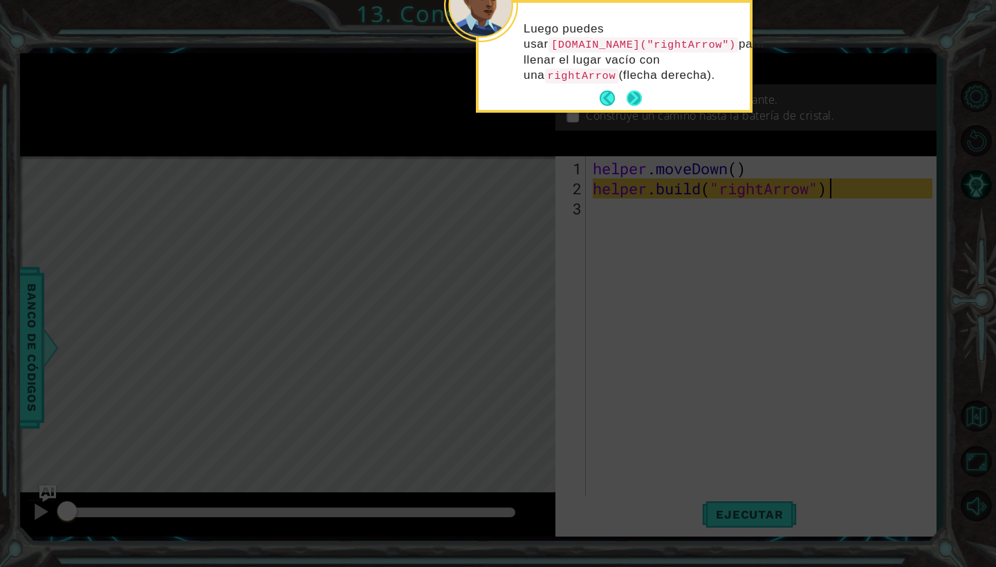
click at [640, 91] on button "Next" at bounding box center [634, 98] width 15 height 15
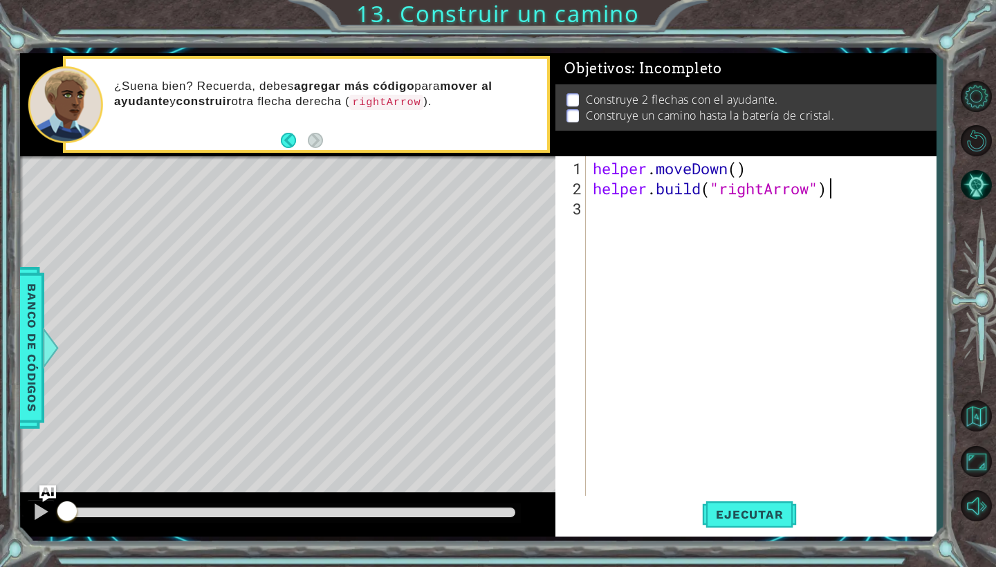
click at [754, 248] on div "helper . moveDown ( ) helper . build ( "rightArrow" )" at bounding box center [764, 348] width 349 height 381
click at [741, 515] on span "Ejecutar" at bounding box center [749, 515] width 95 height 14
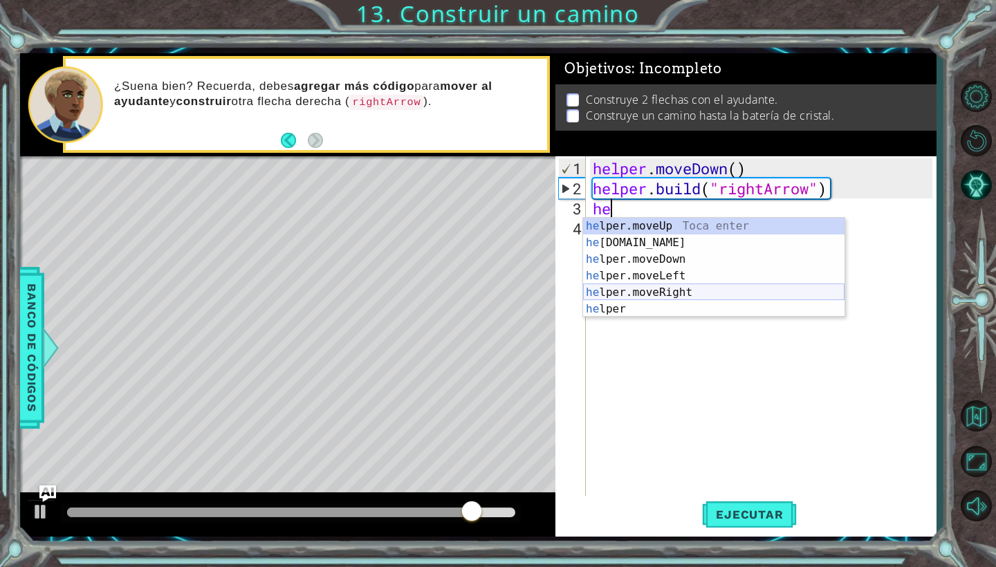
click at [649, 297] on div "he lper.moveUp Toca enter he [DOMAIN_NAME] Toca enter he lper.moveDown Toca ent…" at bounding box center [713, 284] width 261 height 133
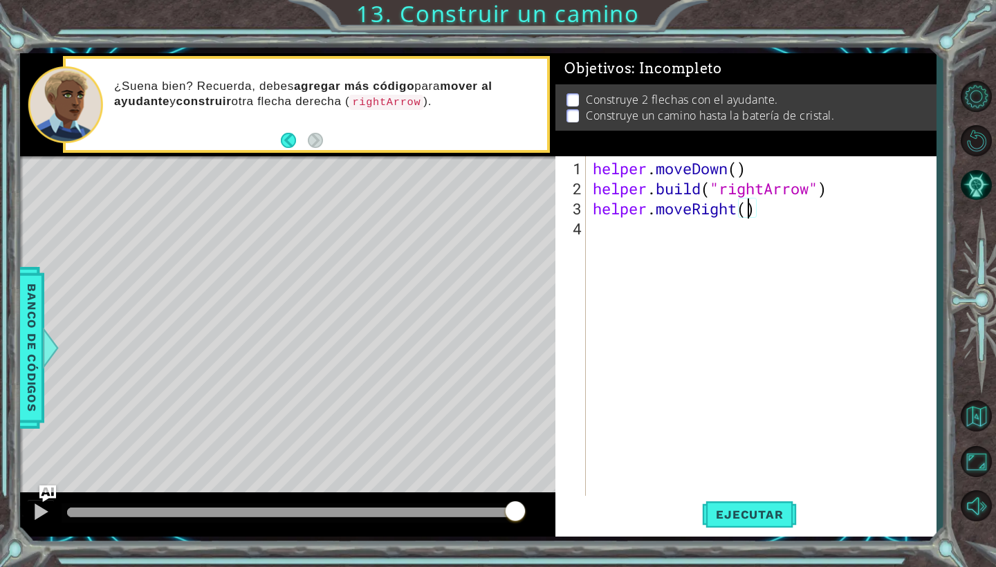
scroll to position [0, 7]
type textarea "helper.moveRight(3)"
click at [721, 509] on span "Ejecutar" at bounding box center [749, 515] width 95 height 14
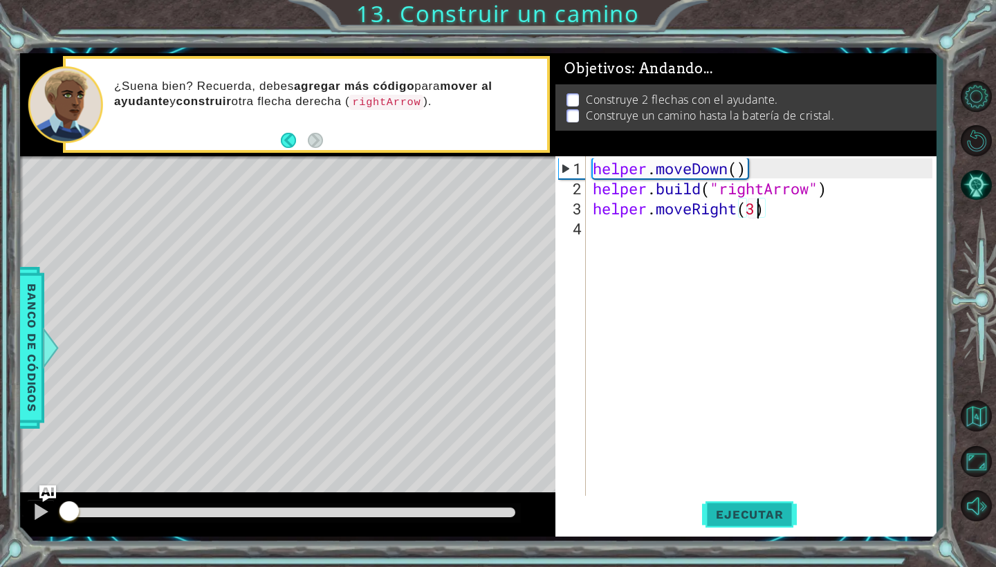
click at [721, 509] on span "Ejecutar" at bounding box center [749, 515] width 95 height 14
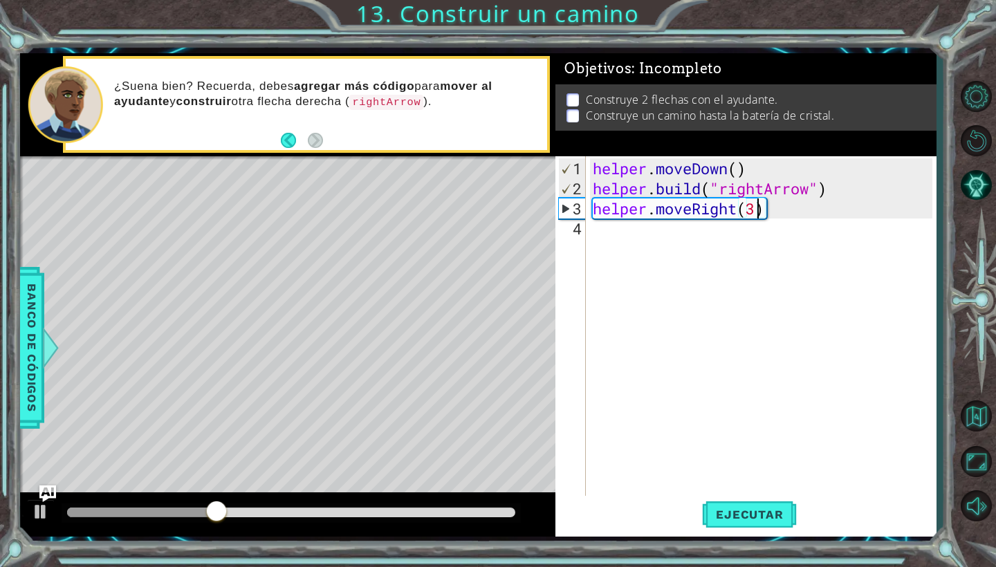
click at [595, 235] on div "helper . moveDown ( ) helper . build ( "rightArrow" ) helper . moveRight ( 3 )" at bounding box center [764, 348] width 349 height 381
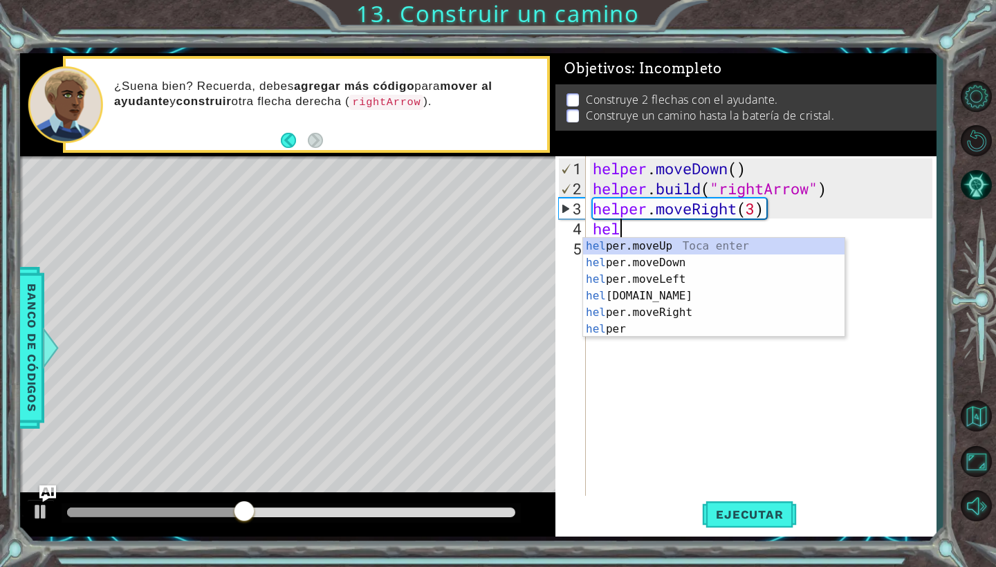
scroll to position [0, 1]
click at [679, 291] on div "hel per.moveUp Toca enter hel per.moveDown Toca enter hel per.moveLeft Toca ent…" at bounding box center [713, 304] width 261 height 133
type textarea "[DOMAIN_NAME]("rightArrow")"
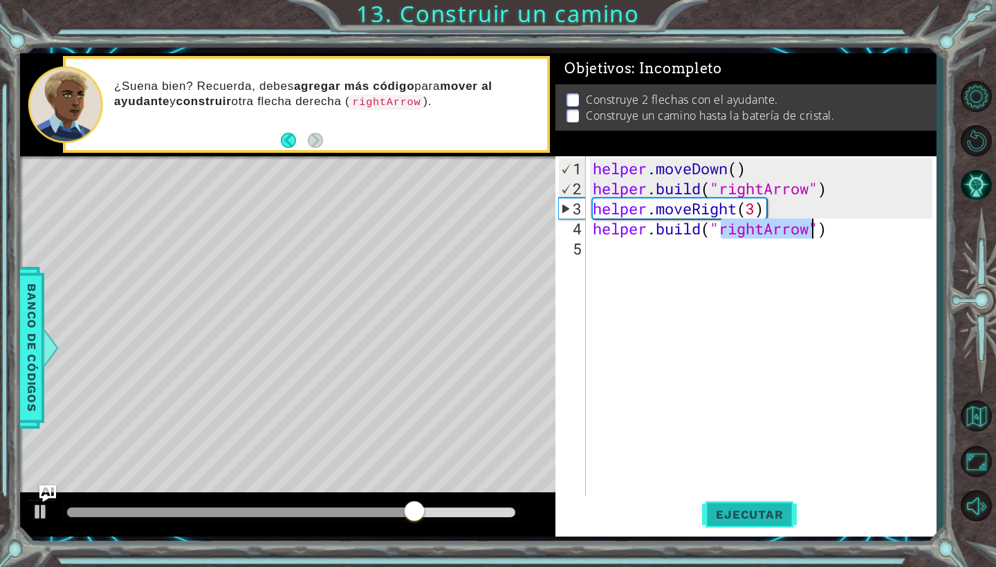
click at [749, 513] on span "Ejecutar" at bounding box center [749, 515] width 95 height 14
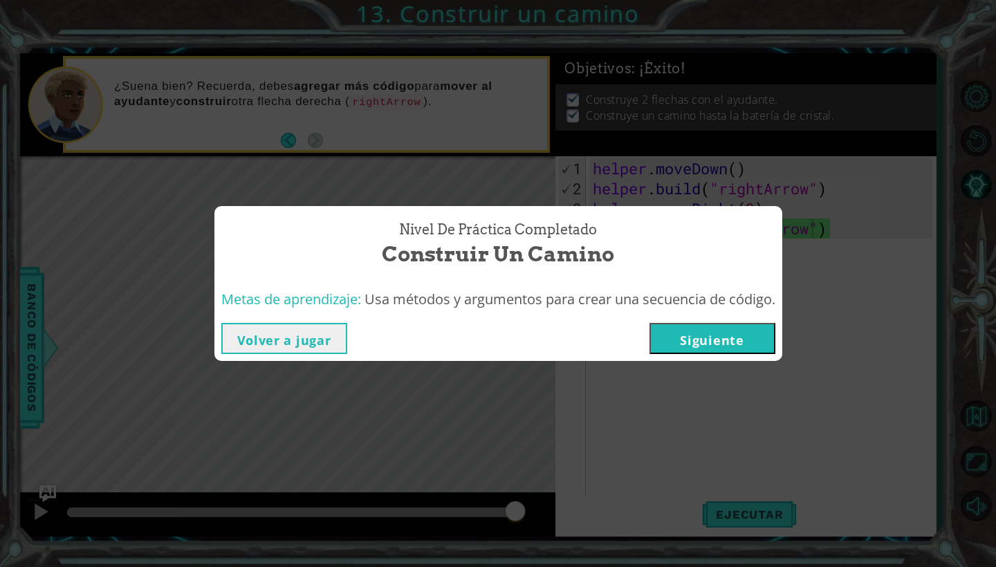
click at [690, 338] on button "Siguiente" at bounding box center [712, 338] width 126 height 31
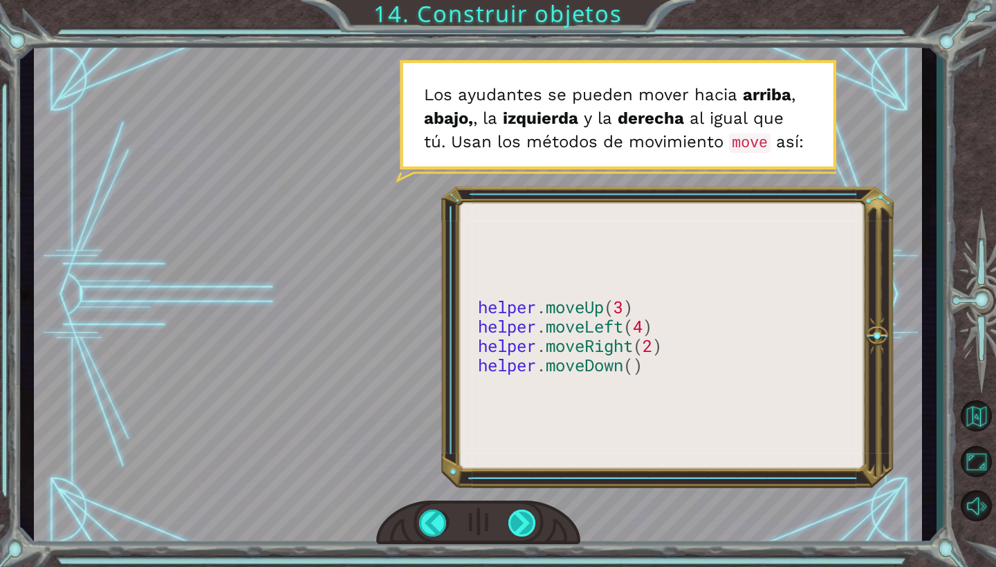
click at [520, 521] on div at bounding box center [522, 523] width 28 height 27
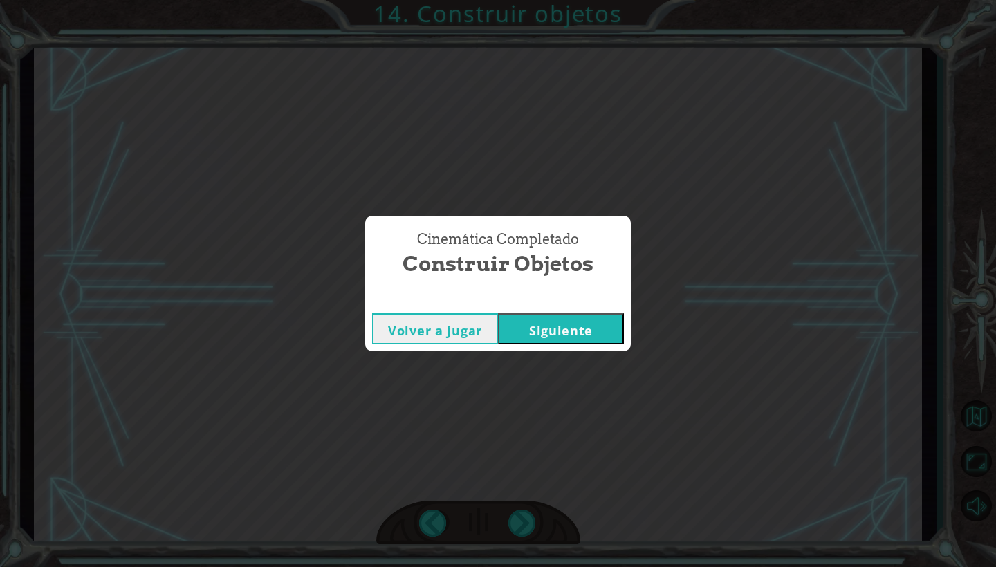
click at [590, 335] on button "Siguiente" at bounding box center [561, 328] width 126 height 31
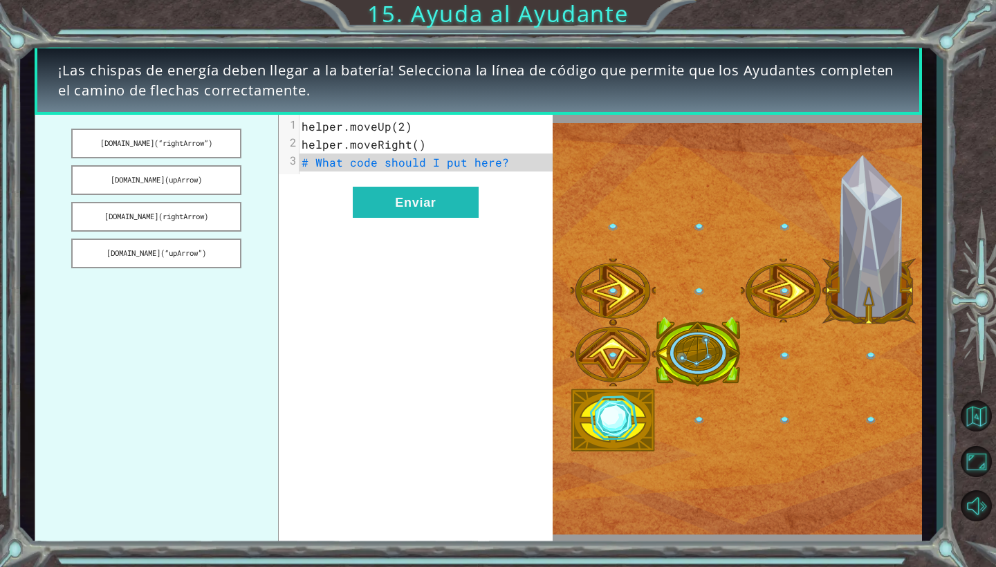
click at [479, 165] on span "# What code should I put here?" at bounding box center [405, 162] width 207 height 15
click at [510, 167] on pre "# What code should I put here?" at bounding box center [425, 163] width 253 height 18
click at [178, 150] on button "[DOMAIN_NAME](“rightArrow”)" at bounding box center [156, 144] width 170 height 30
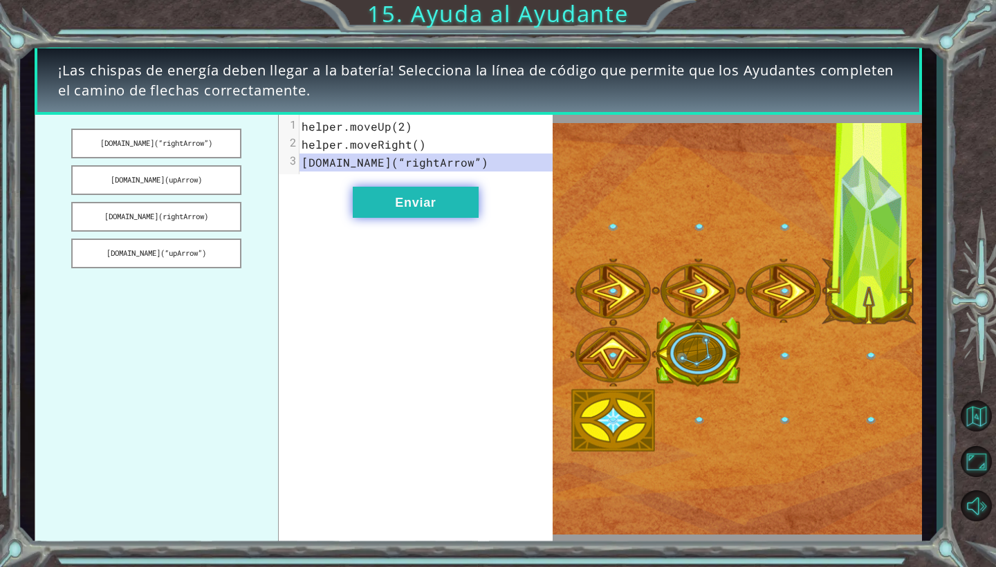
click at [425, 196] on button "Enviar" at bounding box center [416, 202] width 126 height 31
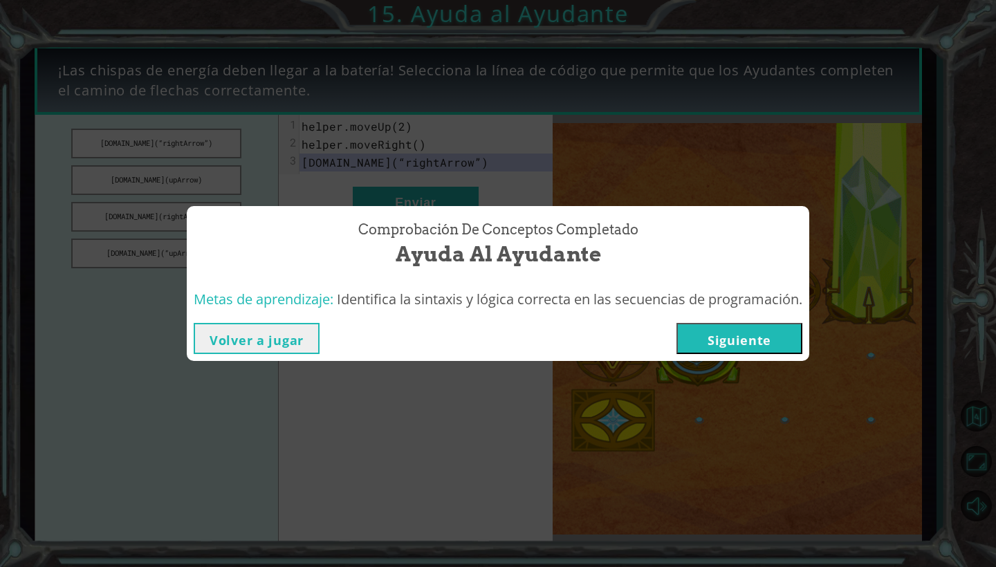
click at [704, 331] on button "Siguiente" at bounding box center [739, 338] width 126 height 31
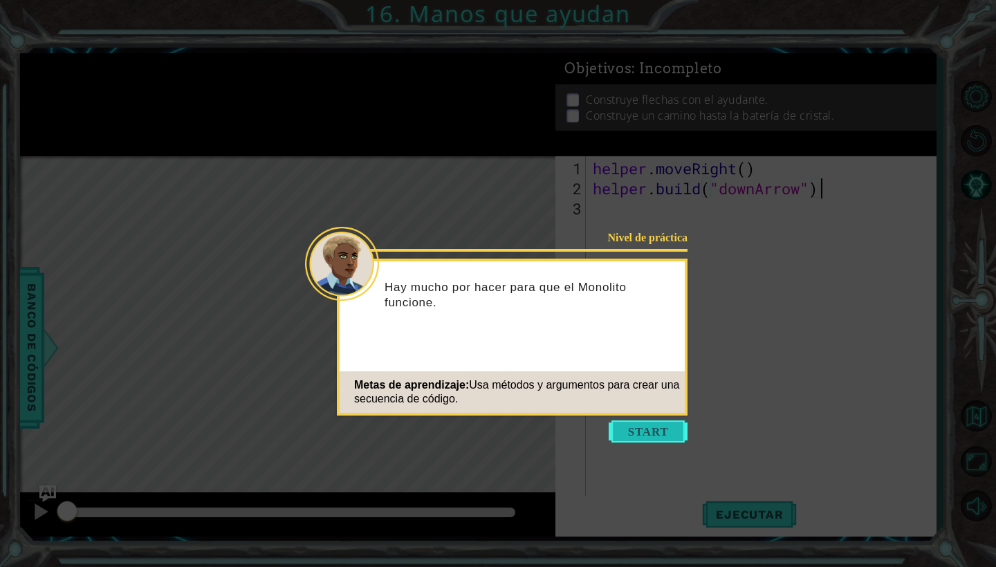
click at [650, 429] on button "Start" at bounding box center [648, 431] width 79 height 22
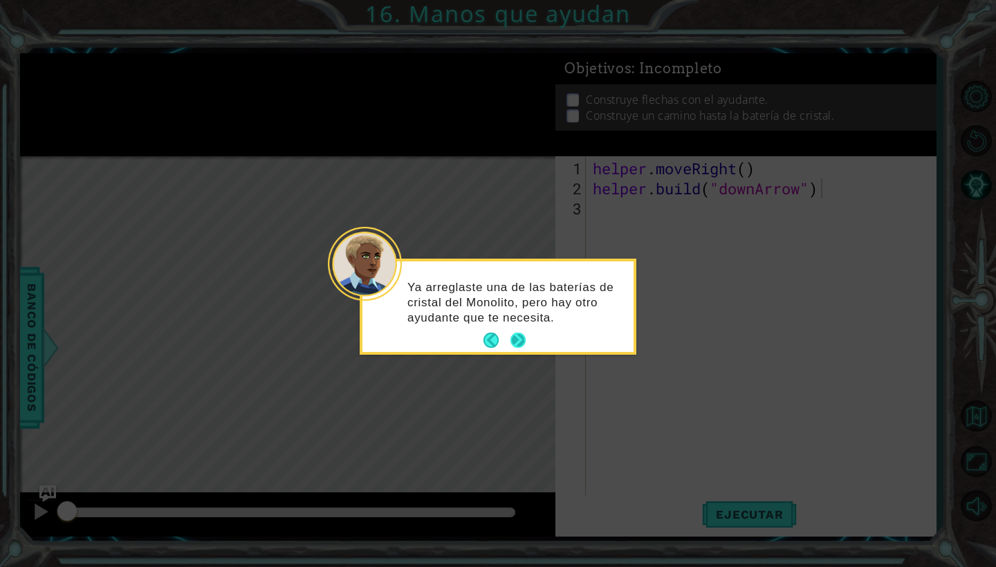
click at [517, 342] on button "Next" at bounding box center [517, 340] width 15 height 15
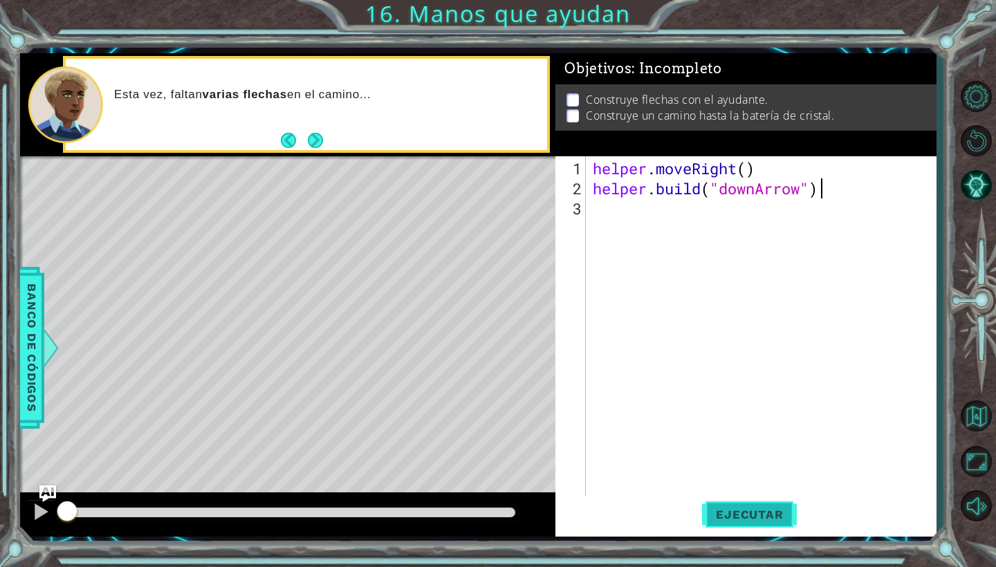
click at [732, 505] on button "Ejecutar" at bounding box center [749, 515] width 95 height 38
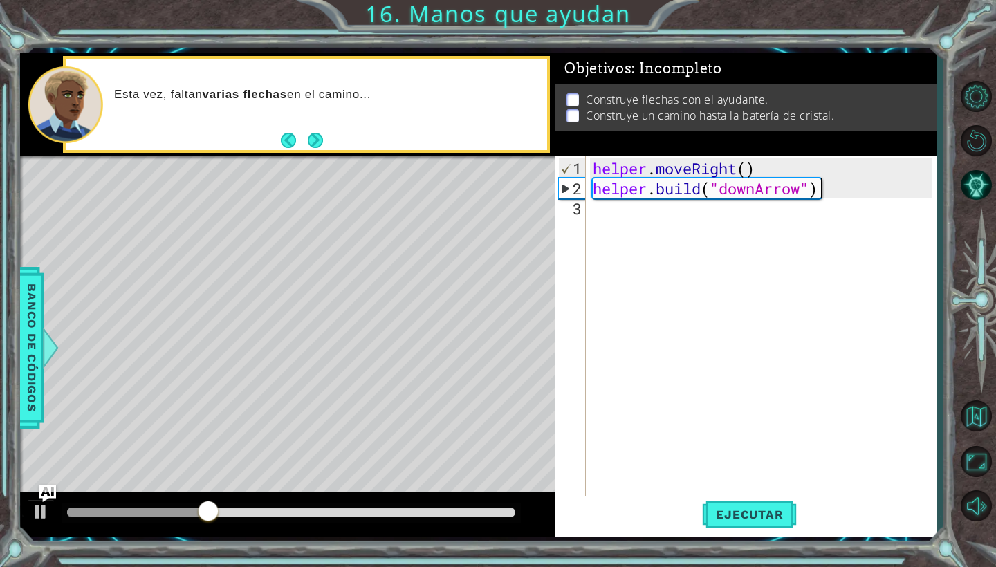
click at [688, 222] on div "helper . moveRight ( ) helper . build ( "downArrow" )" at bounding box center [764, 348] width 349 height 381
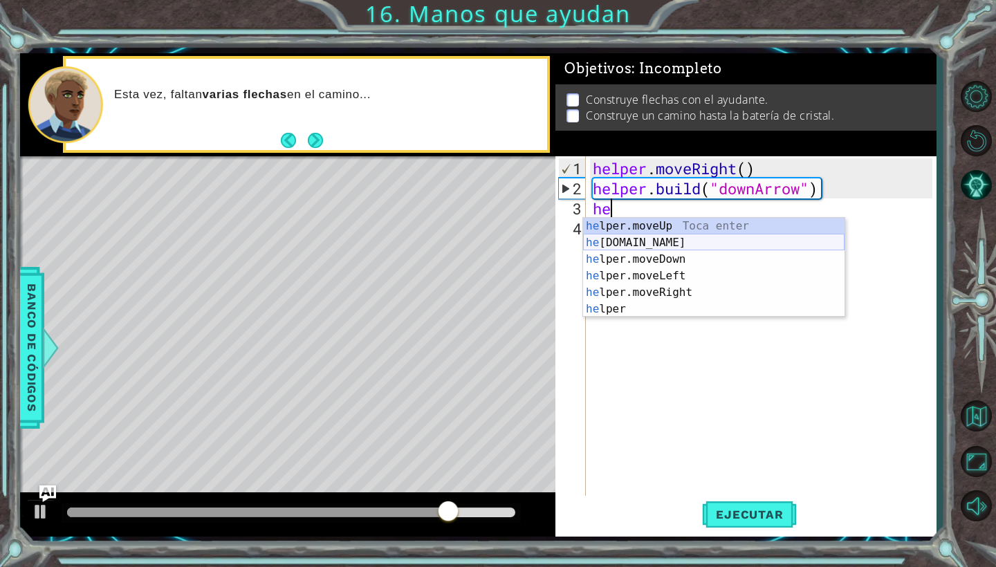
click at [684, 244] on div "he lper.moveUp Toca enter he [DOMAIN_NAME] Toca enter he lper.moveDown Toca ent…" at bounding box center [713, 284] width 261 height 133
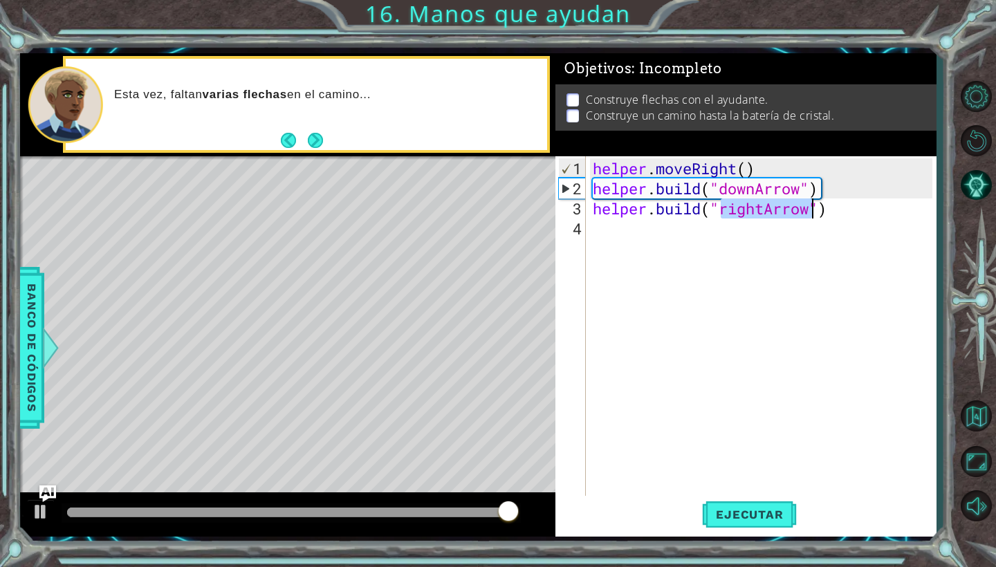
click at [763, 212] on div "helper . moveRight ( ) helper . build ( "downArrow" ) helper . build ( "rightAr…" at bounding box center [764, 348] width 349 height 381
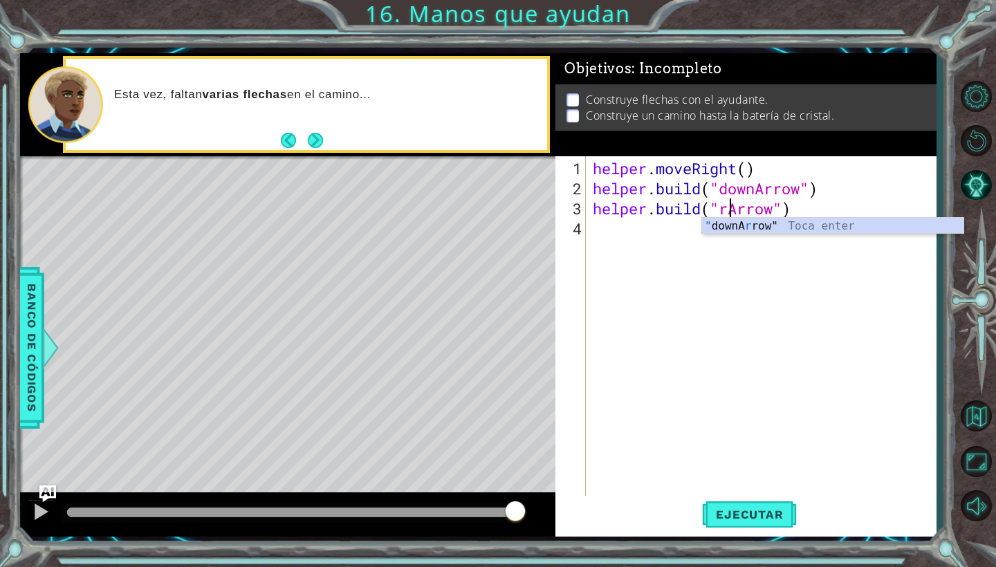
scroll to position [0, 8]
click at [795, 230] on div "" downArrow" Toca enter" at bounding box center [832, 243] width 261 height 50
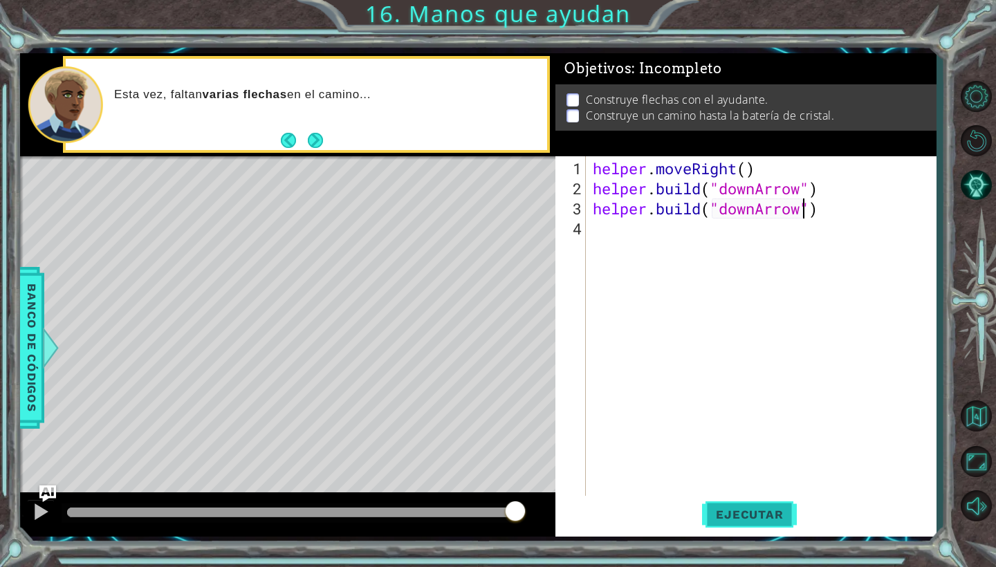
click at [719, 516] on span "Ejecutar" at bounding box center [749, 515] width 95 height 14
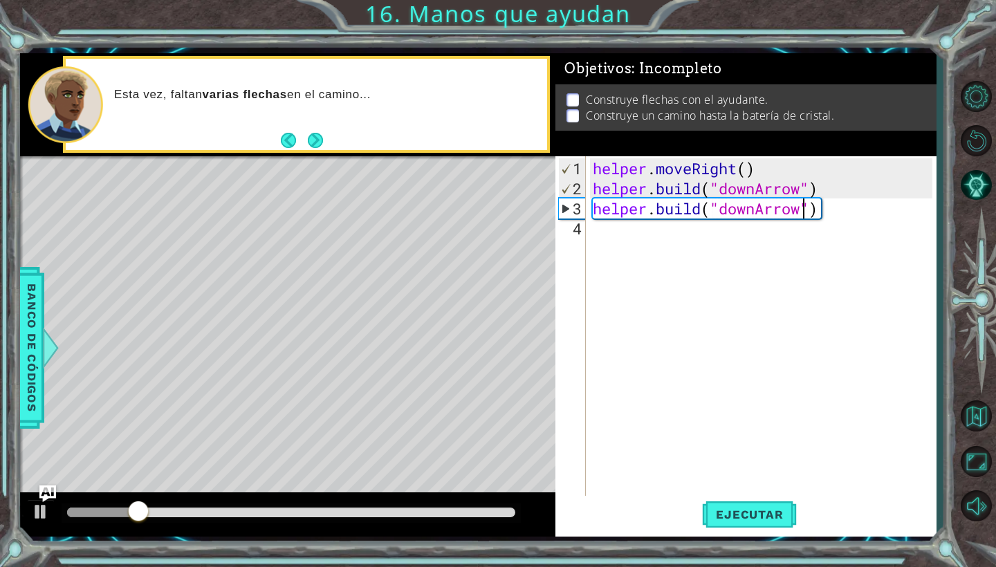
click at [819, 211] on div "helper . moveRight ( ) helper . build ( "downArrow" ) helper . build ( "downArr…" at bounding box center [764, 348] width 349 height 381
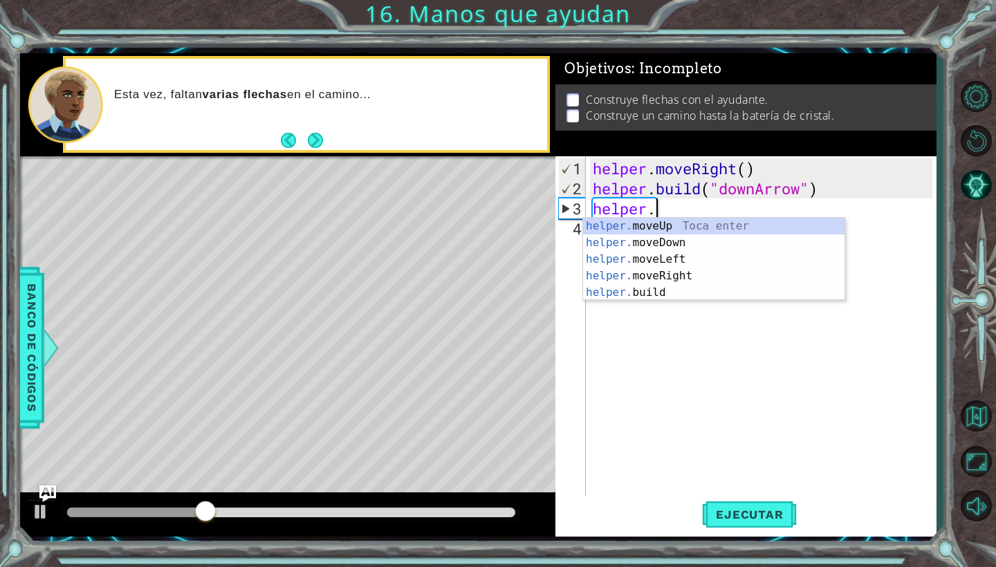
scroll to position [0, 2]
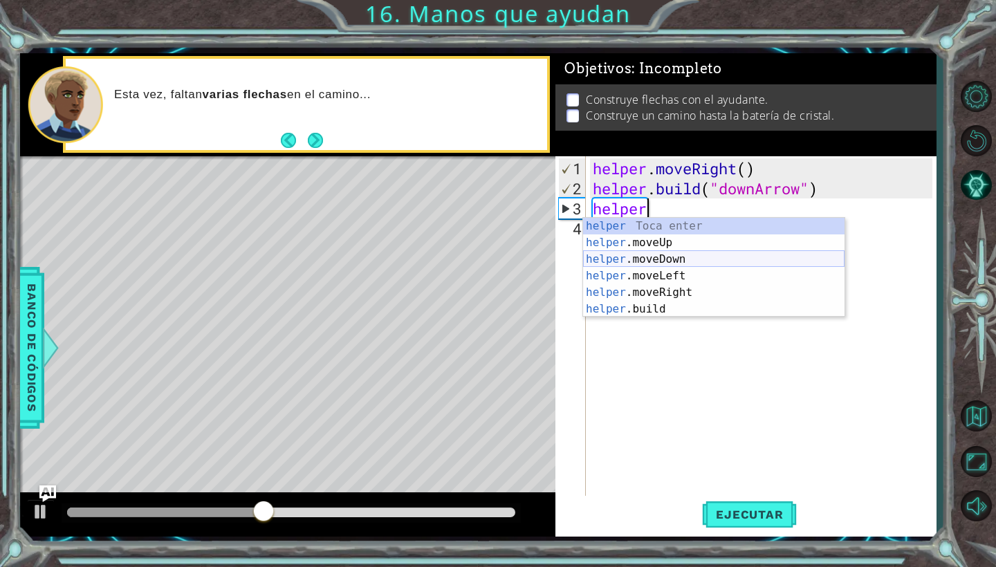
click at [724, 257] on div "helper Toca enter helper .moveUp Toca enter helper .moveDown Toca enter helper …" at bounding box center [713, 284] width 261 height 133
type textarea "helper.moveDown(1)"
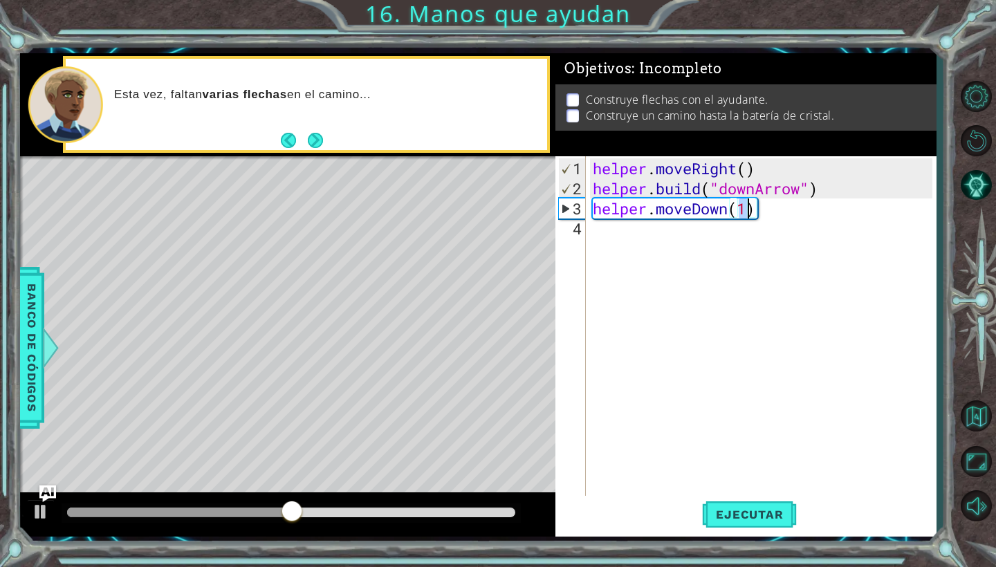
click at [633, 228] on div "helper . moveRight ( ) helper . build ( "downArrow" ) helper . moveDown ( 1 )" at bounding box center [764, 348] width 349 height 381
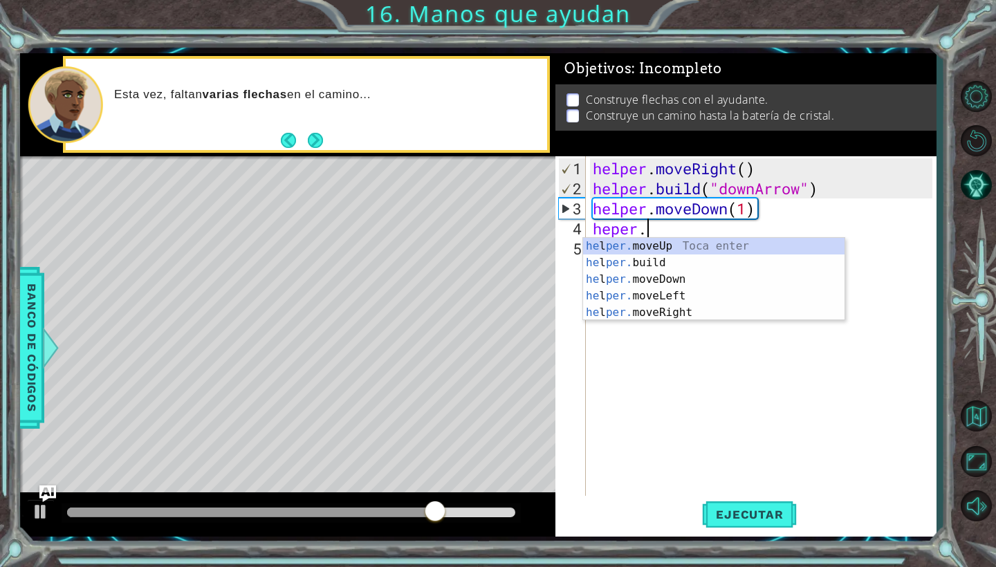
type textarea "heper.b"
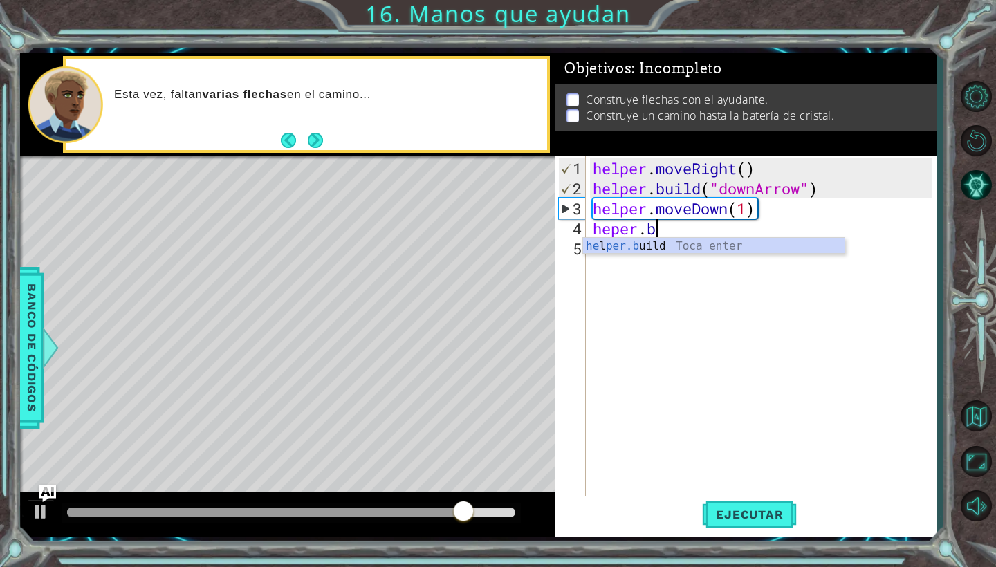
click at [669, 254] on div "helper . moveRight ( ) helper . build ( "downArrow" ) helper . moveDown ( 1 ) h…" at bounding box center [764, 348] width 349 height 381
click at [668, 231] on div "helper . moveRight ( ) helper . build ( "downArrow" ) helper . moveDown ( 1 ) h…" at bounding box center [764, 348] width 349 height 381
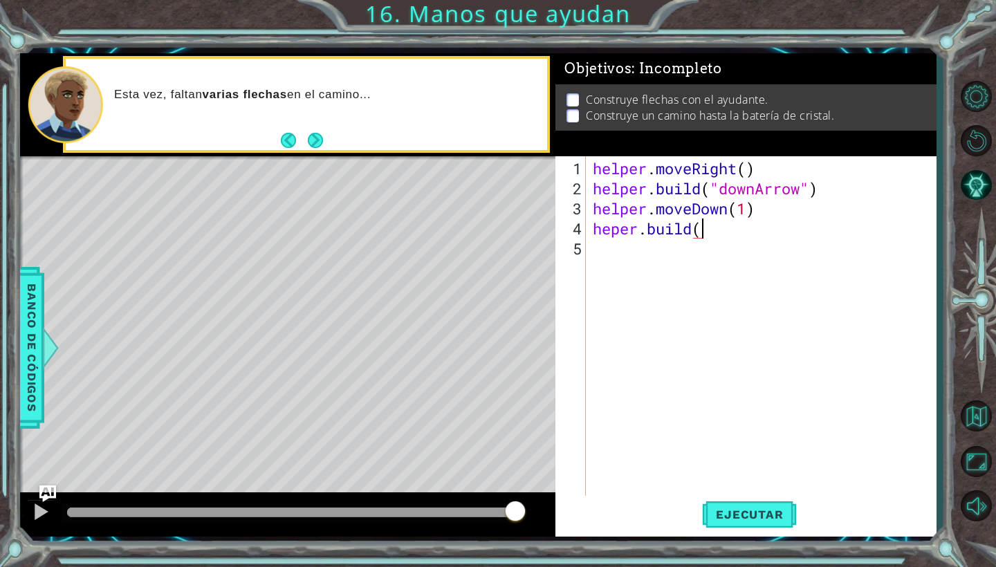
scroll to position [0, 5]
click at [711, 246] on div "" downArrow" Toca enter" at bounding box center [823, 263] width 261 height 50
click at [746, 518] on span "Ejecutar" at bounding box center [749, 515] width 95 height 14
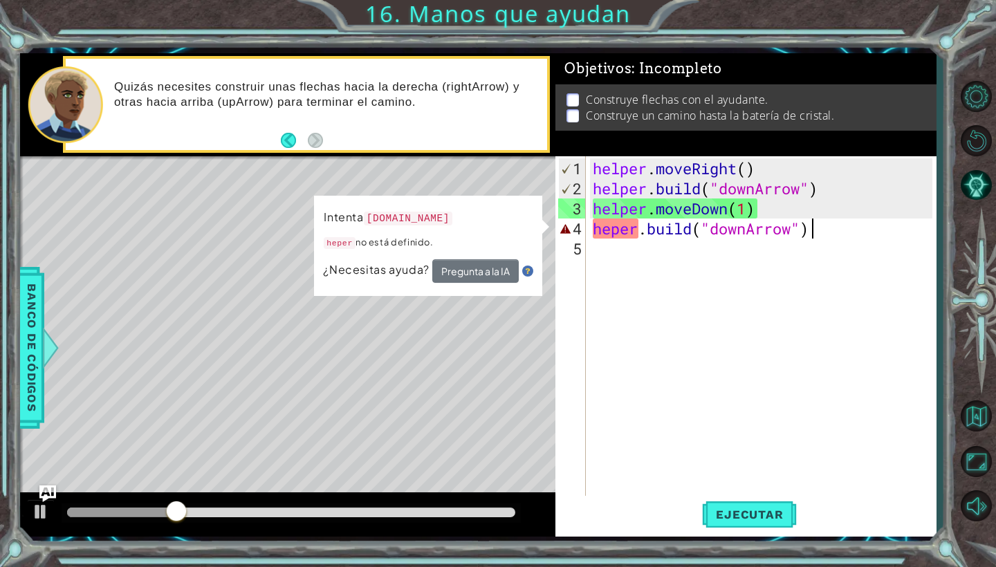
click at [613, 228] on div "helper . moveRight ( ) helper . build ( "downArrow" ) helper . moveDown ( 1 ) h…" at bounding box center [764, 348] width 349 height 381
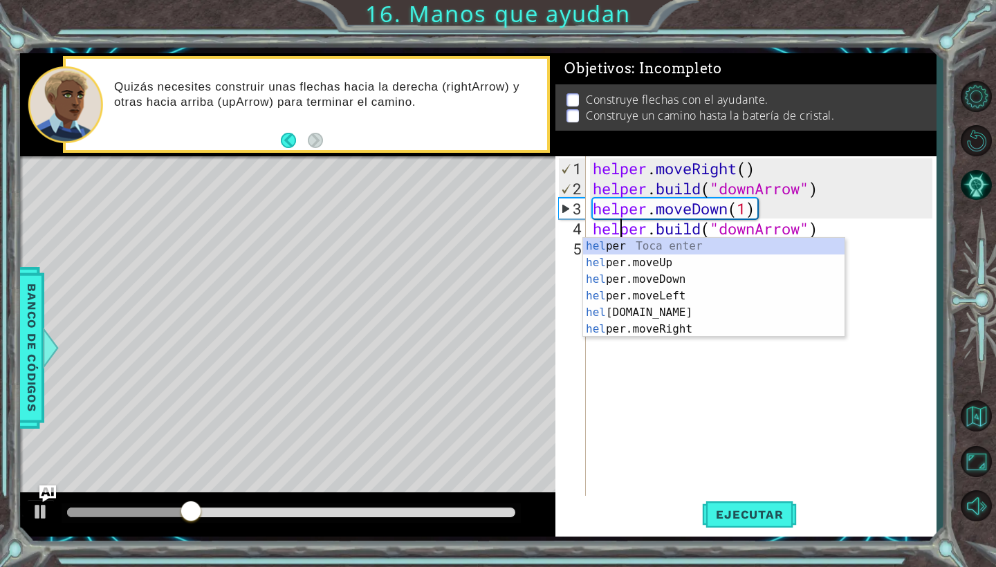
scroll to position [0, 2]
type textarea "[DOMAIN_NAME]("downArrow")"
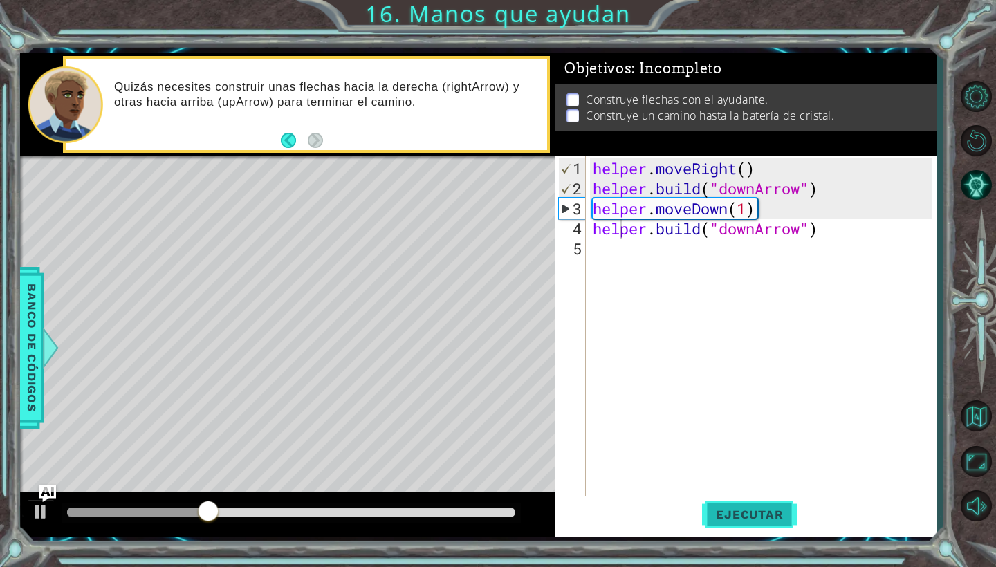
click at [725, 514] on span "Ejecutar" at bounding box center [749, 515] width 95 height 14
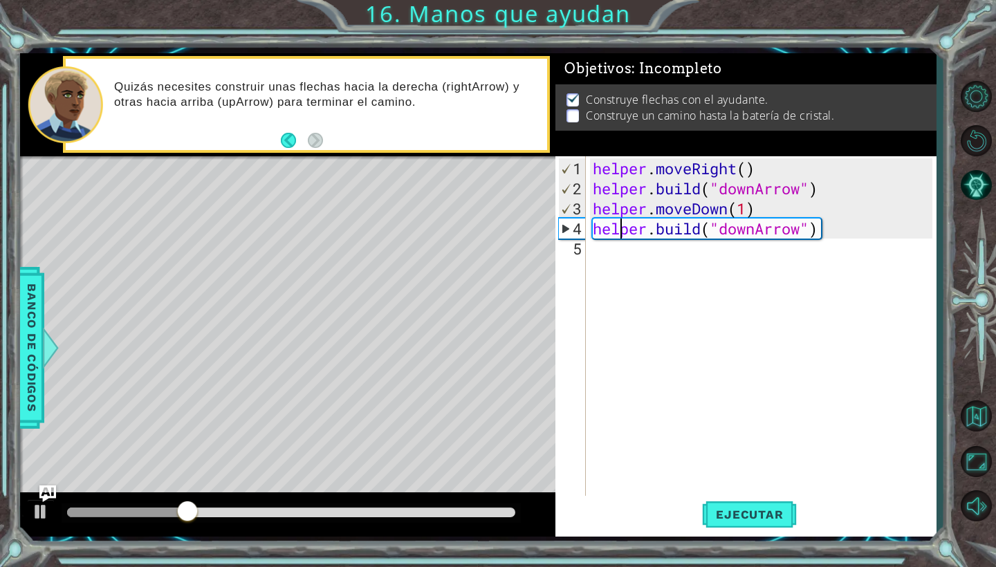
click at [598, 259] on div "helper . moveRight ( ) helper . build ( "downArrow" ) helper . moveDown ( 1 ) h…" at bounding box center [764, 348] width 349 height 381
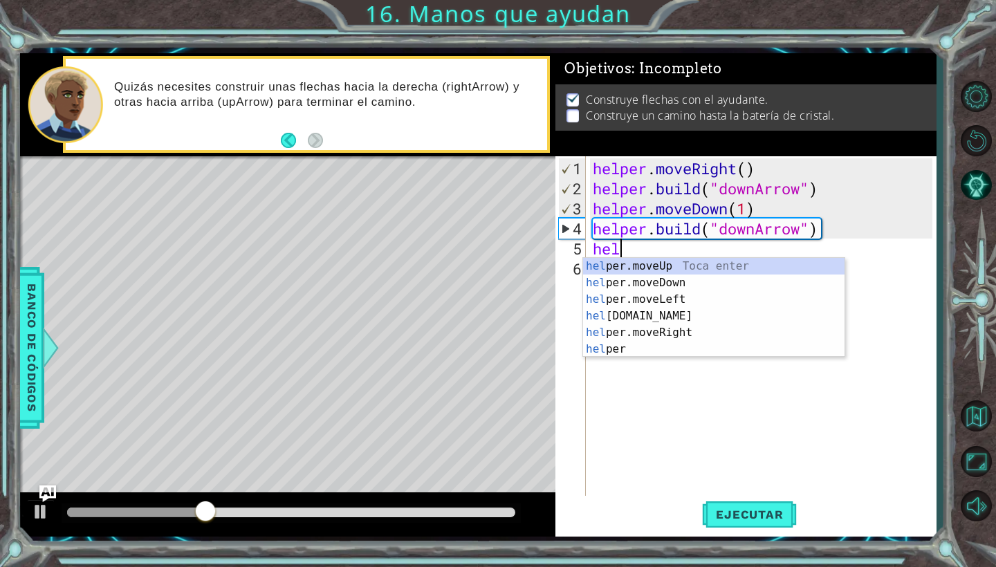
scroll to position [0, 1]
click at [670, 335] on div "hel per.moveUp Toca enter hel per.moveDown Toca enter hel per.moveLeft Toca ent…" at bounding box center [713, 324] width 261 height 133
type textarea "helper.moveRight(1)"
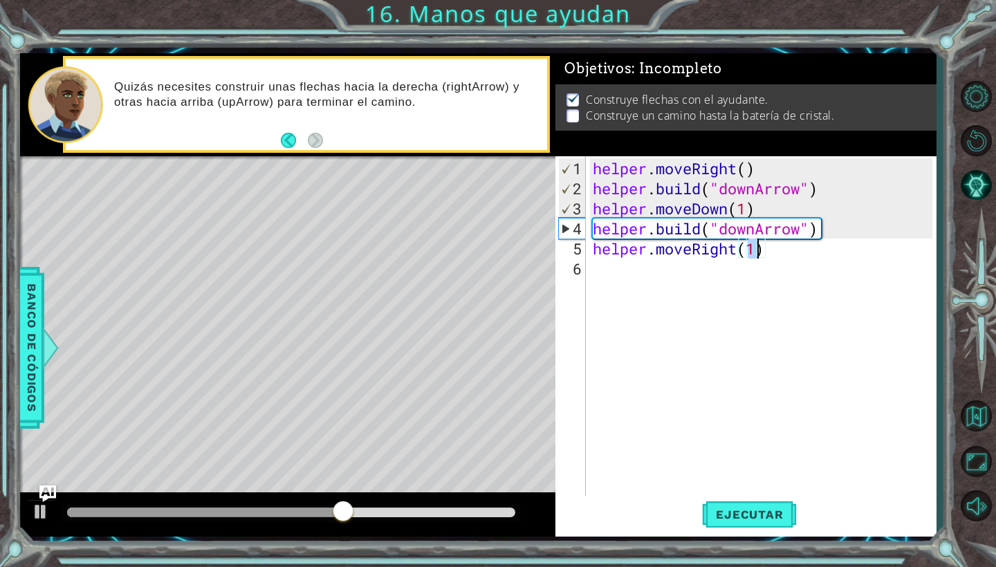
click at [721, 284] on div "helper . moveRight ( ) helper . build ( "downArrow" ) helper . moveDown ( 1 ) h…" at bounding box center [764, 348] width 349 height 381
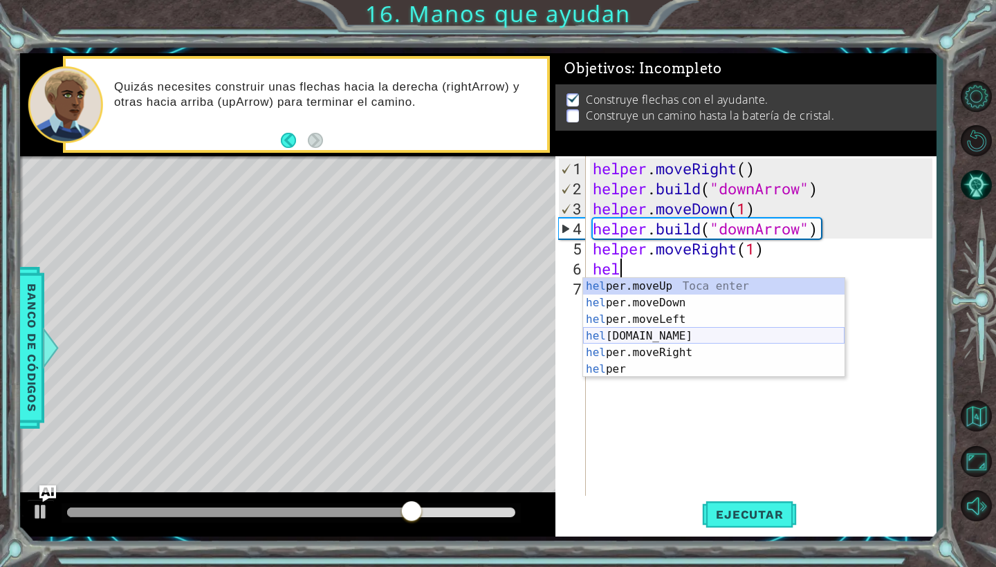
click at [709, 338] on div "hel per.moveUp Toca enter hel per.moveDown Toca enter hel per.moveLeft Toca ent…" at bounding box center [713, 344] width 261 height 133
type textarea "[DOMAIN_NAME]("rightArrow")"
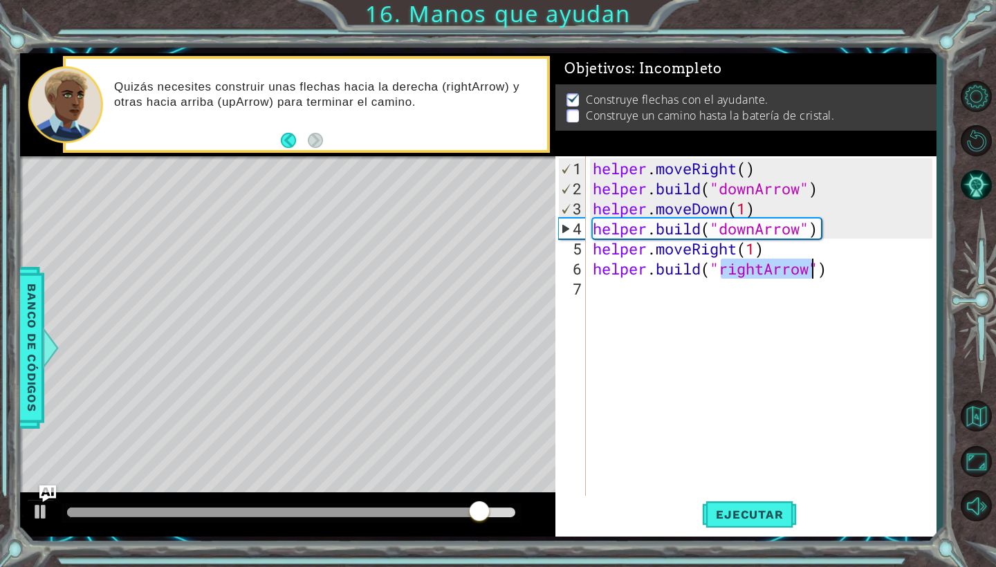
click at [611, 289] on div "helper . moveRight ( ) helper . build ( "downArrow" ) helper . moveDown ( 1 ) h…" at bounding box center [764, 348] width 349 height 381
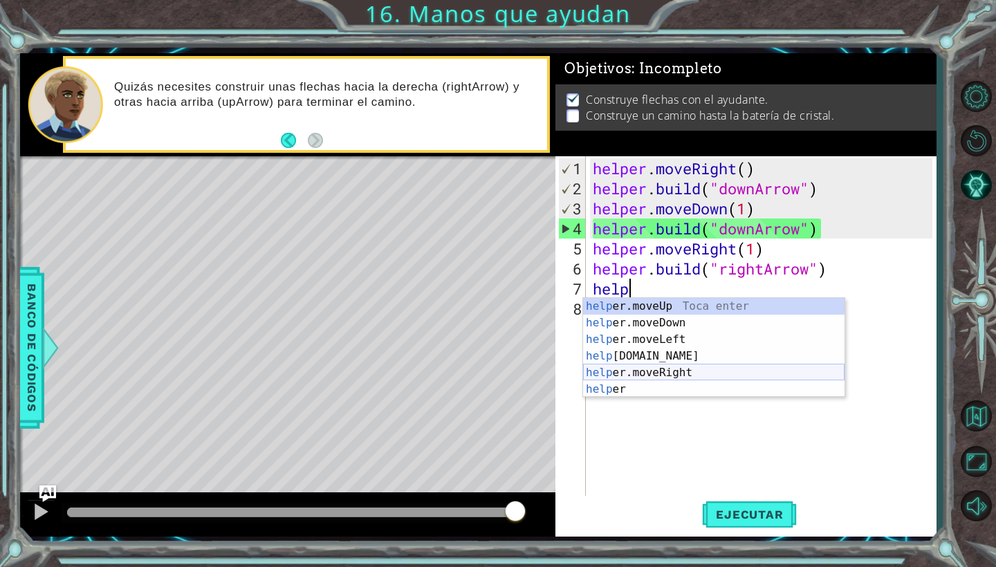
click at [639, 367] on div "help er.moveUp Toca enter help er.moveDown Toca enter help er.moveLeft Toca ent…" at bounding box center [713, 364] width 261 height 133
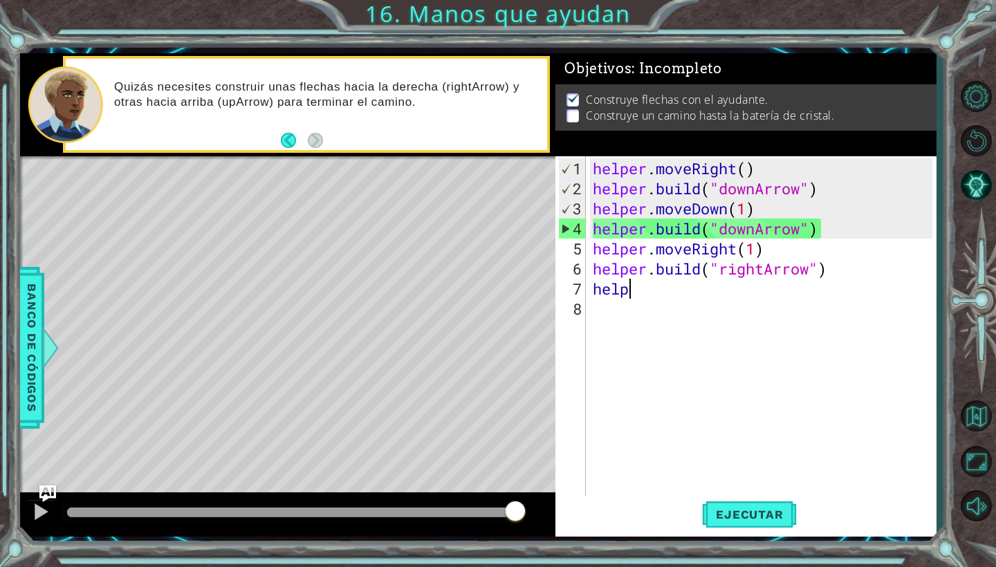
type textarea "helper.moveRight(1)"
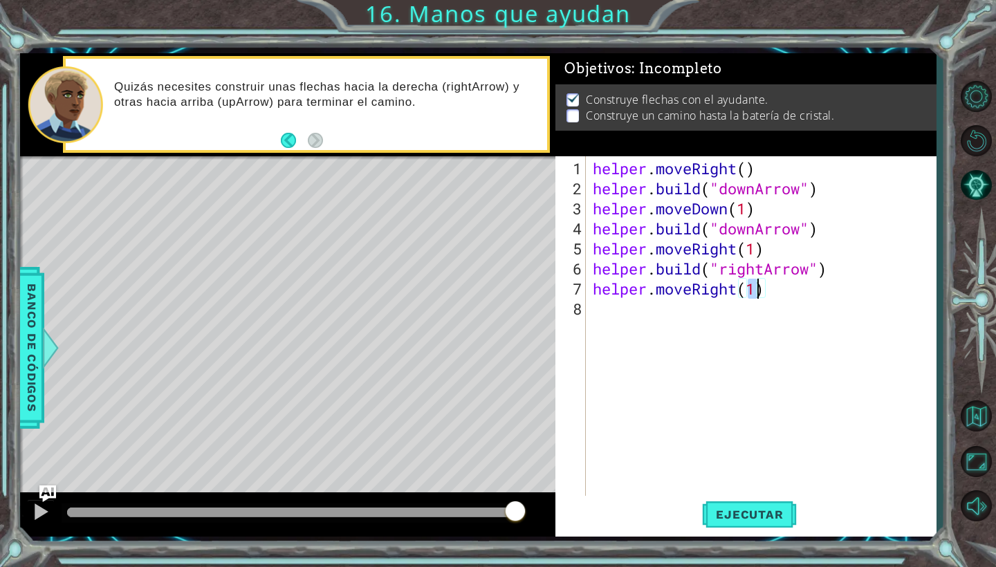
click at [735, 323] on div "helper . moveRight ( ) helper . build ( "downArrow" ) helper . moveDown ( 1 ) h…" at bounding box center [764, 348] width 349 height 381
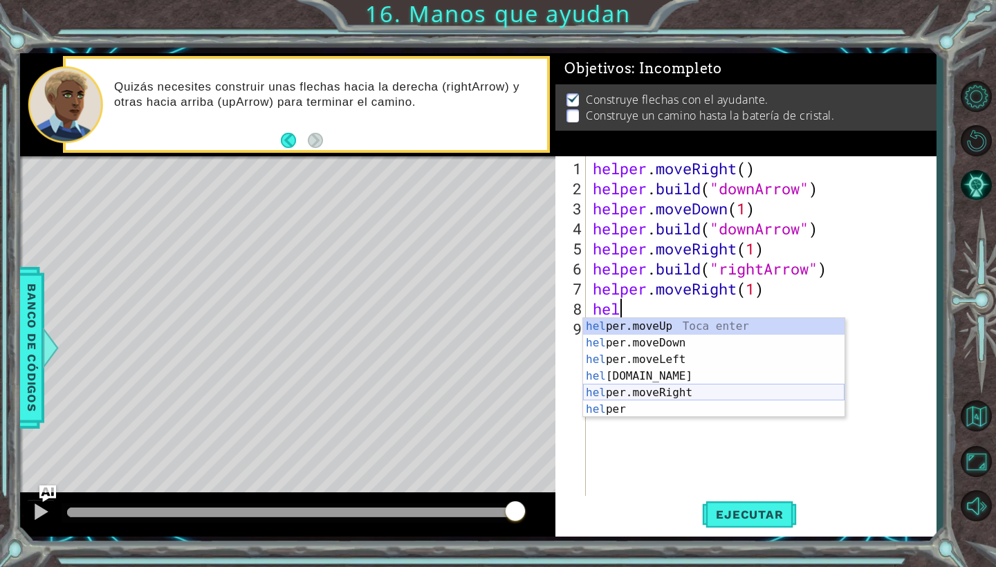
click at [736, 398] on div "hel per.moveUp Toca enter hel per.moveDown Toca enter hel per.moveLeft Toca ent…" at bounding box center [713, 384] width 261 height 133
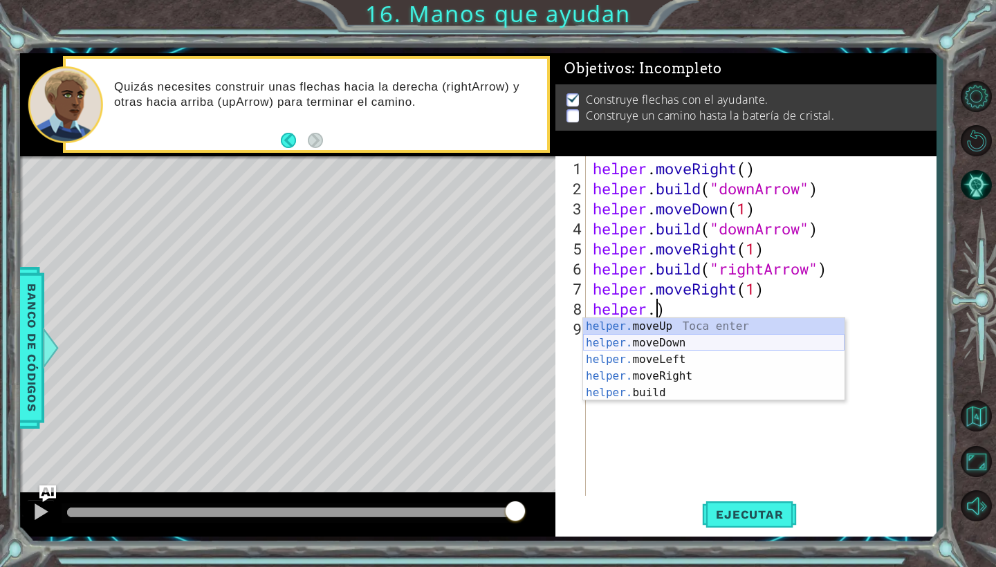
type textarea "helper.b)"
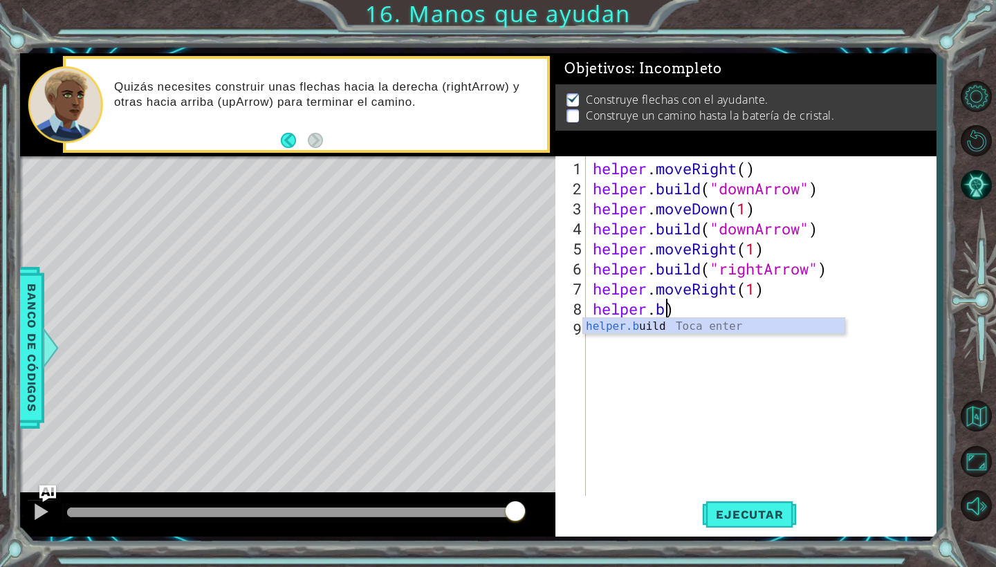
click at [721, 337] on div "helper . moveRight ( ) helper . build ( "downArrow" ) helper . moveDown ( 1 ) h…" at bounding box center [764, 348] width 349 height 381
click at [689, 307] on div "helper . moveRight ( ) helper . build ( "downArrow" ) helper . moveDown ( 1 ) h…" at bounding box center [764, 348] width 349 height 381
click at [683, 329] on div "helper.[PERSON_NAME] ld Toca enter" at bounding box center [713, 343] width 261 height 50
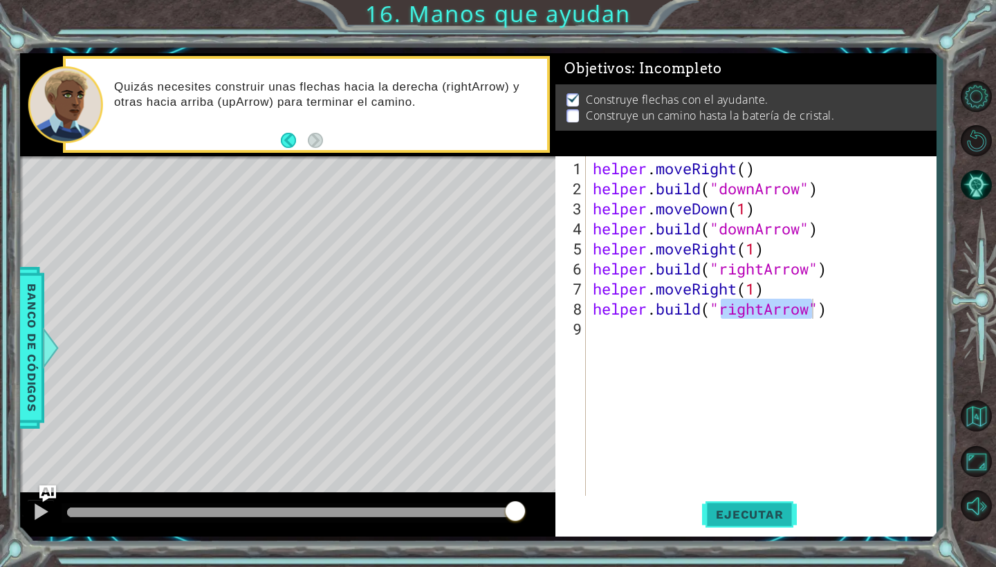
click at [737, 510] on span "Ejecutar" at bounding box center [749, 515] width 95 height 14
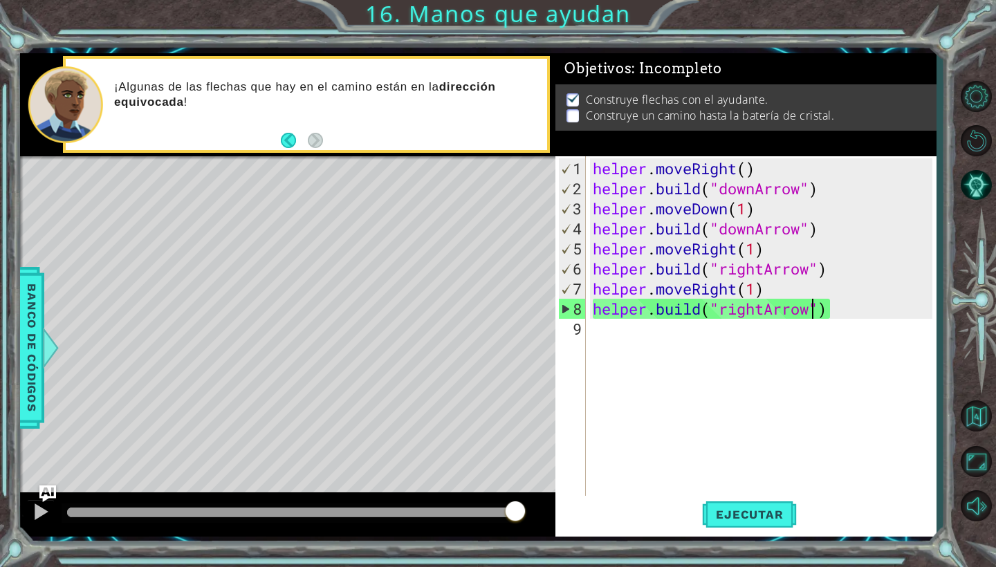
click at [761, 232] on div "helper . moveRight ( ) helper . build ( "downArrow" ) helper . moveDown ( 1 ) h…" at bounding box center [764, 348] width 349 height 381
click at [811, 227] on div "helper . moveRight ( ) helper . build ( "downArrow" ) helper . moveDown ( 1 ) h…" at bounding box center [764, 348] width 349 height 381
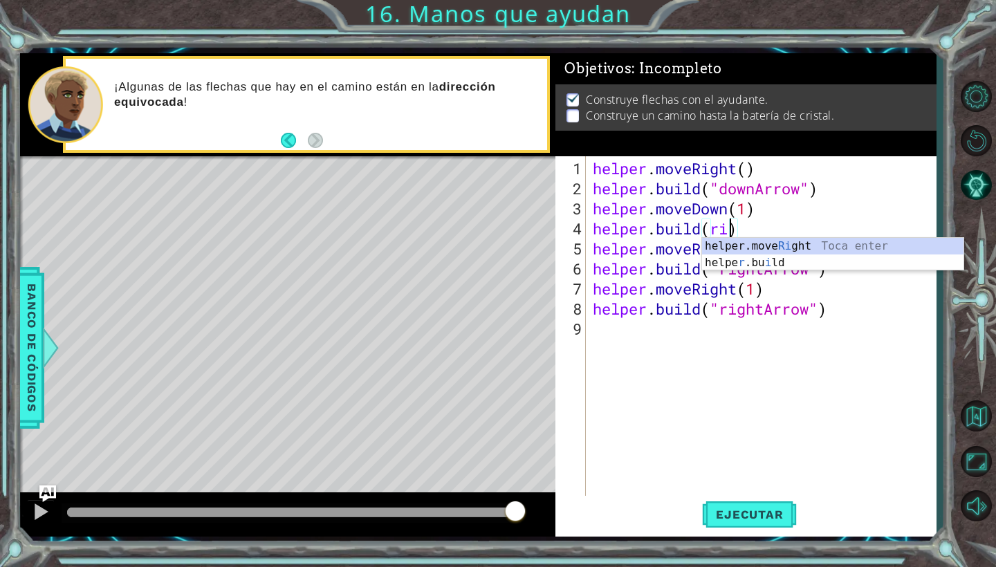
scroll to position [0, 6]
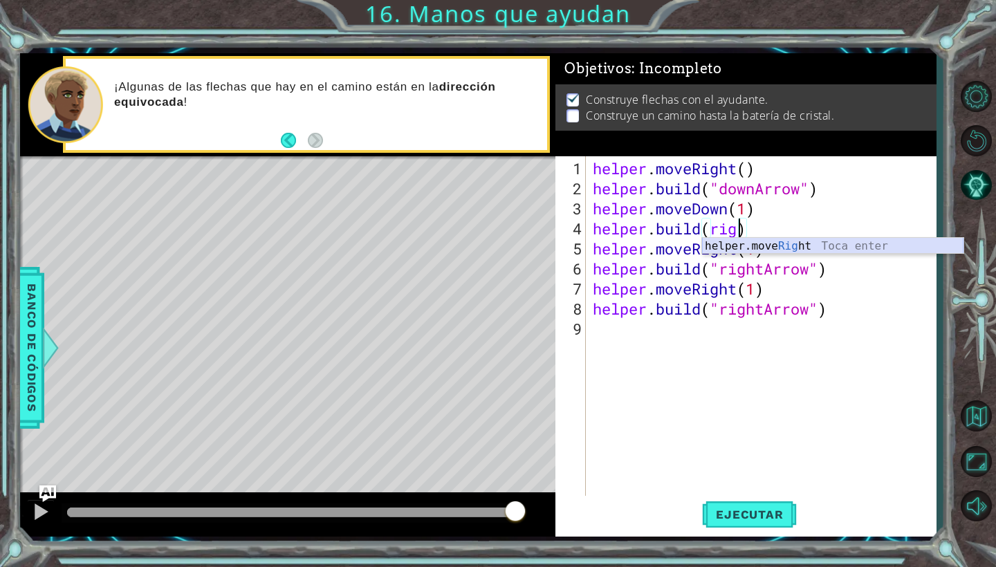
click at [815, 243] on div "helper.move Rig ht Toca enter" at bounding box center [832, 263] width 261 height 50
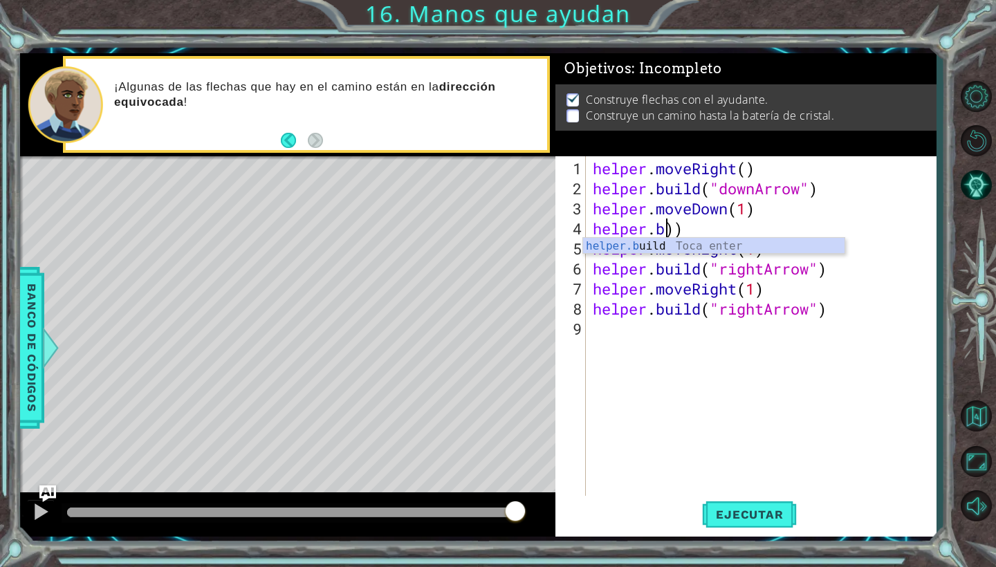
scroll to position [0, 3]
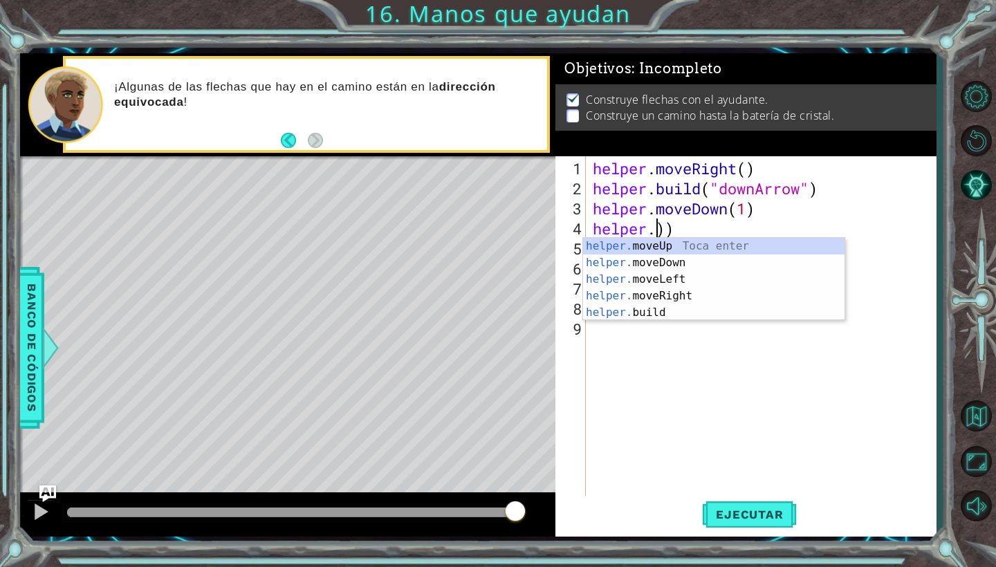
click at [767, 222] on div "helper . moveRight ( ) helper . build ( "downArrow" ) helper . moveDown ( 1 ) h…" at bounding box center [764, 348] width 349 height 381
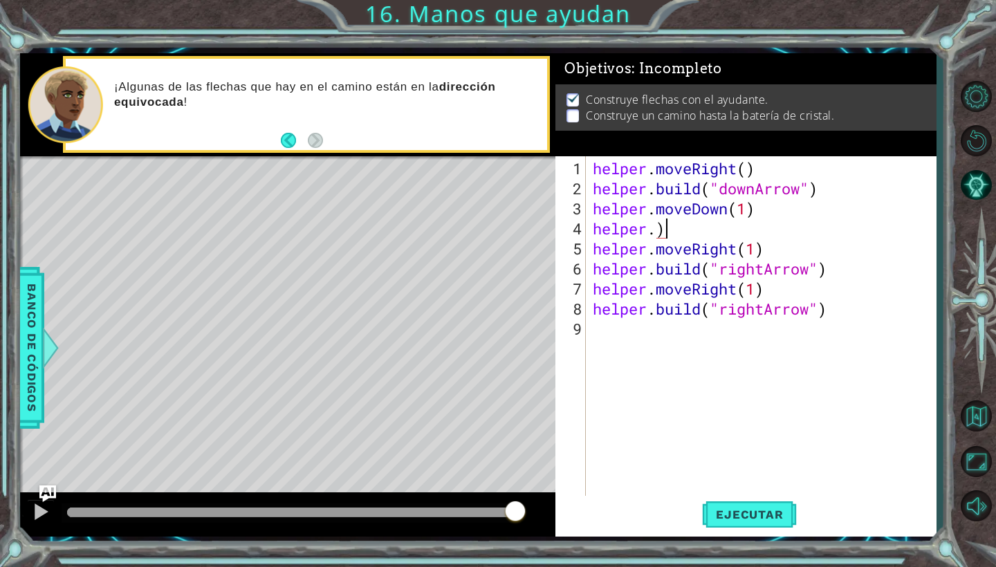
scroll to position [0, 2]
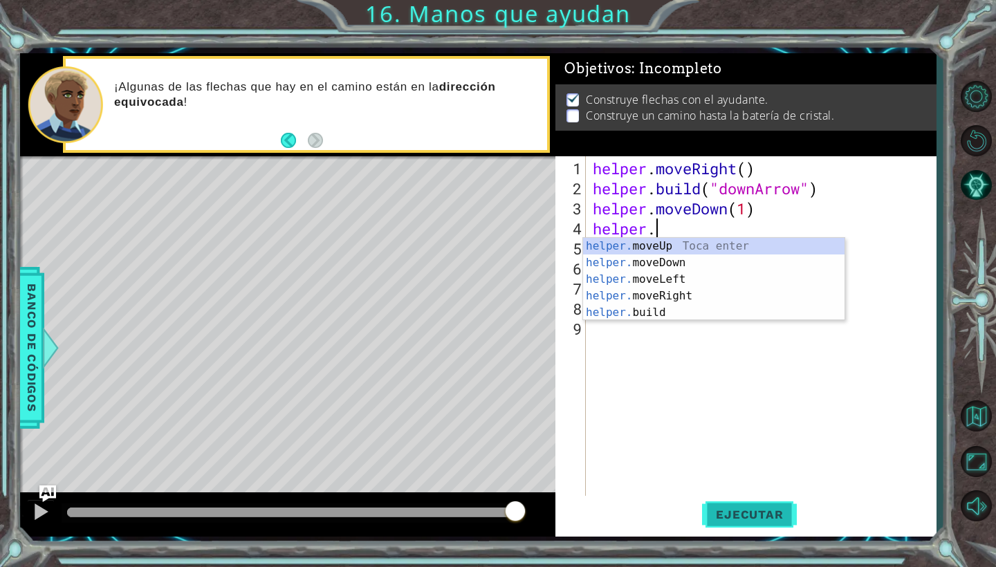
click at [781, 513] on span "Ejecutar" at bounding box center [749, 515] width 95 height 14
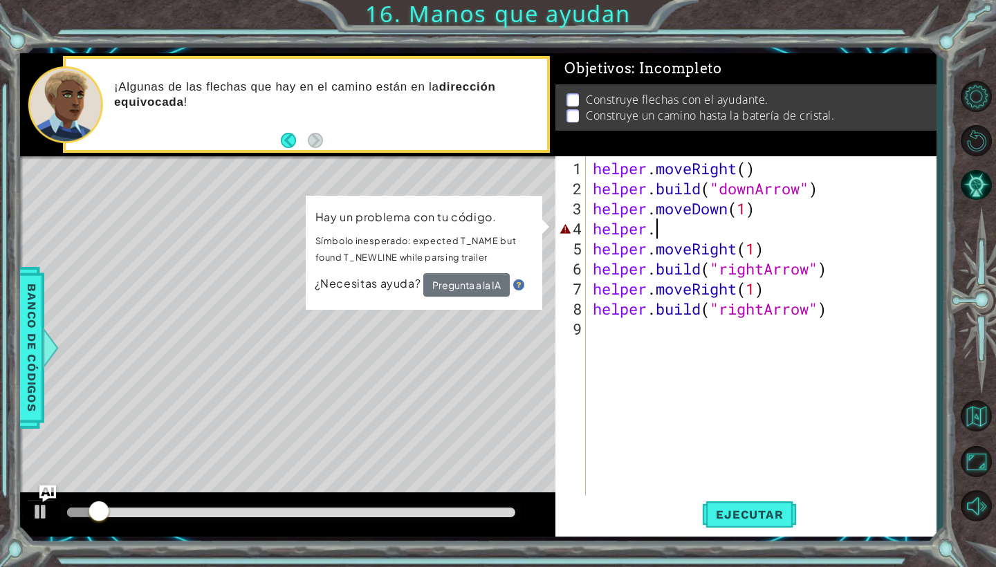
click at [665, 241] on div "helper . moveRight ( ) helper . build ( "downArrow" ) helper . moveDown ( 1 ) h…" at bounding box center [764, 348] width 349 height 381
type textarea "helper.moveRight(1)"
click at [575, 319] on div "9" at bounding box center [572, 329] width 28 height 20
